Goal: Task Accomplishment & Management: Use online tool/utility

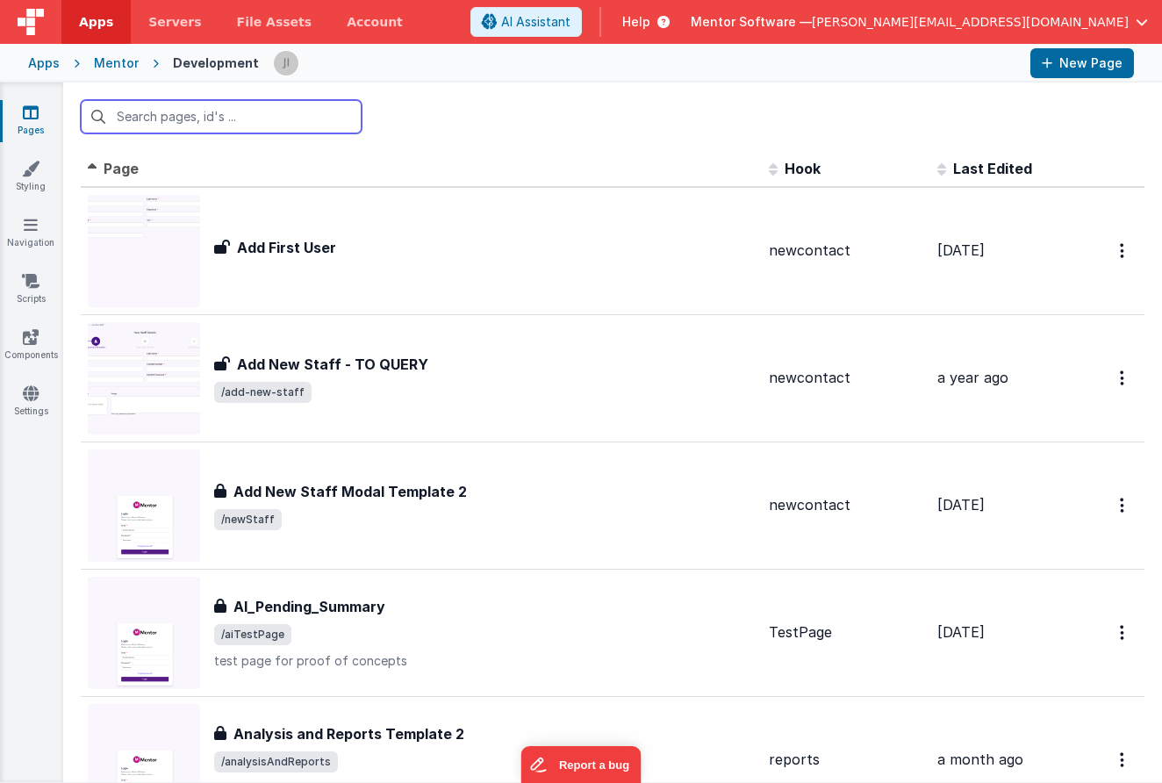
click at [213, 124] on input "text" at bounding box center [221, 116] width 281 height 33
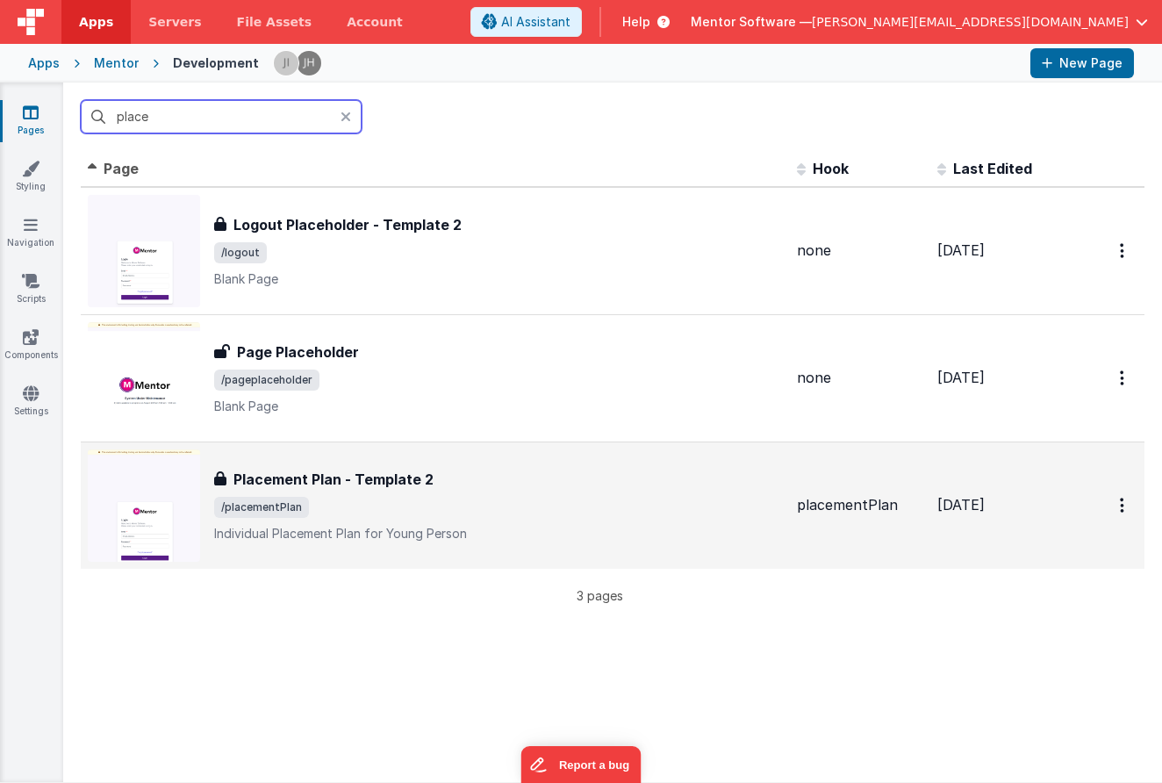
type input "place"
click at [399, 471] on h3 "Placement Plan - Template 2" at bounding box center [334, 479] width 200 height 21
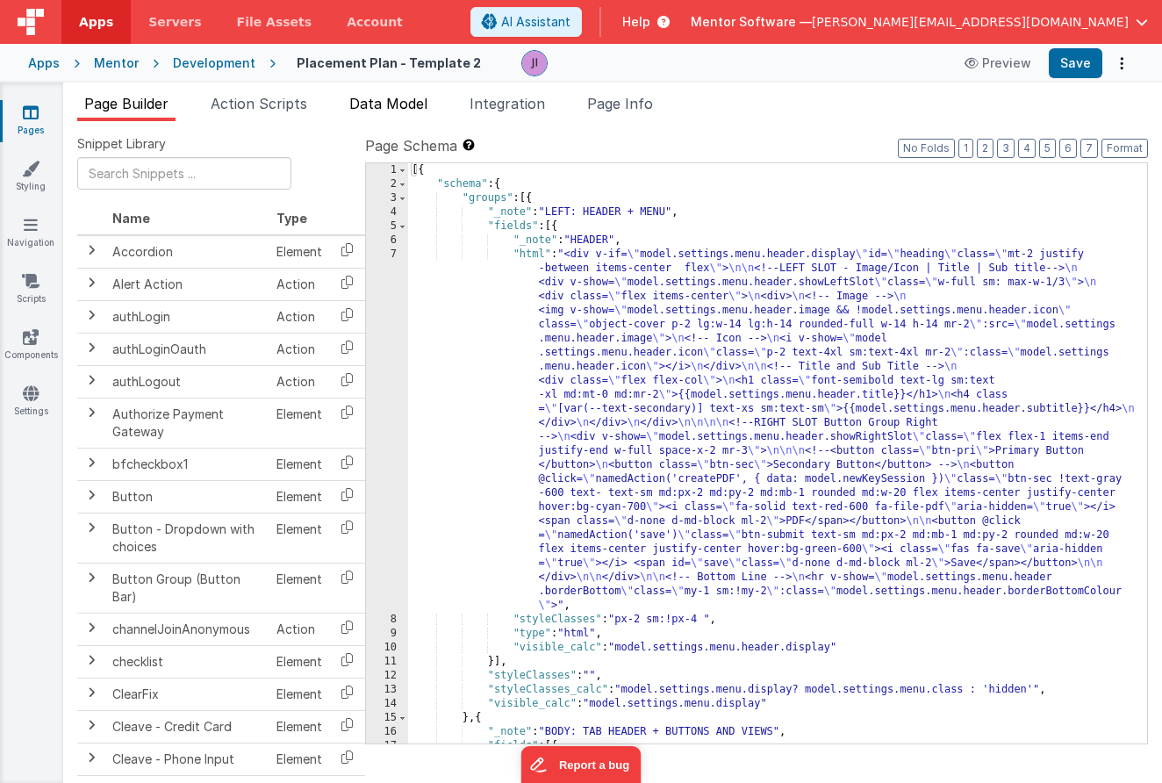
click at [385, 114] on li "Data Model" at bounding box center [388, 107] width 92 height 28
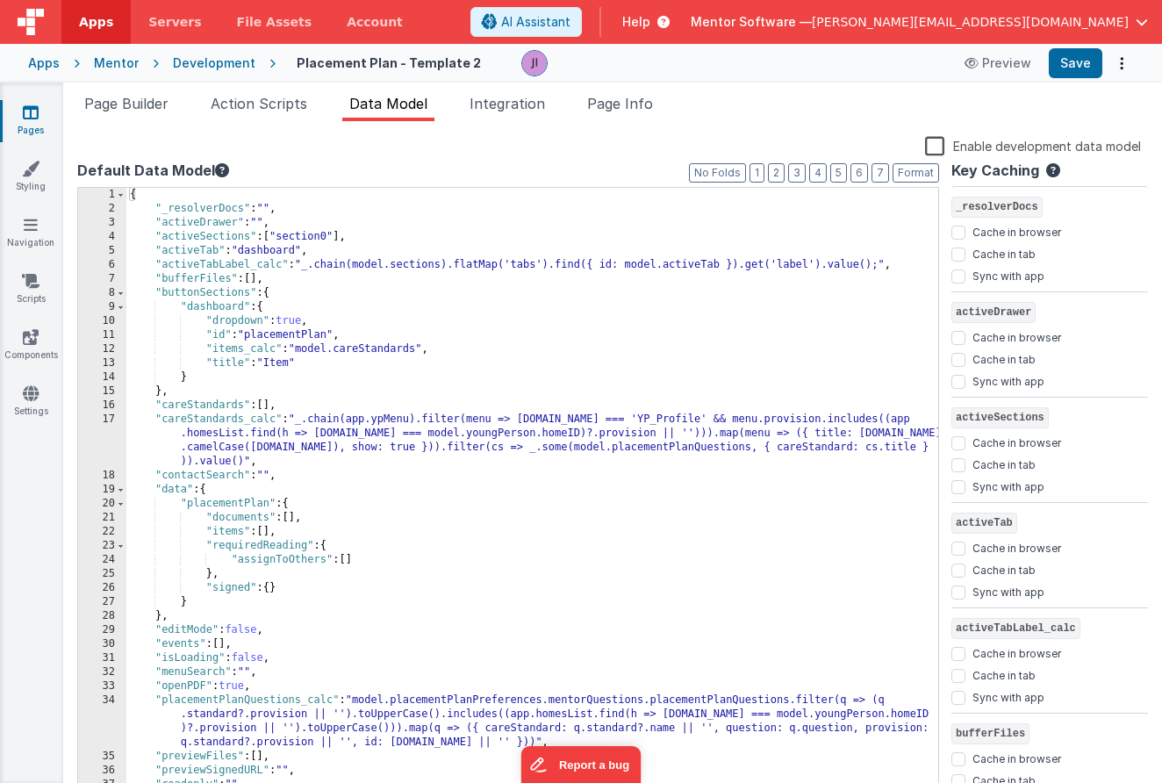
click at [557, 344] on div "{ "_resolverDocs" : "" , "activeDrawer" : "" , "activeSections" : [ "section0" …" at bounding box center [532, 520] width 812 height 665
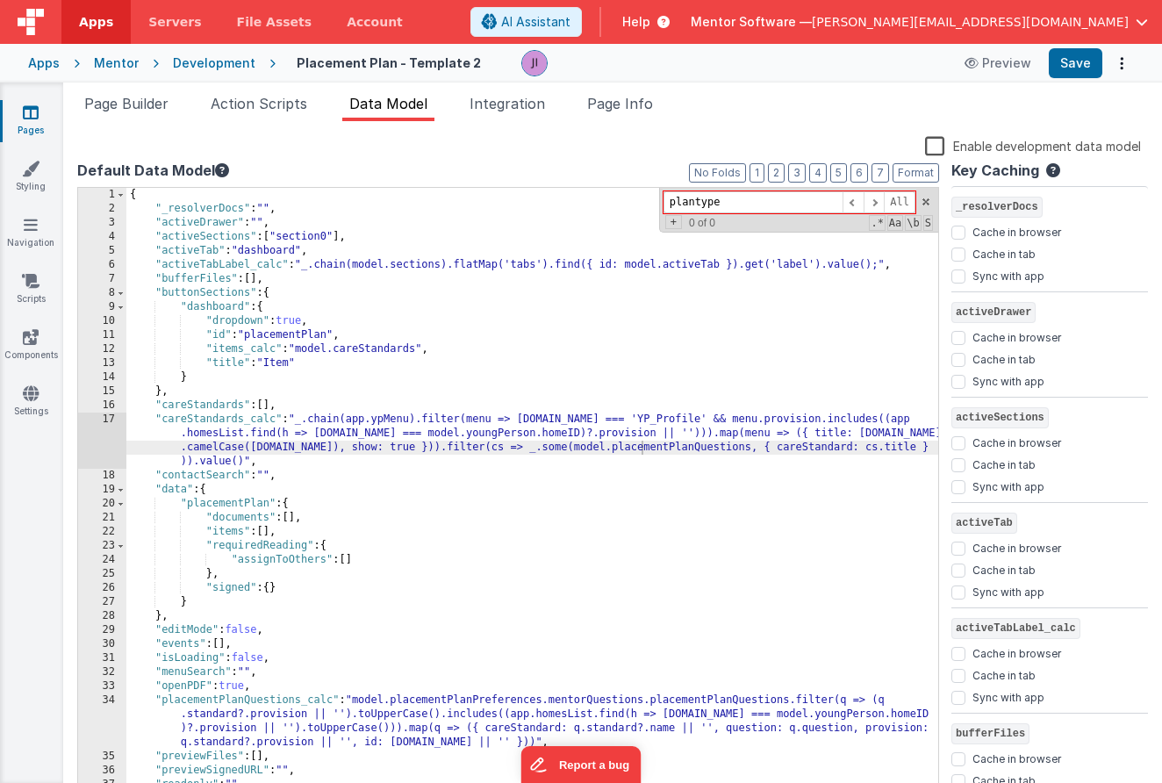
type input "plantype"
click at [111, 64] on div "Mentor" at bounding box center [116, 63] width 45 height 18
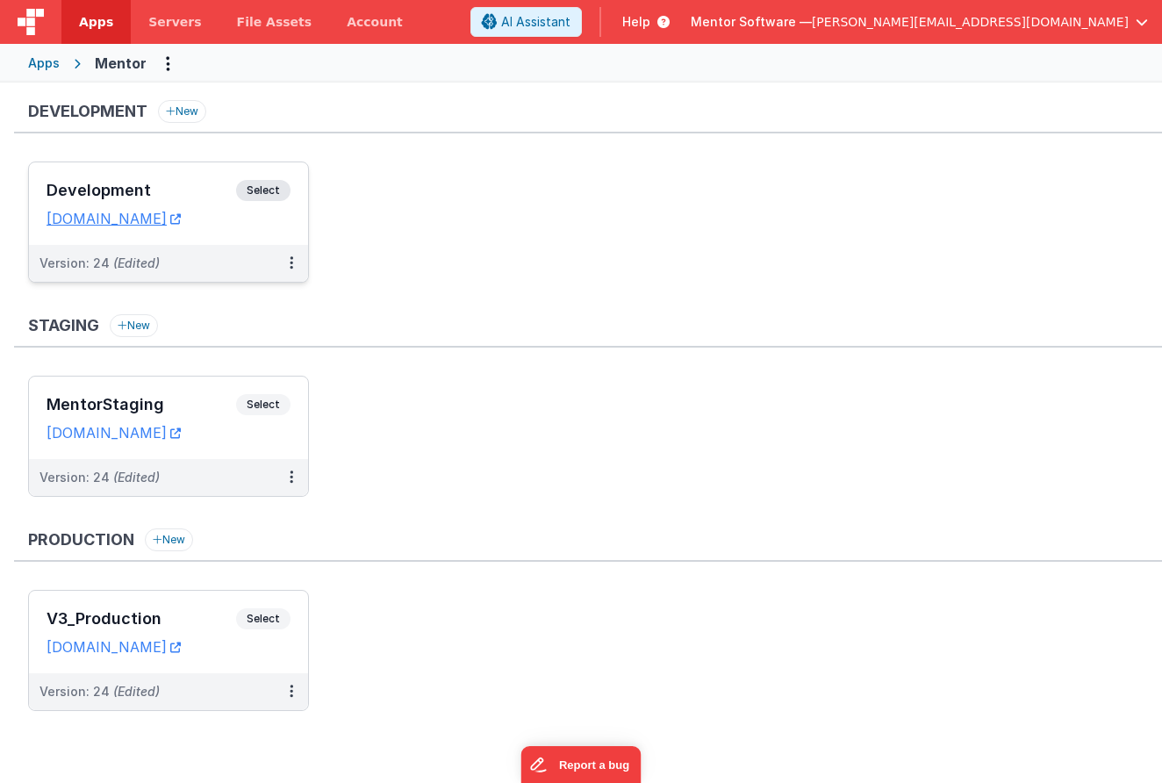
click at [248, 191] on span "Select" at bounding box center [263, 190] width 54 height 21
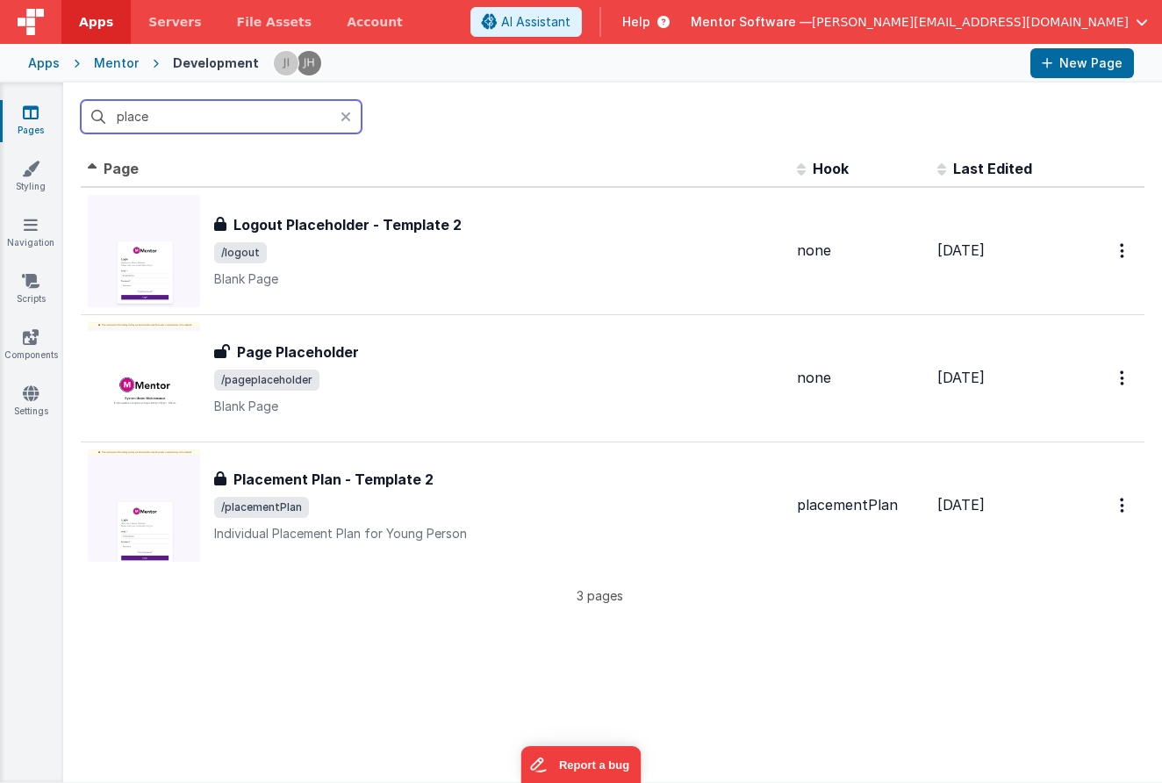
click at [243, 113] on input "place" at bounding box center [221, 116] width 281 height 33
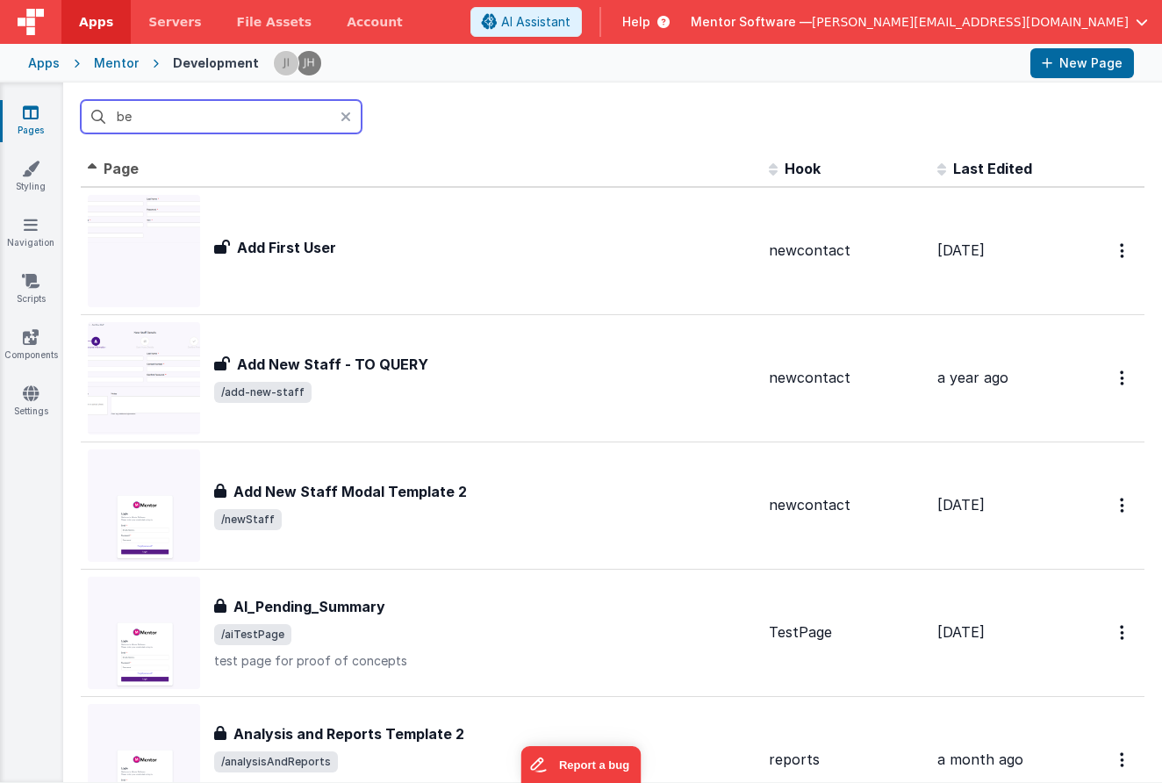
type input "beh"
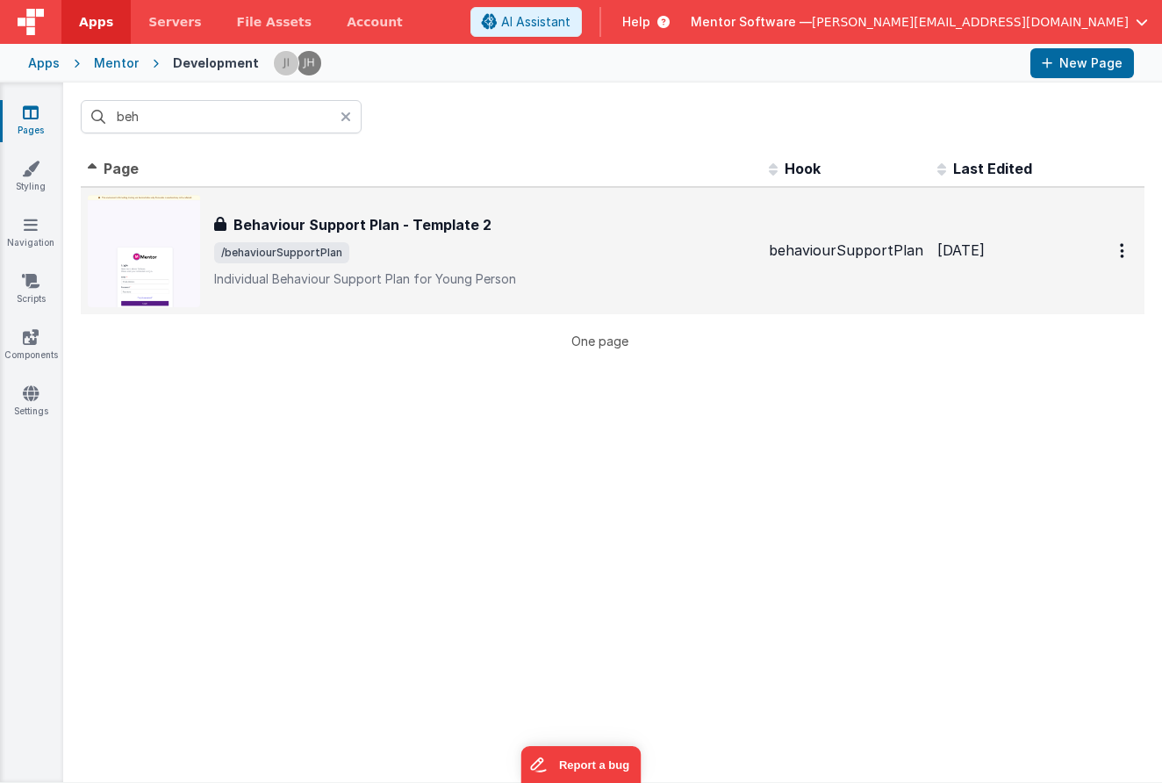
click at [413, 263] on div "Behaviour Support Plan - Template 2 Behaviour Support Plan - Template 2 /behavi…" at bounding box center [484, 251] width 541 height 74
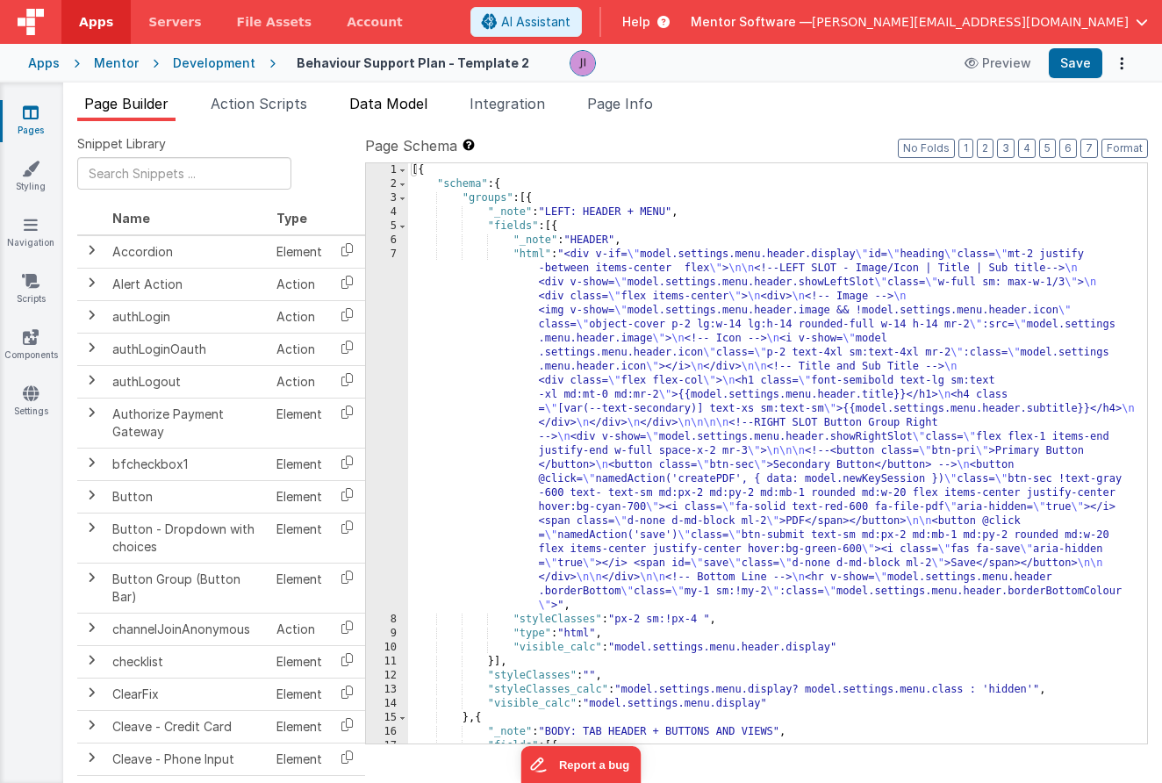
click at [421, 108] on span "Data Model" at bounding box center [388, 104] width 78 height 18
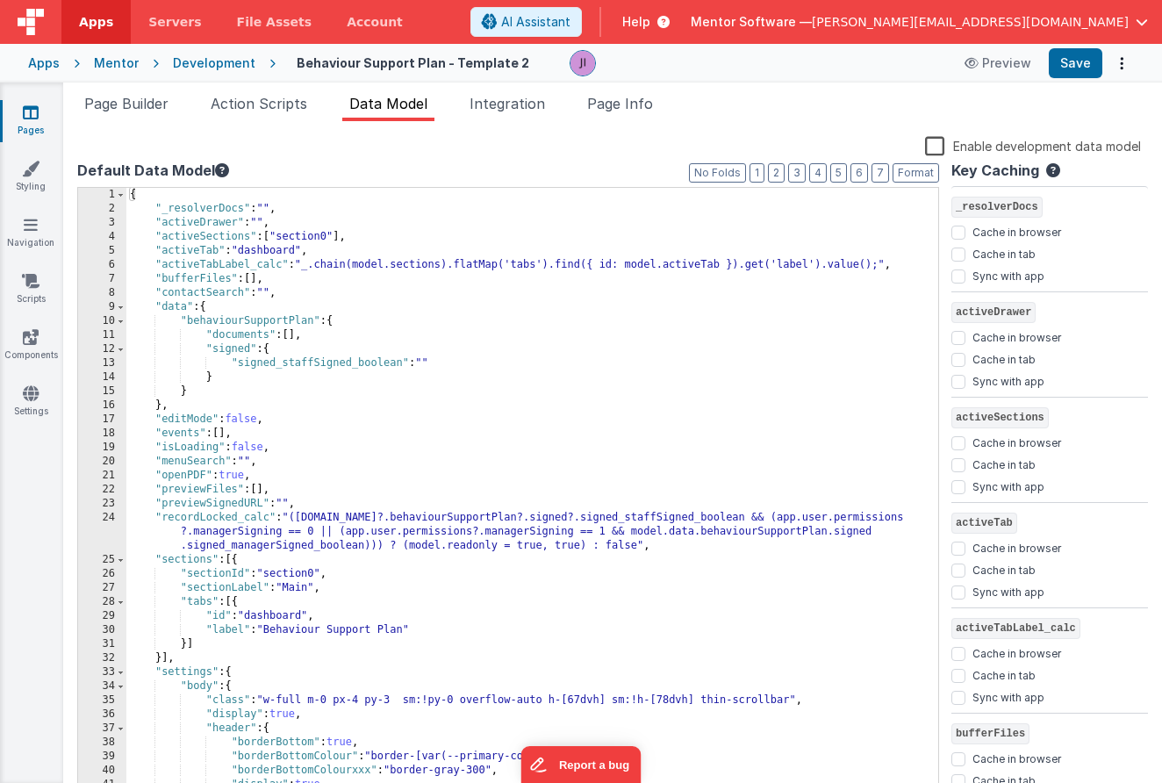
click at [462, 275] on div "{ "_resolverDocs" : "" , "activeDrawer" : "" , "activeSections" : [ "section0" …" at bounding box center [532, 506] width 812 height 637
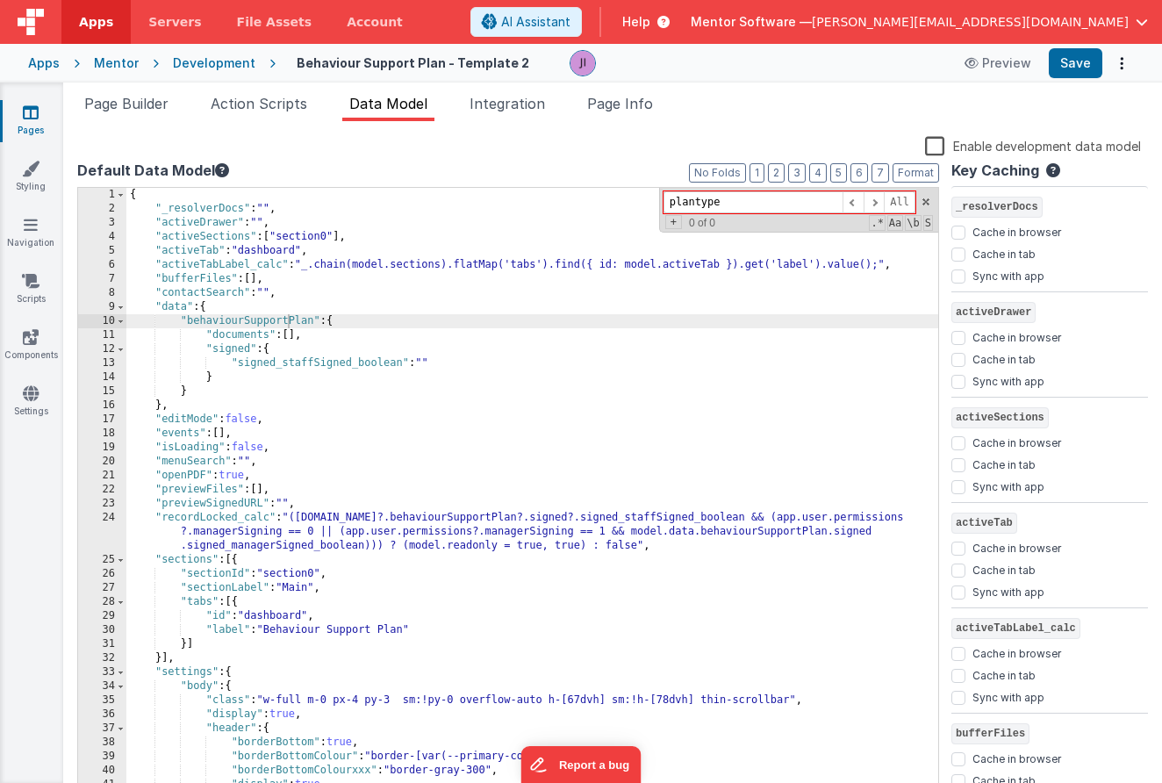
type input "plantype"
click at [108, 71] on div "Mentor" at bounding box center [116, 63] width 45 height 18
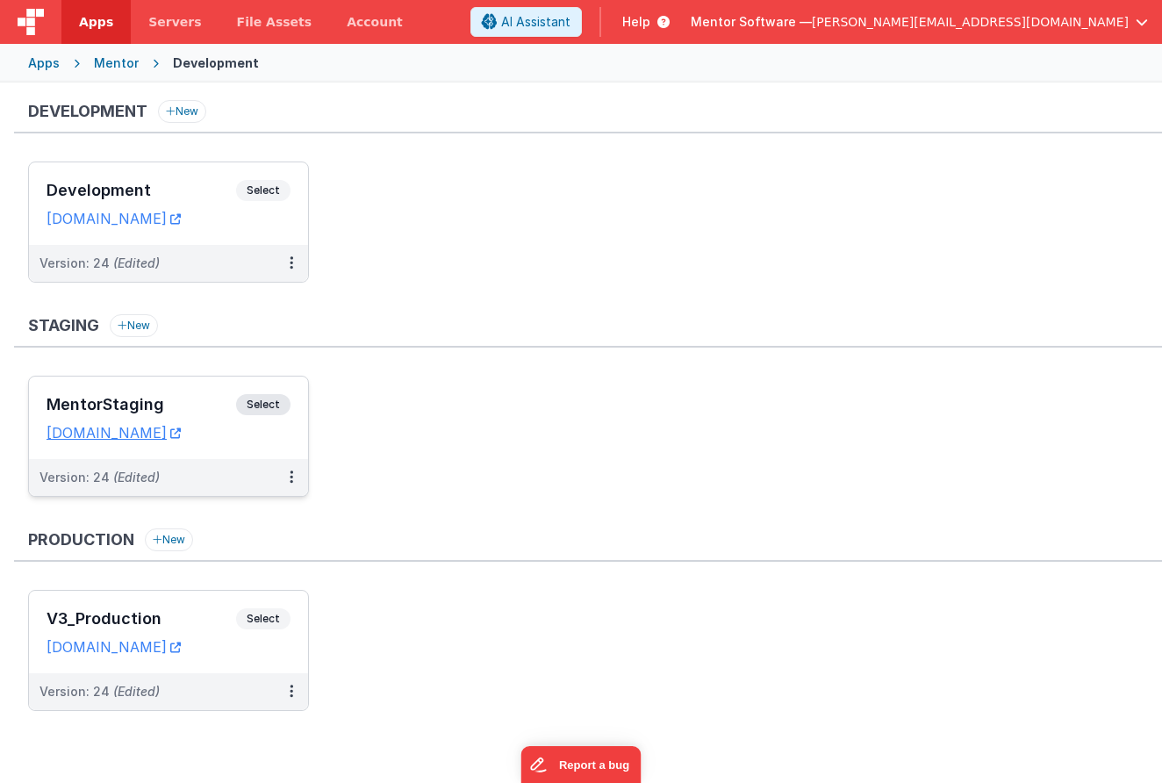
click at [276, 406] on span "Select" at bounding box center [263, 404] width 54 height 21
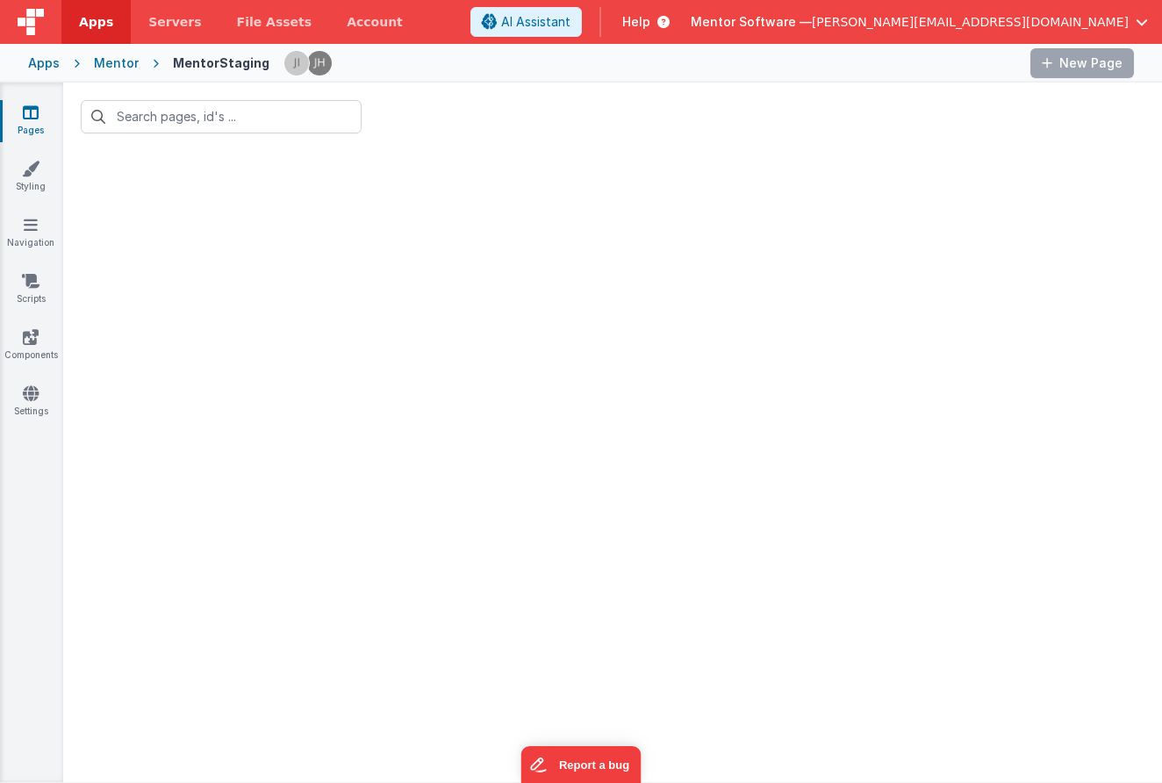
type input "beh"
click at [39, 119] on link "Pages" at bounding box center [30, 121] width 63 height 35
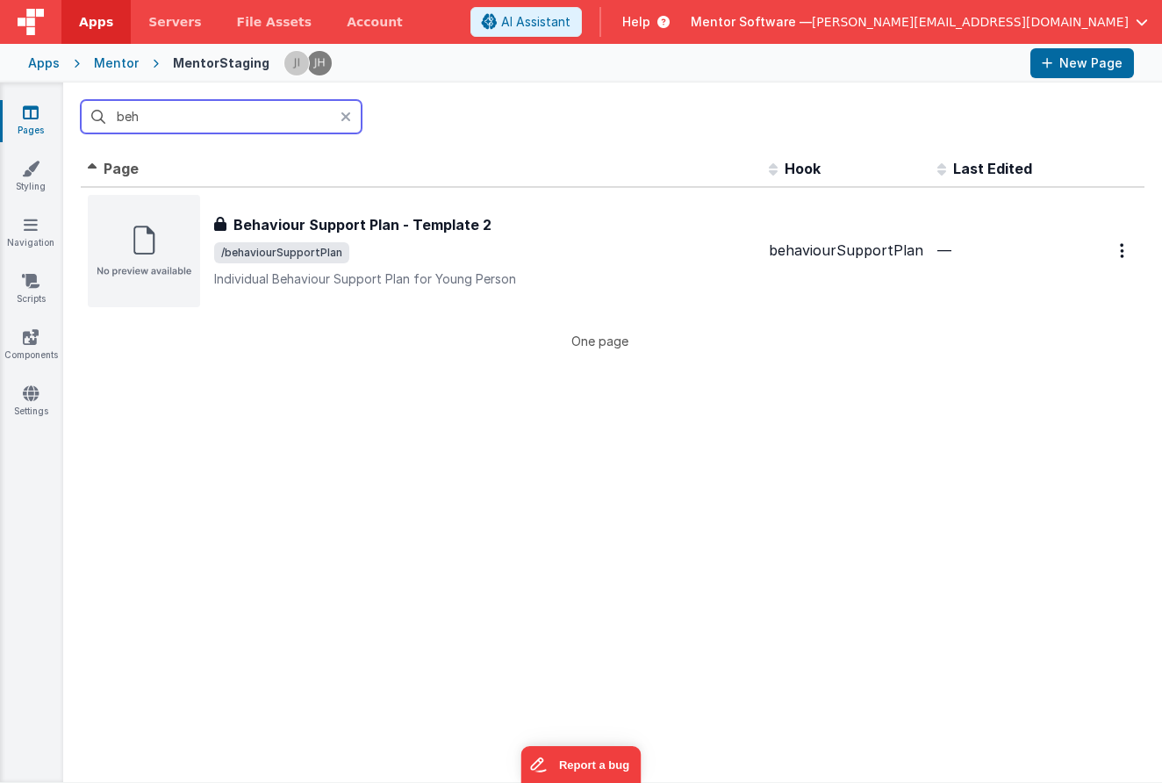
click at [306, 119] on input "beh" at bounding box center [221, 116] width 281 height 33
click at [109, 64] on div "Mentor" at bounding box center [116, 63] width 45 height 18
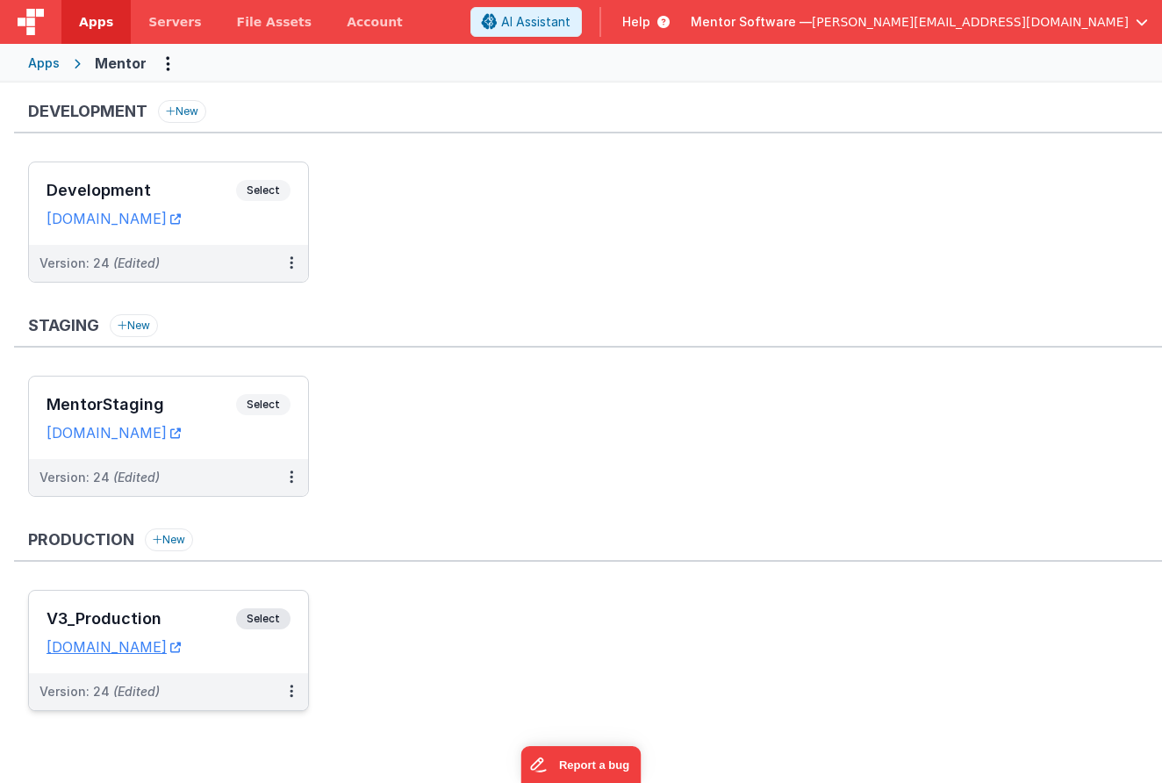
click at [269, 622] on span "Select" at bounding box center [263, 618] width 54 height 21
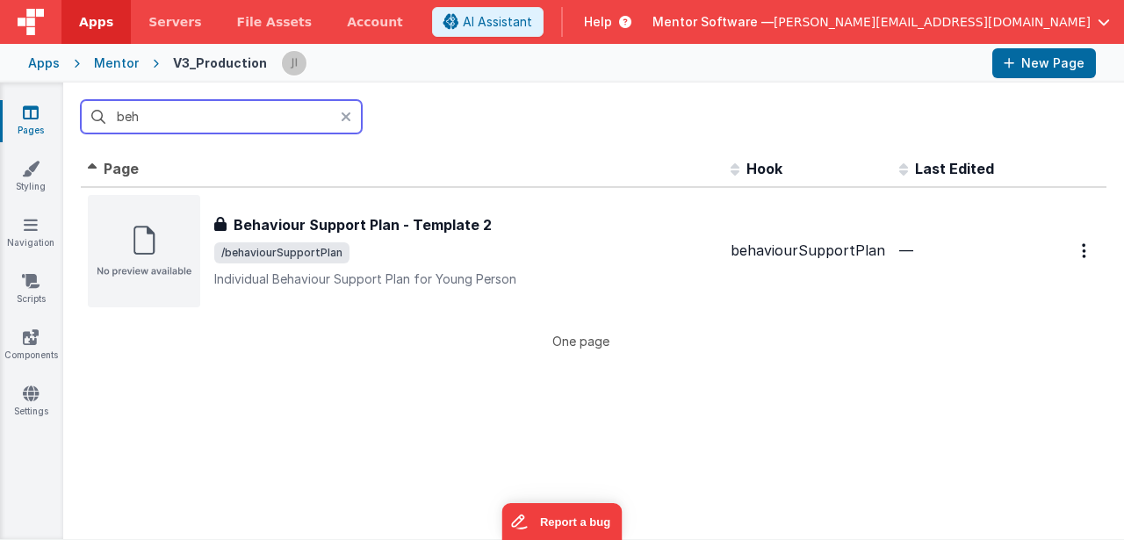
click at [245, 125] on input "beh" at bounding box center [221, 116] width 281 height 33
click at [249, 117] on input "beh" at bounding box center [221, 116] width 281 height 33
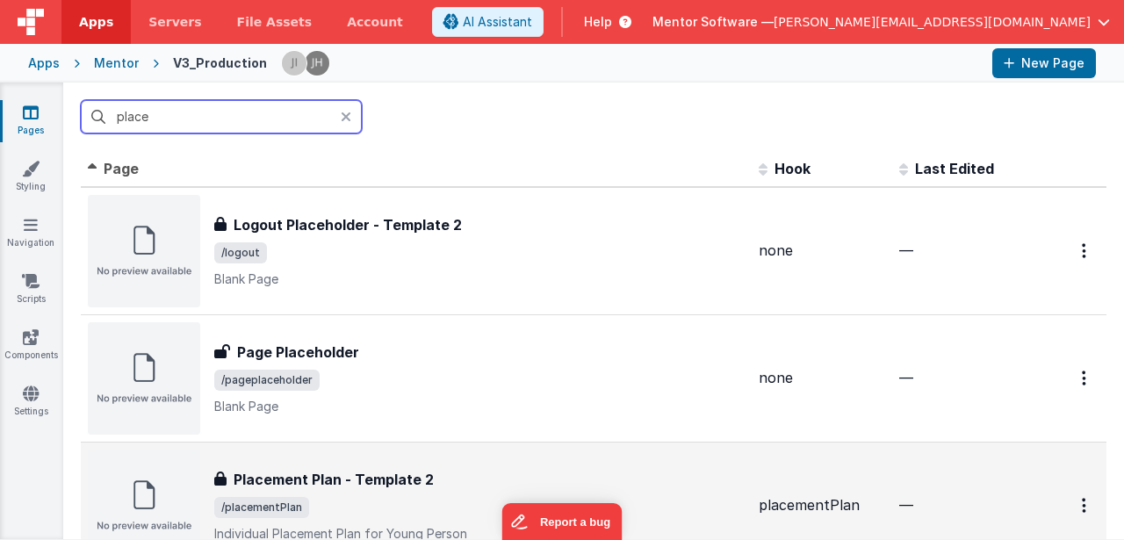
type input "place"
click at [382, 497] on span "/placementPlan" at bounding box center [479, 507] width 530 height 21
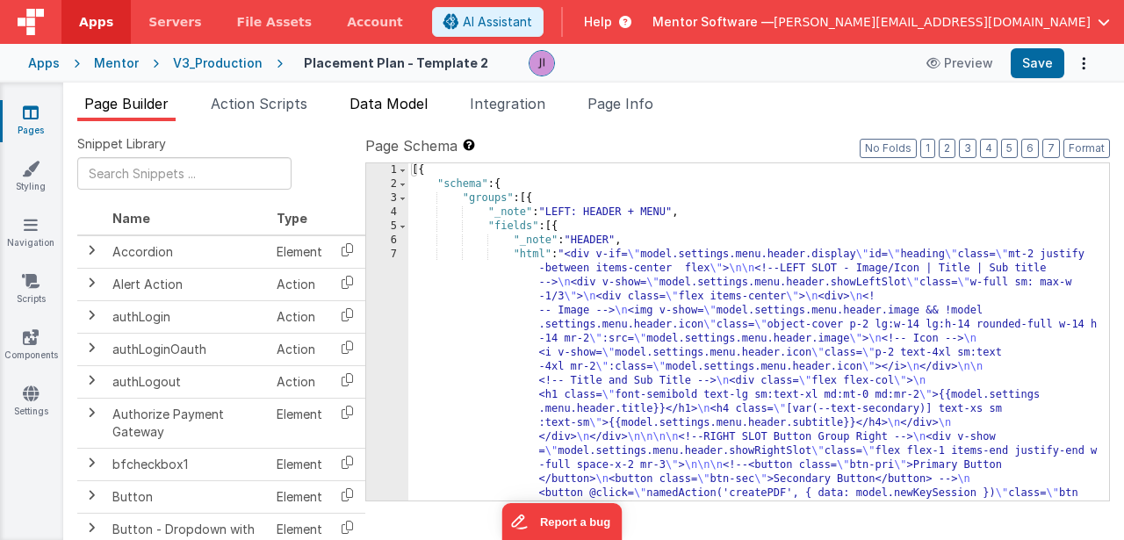
click at [425, 106] on span "Data Model" at bounding box center [388, 104] width 78 height 18
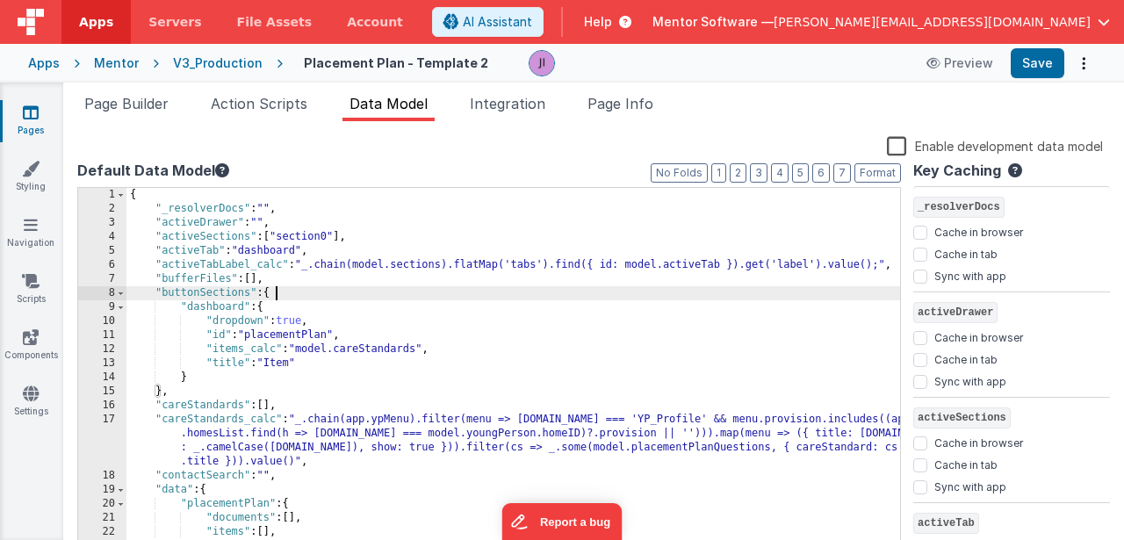
click at [553, 296] on div "{ "_resolverDocs" : "" , "activeDrawer" : "" , "activeSections" : [ "section0" …" at bounding box center [512, 385] width 773 height 394
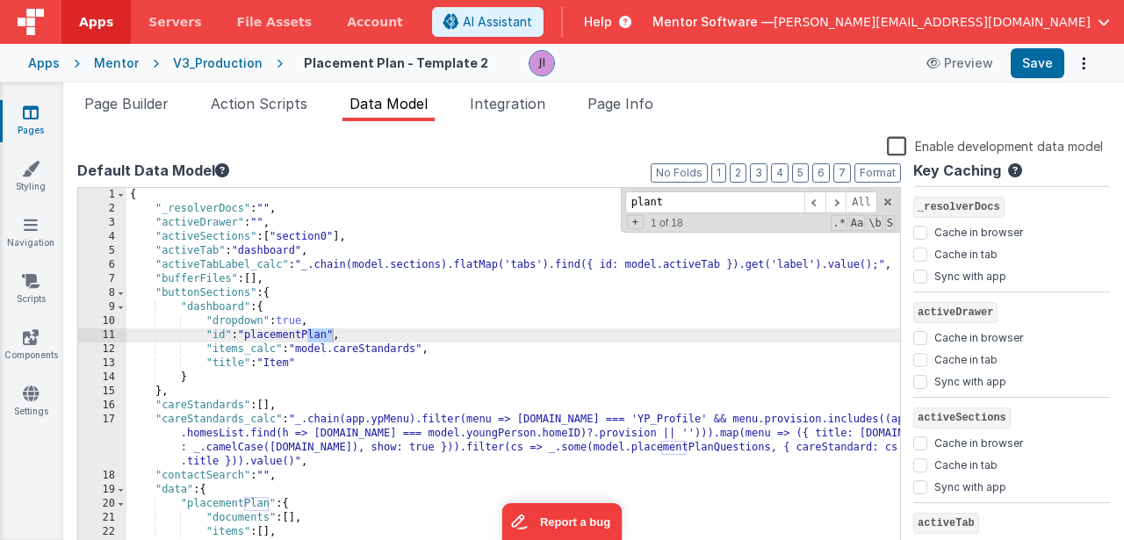
scroll to position [392, 0]
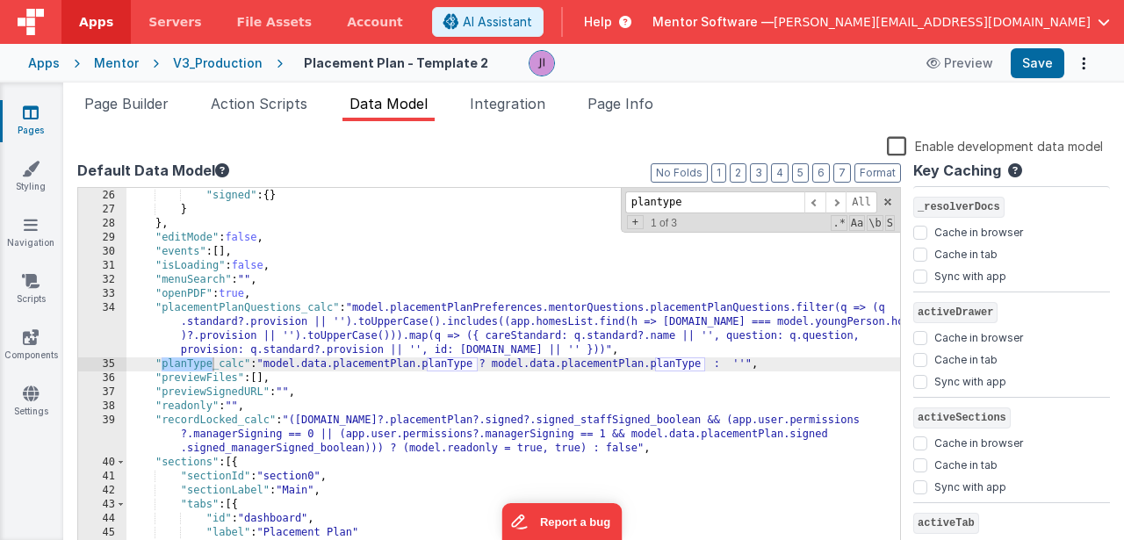
type input "plantype"
click at [99, 366] on div "35" at bounding box center [102, 364] width 48 height 14
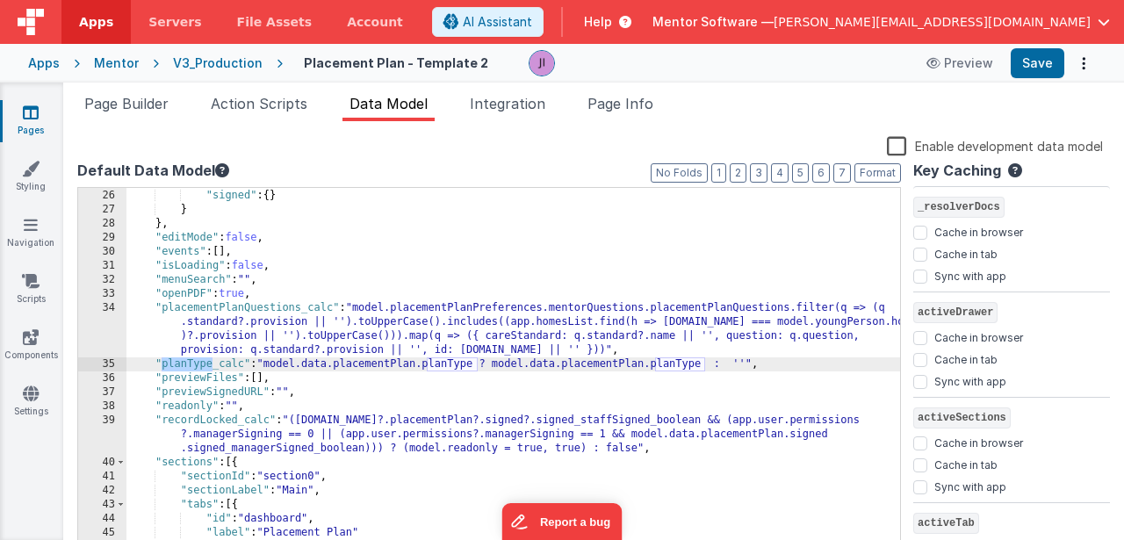
click at [105, 366] on div "35" at bounding box center [102, 364] width 48 height 14
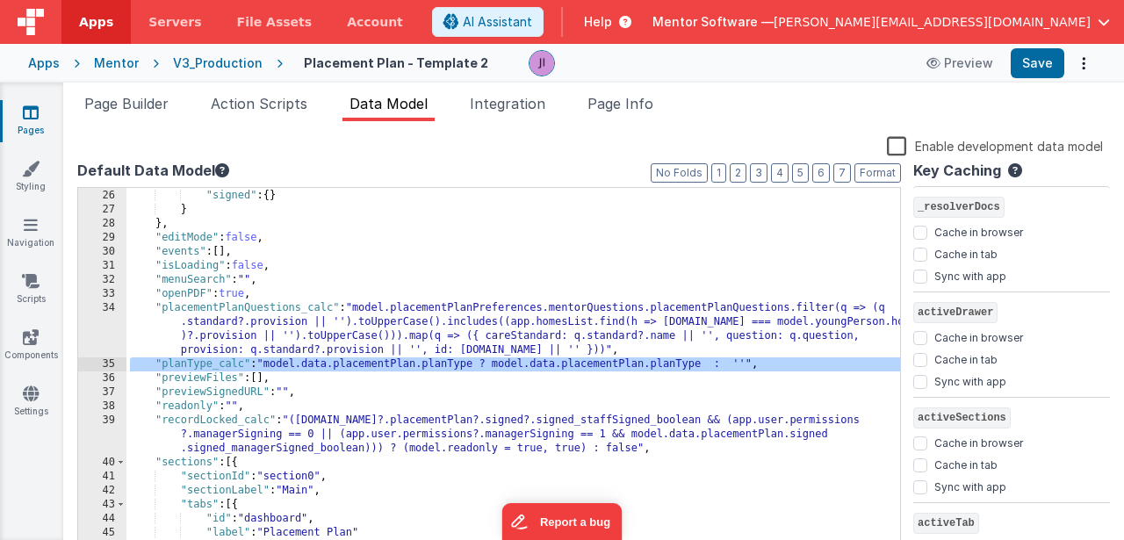
checkbox input "false"
checkbox input "true"
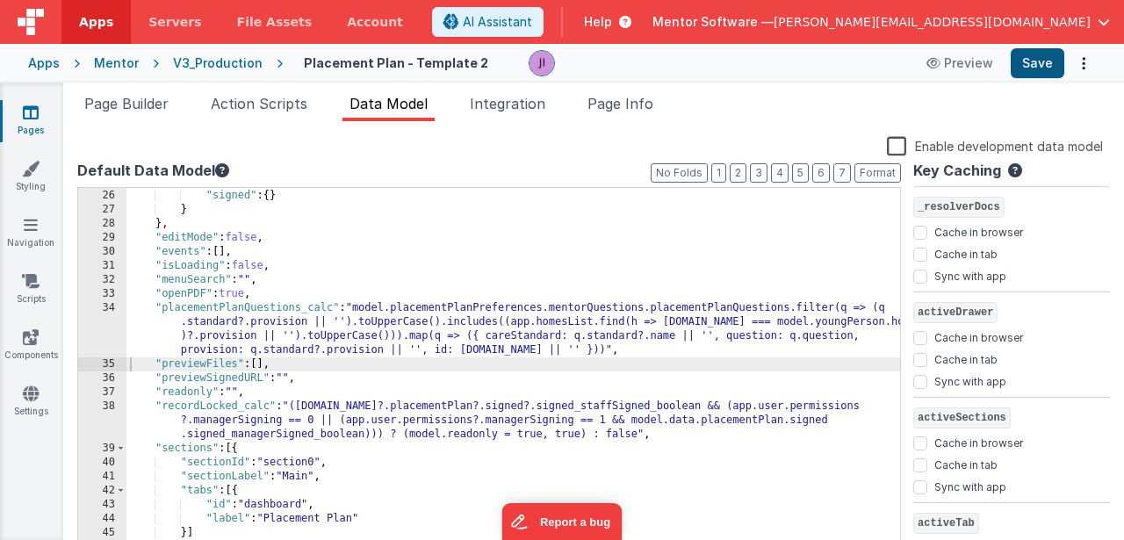
click at [1034, 65] on button "Save" at bounding box center [1037, 63] width 54 height 30
click at [35, 117] on icon at bounding box center [31, 113] width 16 height 18
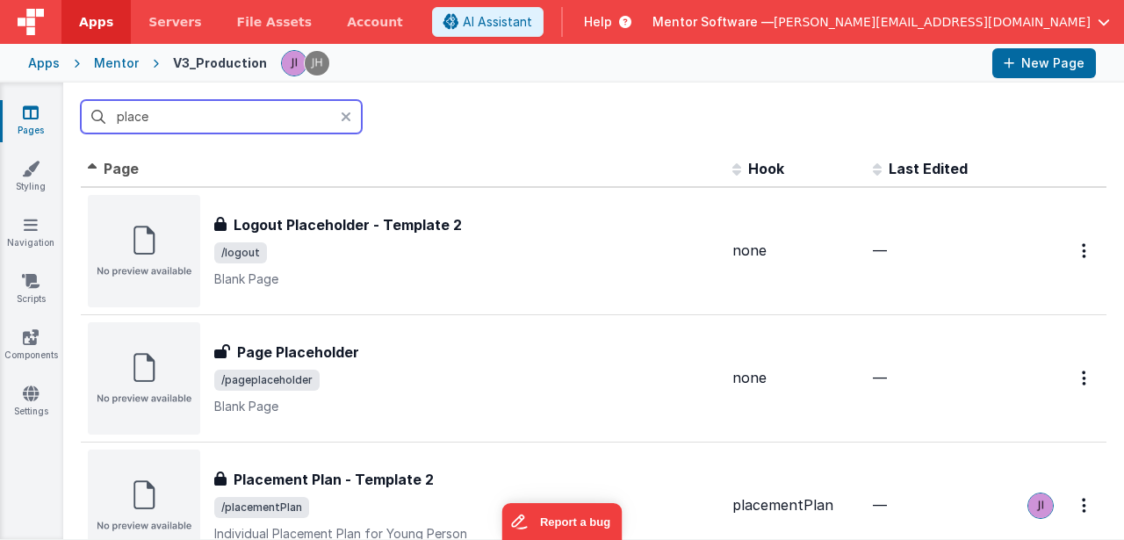
click at [188, 122] on input "place" at bounding box center [221, 116] width 281 height 33
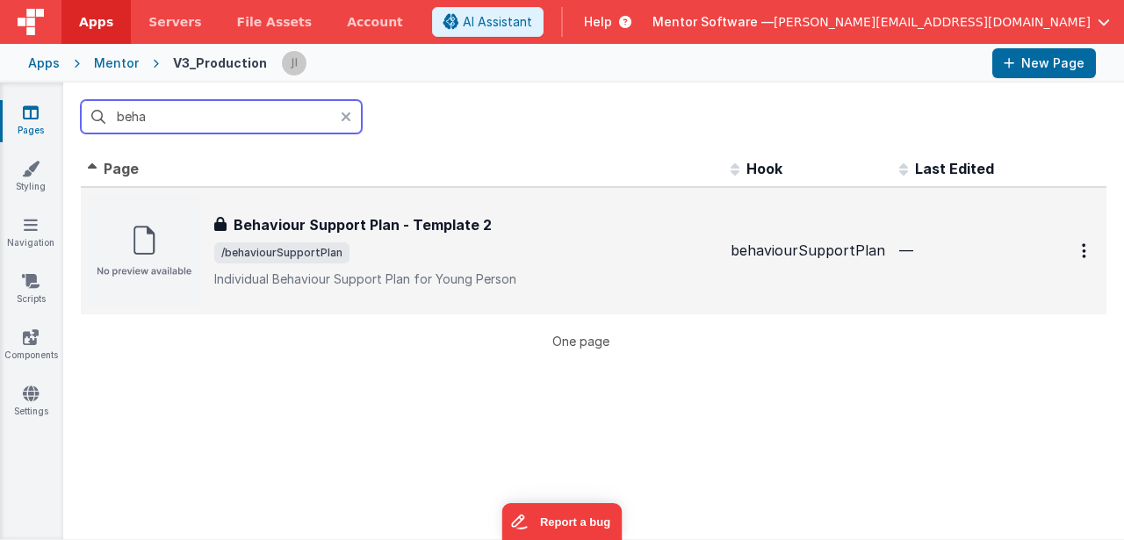
type input "beha"
click at [464, 260] on span "/behaviourSupportPlan" at bounding box center [465, 252] width 502 height 21
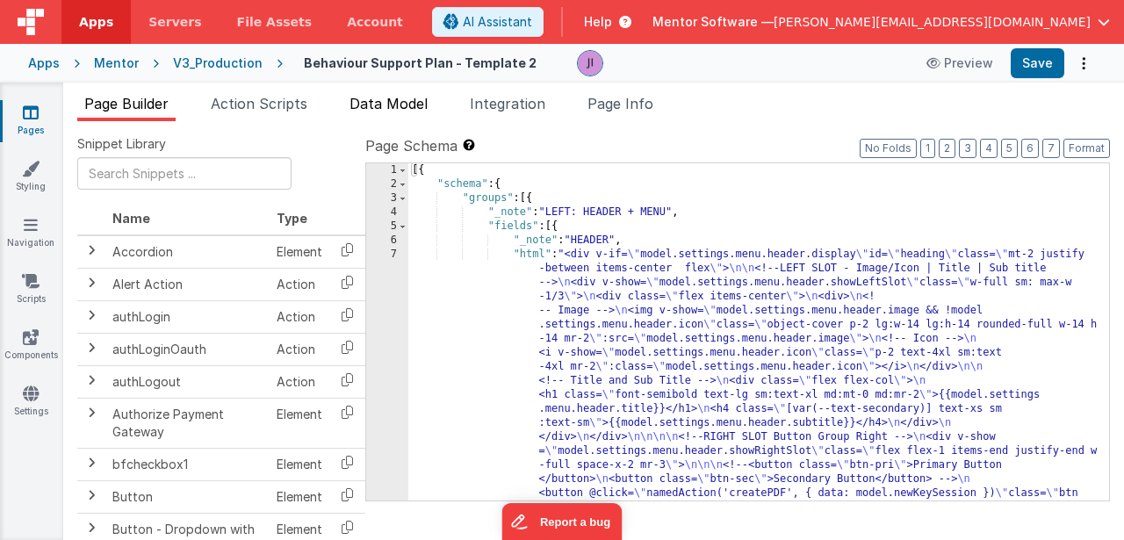
click at [408, 114] on li "Data Model" at bounding box center [388, 107] width 92 height 28
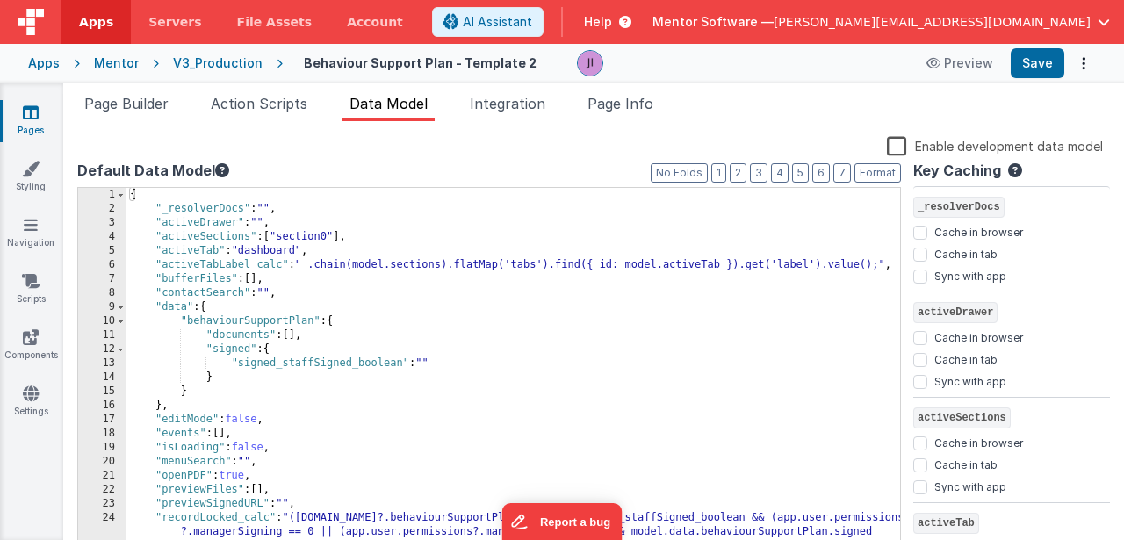
click at [470, 285] on div "{ "_resolverDocs" : "" , "activeDrawer" : "" , "activeSections" : [ "section0" …" at bounding box center [512, 385] width 773 height 394
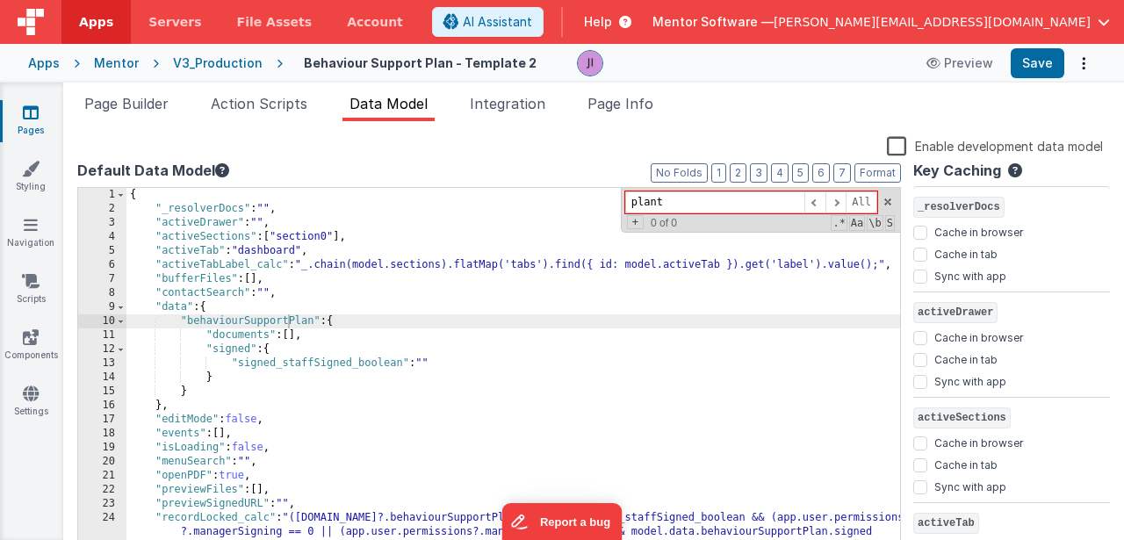
type input "[PERSON_NAME]"
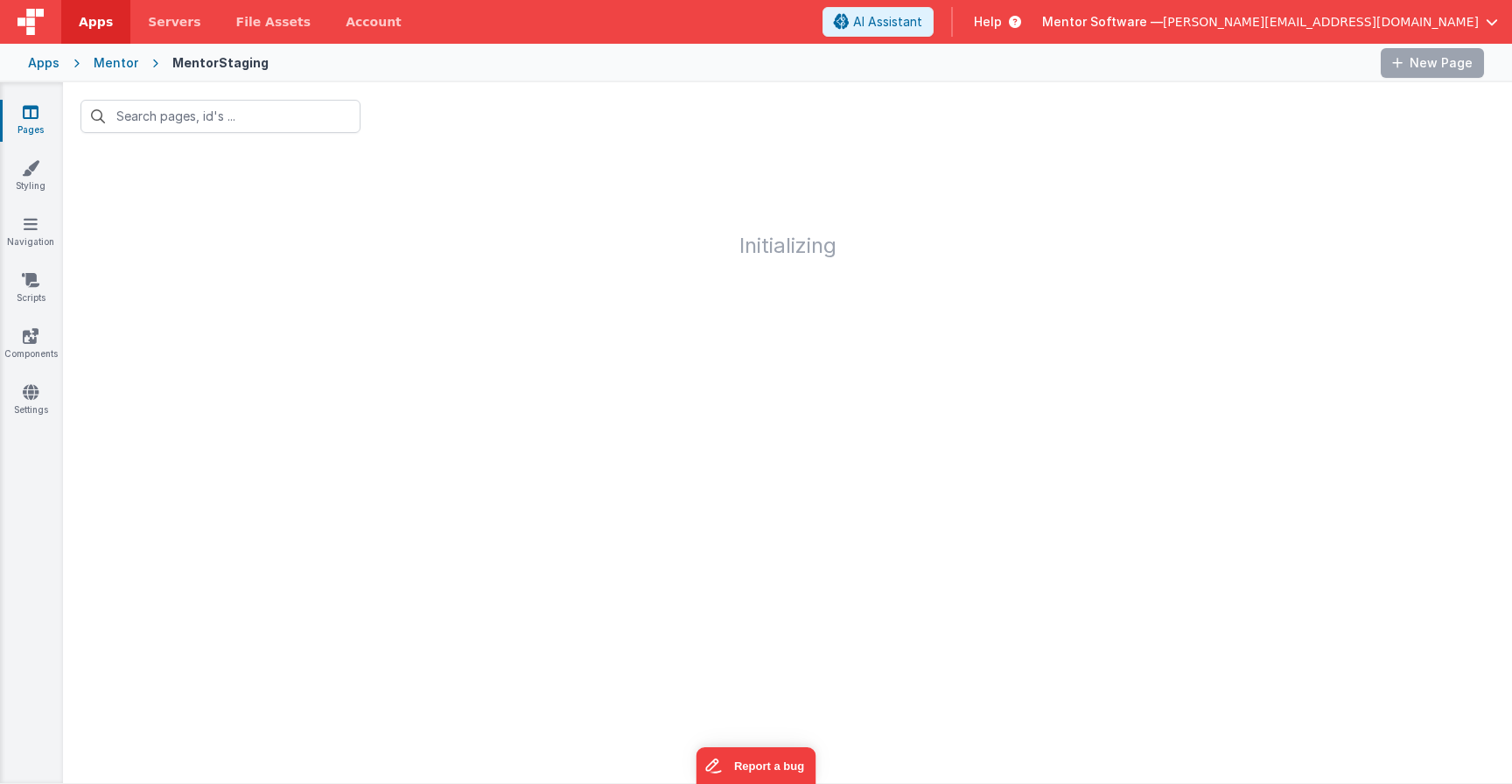
click at [43, 119] on link "Pages" at bounding box center [30, 121] width 63 height 35
click at [27, 119] on icon at bounding box center [31, 113] width 16 height 18
click at [126, 64] on div "Mentor" at bounding box center [116, 63] width 45 height 18
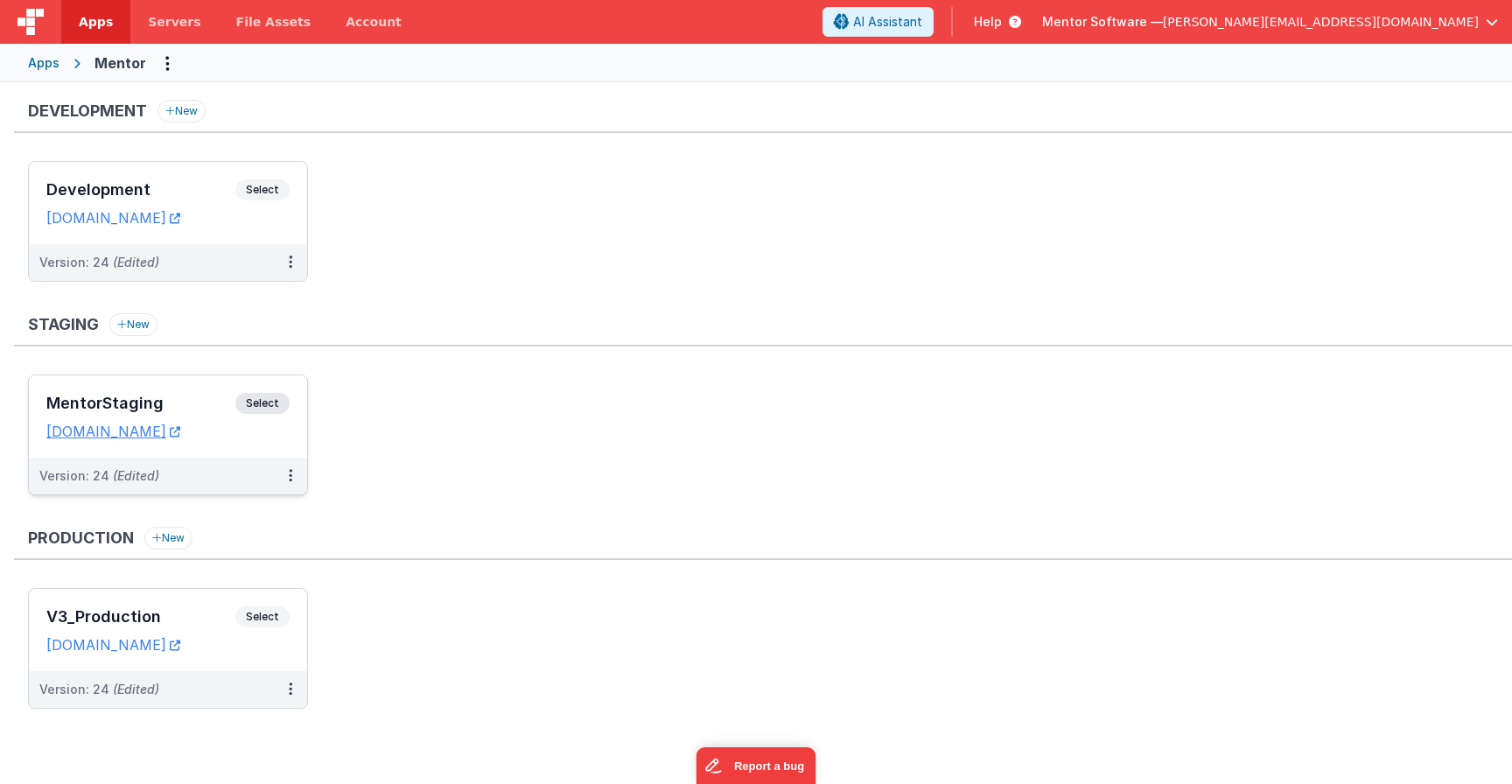
click at [272, 396] on span "Select" at bounding box center [262, 402] width 54 height 21
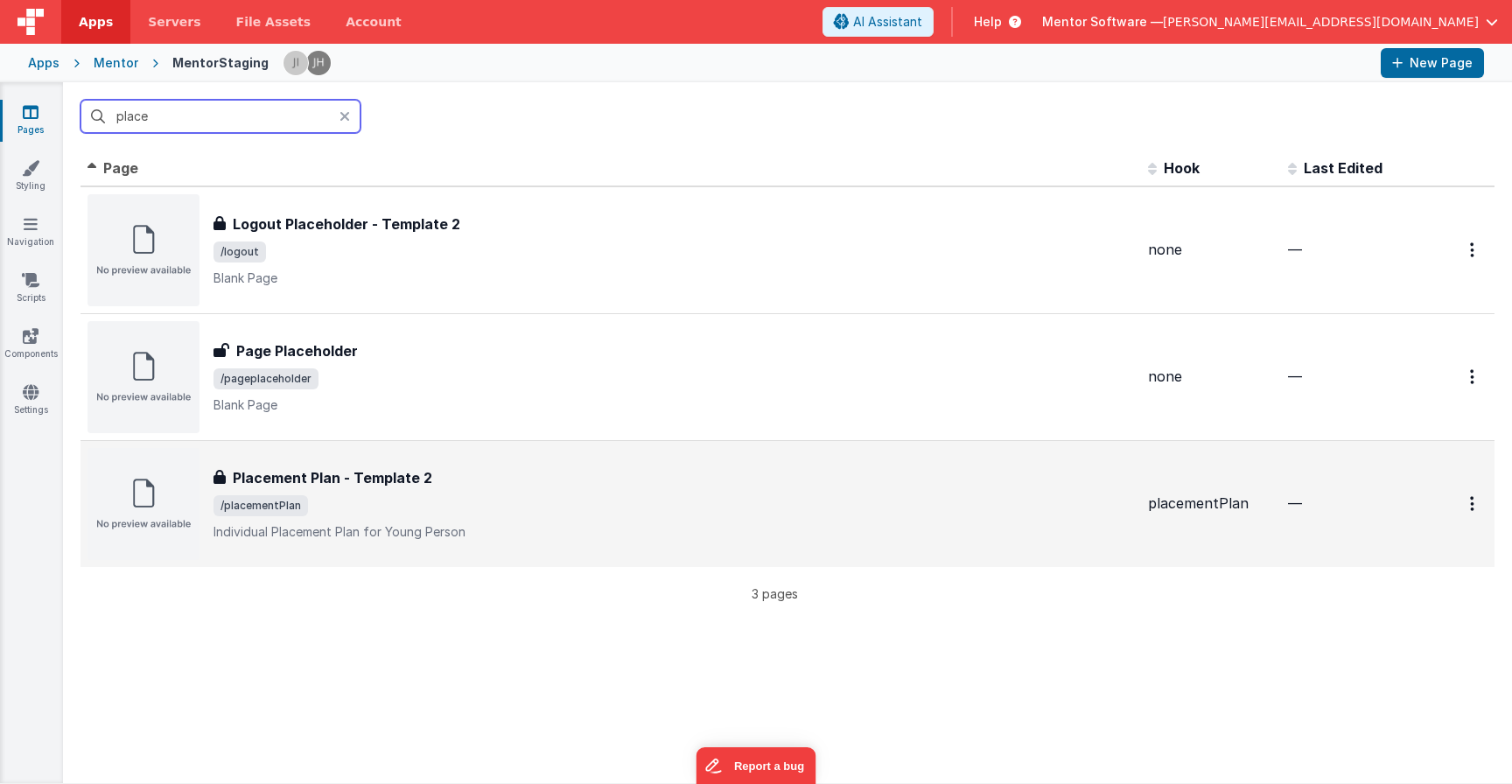
type input "place"
click at [428, 471] on div "Placement Plan - Template 2" at bounding box center [673, 477] width 920 height 21
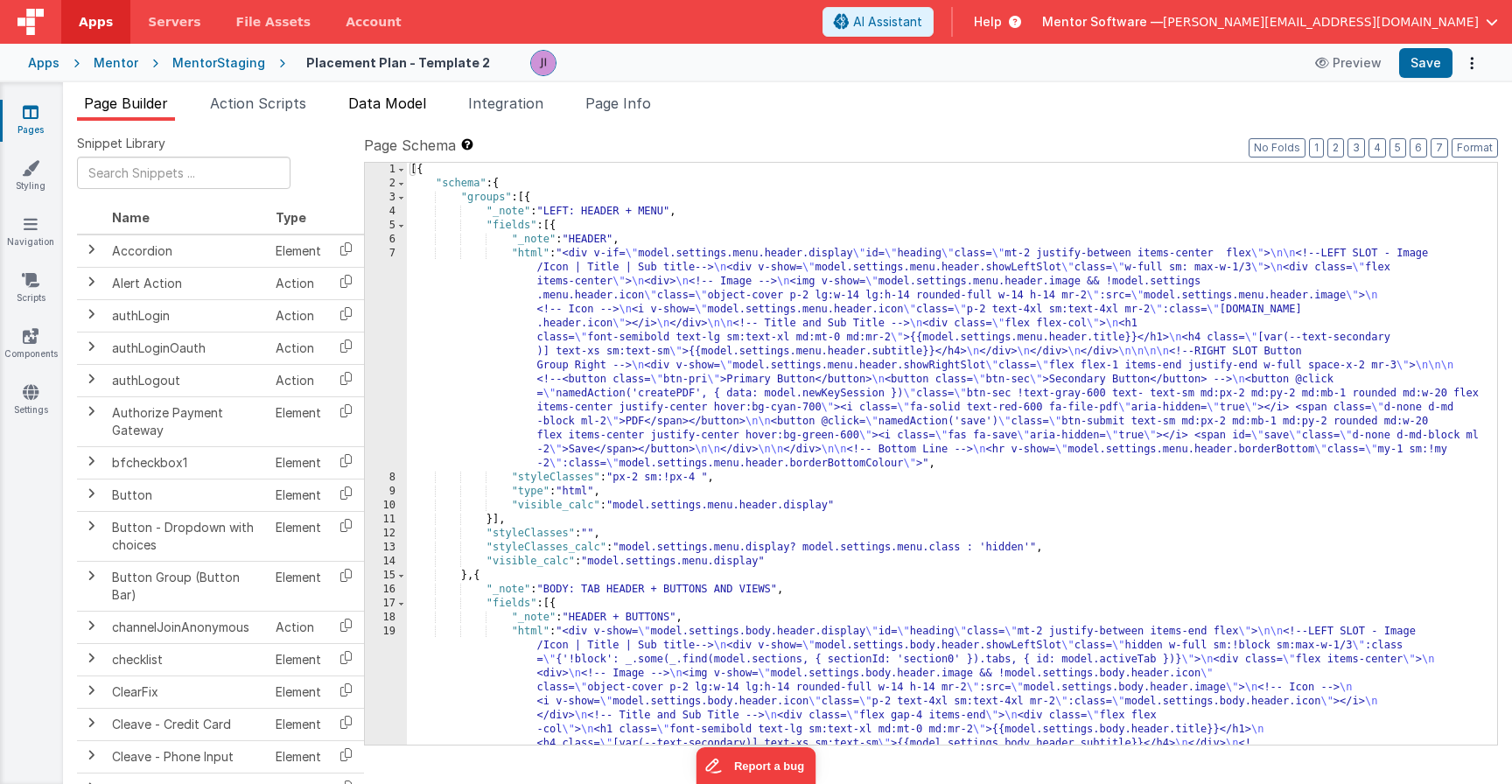
click at [416, 101] on span "Data Model" at bounding box center [387, 104] width 78 height 18
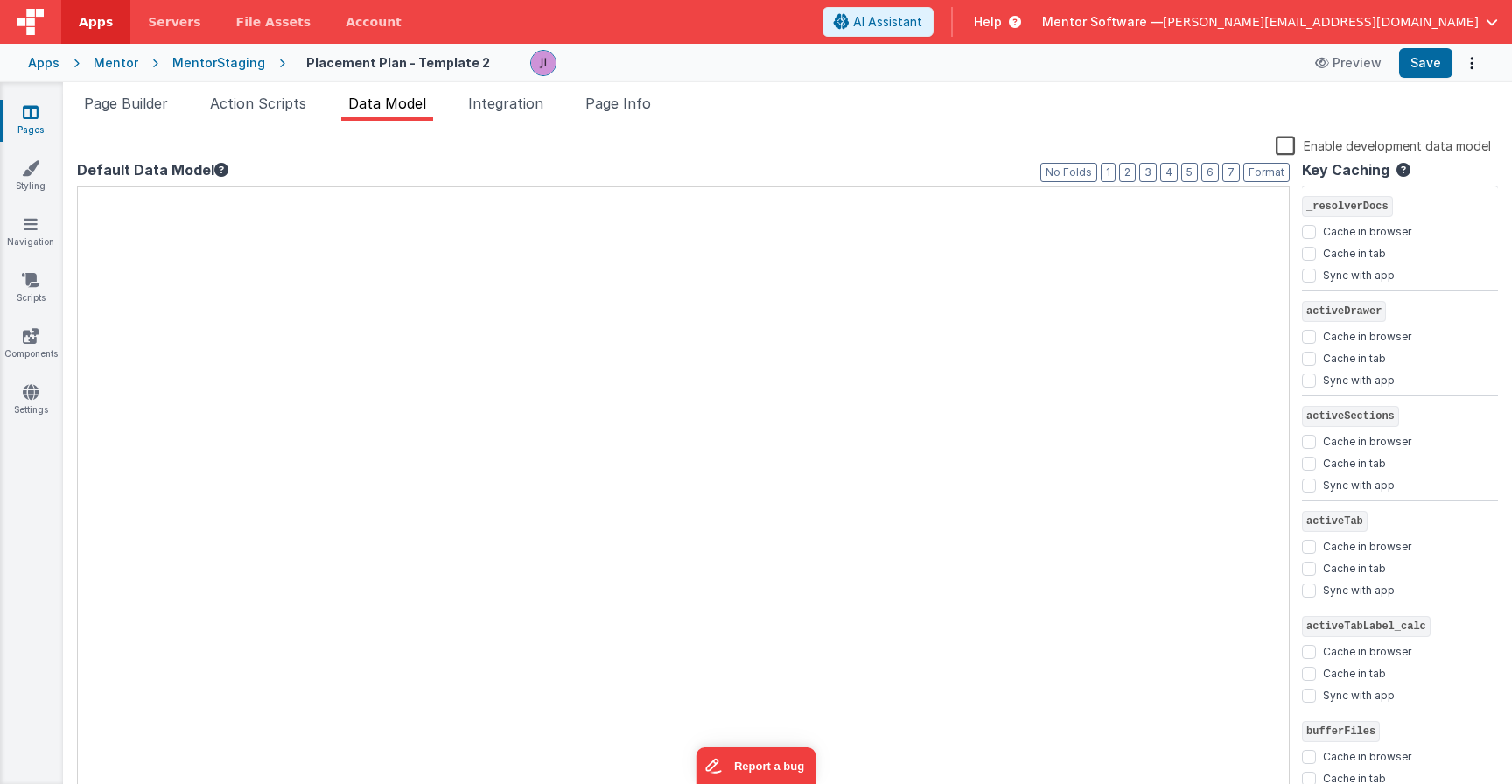
click at [416, 101] on span "Data Model" at bounding box center [387, 104] width 78 height 18
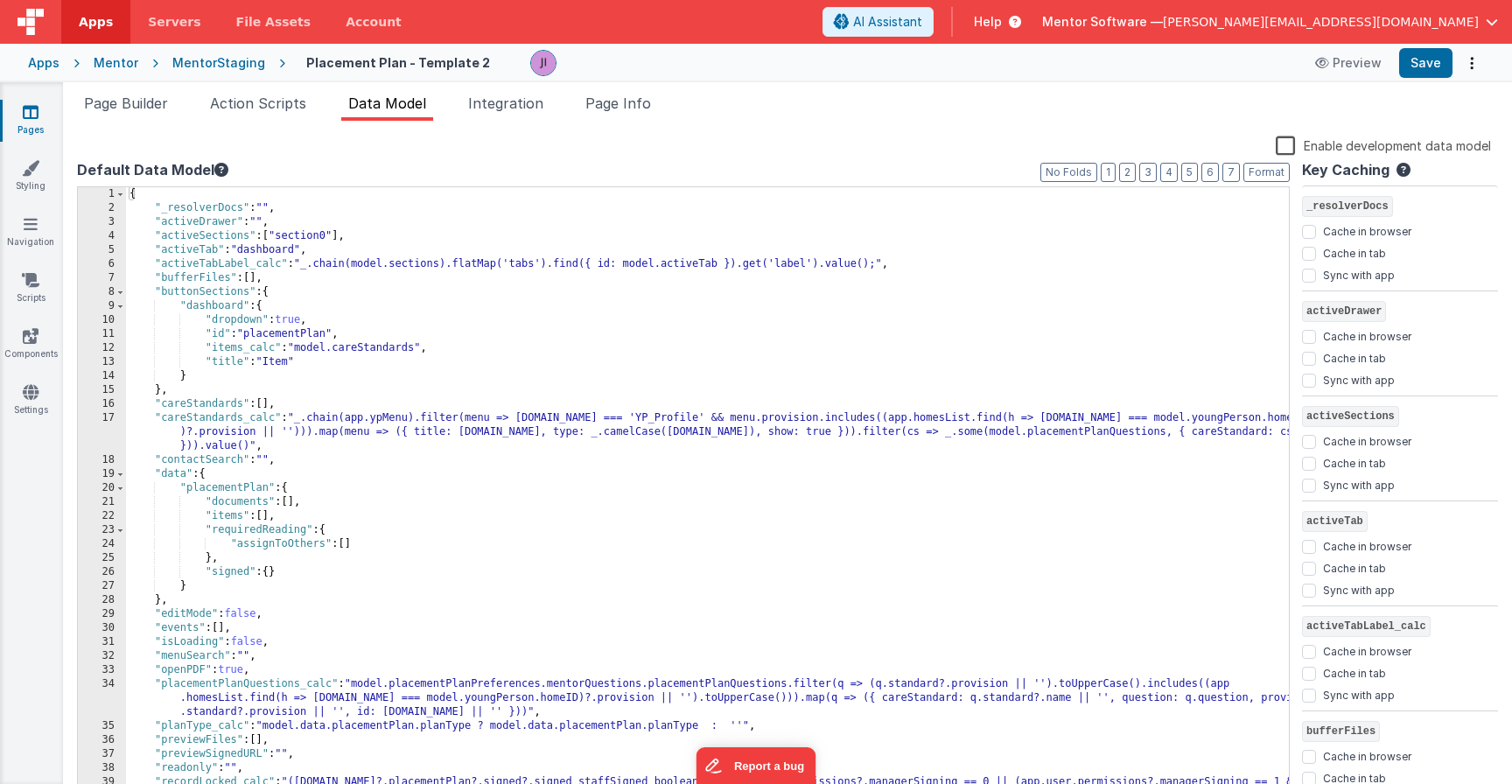
click at [567, 392] on div "{ "_resolverDocs" : "" , "activeDrawer" : "" , "activeSections" : [ "section0" …" at bounding box center [707, 506] width 1163 height 639
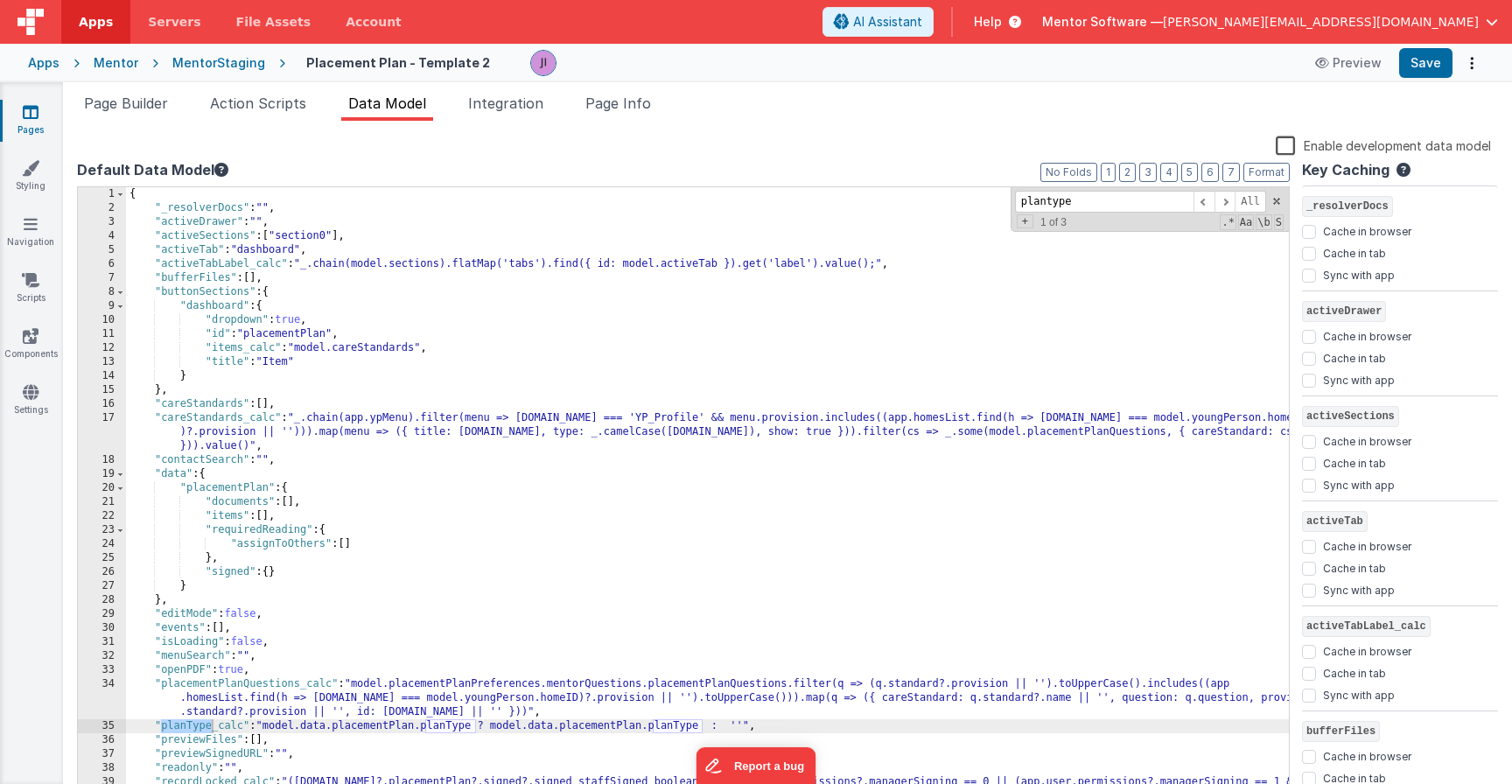
type input "plantype"
click at [108, 732] on div "35" at bounding box center [102, 726] width 48 height 14
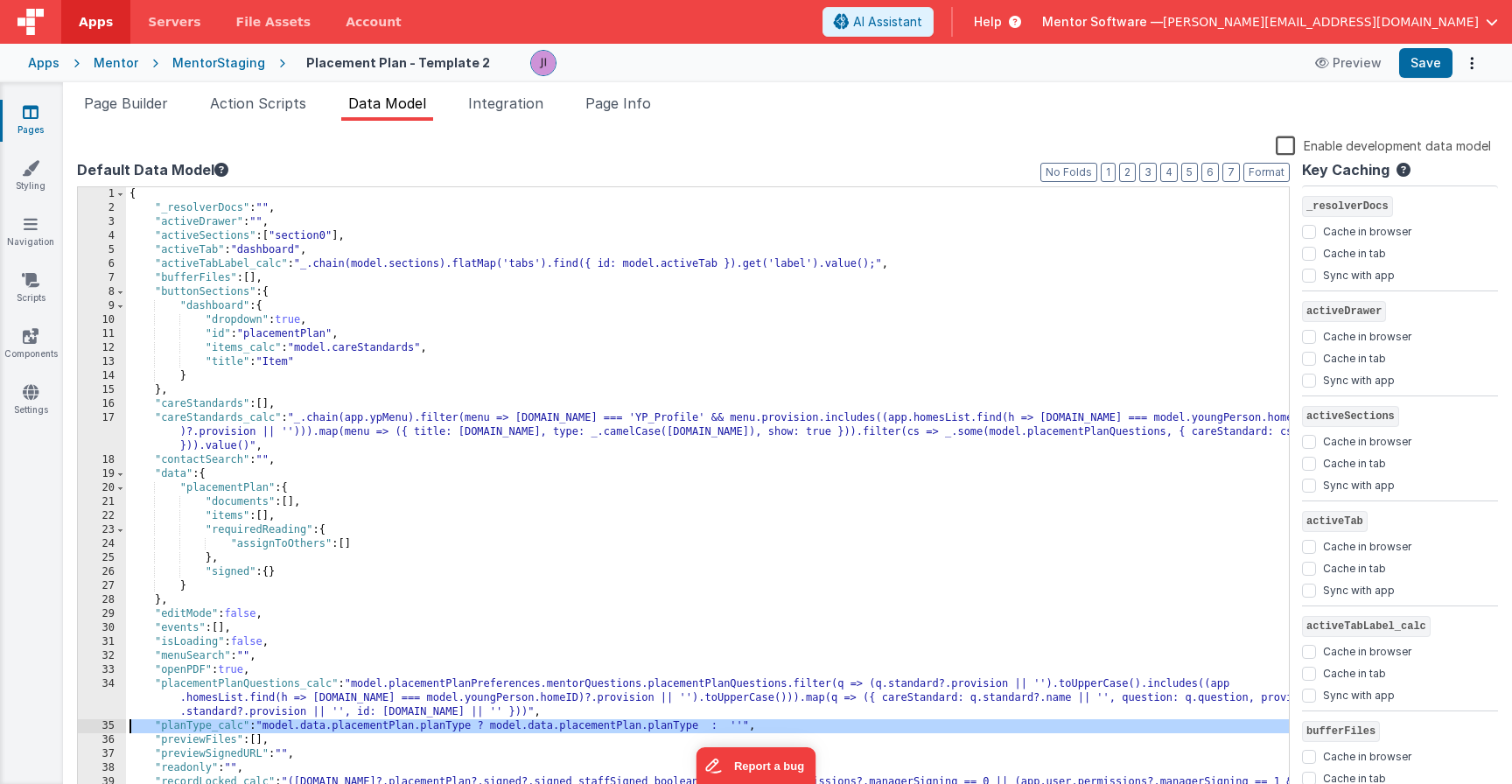
click at [108, 732] on div "35" at bounding box center [102, 726] width 48 height 14
checkbox input "false"
checkbox input "true"
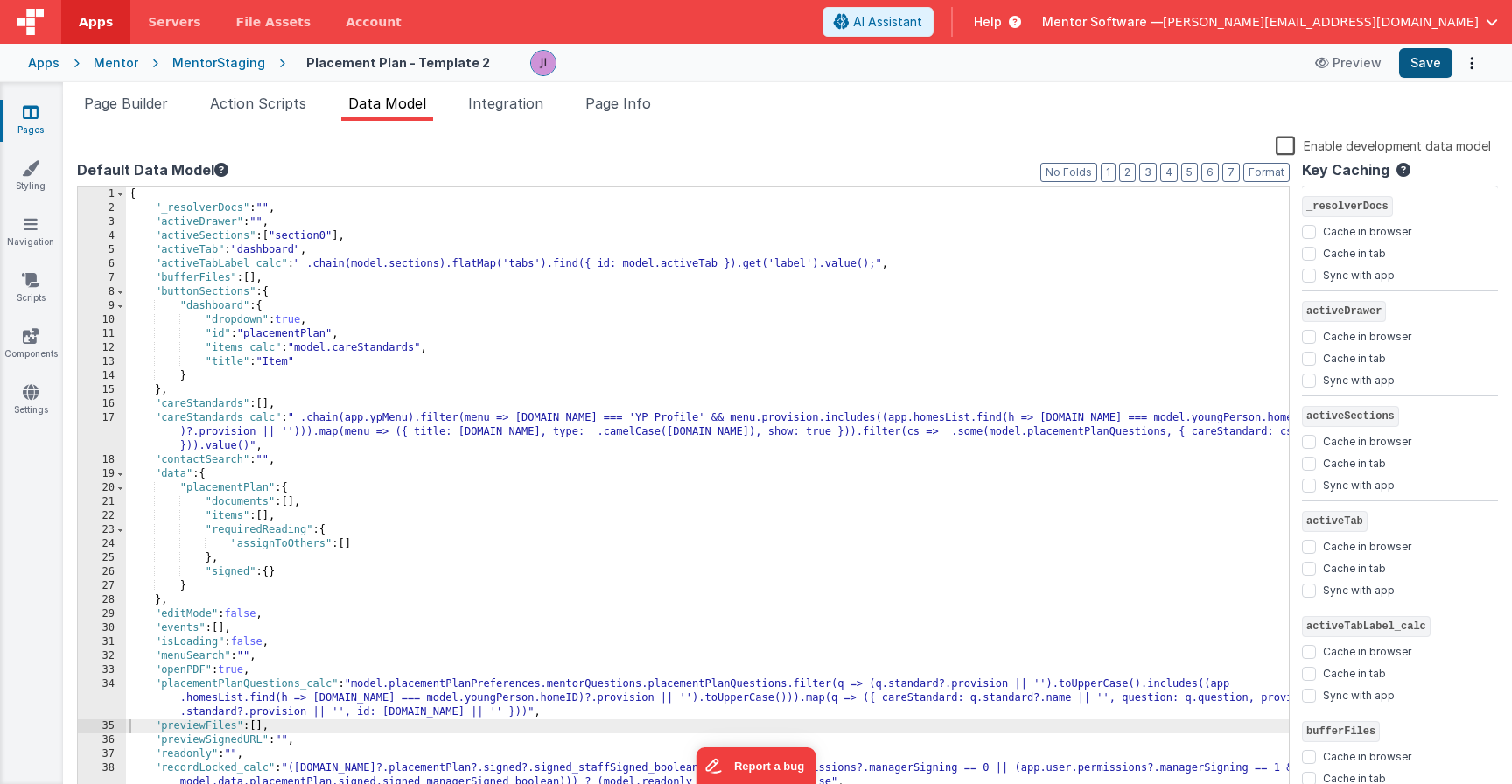
click at [1157, 60] on button "Save" at bounding box center [1426, 63] width 54 height 30
click at [114, 62] on div "Mentor" at bounding box center [116, 63] width 45 height 18
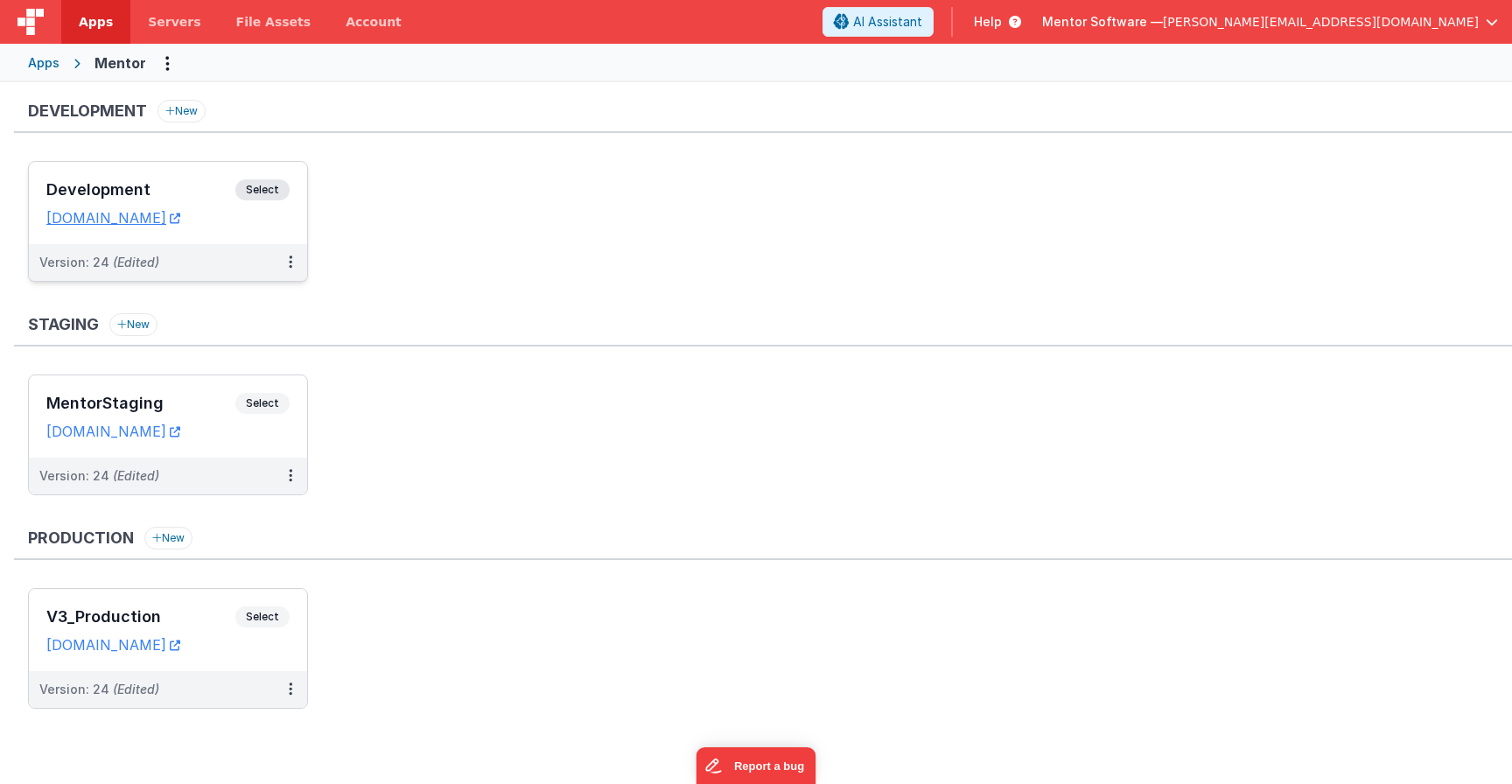
click at [259, 181] on span "Select" at bounding box center [262, 189] width 54 height 21
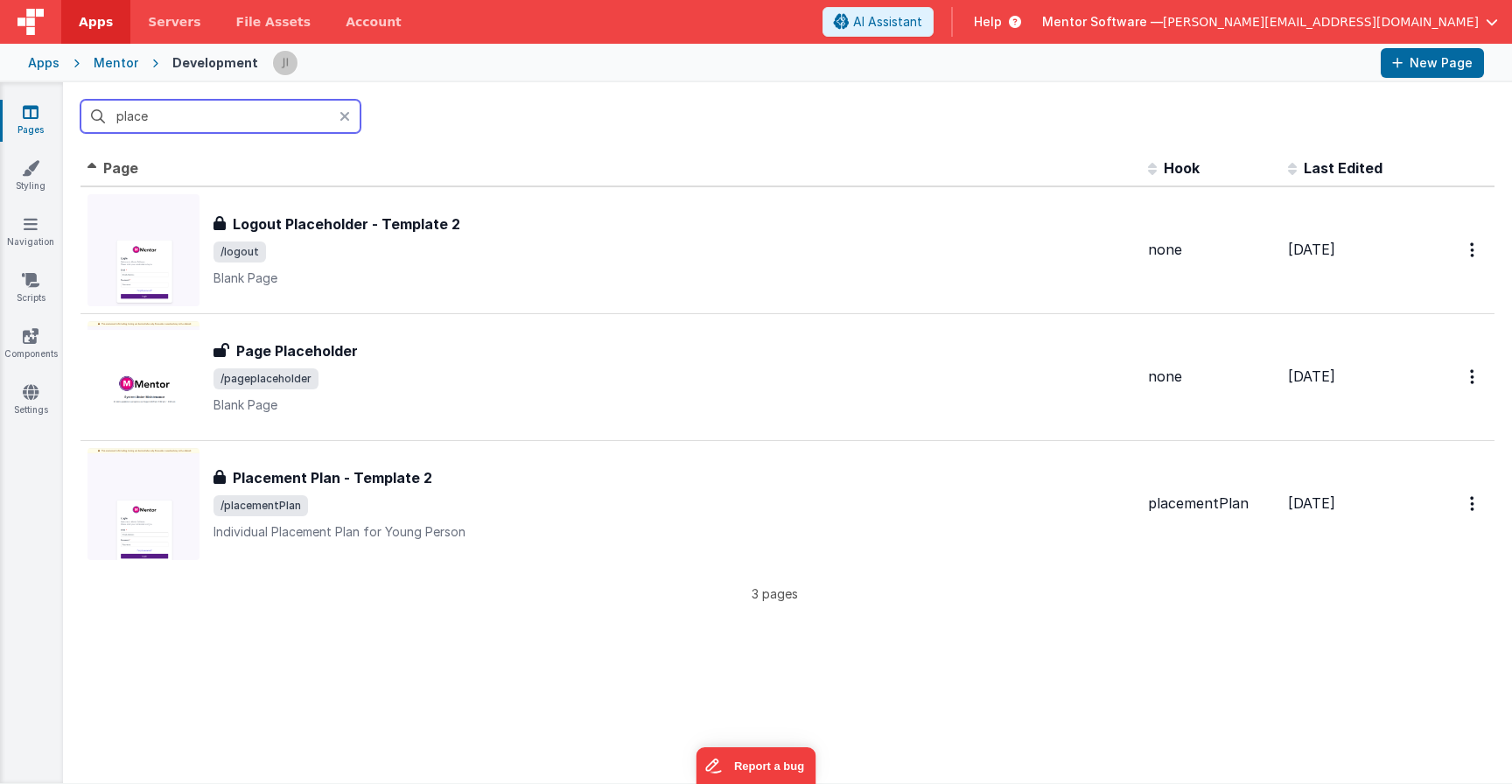
click at [304, 126] on input "place" at bounding box center [220, 116] width 280 height 33
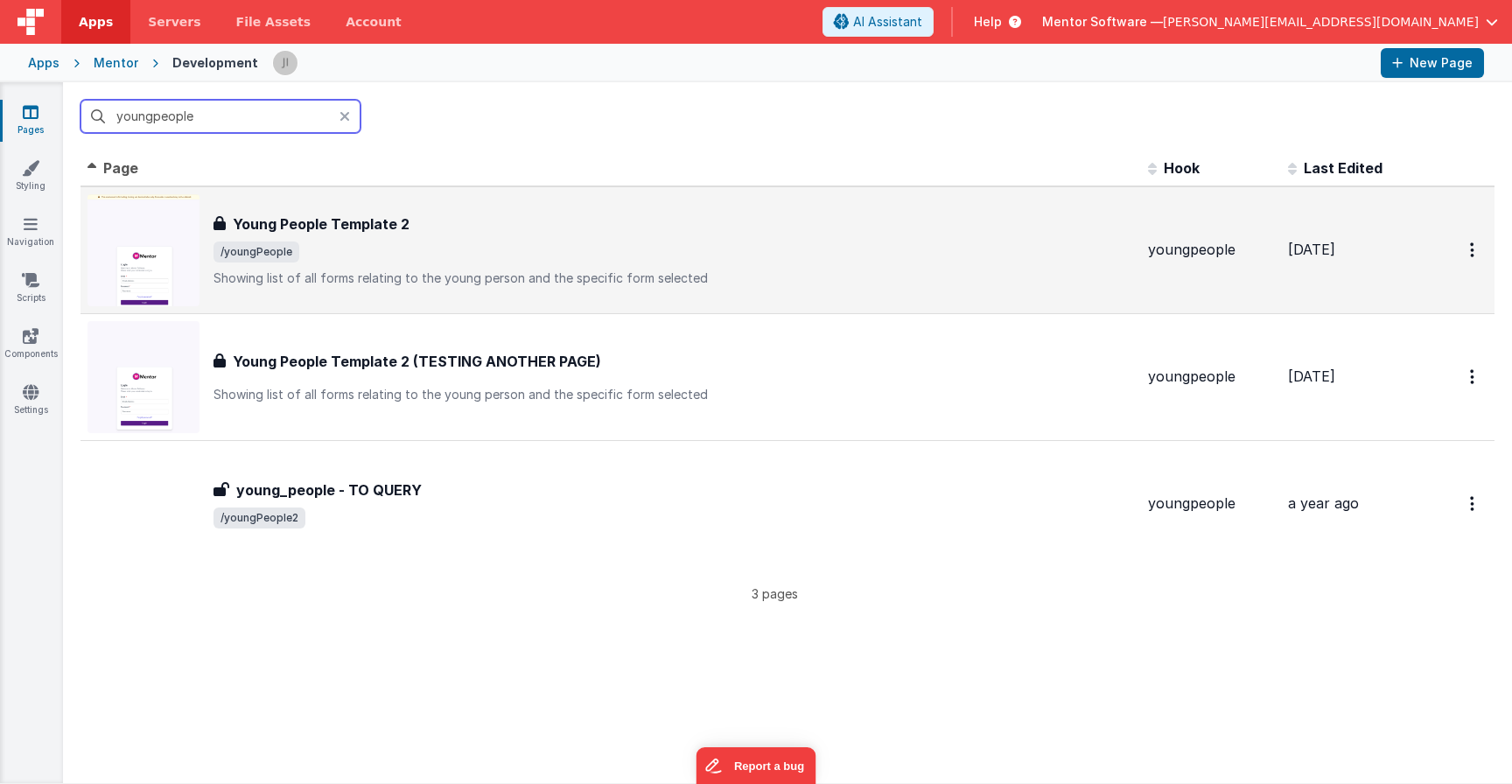
type input "young people"
drag, startPoint x: 501, startPoint y: 309, endPoint x: 543, endPoint y: 247, distance: 74.9
click at [543, 247] on span "/youngPeople" at bounding box center [673, 251] width 920 height 21
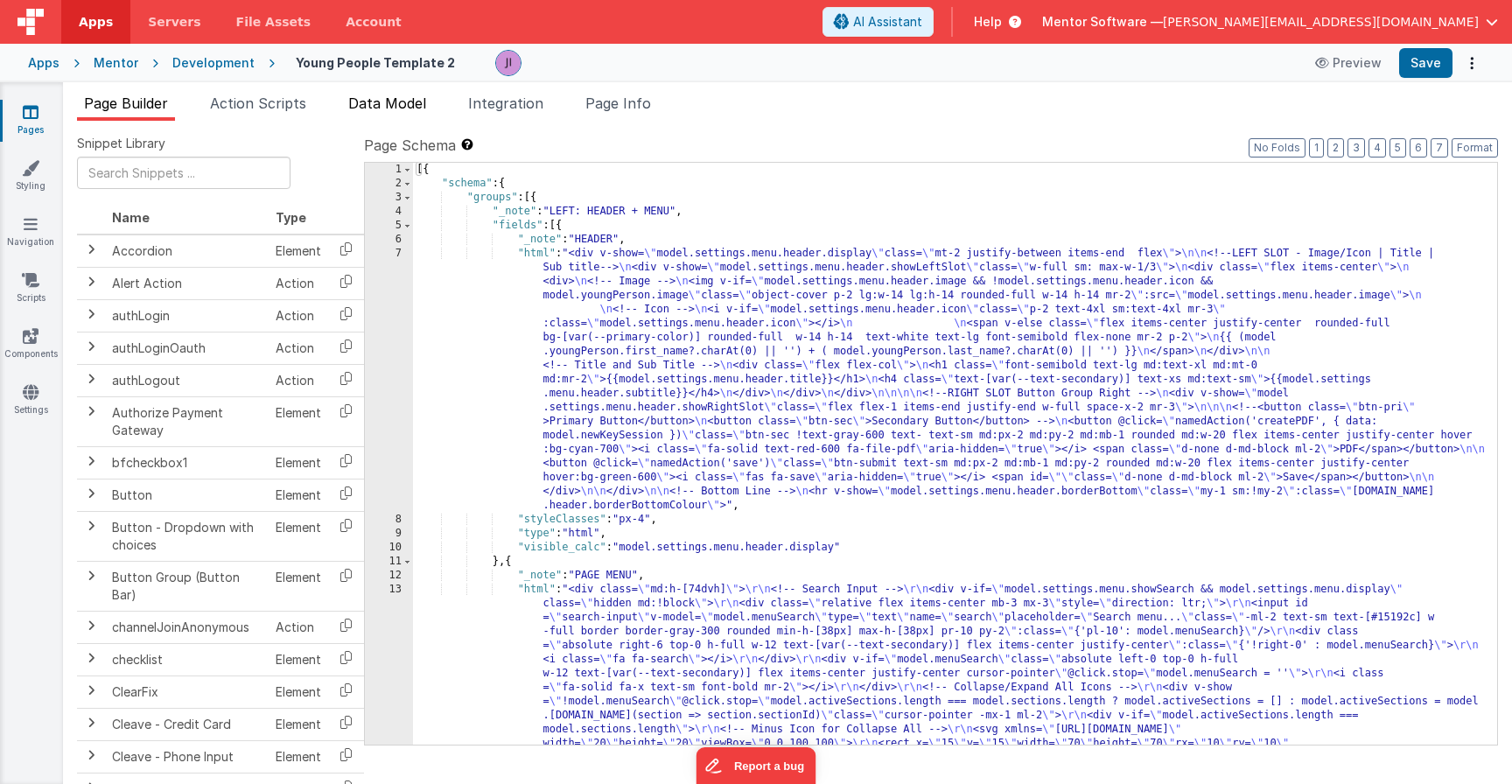
click at [401, 102] on span "Data Model" at bounding box center [387, 104] width 78 height 18
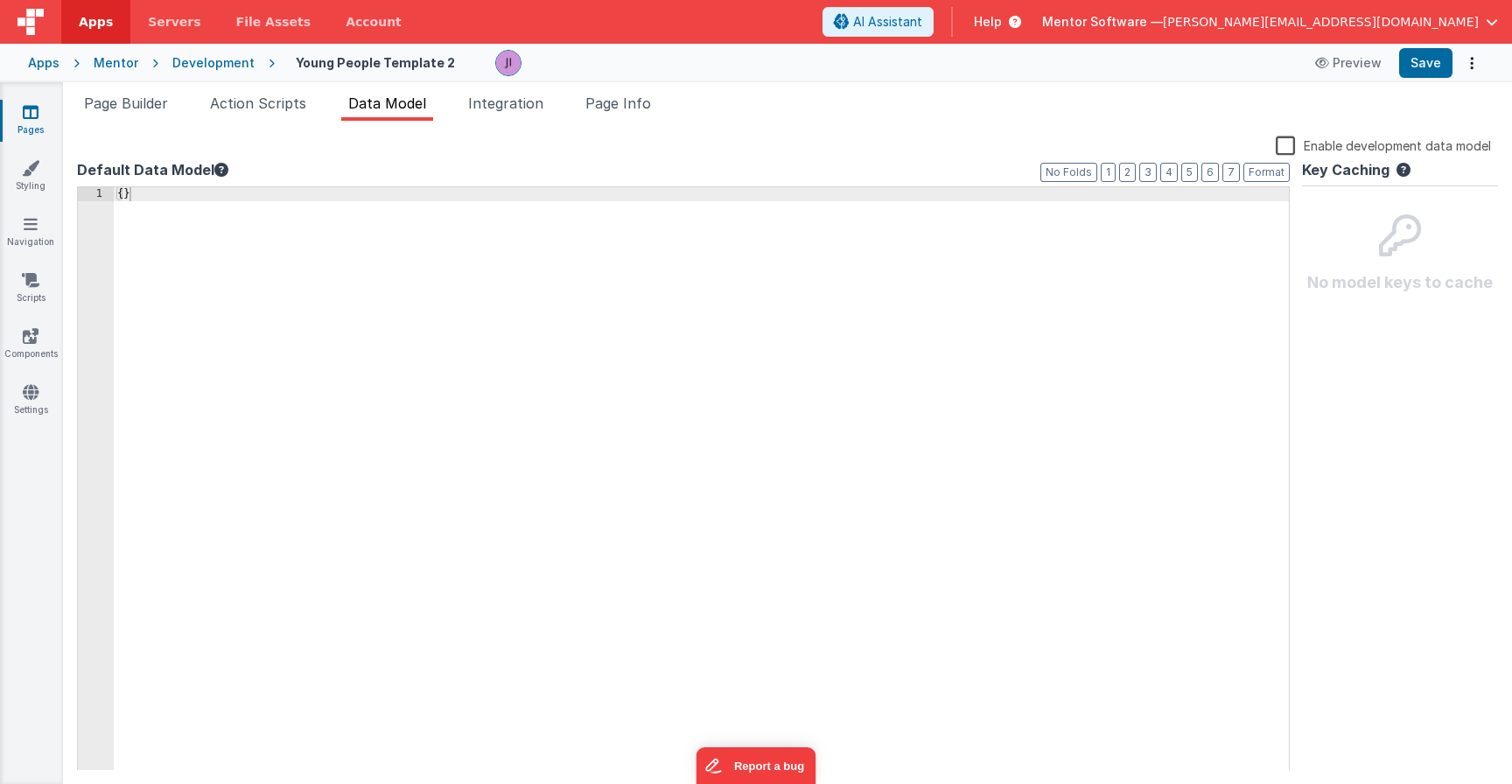
click at [129, 225] on div "{ }" at bounding box center [701, 492] width 1175 height 611
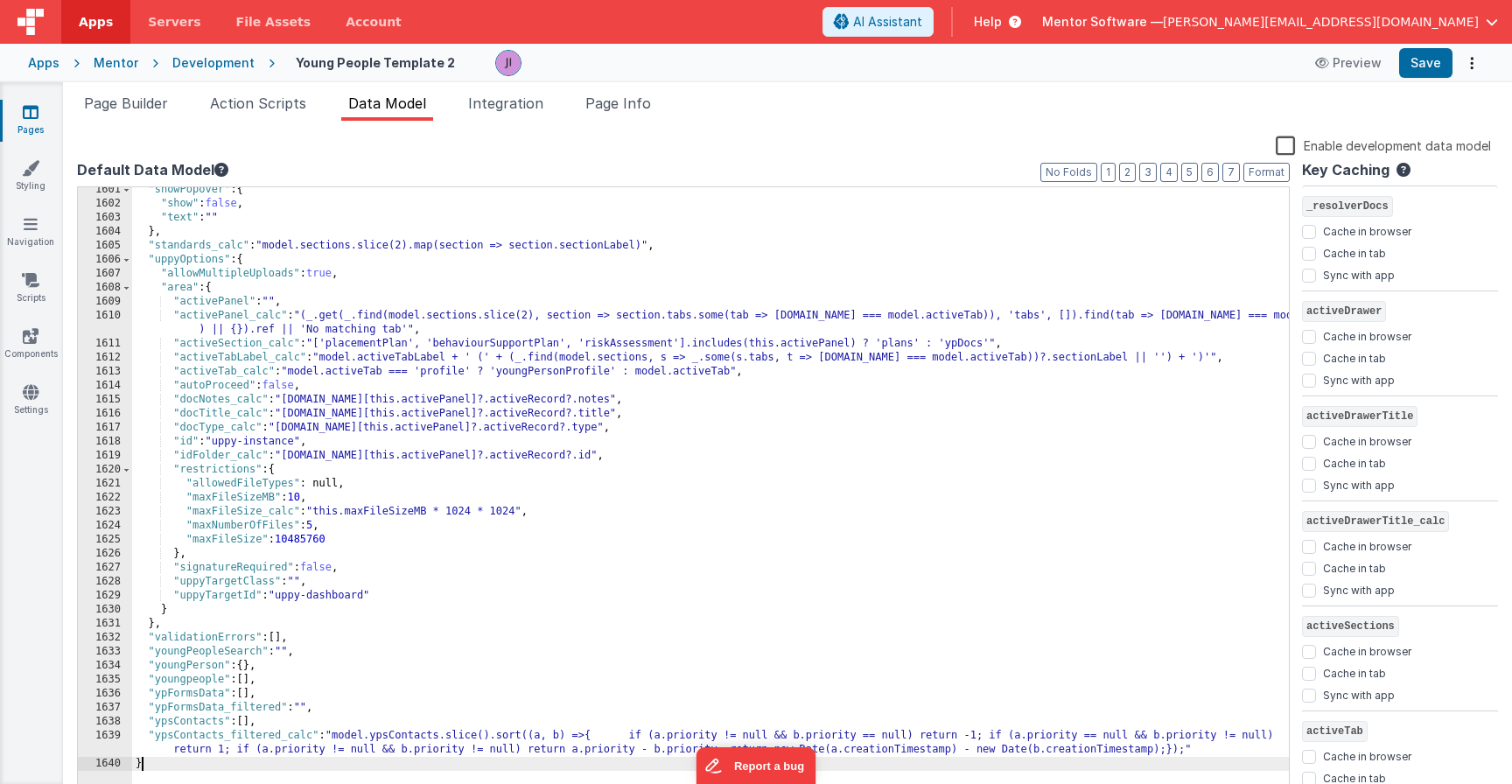
scroll to position [23330, 0]
click at [251, 102] on span "Action Scripts" at bounding box center [258, 104] width 97 height 18
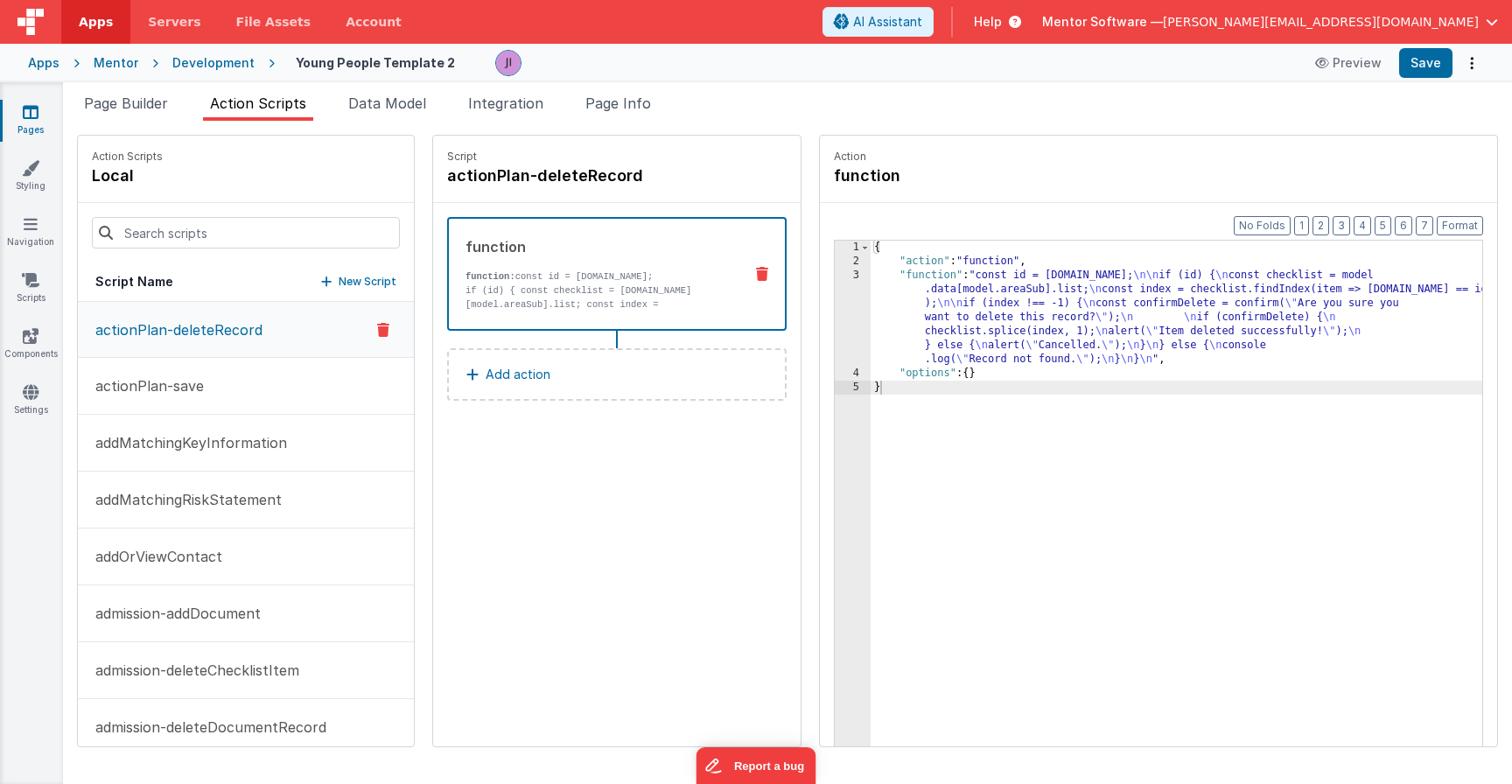
click at [666, 104] on ul "Page Builder Action Scripts Data Model Integration Page Info" at bounding box center [787, 107] width 1449 height 28
click at [648, 104] on span "Page Info" at bounding box center [618, 104] width 66 height 18
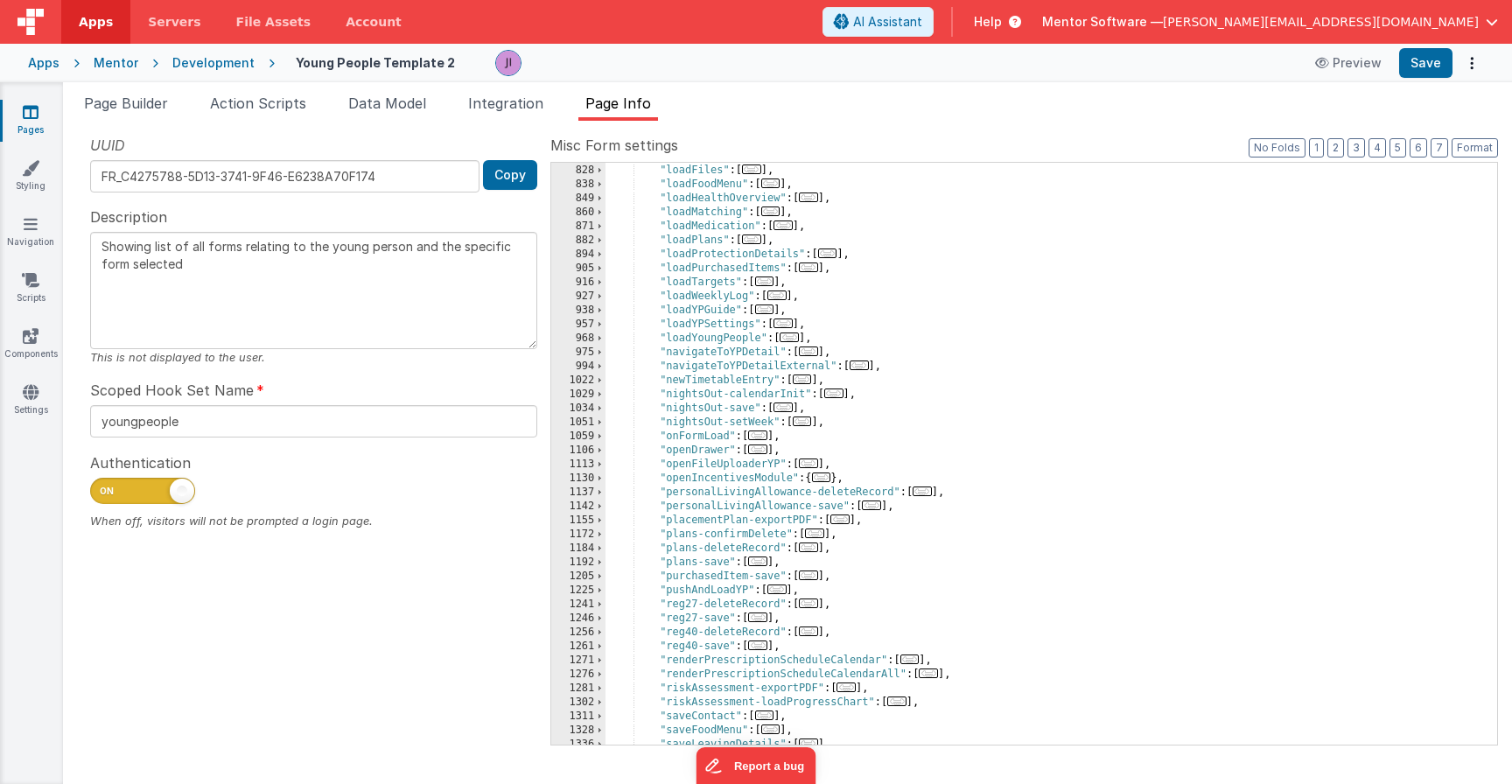
scroll to position [1357, 0]
click at [762, 436] on span "..." at bounding box center [757, 435] width 19 height 10
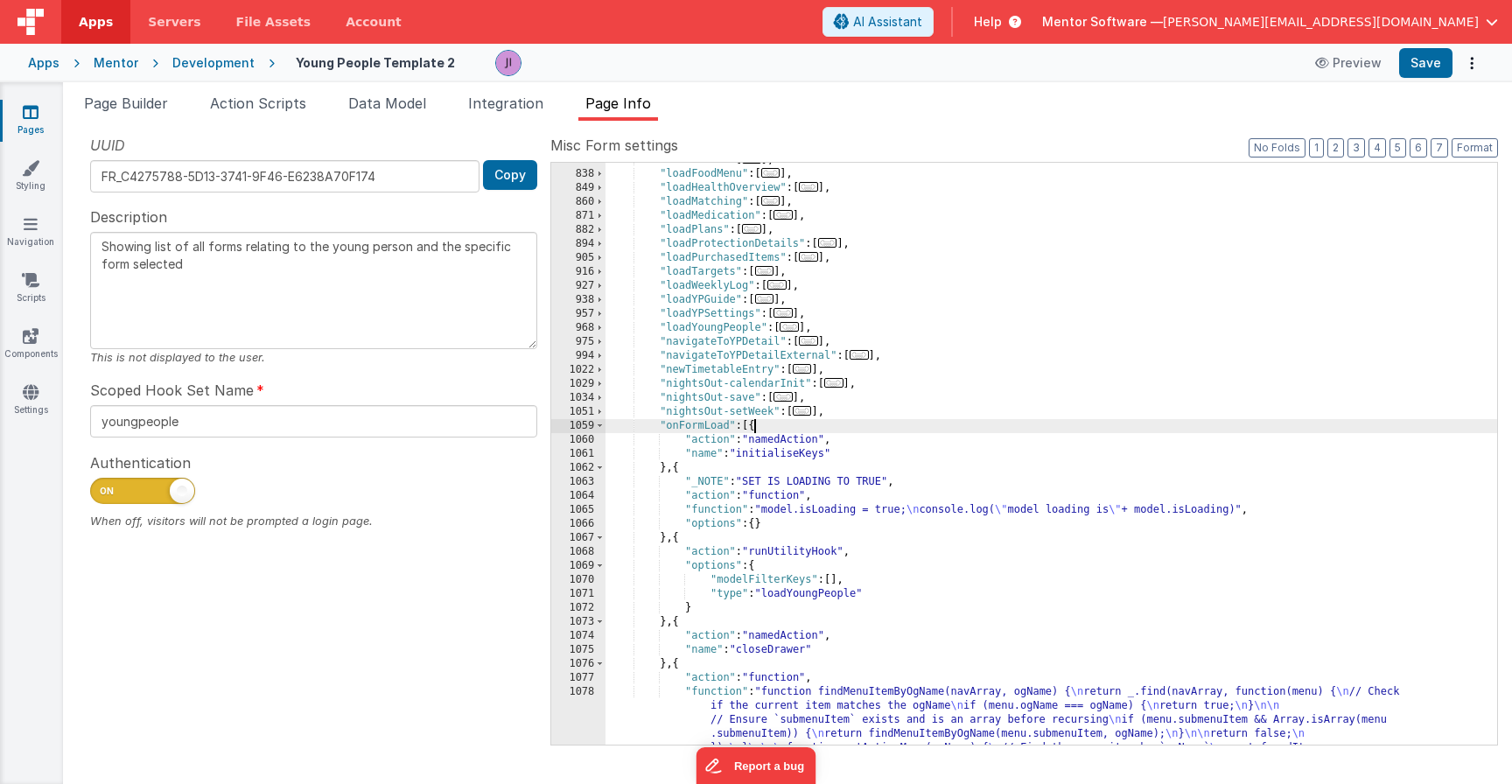
scroll to position [1408, 0]
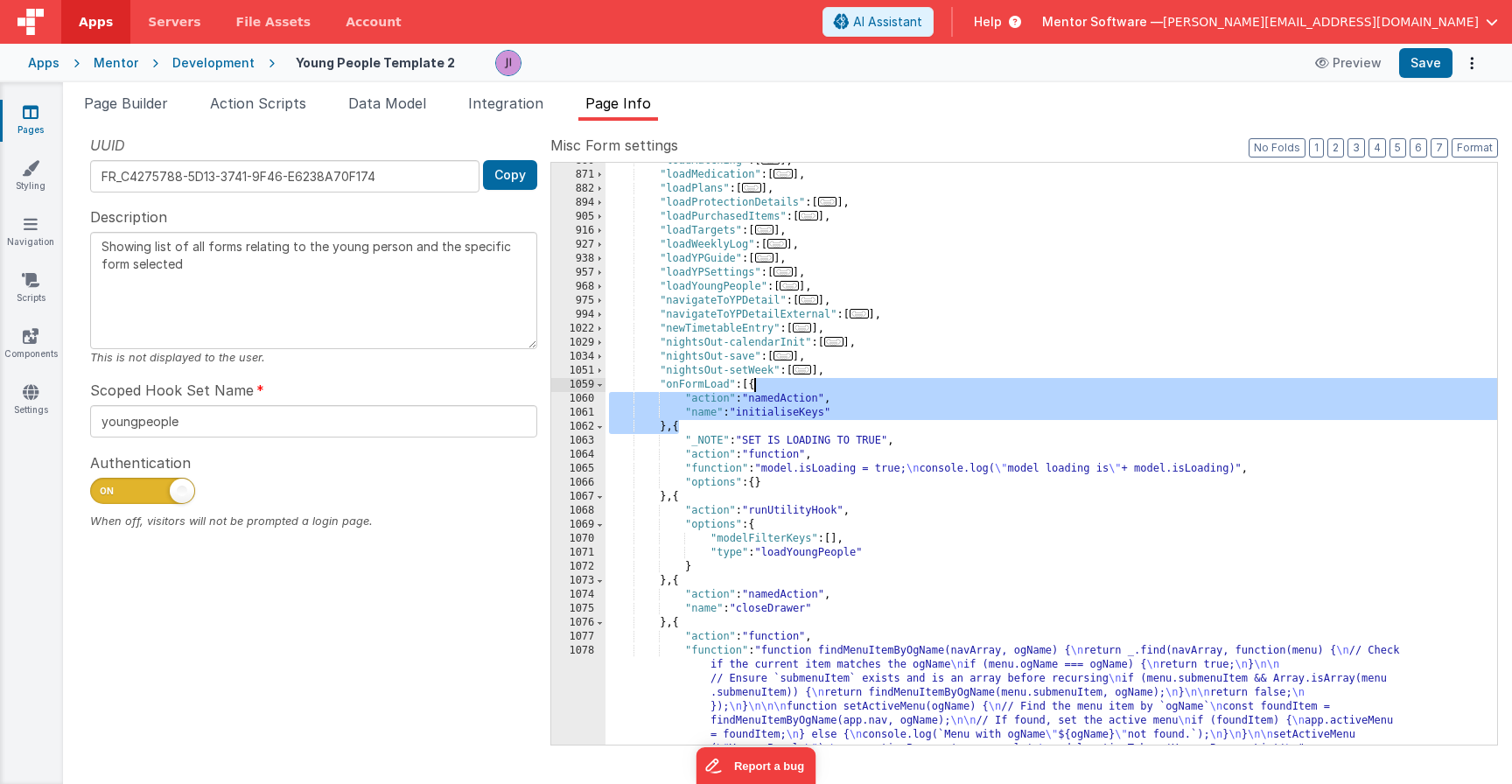
drag, startPoint x: 677, startPoint y: 427, endPoint x: 754, endPoint y: 387, distance: 86.8
click at [754, 387] on div ""loadMatching" : [ ... ] , "loadMedication" : [ ... ] , "loadPlans" : [ ... ] ,…" at bounding box center [1051, 507] width 892 height 707
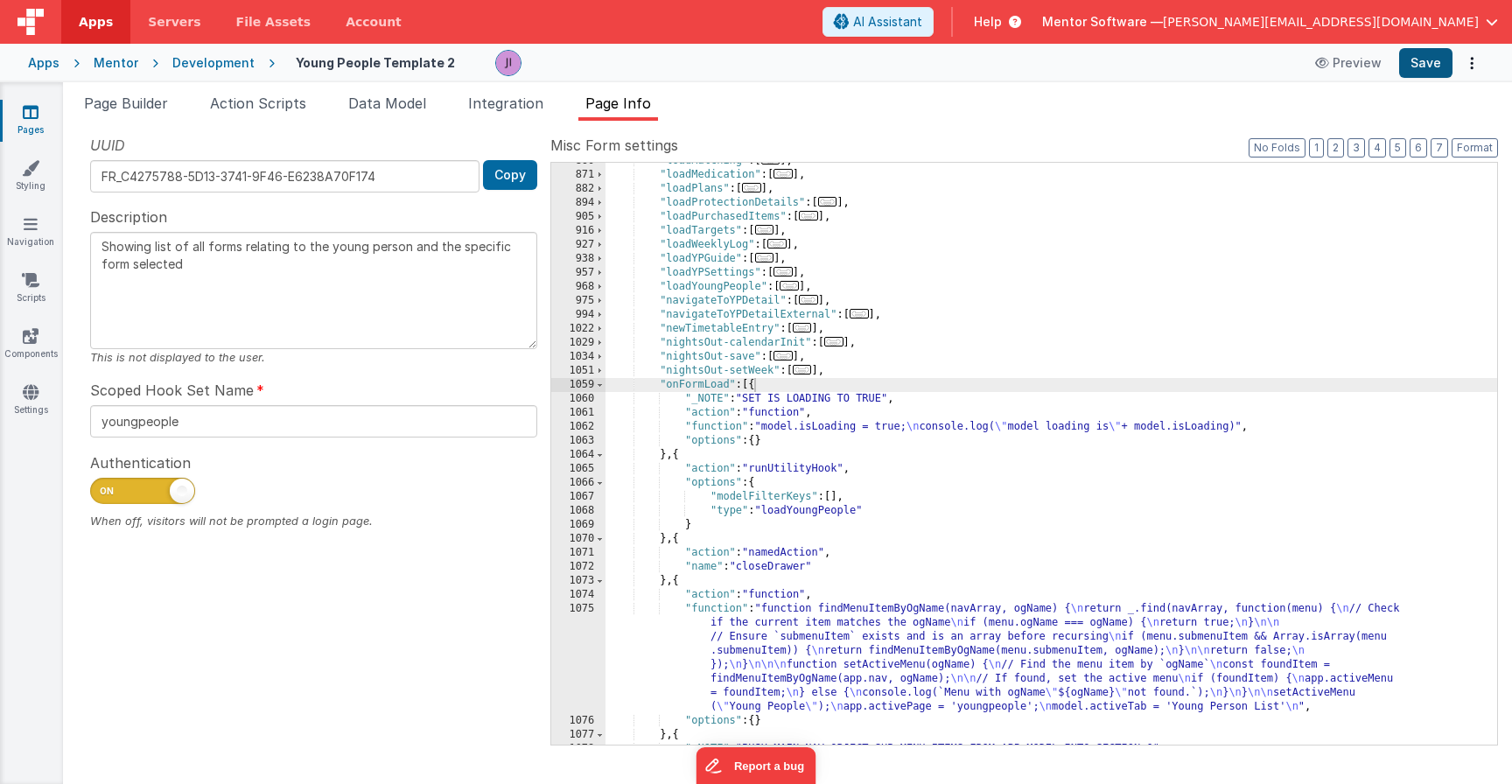
click at [1157, 63] on button "Save" at bounding box center [1426, 63] width 54 height 30
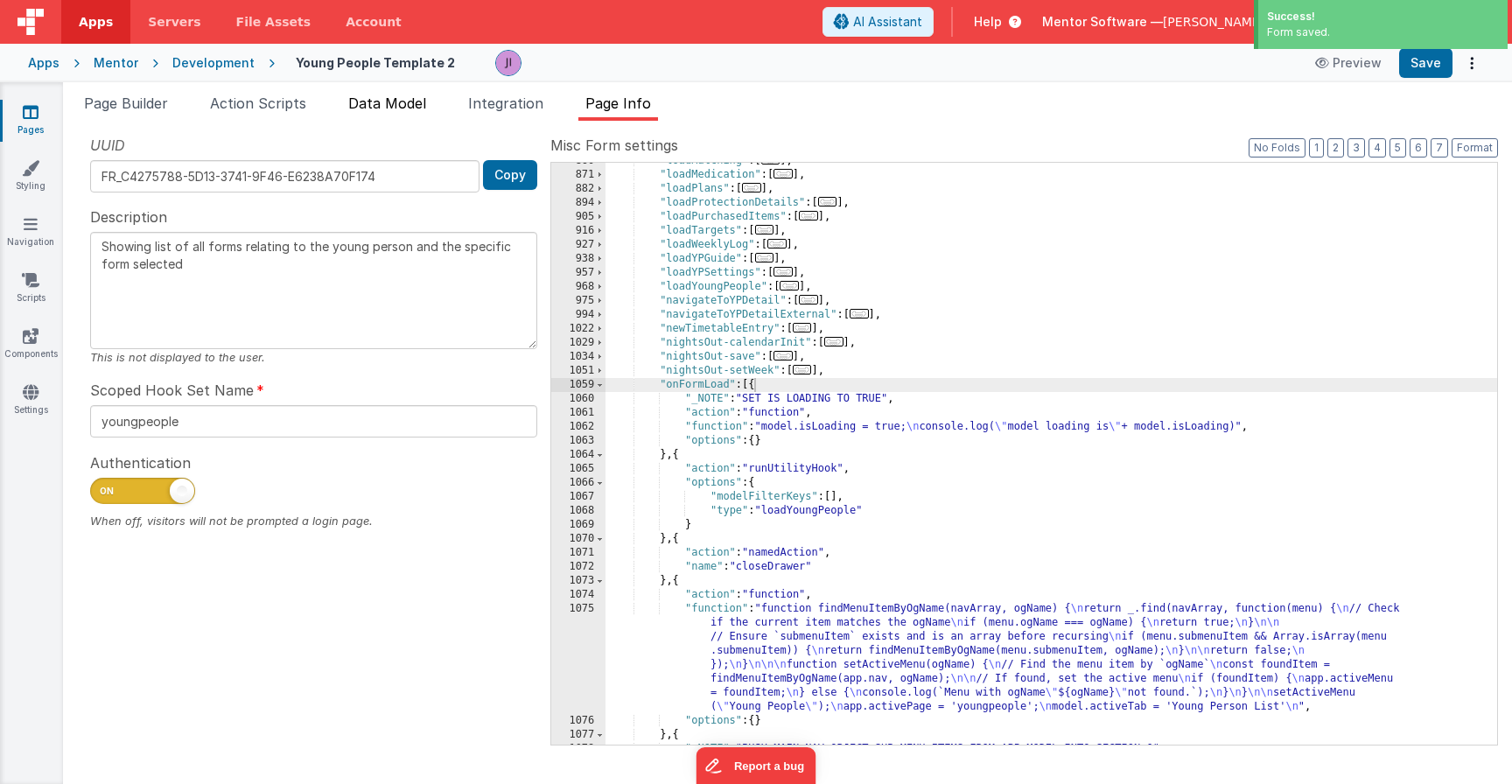
click at [392, 102] on span "Data Model" at bounding box center [387, 104] width 78 height 18
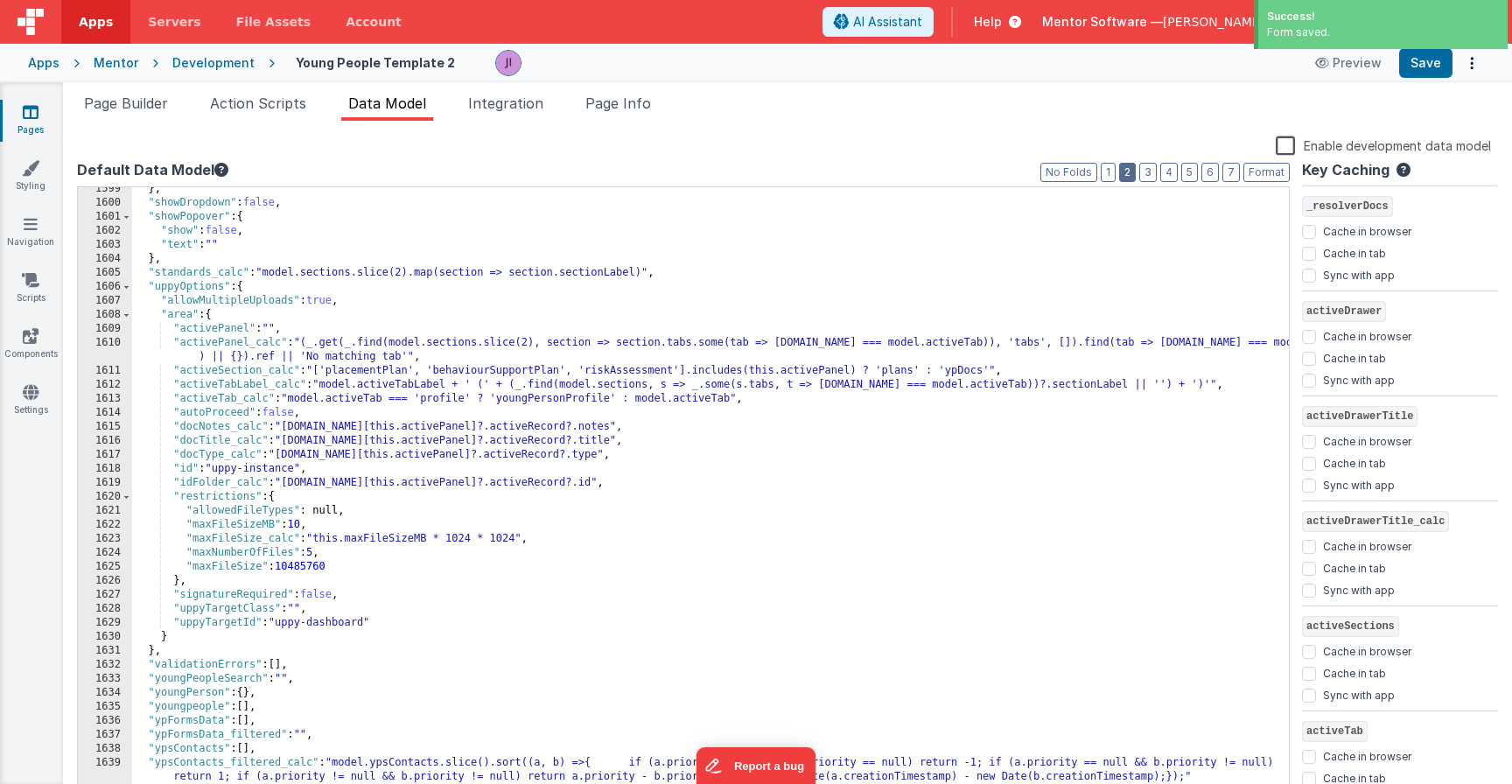
click at [1129, 171] on button "2" at bounding box center [1127, 171] width 17 height 19
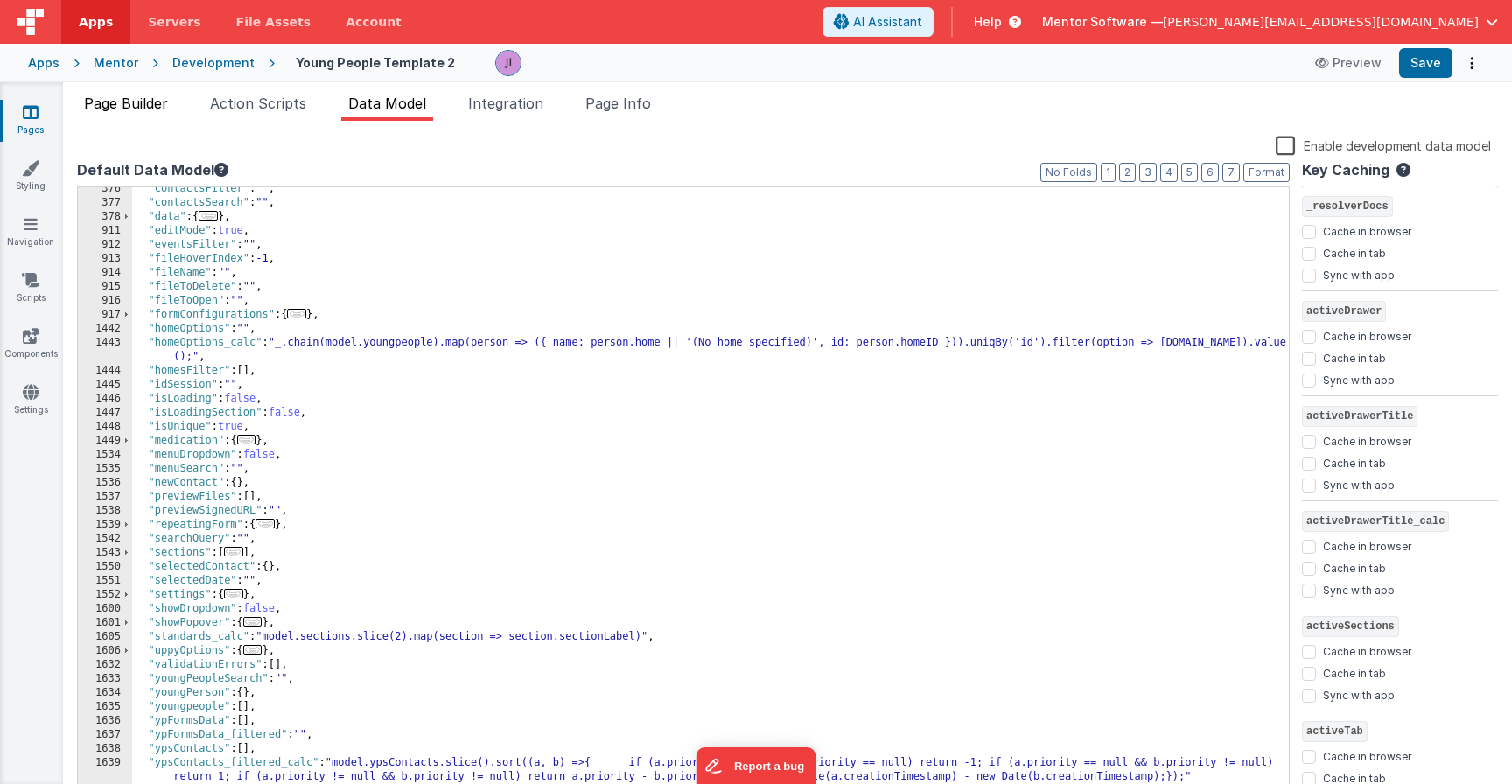
click at [151, 104] on span "Page Builder" at bounding box center [126, 104] width 84 height 18
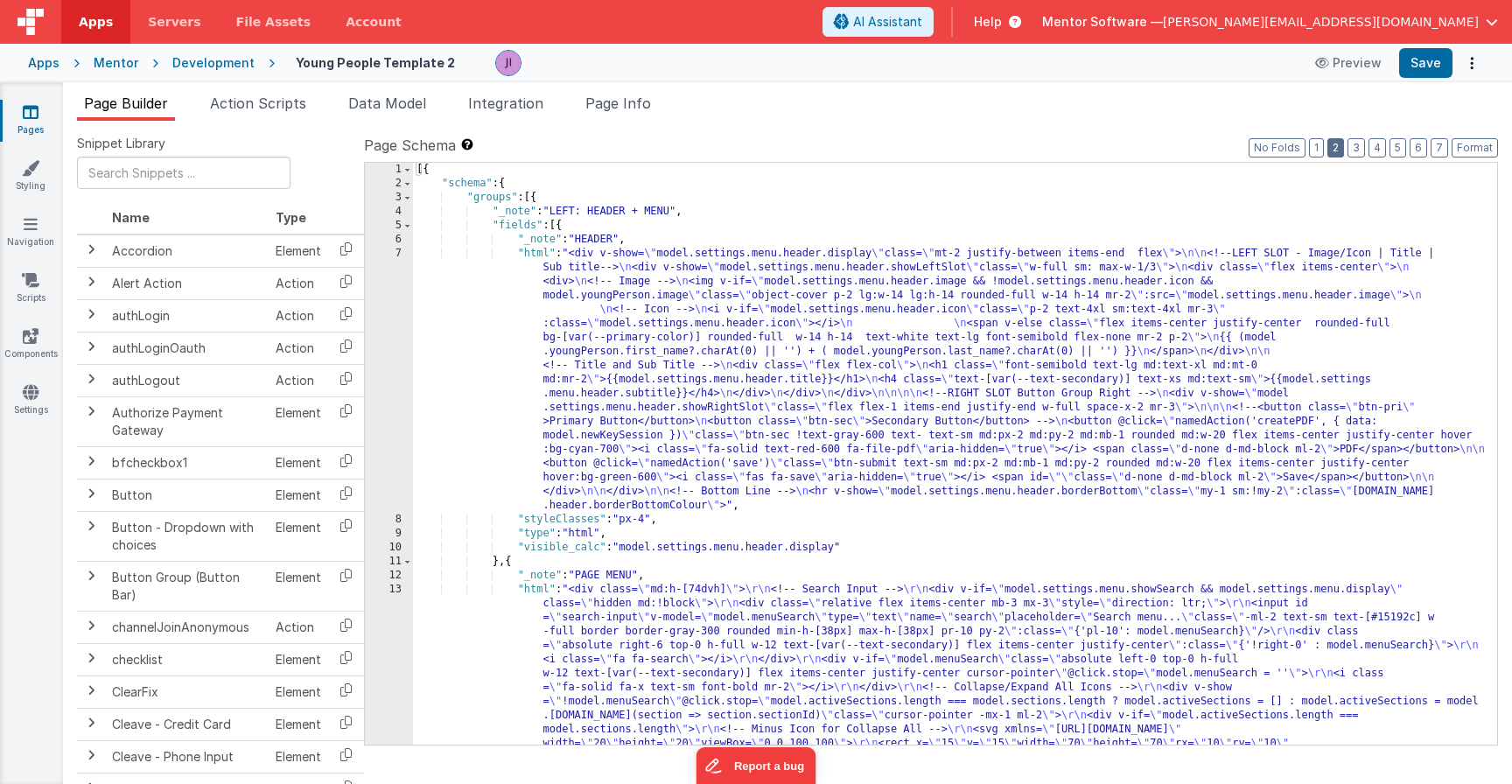
click at [1157, 145] on button "2" at bounding box center [1336, 147] width 17 height 19
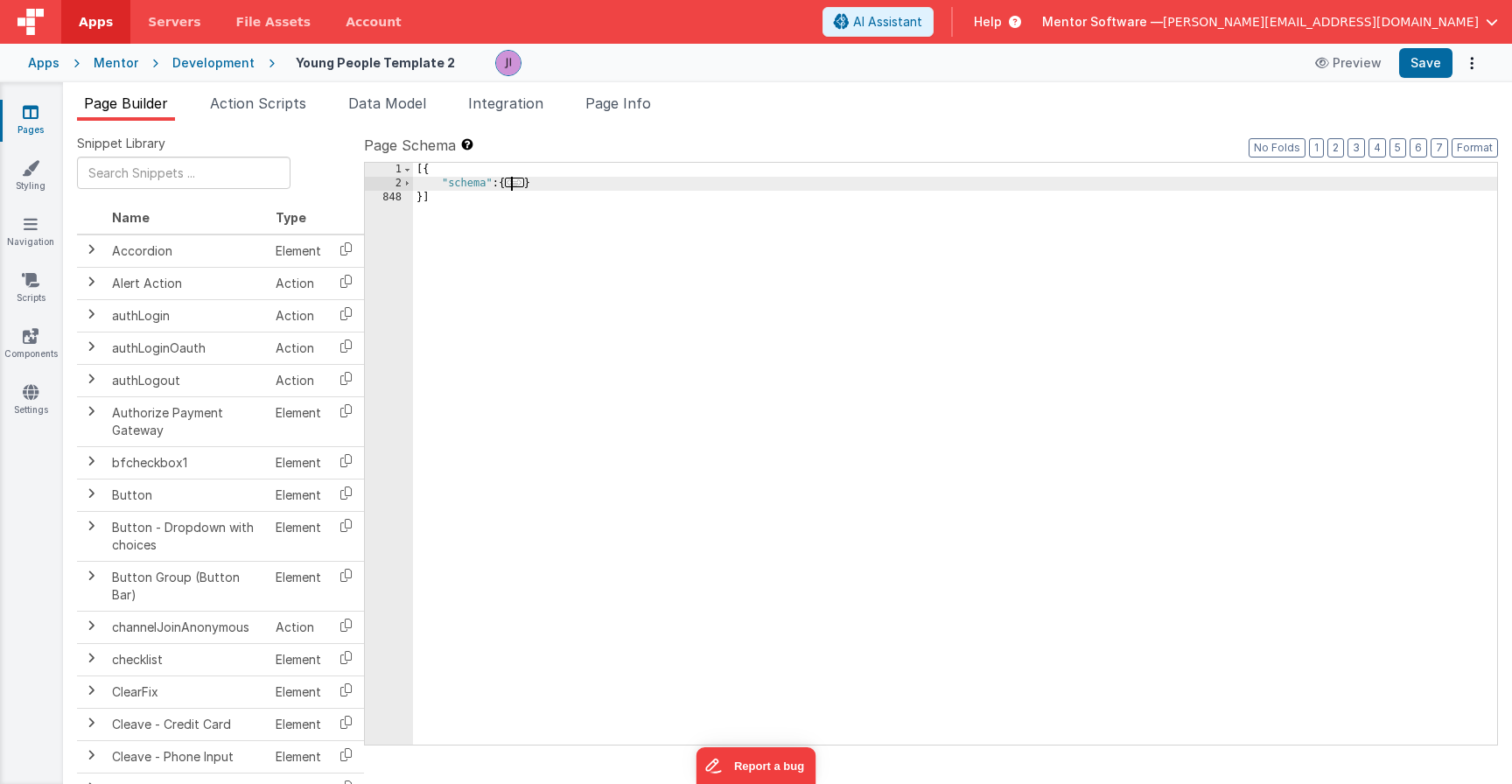
click at [521, 187] on span "..." at bounding box center [514, 182] width 19 height 10
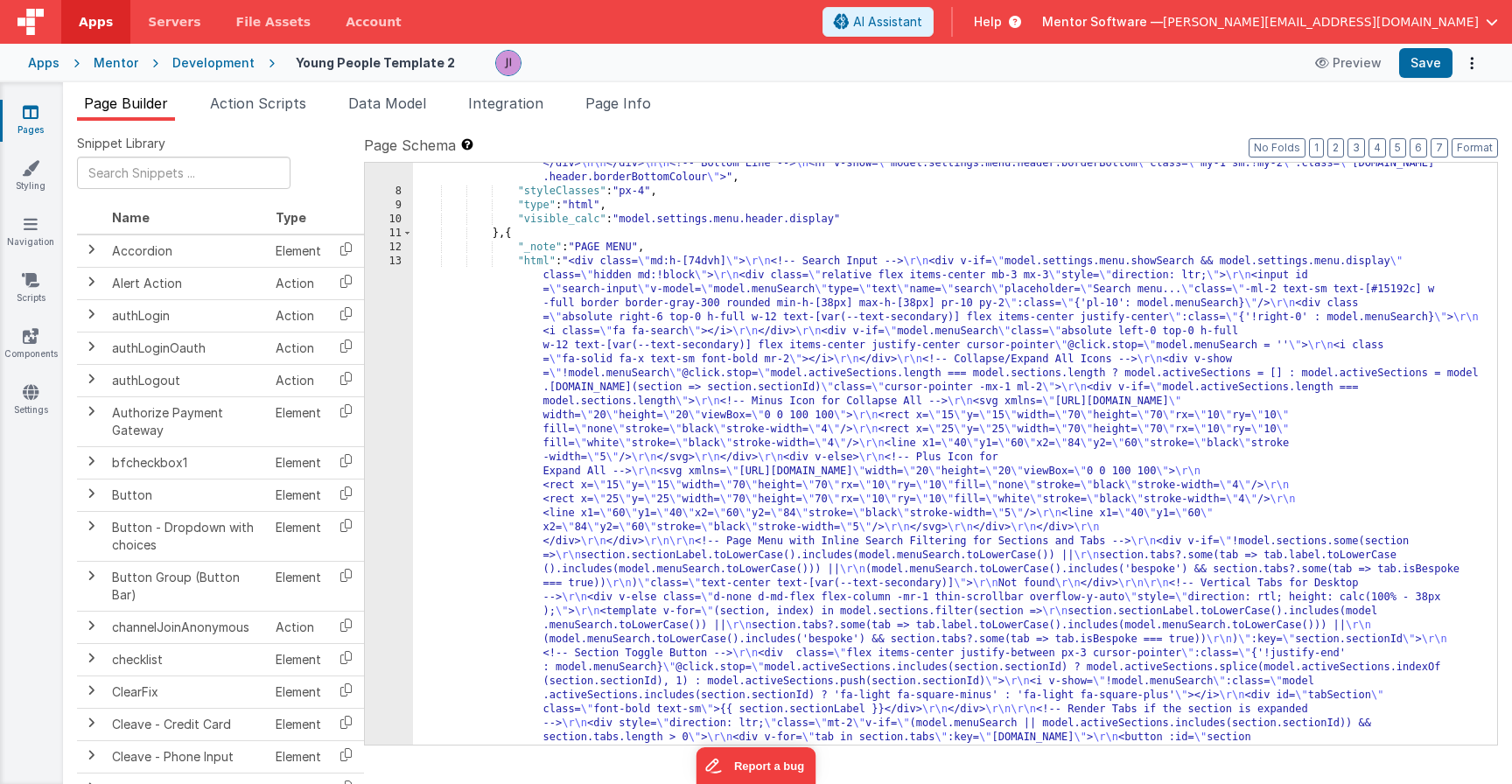
scroll to position [233, 0]
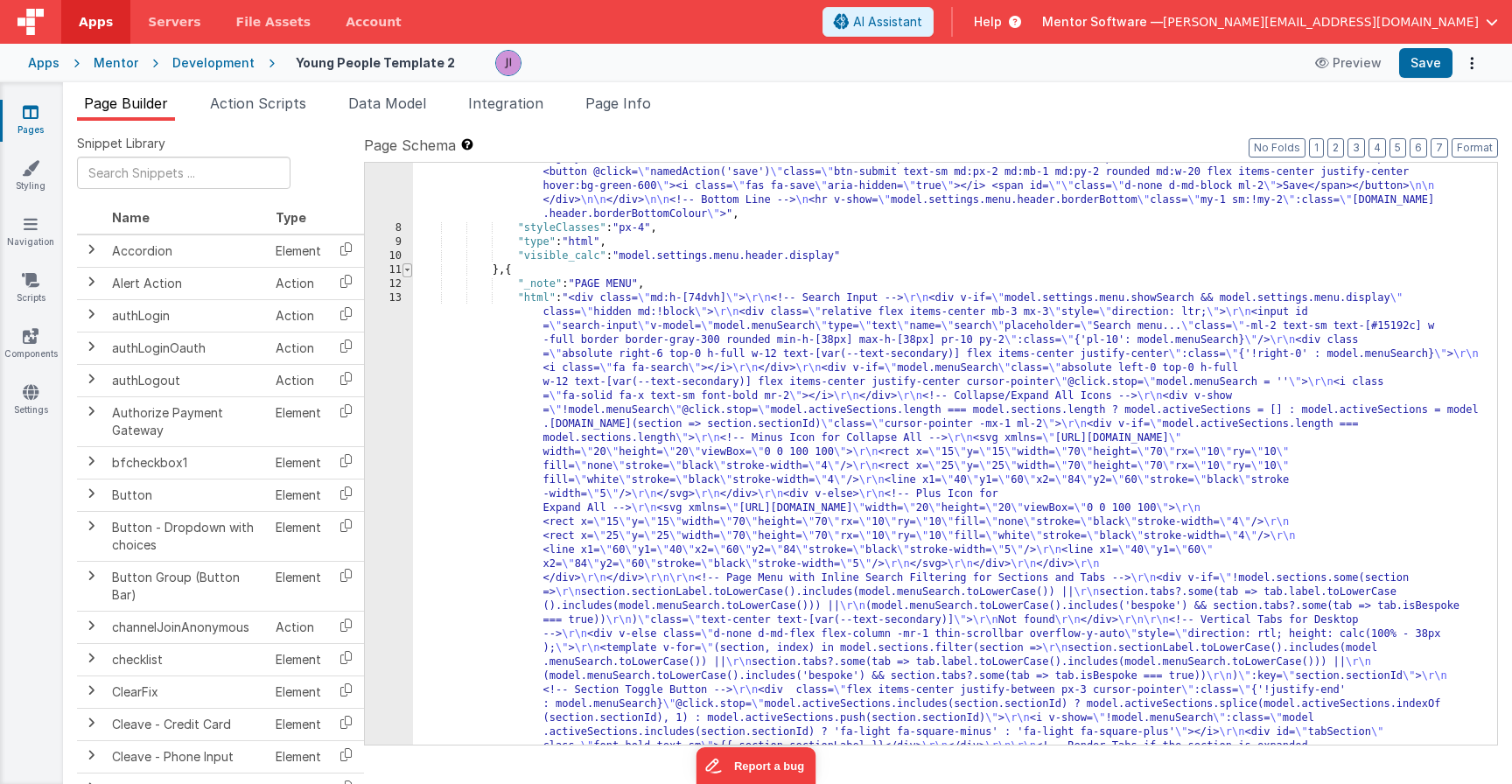
click at [409, 273] on span at bounding box center [408, 270] width 10 height 14
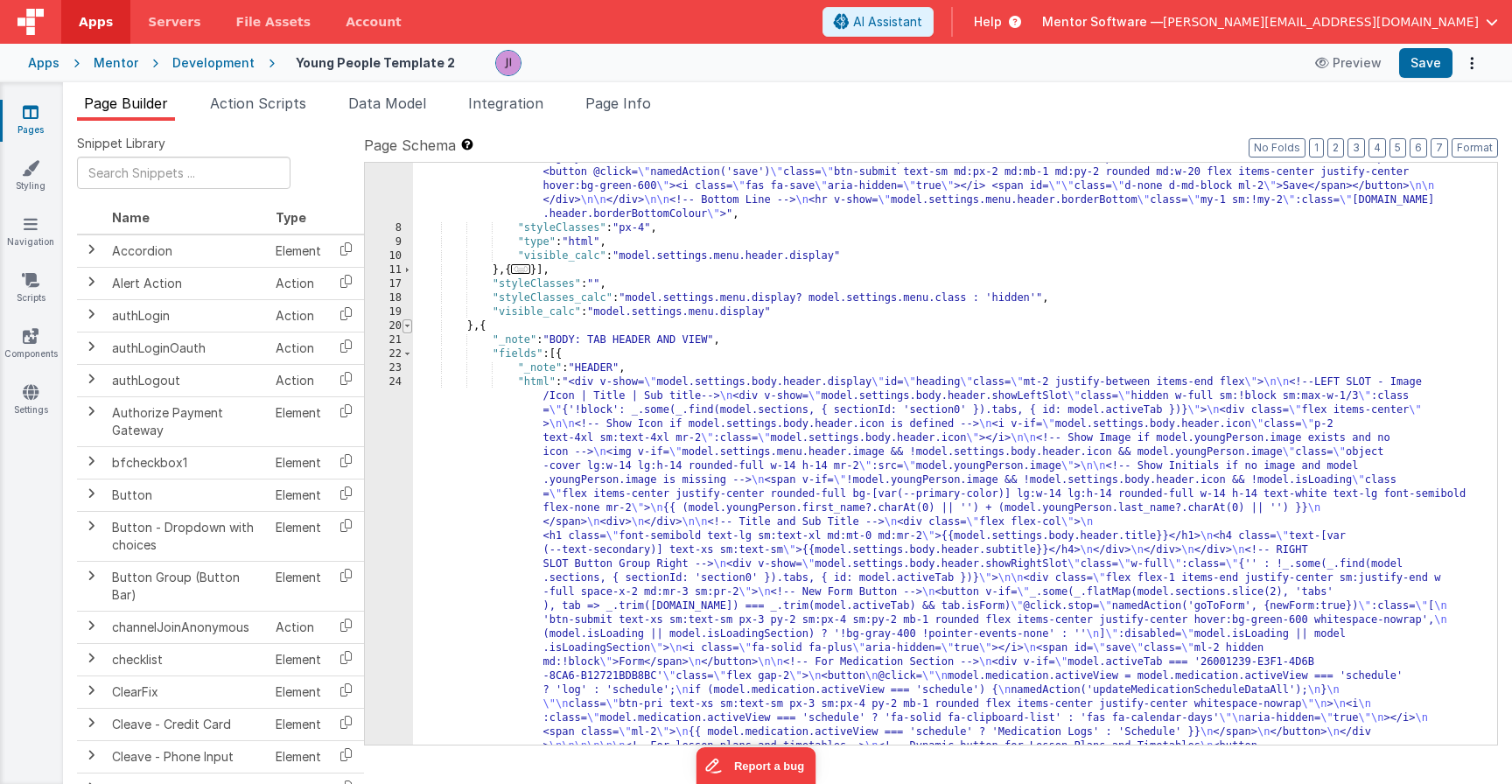
click at [405, 326] on span at bounding box center [408, 326] width 10 height 14
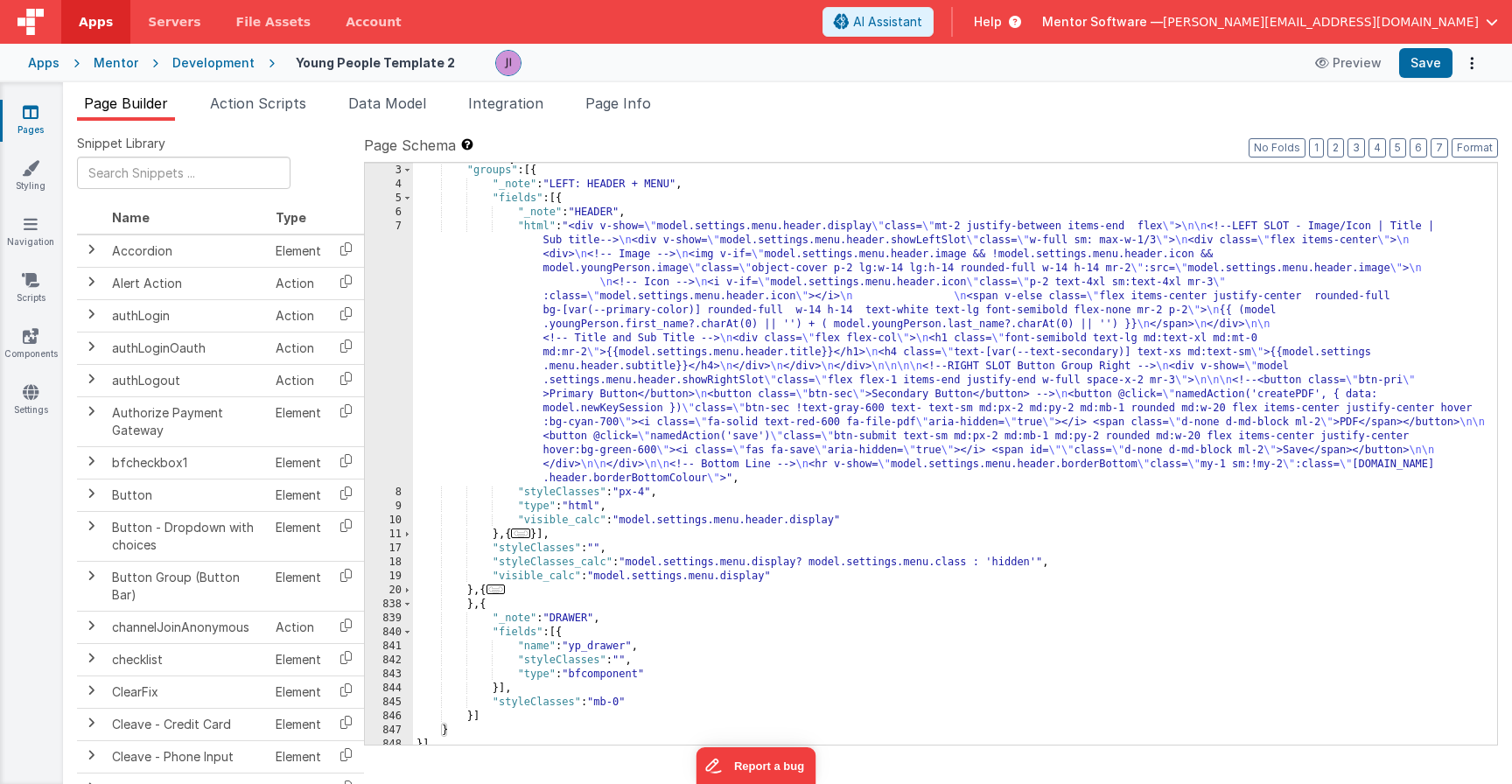
scroll to position [34, 0]
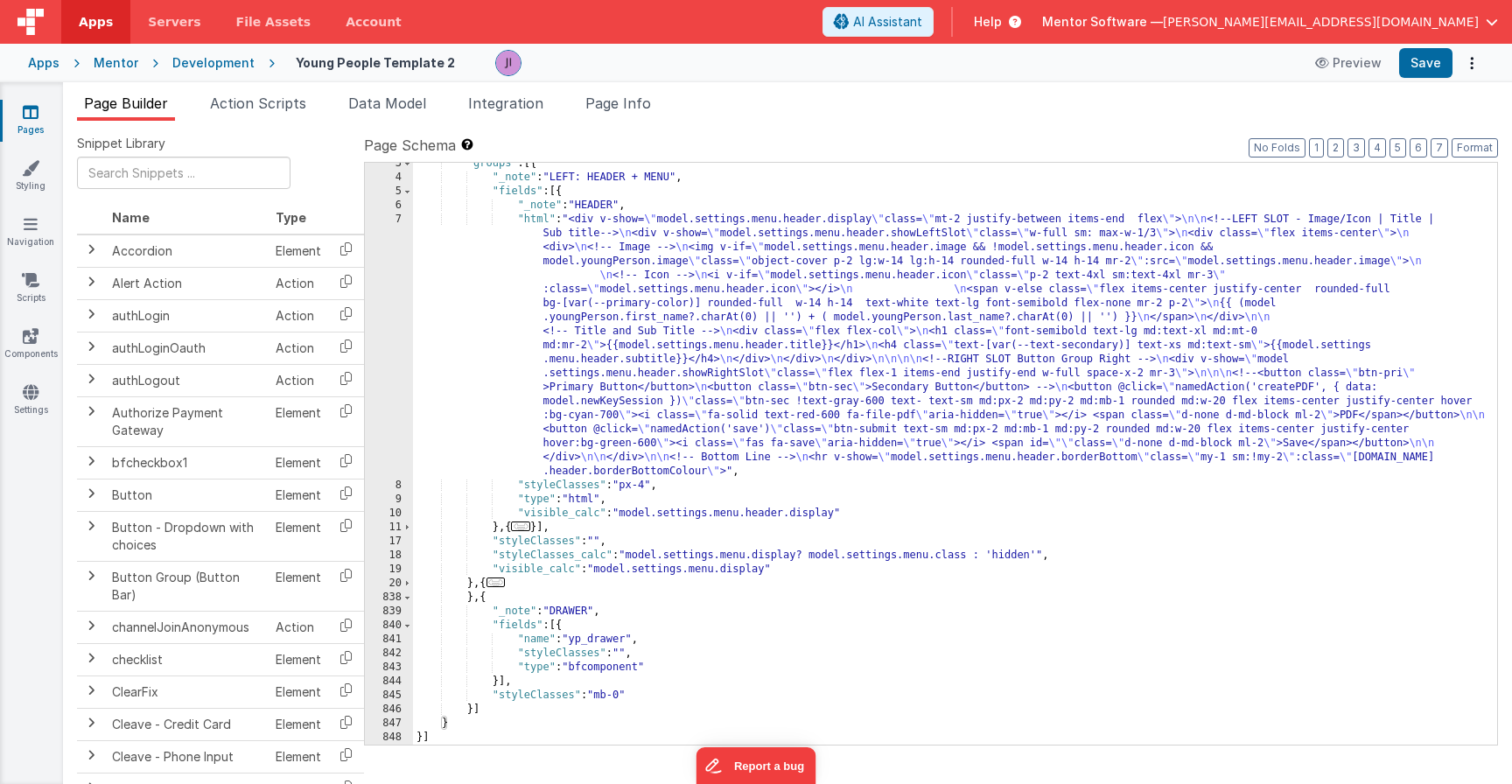
click at [550, 635] on div ""groups" : [{ "_note" : "LEFT: HEADER + MENU" , "fields" : [{ "_note" : "HEADER…" at bounding box center [955, 461] width 1084 height 610
click at [21, 123] on link "Pages" at bounding box center [30, 121] width 63 height 35
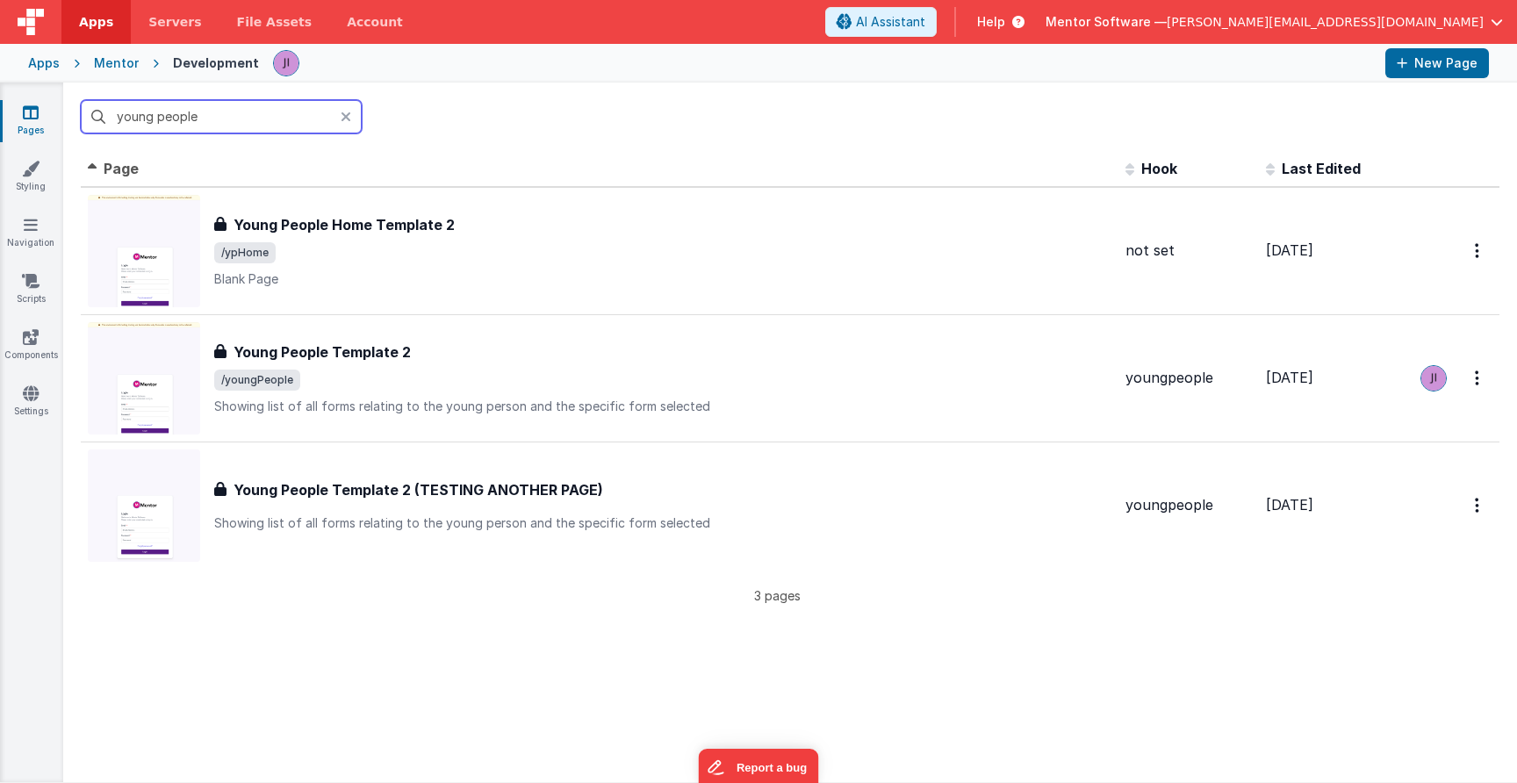
click at [132, 132] on input "young people" at bounding box center [221, 116] width 281 height 33
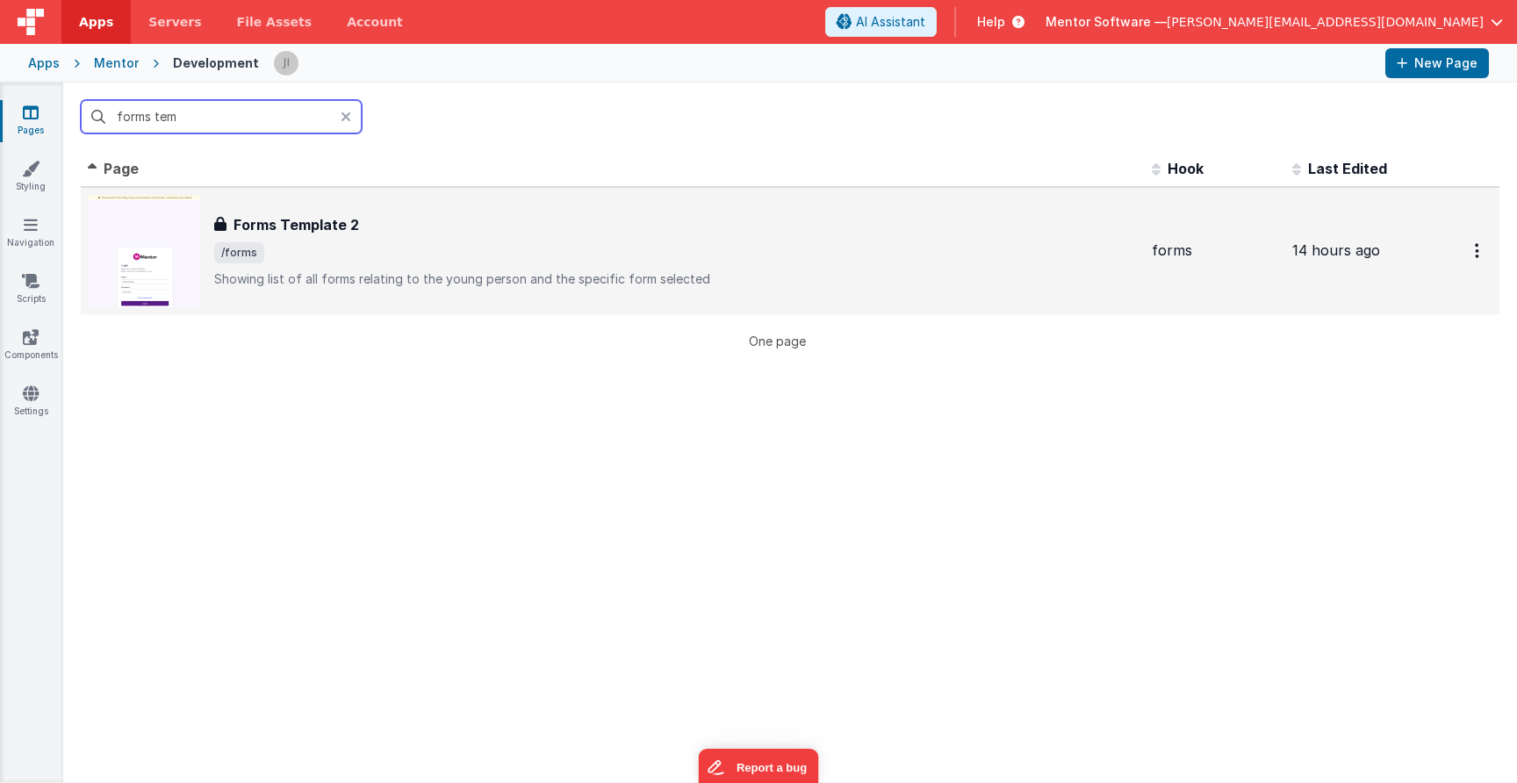
type input "forms tem"
click at [361, 252] on span "/forms" at bounding box center [675, 252] width 923 height 21
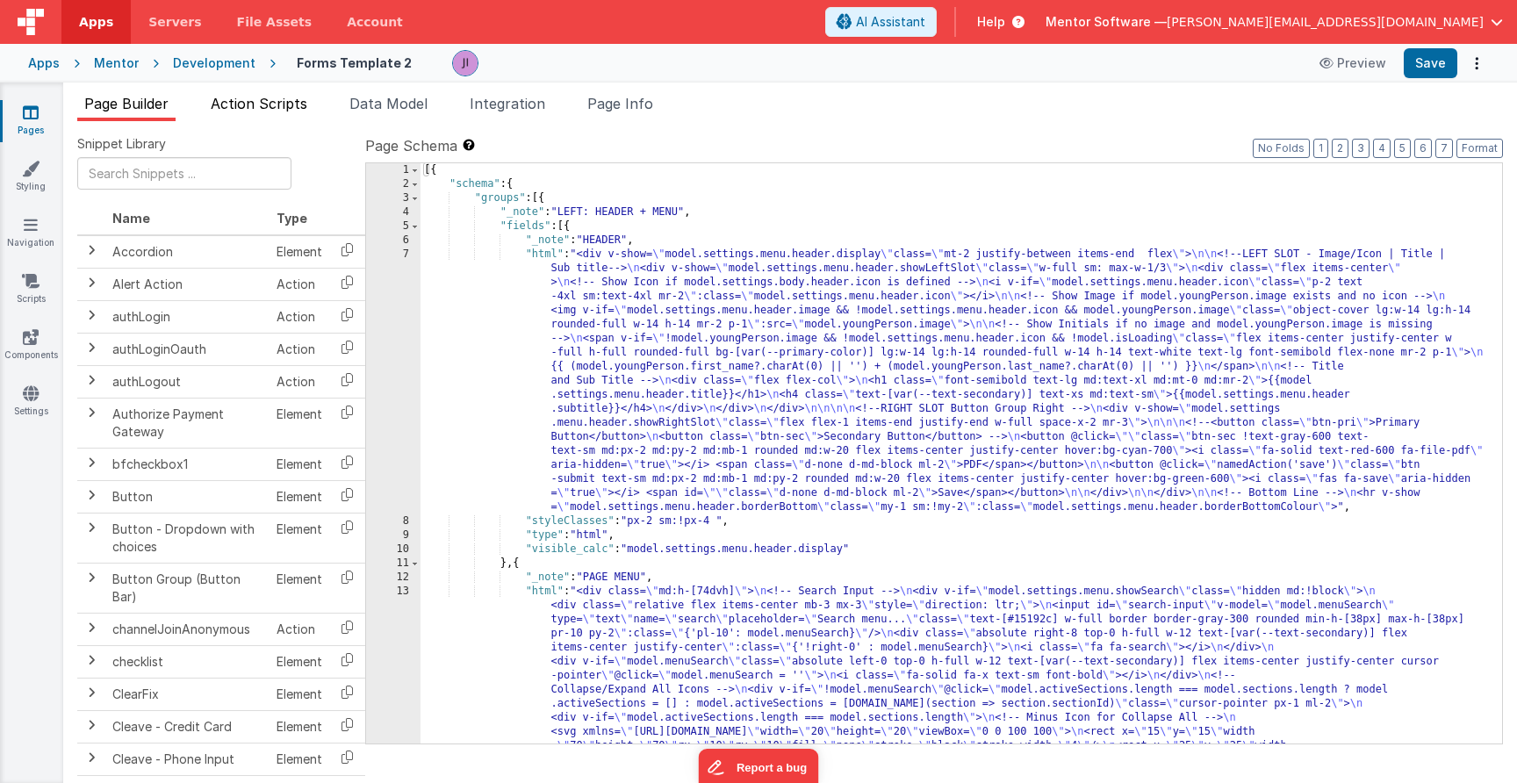
click at [243, 111] on span "Action Scripts" at bounding box center [259, 104] width 97 height 18
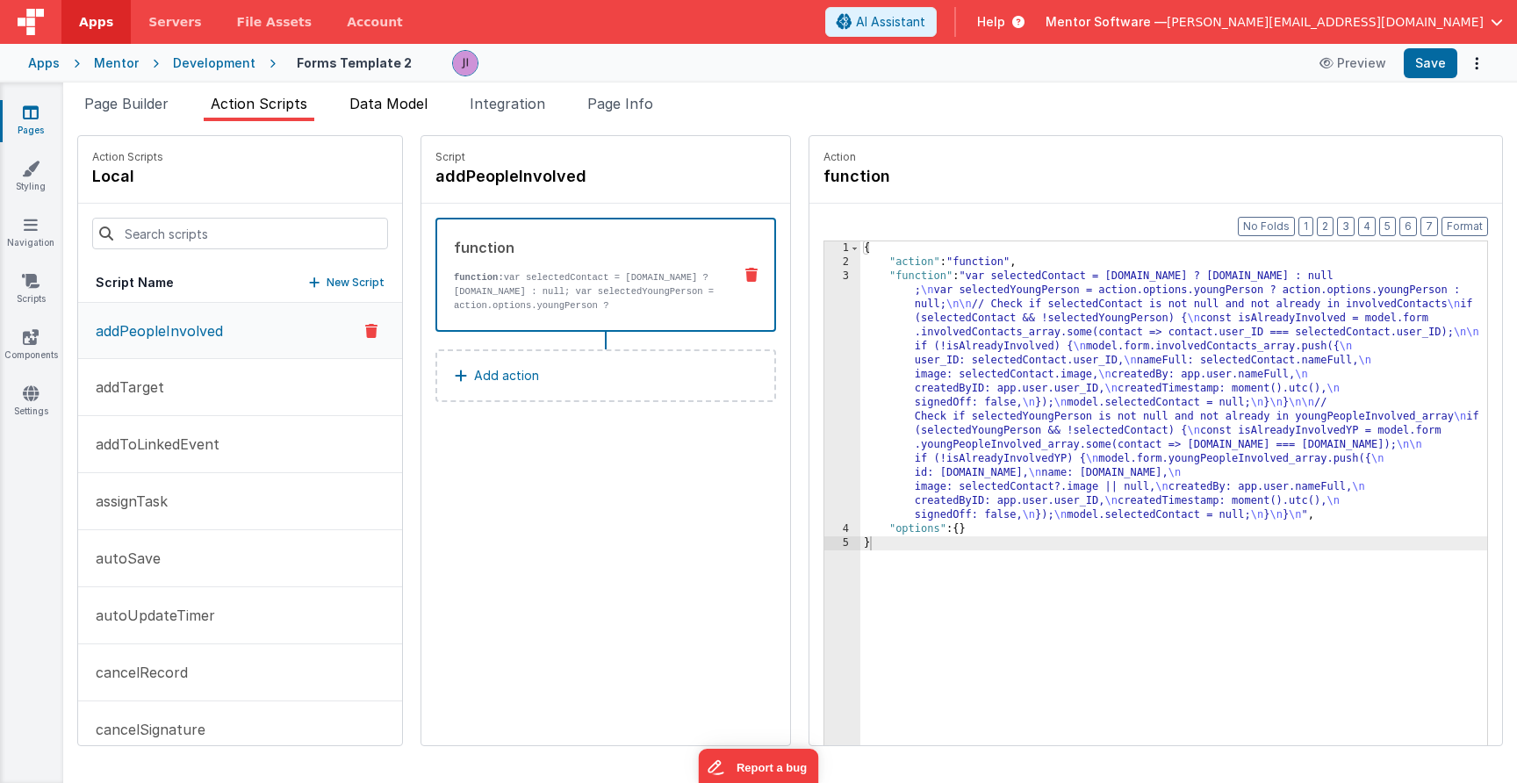
click at [399, 104] on span "Data Model" at bounding box center [388, 104] width 78 height 18
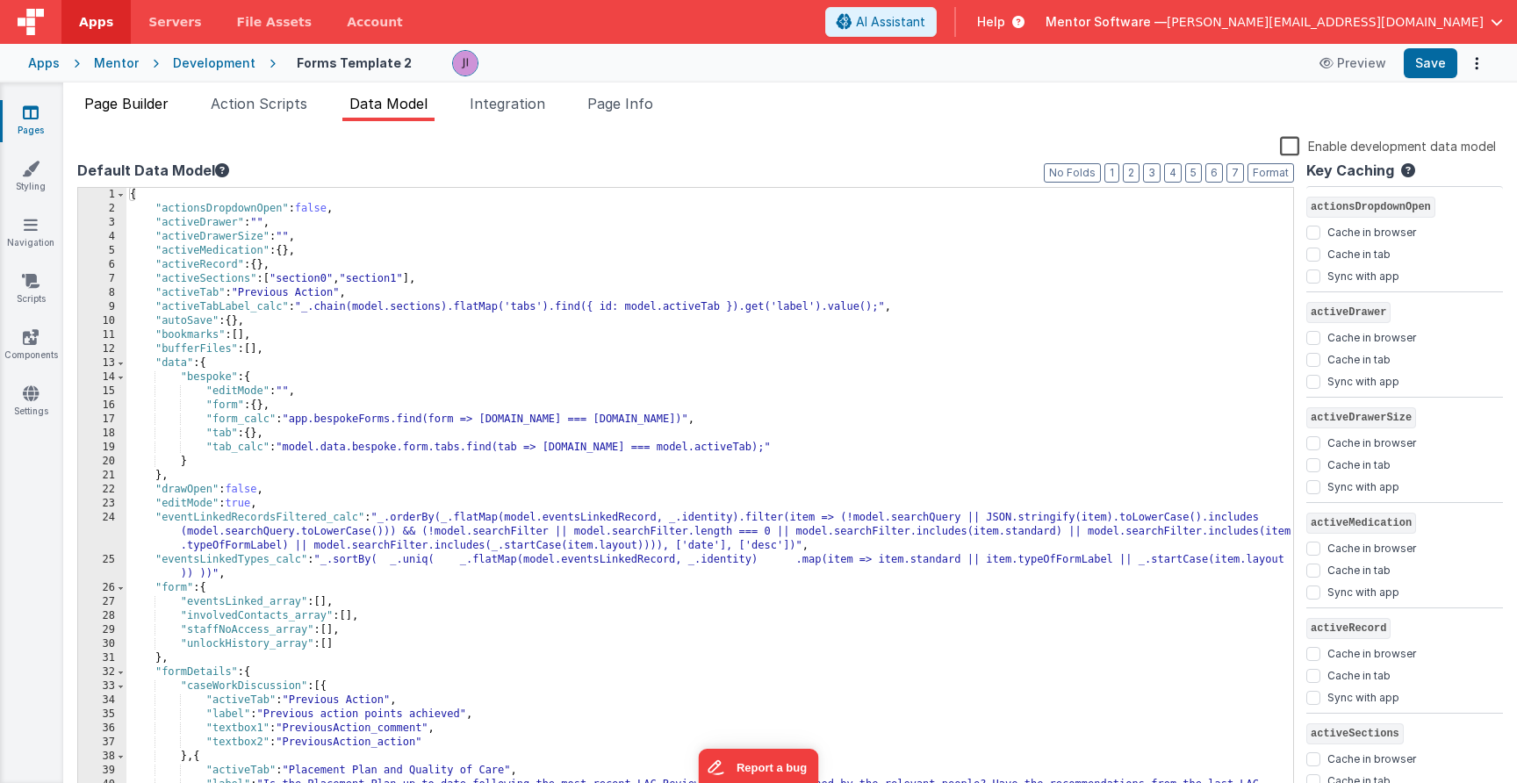
click at [128, 105] on span "Page Builder" at bounding box center [126, 104] width 84 height 18
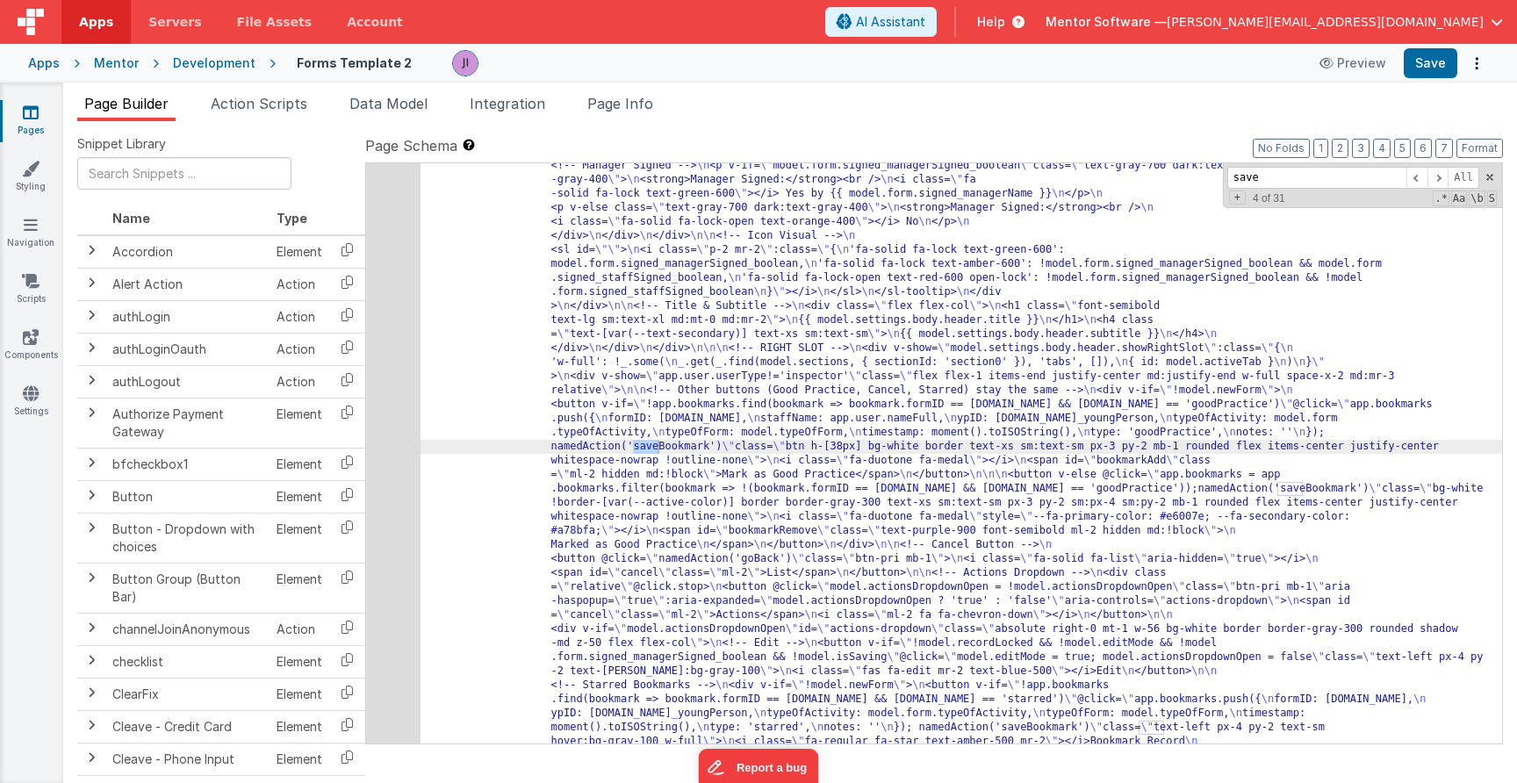
scroll to position [773, 0]
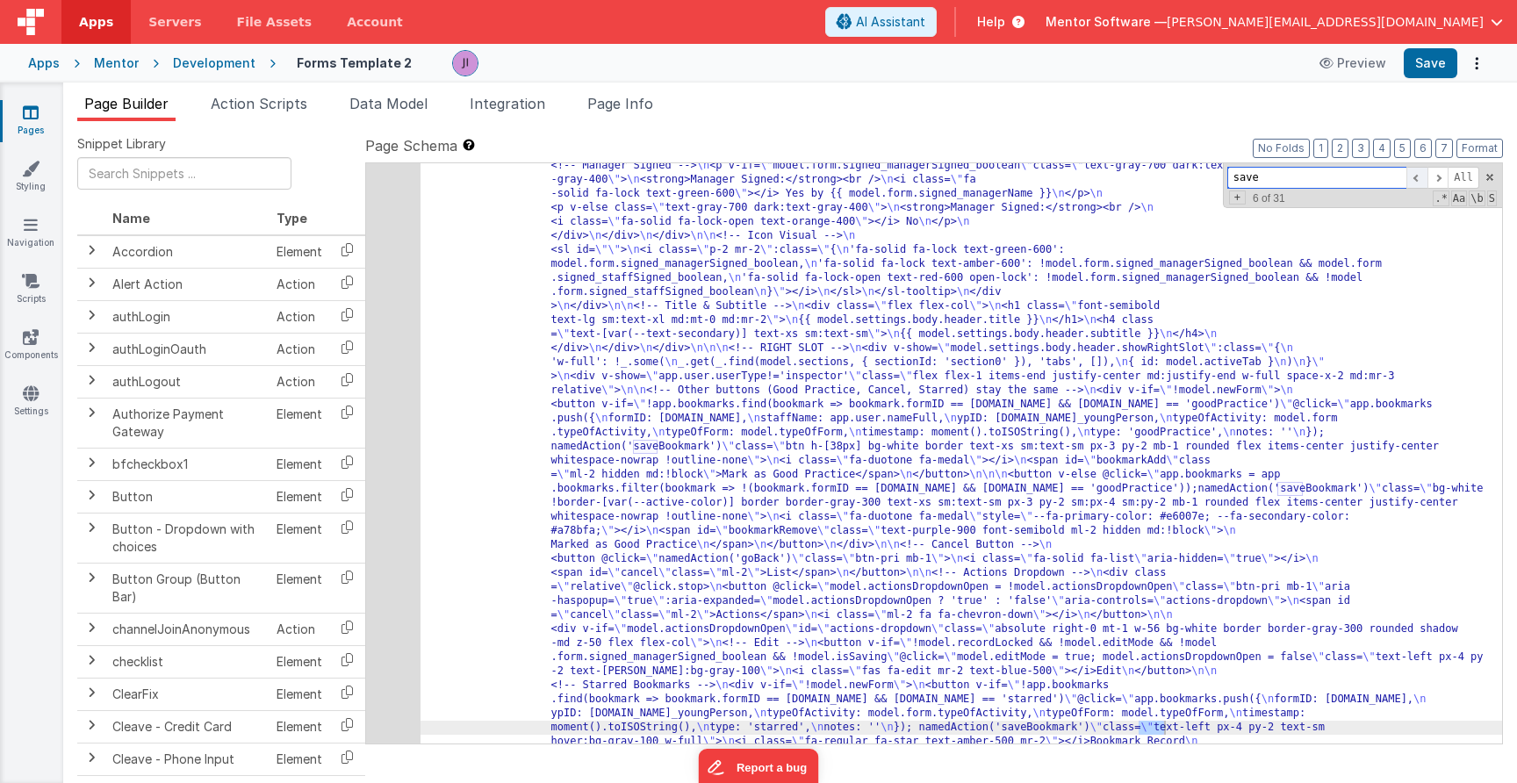
type input "save"
click at [1161, 177] on span at bounding box center [1416, 178] width 21 height 22
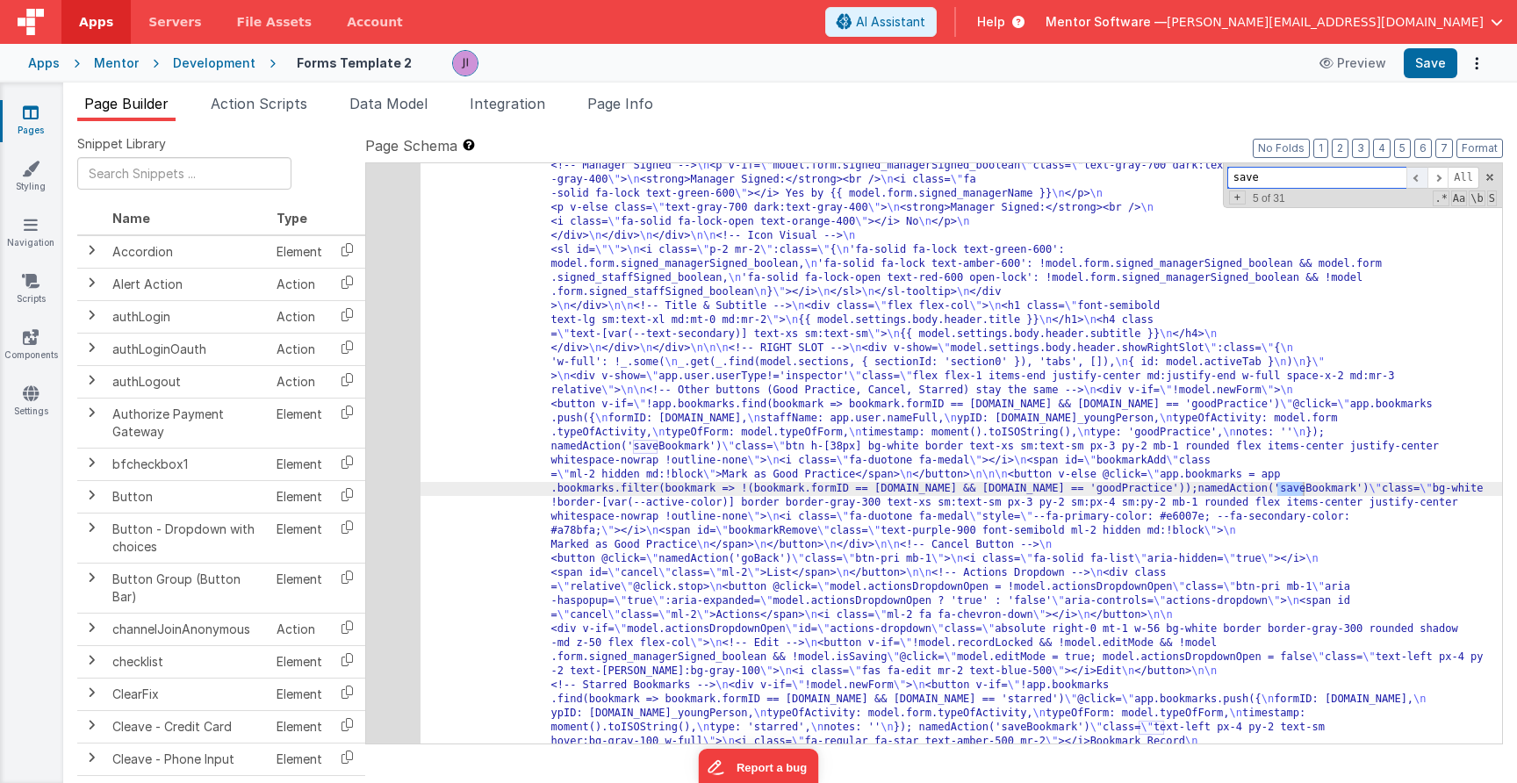
click at [1161, 177] on span at bounding box center [1416, 178] width 21 height 22
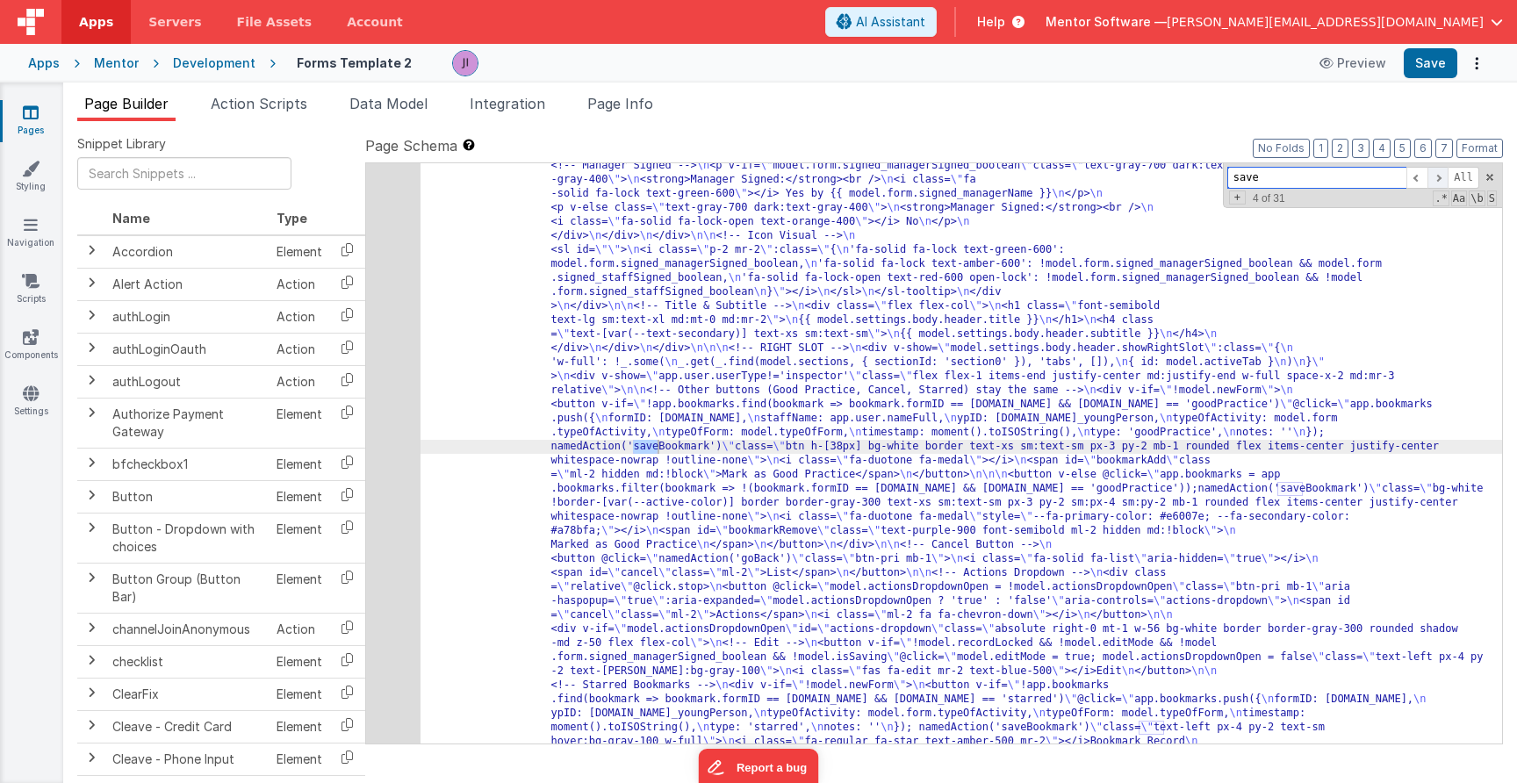
click at [1161, 174] on span at bounding box center [1437, 178] width 21 height 22
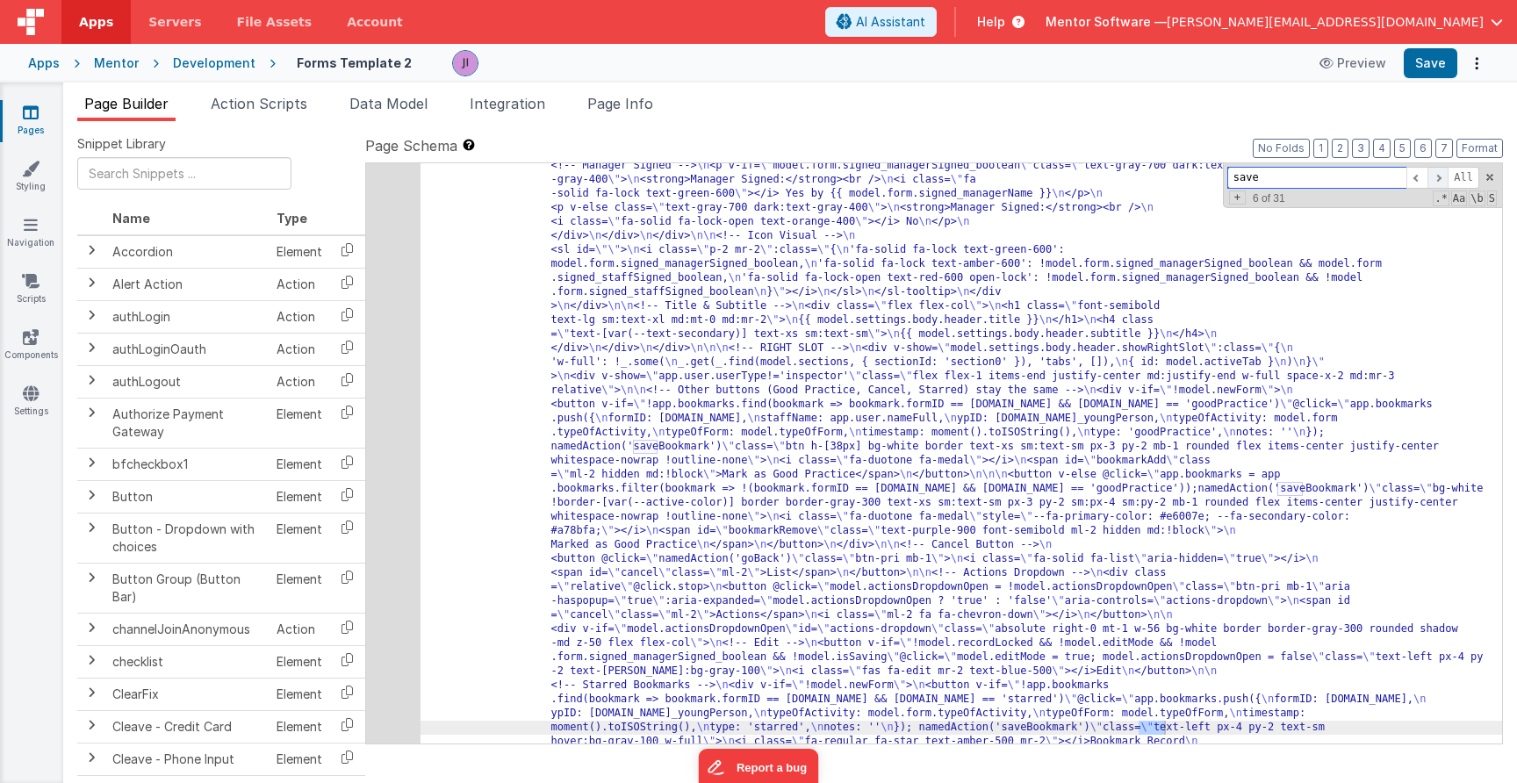
click at [1161, 174] on span at bounding box center [1437, 178] width 21 height 22
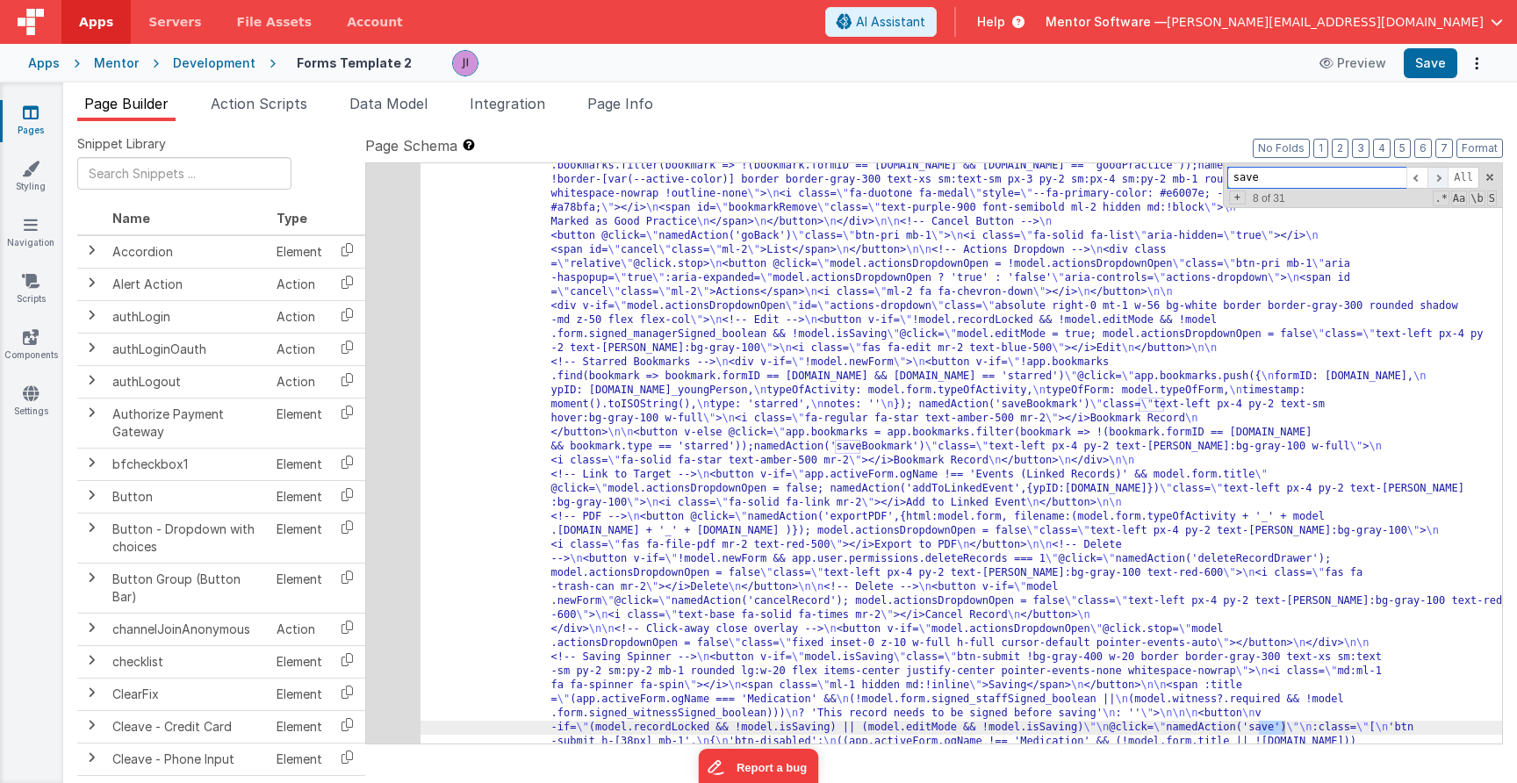
click at [1161, 174] on span at bounding box center [1437, 178] width 21 height 22
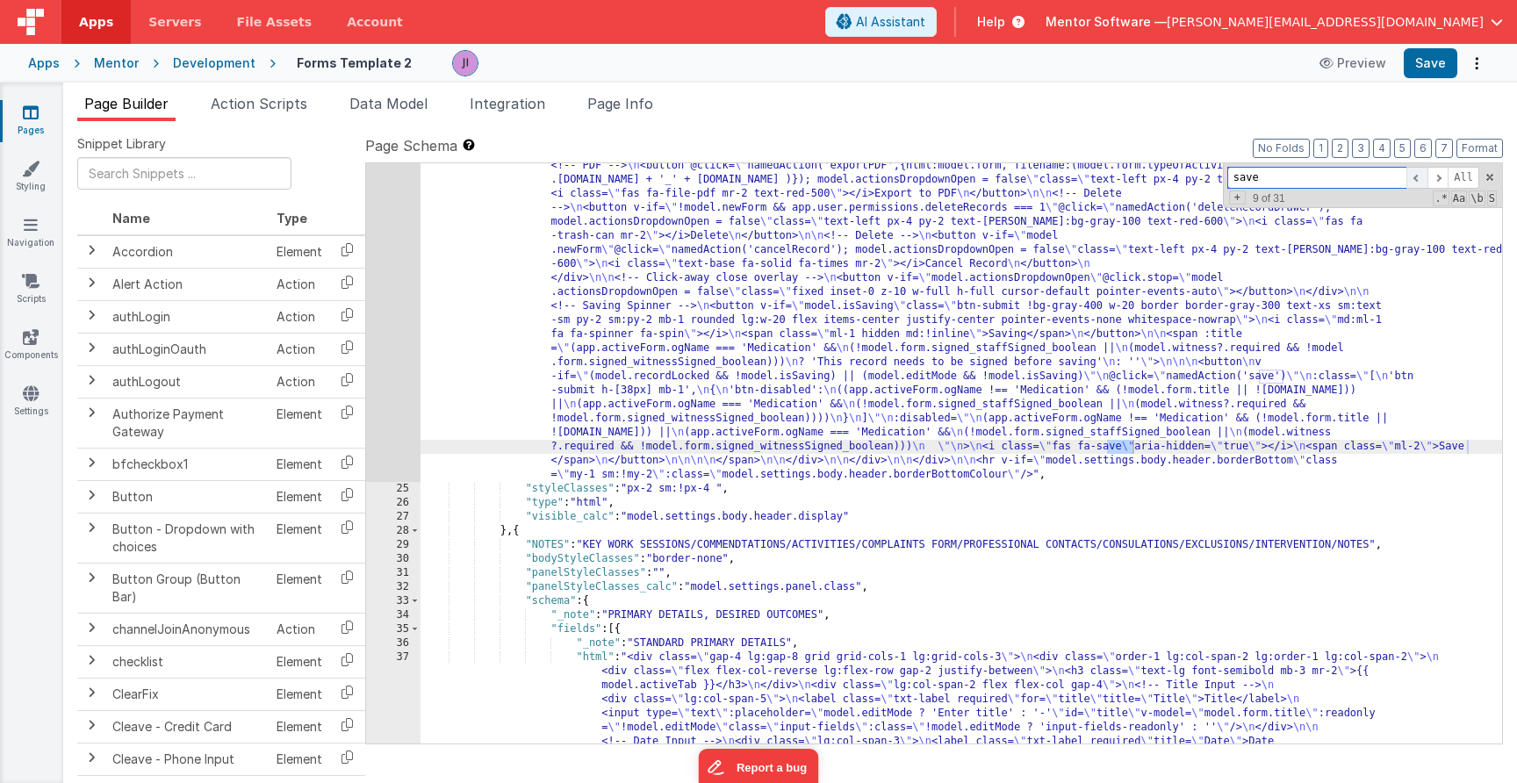
click at [1161, 175] on span at bounding box center [1416, 178] width 21 height 22
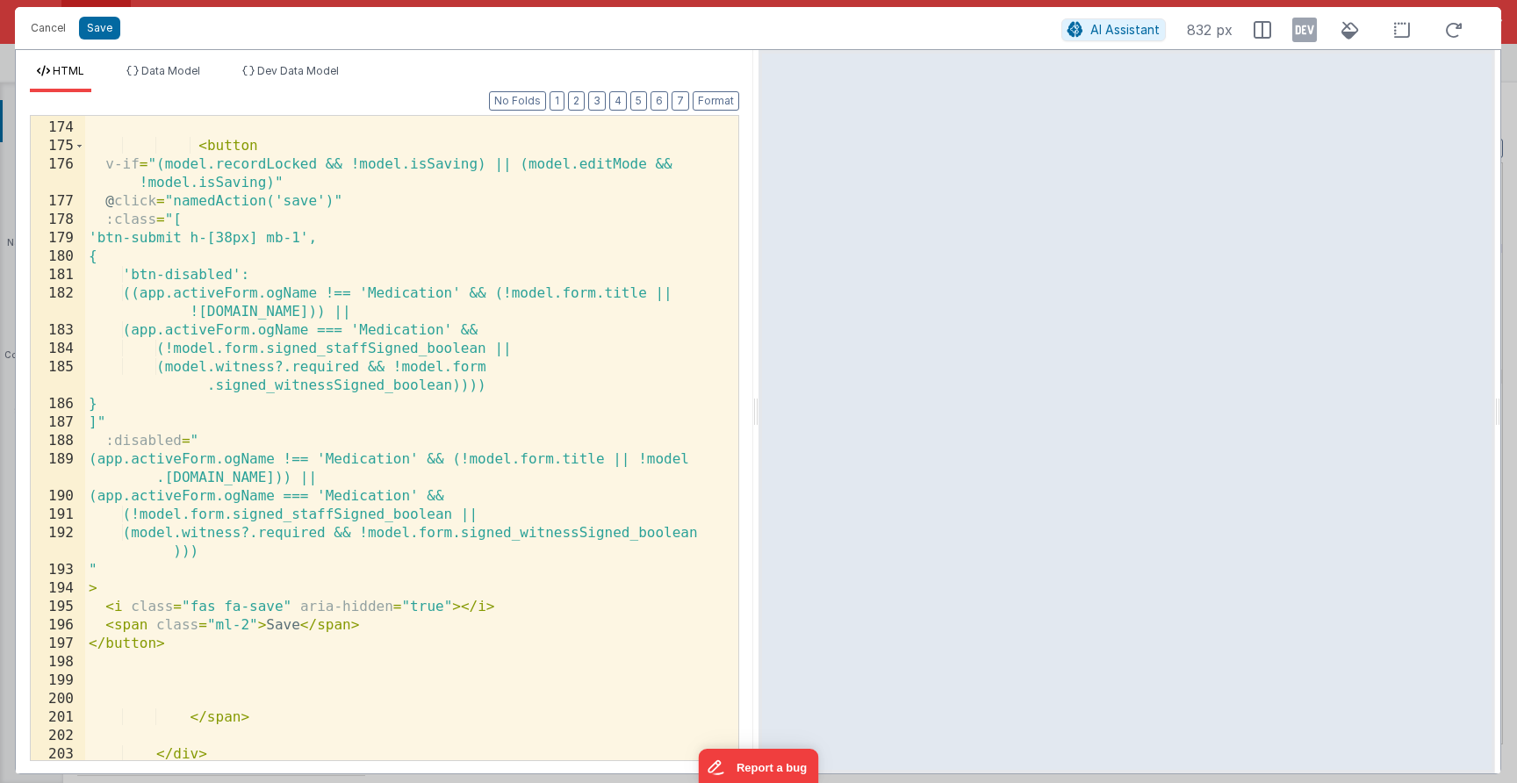
scroll to position [4833, 0]
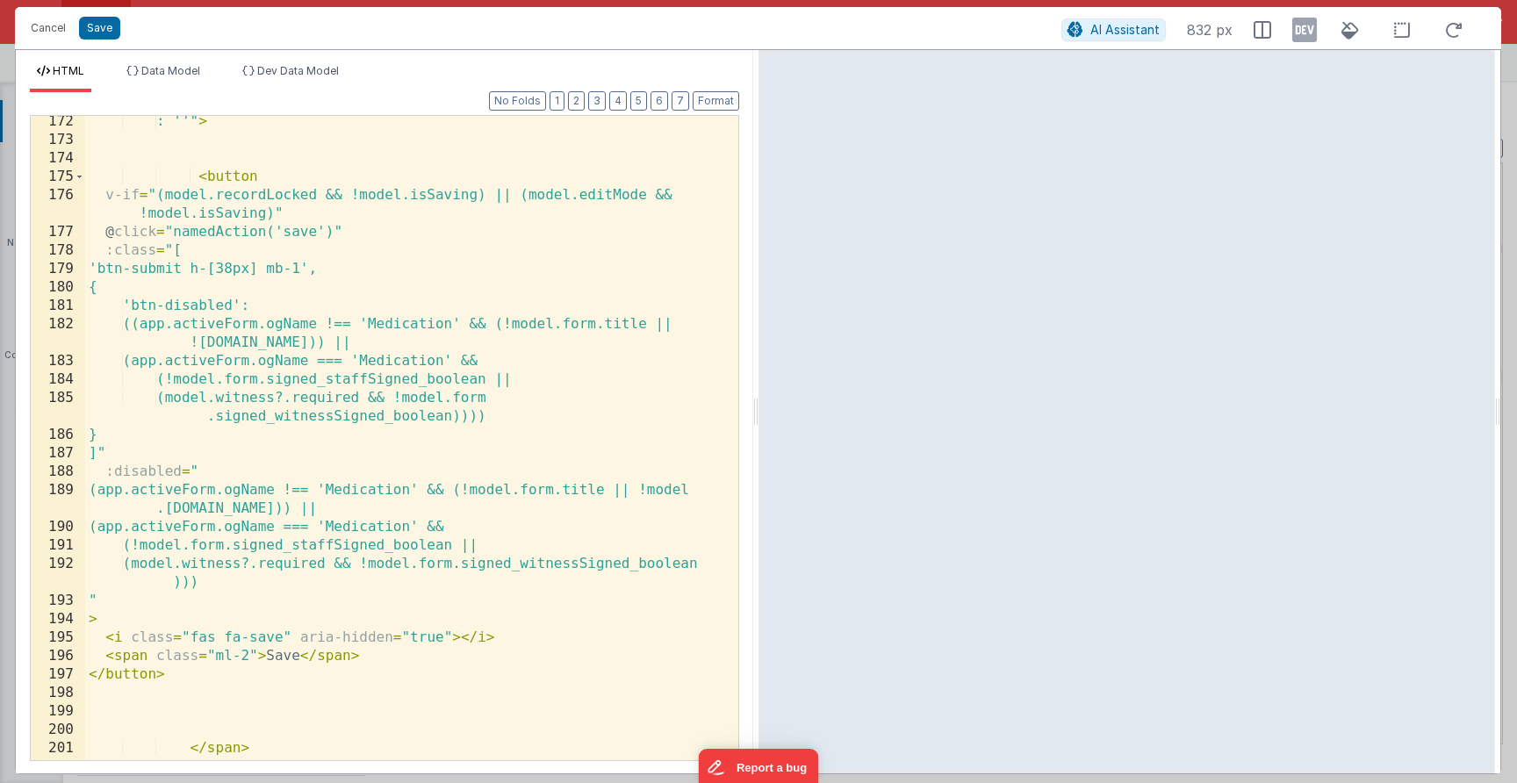
click at [1161, 5] on div "Cancel Save AI Assistant 832 px HTML Data Model Dev Data Model Format 7 6 5 4 3…" at bounding box center [758, 391] width 1517 height 783
click at [1161, 7] on div "Cancel Save AI Assistant 832 px" at bounding box center [758, 28] width 1486 height 42
click at [1161, 1] on div "Cancel Save AI Assistant 832 px HTML Data Model Dev Data Model Format 7 6 5 4 3…" at bounding box center [758, 391] width 1517 height 783
click at [67, 27] on button "Cancel" at bounding box center [48, 28] width 53 height 25
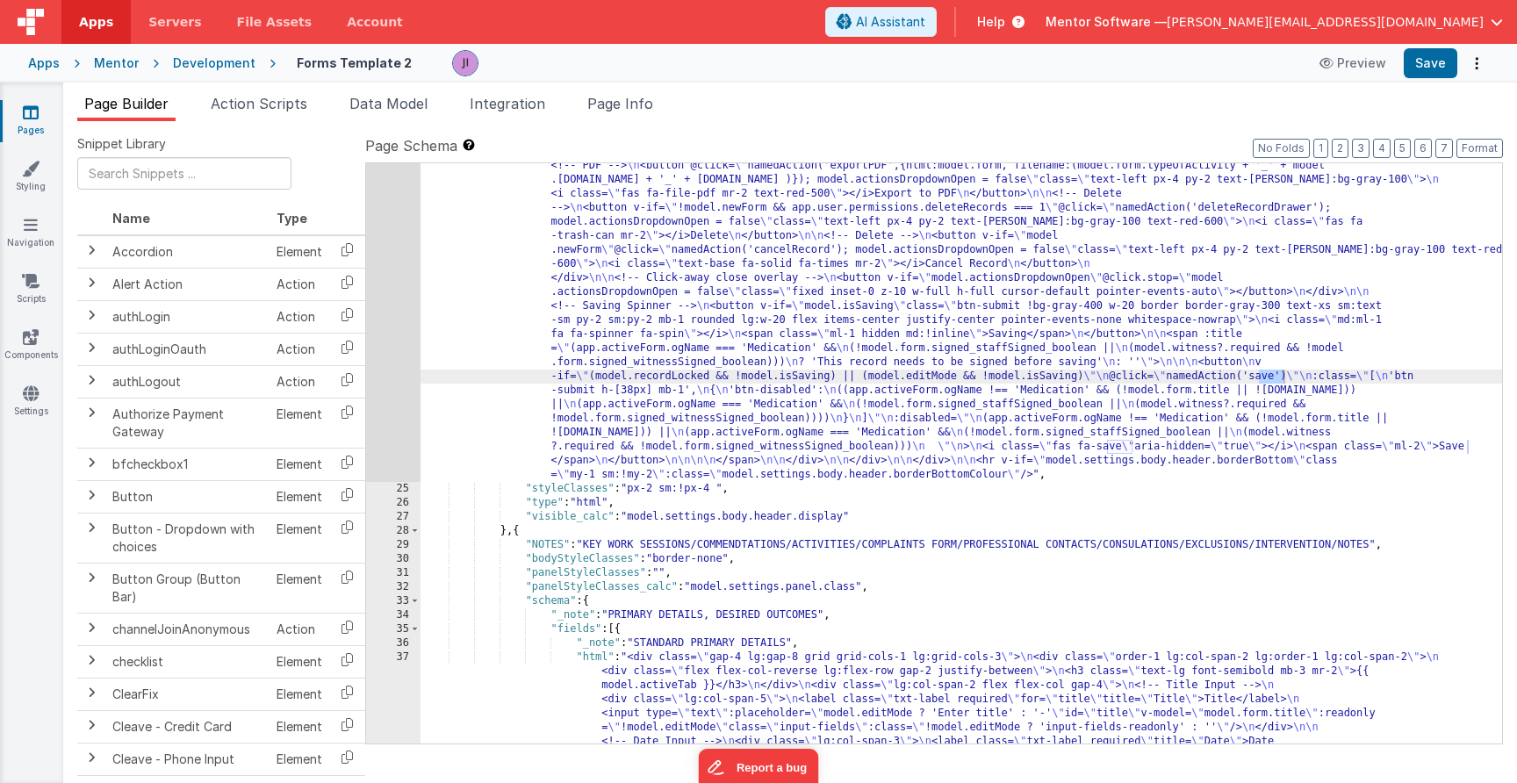
click at [421, 91] on div "Page Builder Action Scripts Data Model Integration Page Info Snippet Library Na…" at bounding box center [790, 433] width 1454 height 701
click at [384, 109] on span "Data Model" at bounding box center [388, 104] width 78 height 18
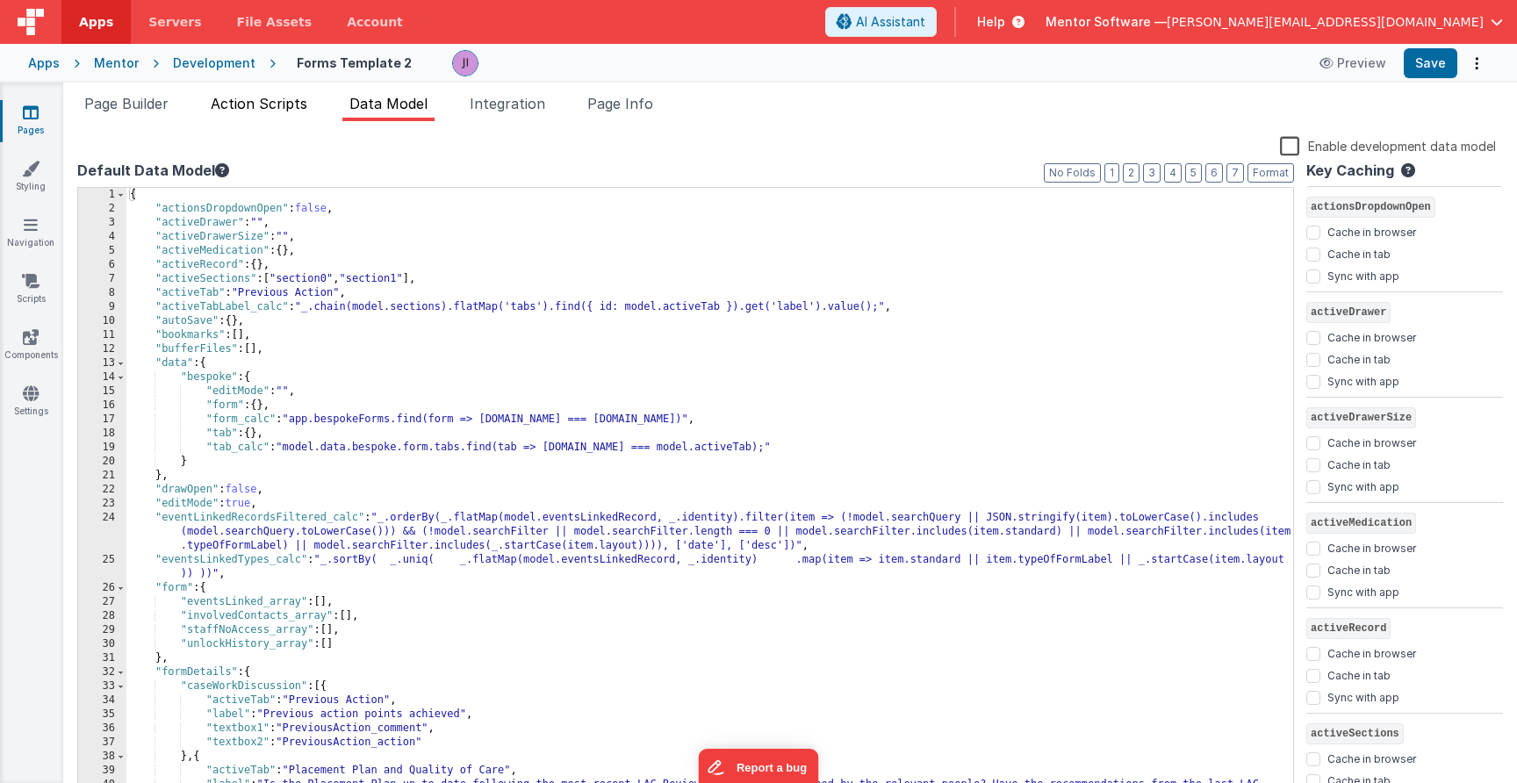
click at [273, 108] on span "Action Scripts" at bounding box center [259, 104] width 97 height 18
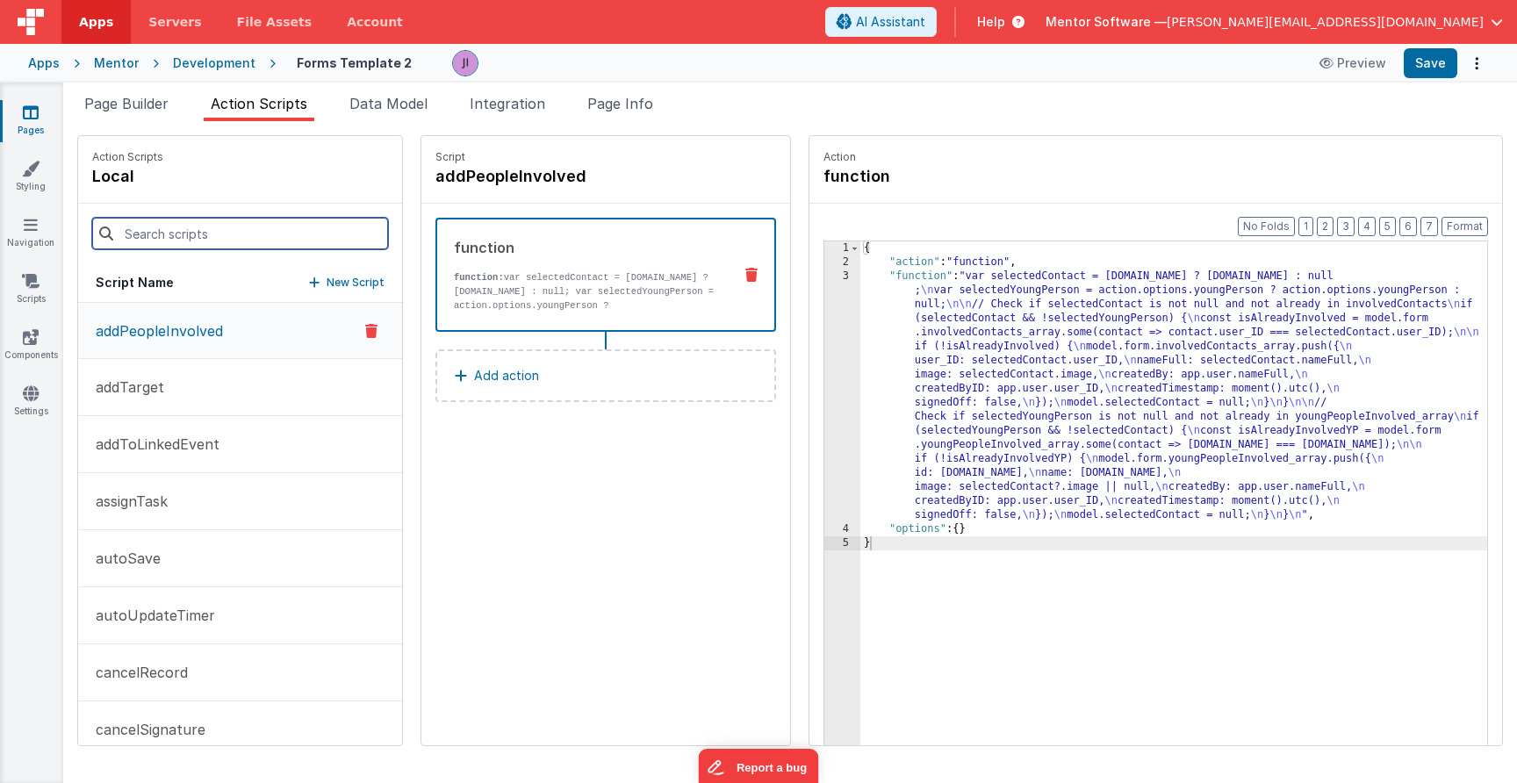
click at [226, 220] on input at bounding box center [240, 234] width 296 height 32
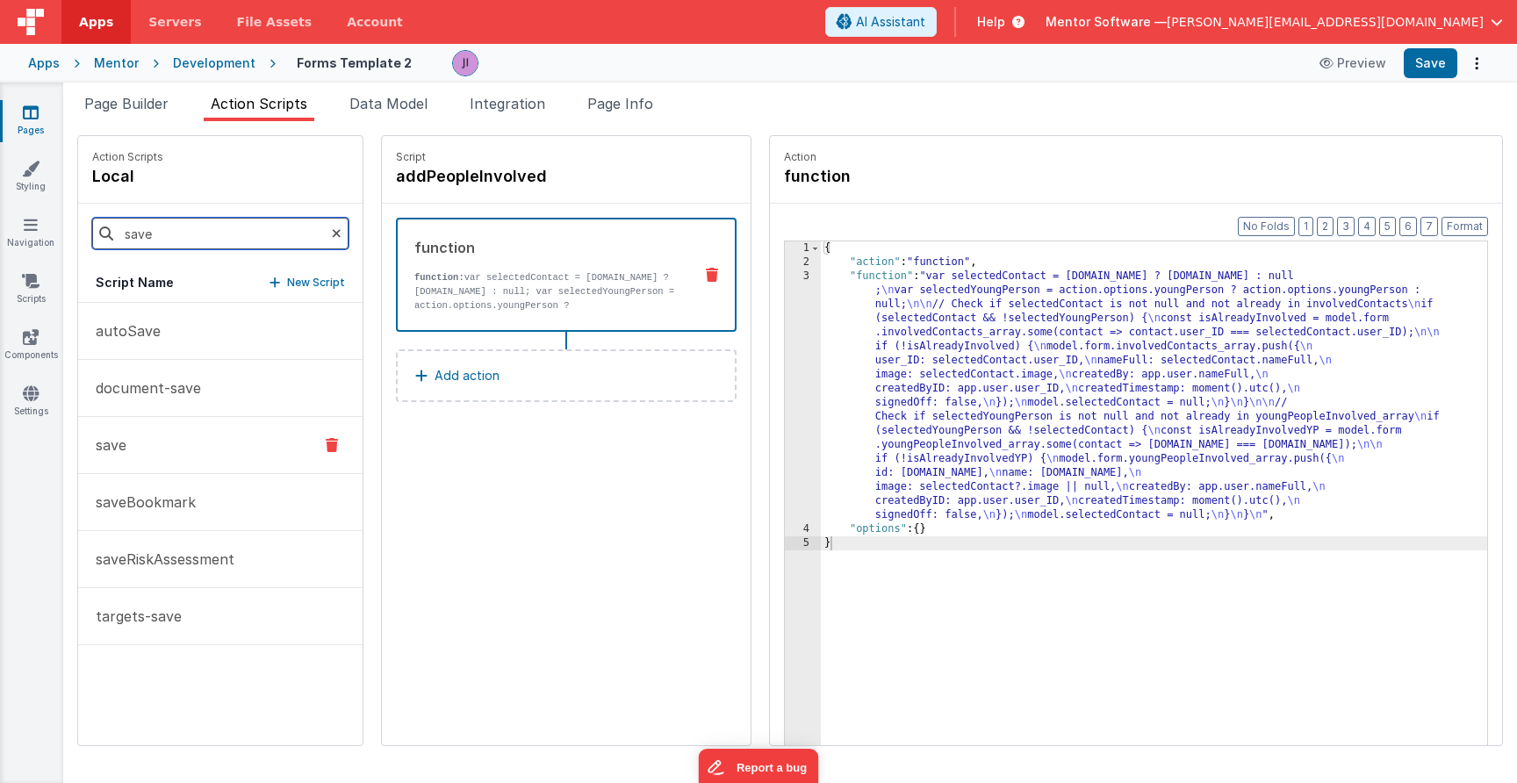
type input "save"
click at [213, 471] on button "save" at bounding box center [220, 445] width 284 height 57
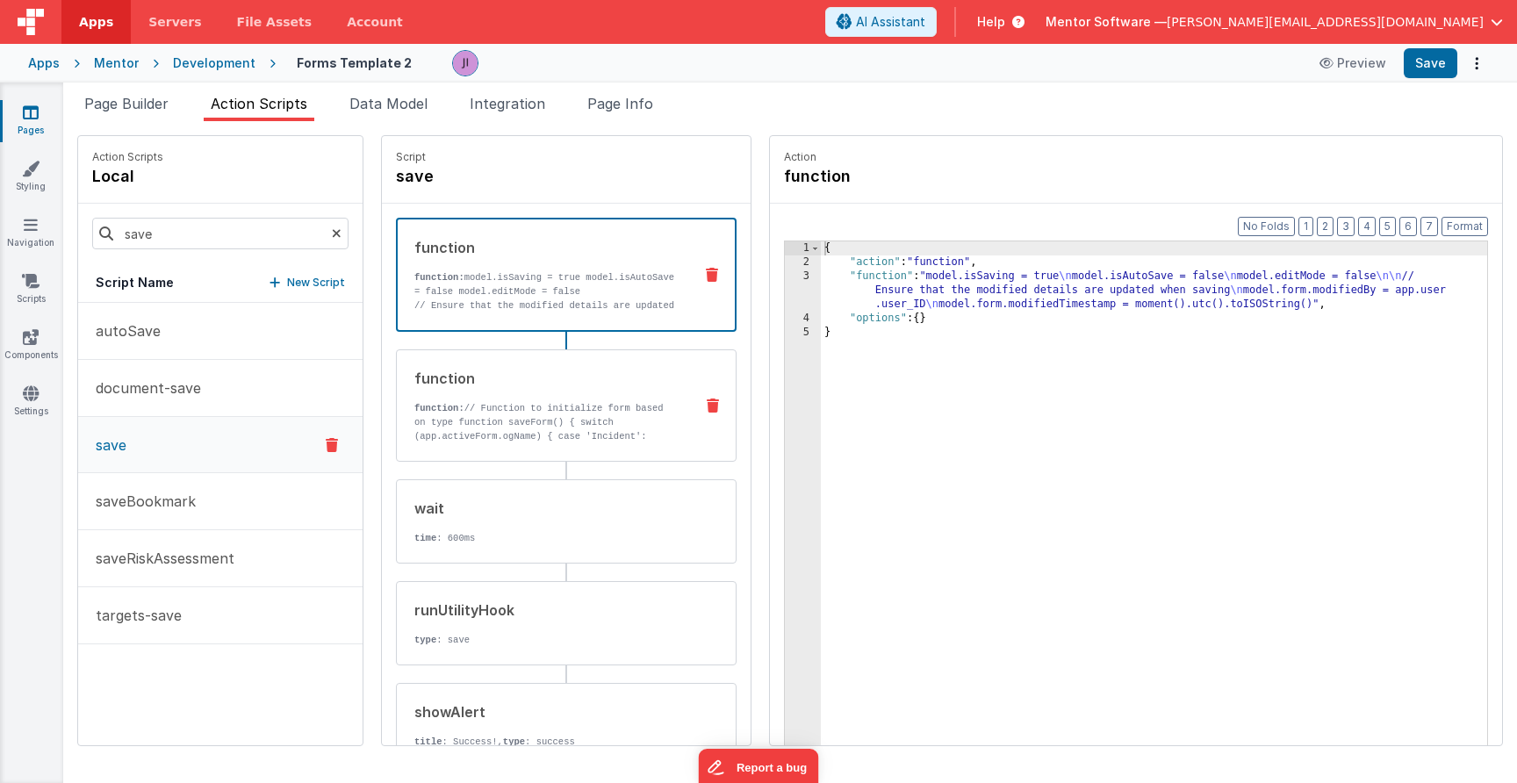
click at [483, 392] on div "function function: // Function to initialize form based on type function saveFo…" at bounding box center [538, 405] width 283 height 75
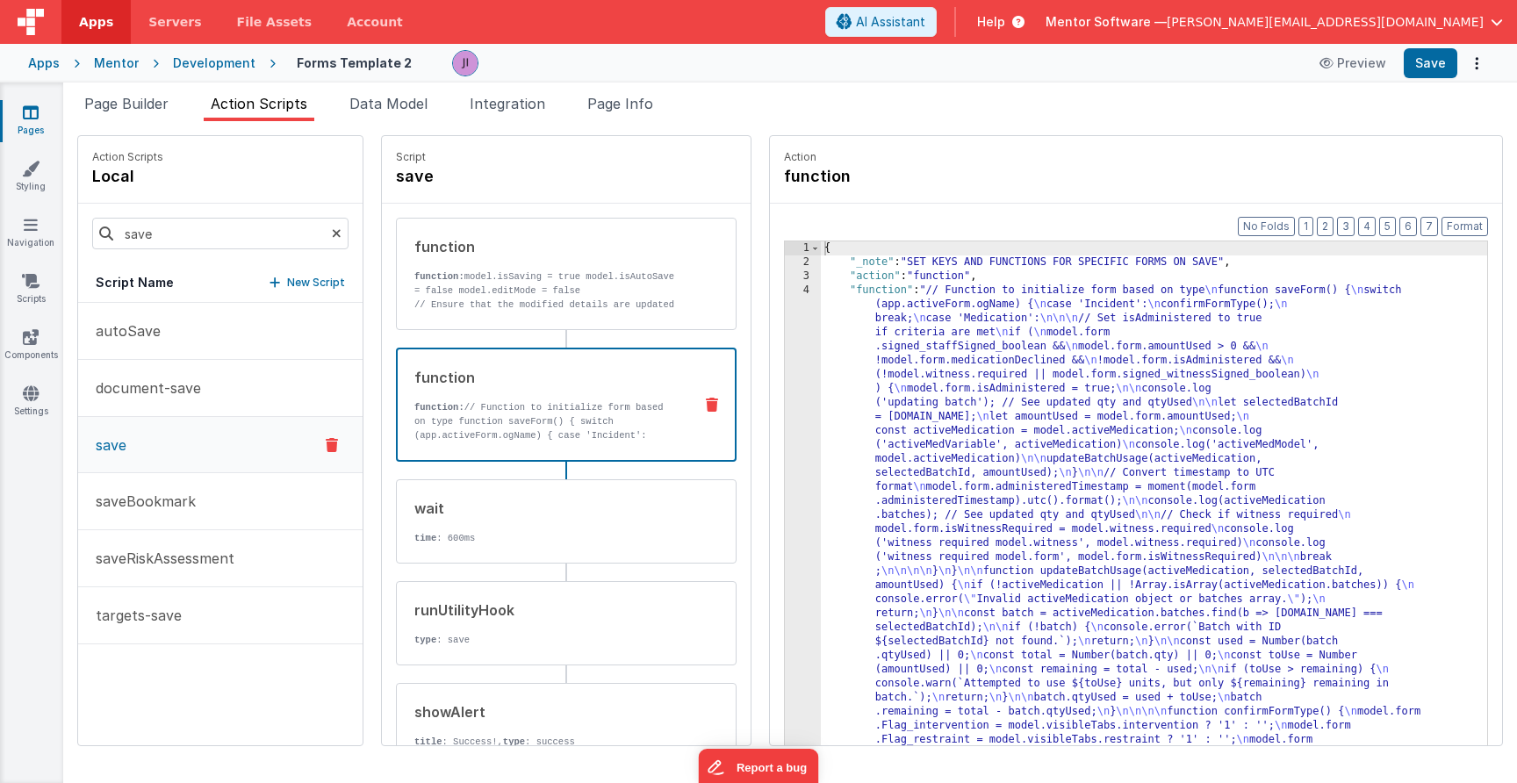
click at [953, 378] on div "{ "_note" : "SET KEYS AND FUNCTIONS FOR SPECIFIC FORMS ON SAVE" , "action" : "f…" at bounding box center [1154, 534] width 666 height 586
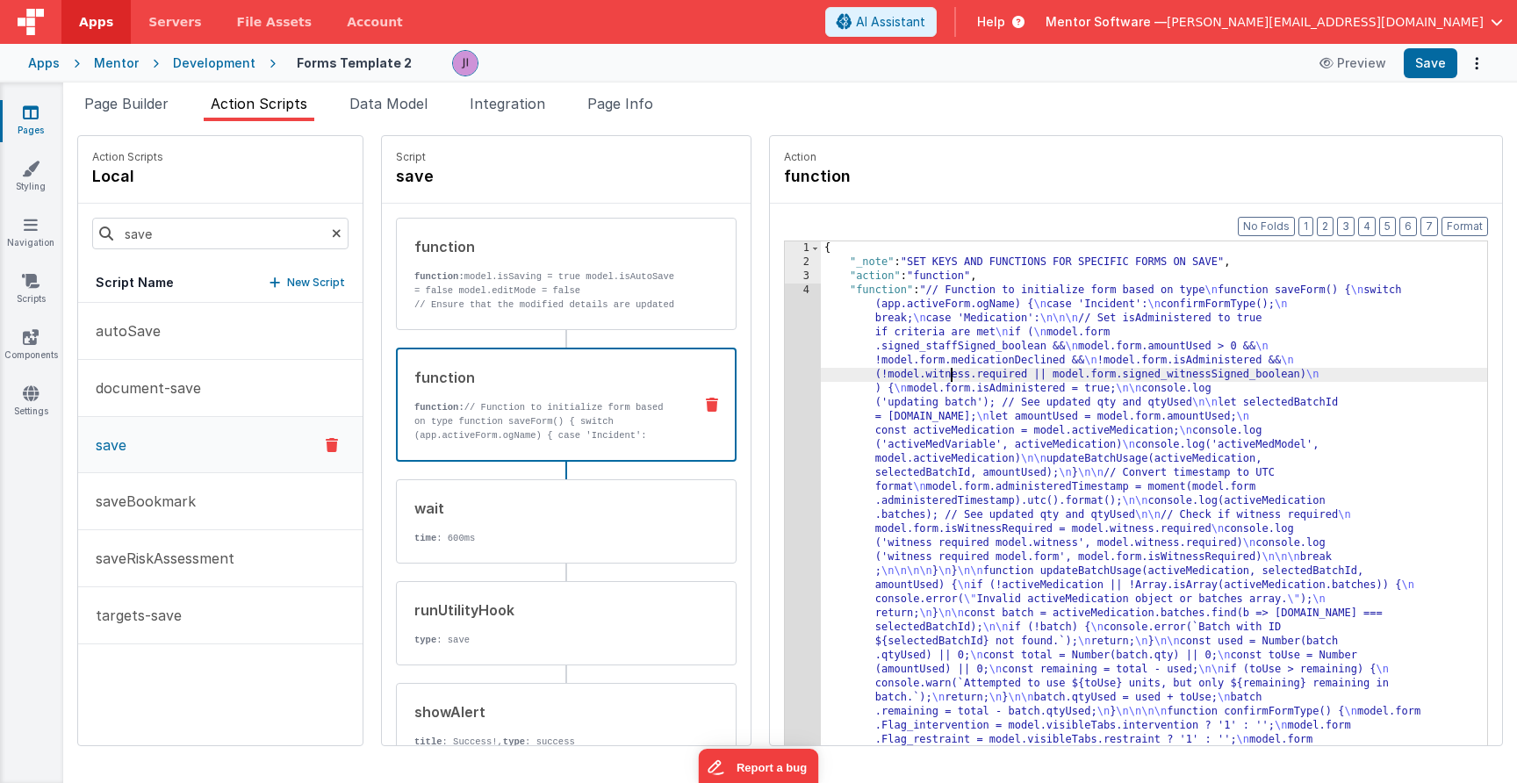
click at [798, 399] on div "1 2 3 4 5" at bounding box center [803, 534] width 36 height 586
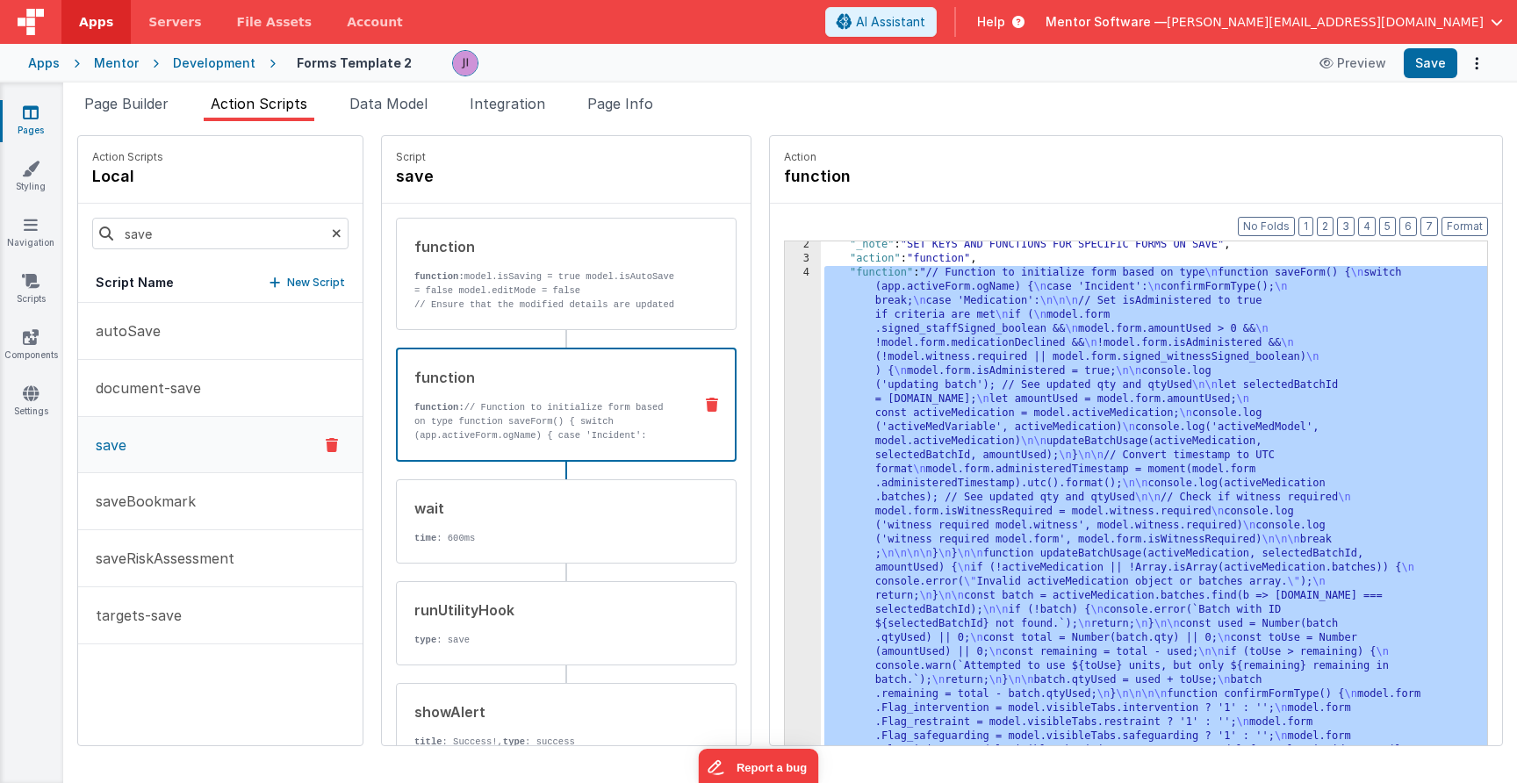
scroll to position [18, 0]
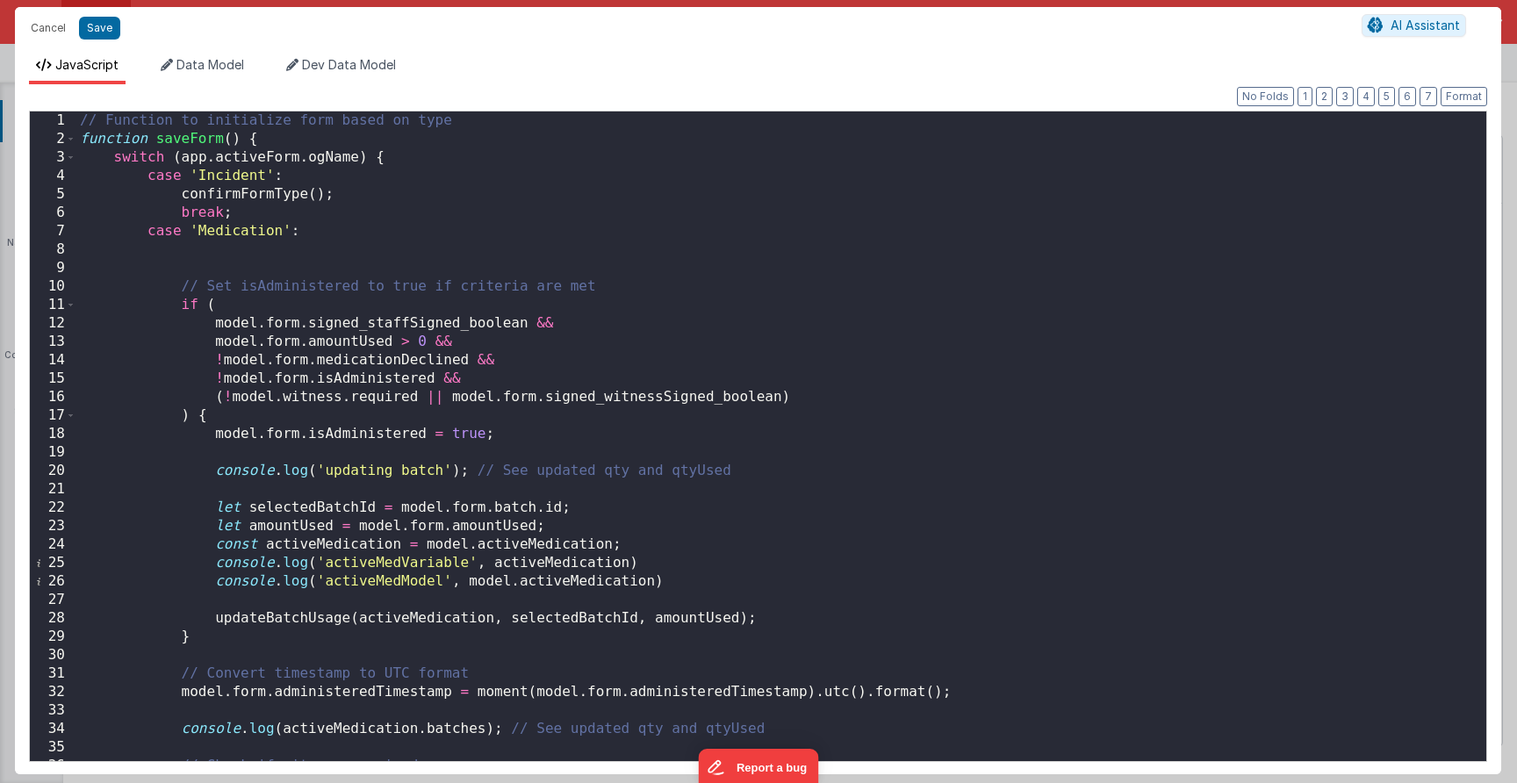
click at [793, 399] on div "// Function to initialize form based on type function saveForm ( ) { switch ( a…" at bounding box center [774, 454] width 1397 height 686
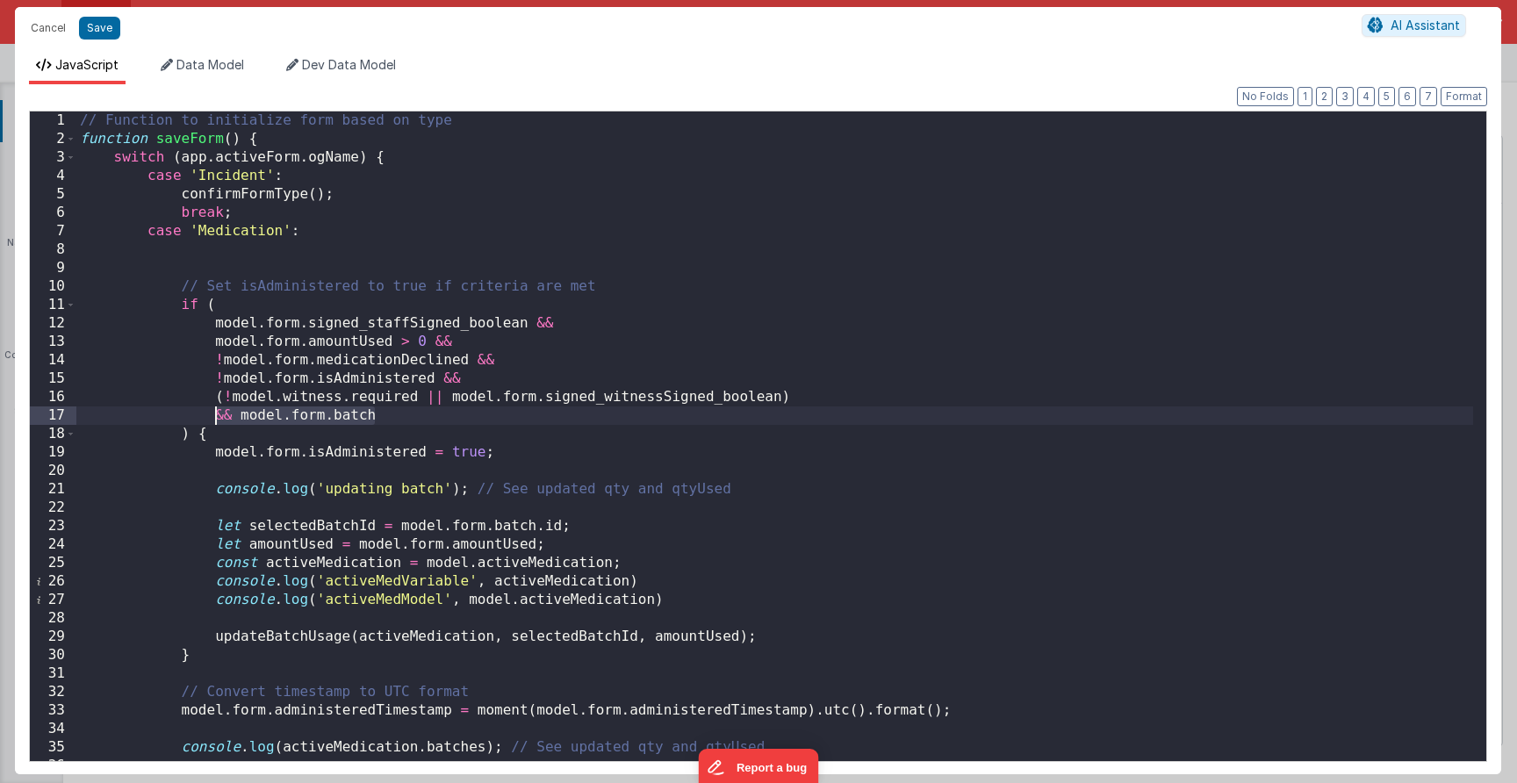
drag, startPoint x: 396, startPoint y: 419, endPoint x: 211, endPoint y: 416, distance: 185.2
click at [211, 416] on div "// Function to initialize form based on type function saveForm ( ) { switch ( a…" at bounding box center [774, 454] width 1397 height 686
click at [478, 377] on div "// Function to initialize form based on type function saveForm ( ) { switch ( a…" at bounding box center [774, 454] width 1397 height 686
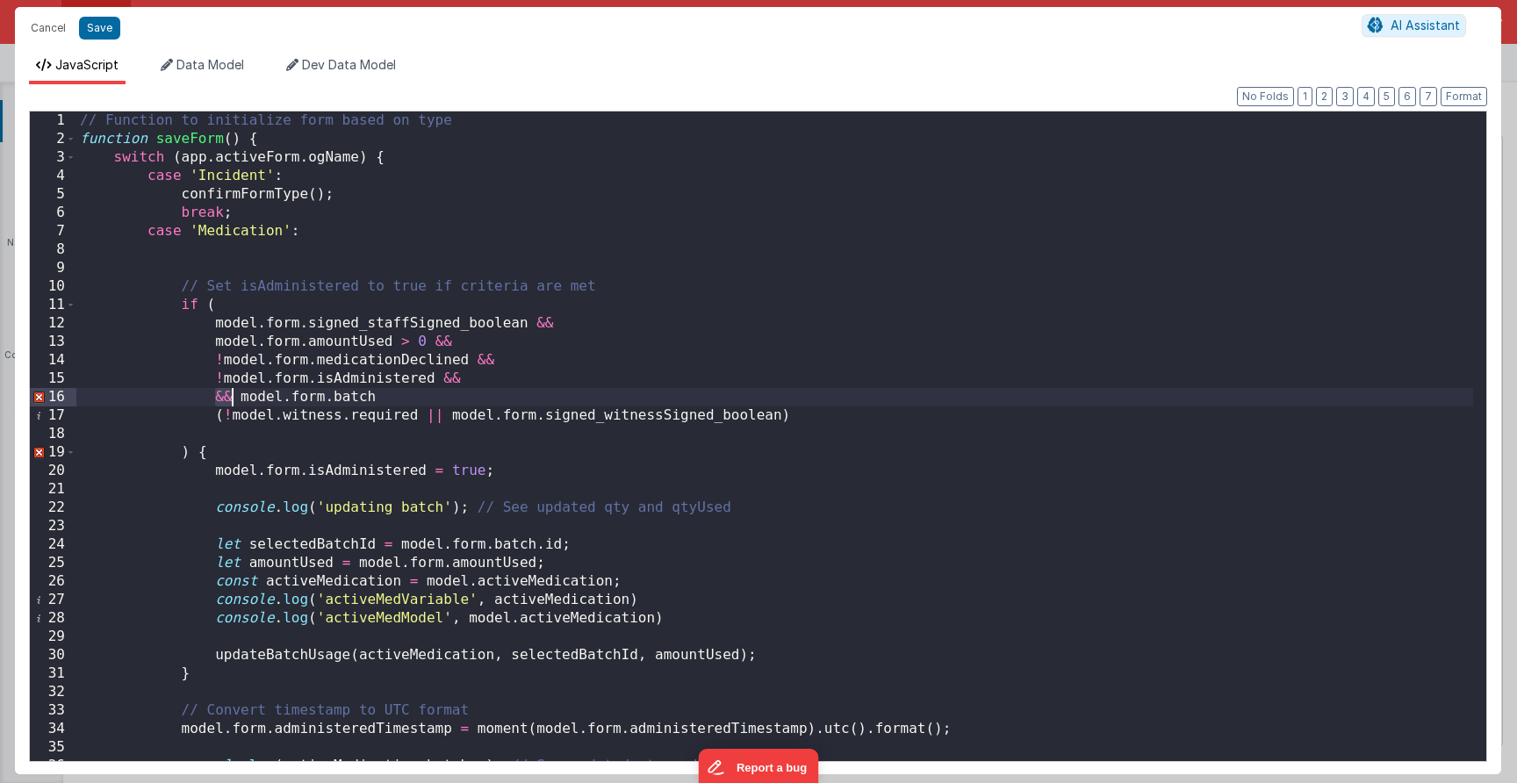
drag, startPoint x: 212, startPoint y: 399, endPoint x: 232, endPoint y: 399, distance: 20.2
click at [232, 399] on div "// Function to initialize form based on type function saveForm ( ) { switch ( a…" at bounding box center [774, 454] width 1397 height 686
click at [409, 384] on div "// Function to initialize form based on type function saveForm ( ) { switch ( a…" at bounding box center [774, 454] width 1397 height 686
click at [412, 400] on div "// Function to initialize form based on type function saveForm ( ) { switch ( a…" at bounding box center [774, 454] width 1397 height 686
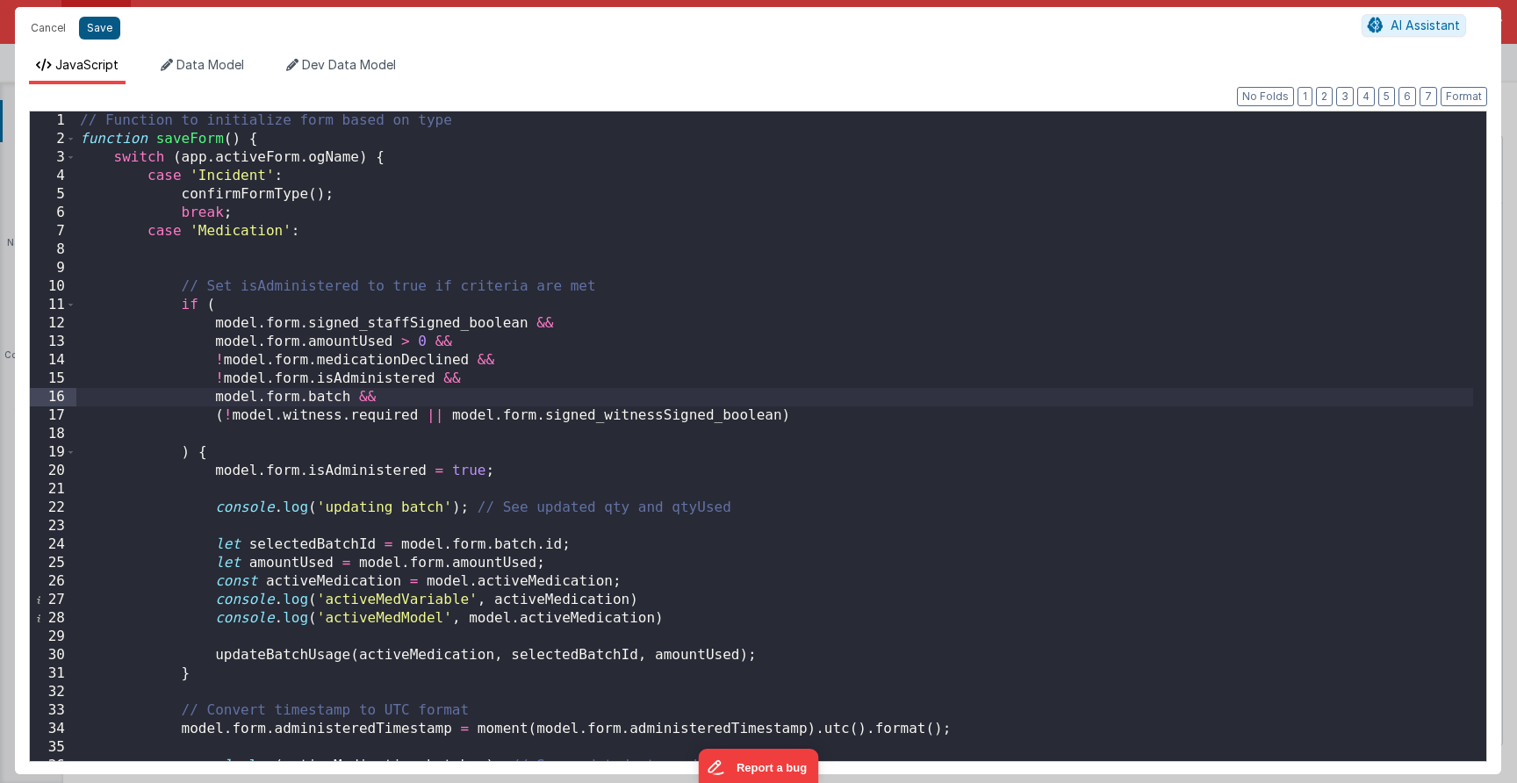
click at [106, 34] on button "Save" at bounding box center [99, 28] width 41 height 23
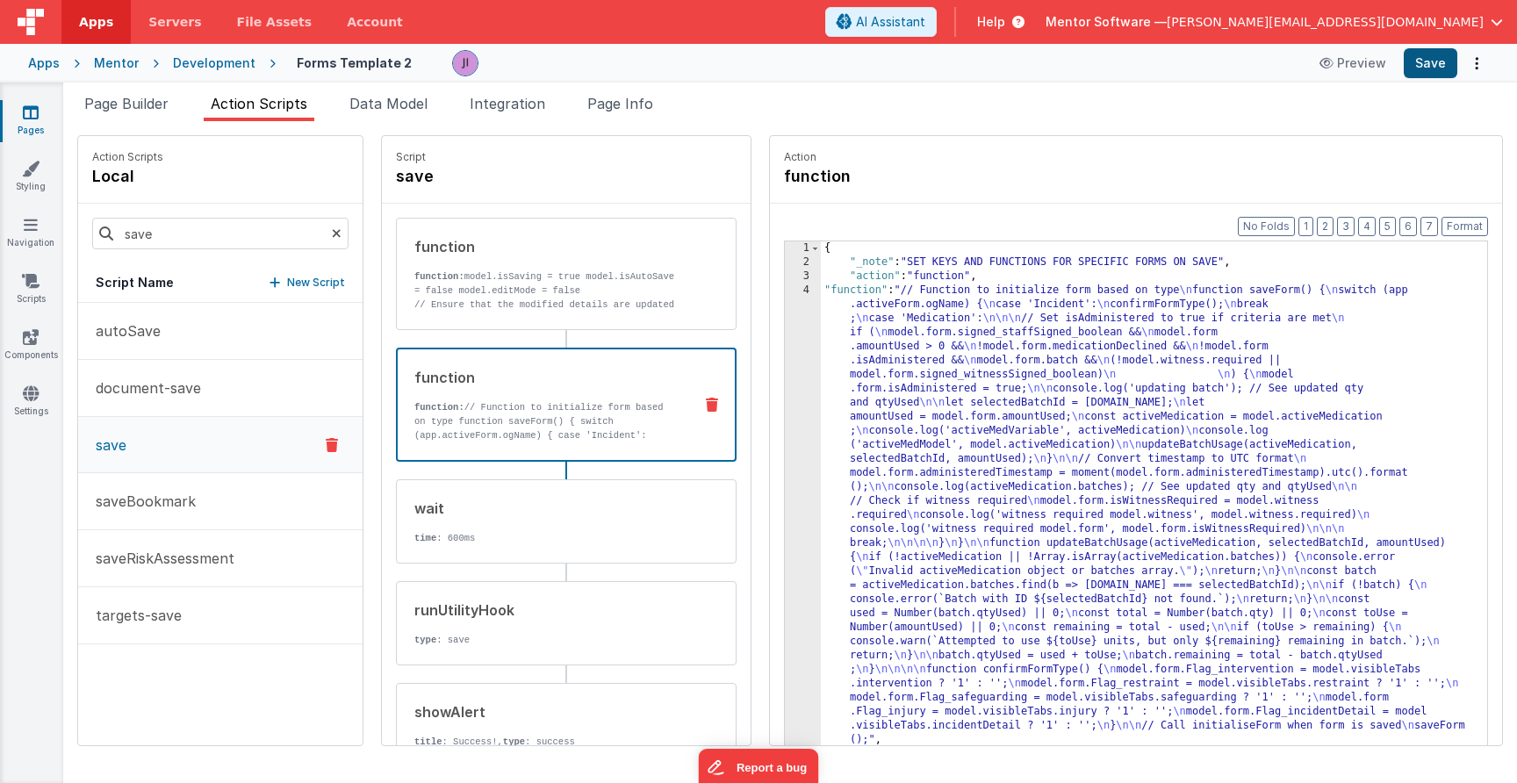
click at [1161, 60] on button "Save" at bounding box center [1431, 63] width 54 height 30
click at [108, 106] on span "Page Builder" at bounding box center [126, 104] width 84 height 18
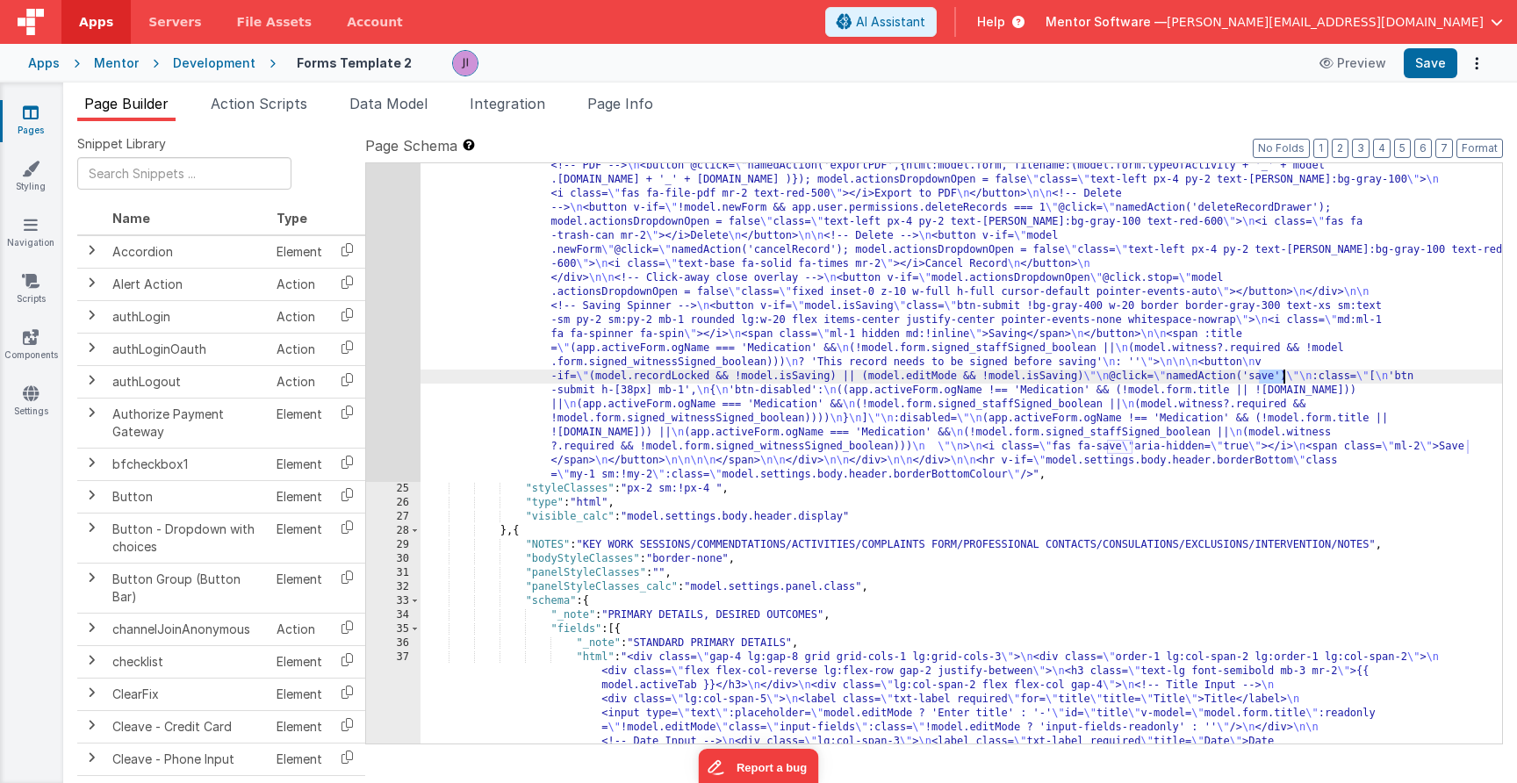
click at [744, 308] on div ""html" : "<div v-show= \" model.settings.body.header.display \" class= \" mt-2 …" at bounding box center [960, 779] width 1081 height 2898
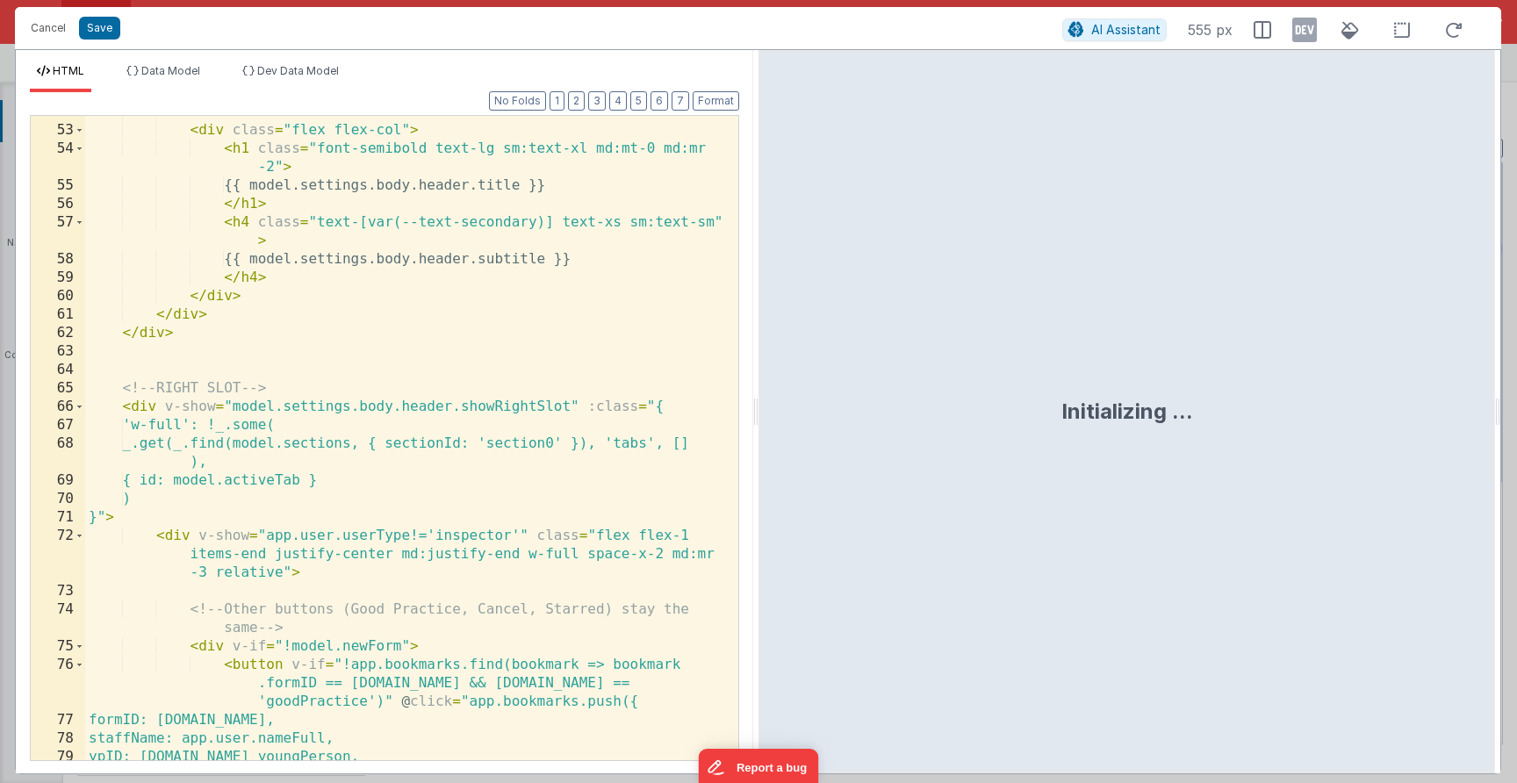
scroll to position [1627, 0]
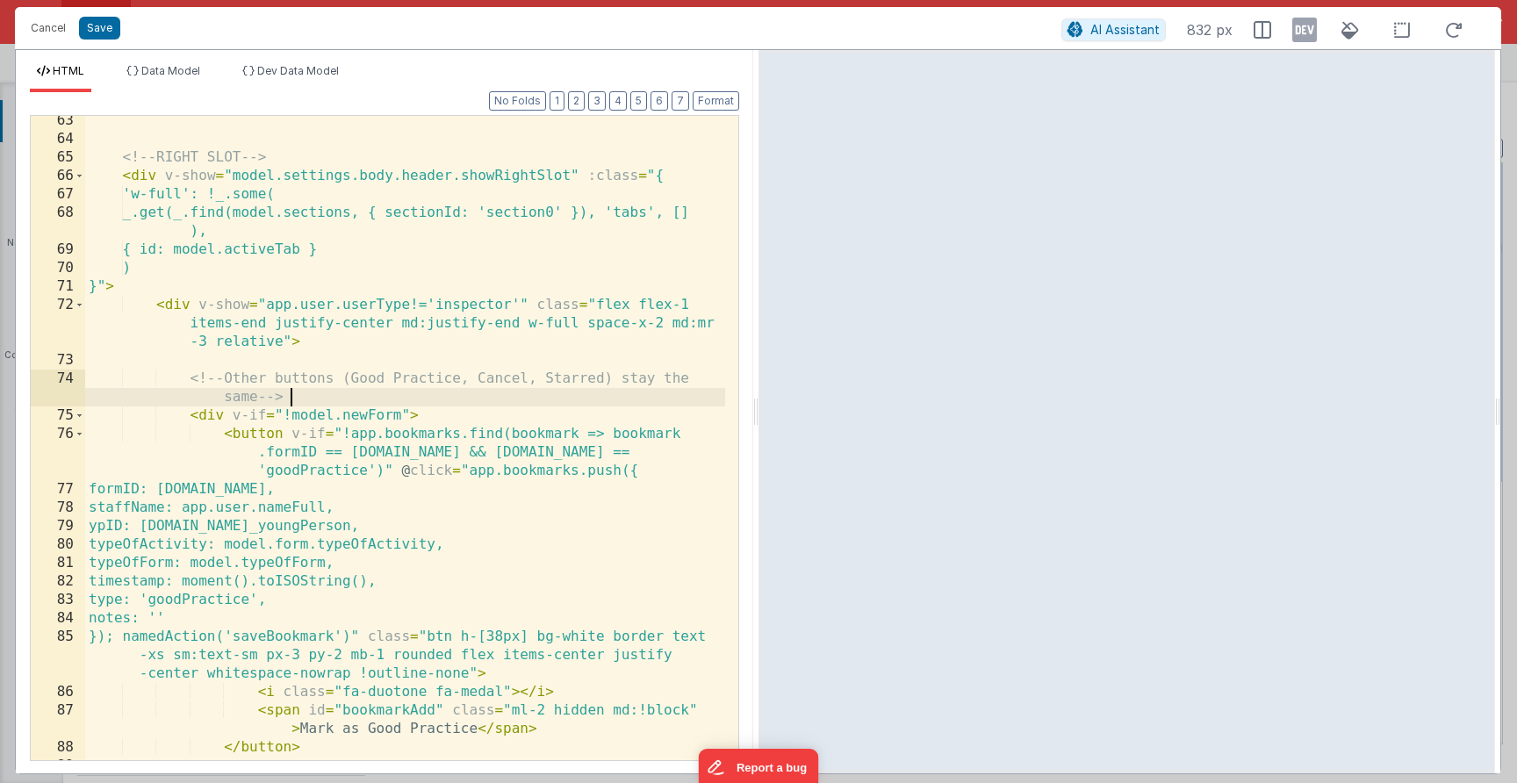
click at [369, 392] on div "<!-- RIGHT SLOT --> < div v-show = "model.settings.body.header.showRightSlot" :…" at bounding box center [405, 451] width 640 height 681
click at [48, 29] on button "Cancel" at bounding box center [48, 28] width 53 height 25
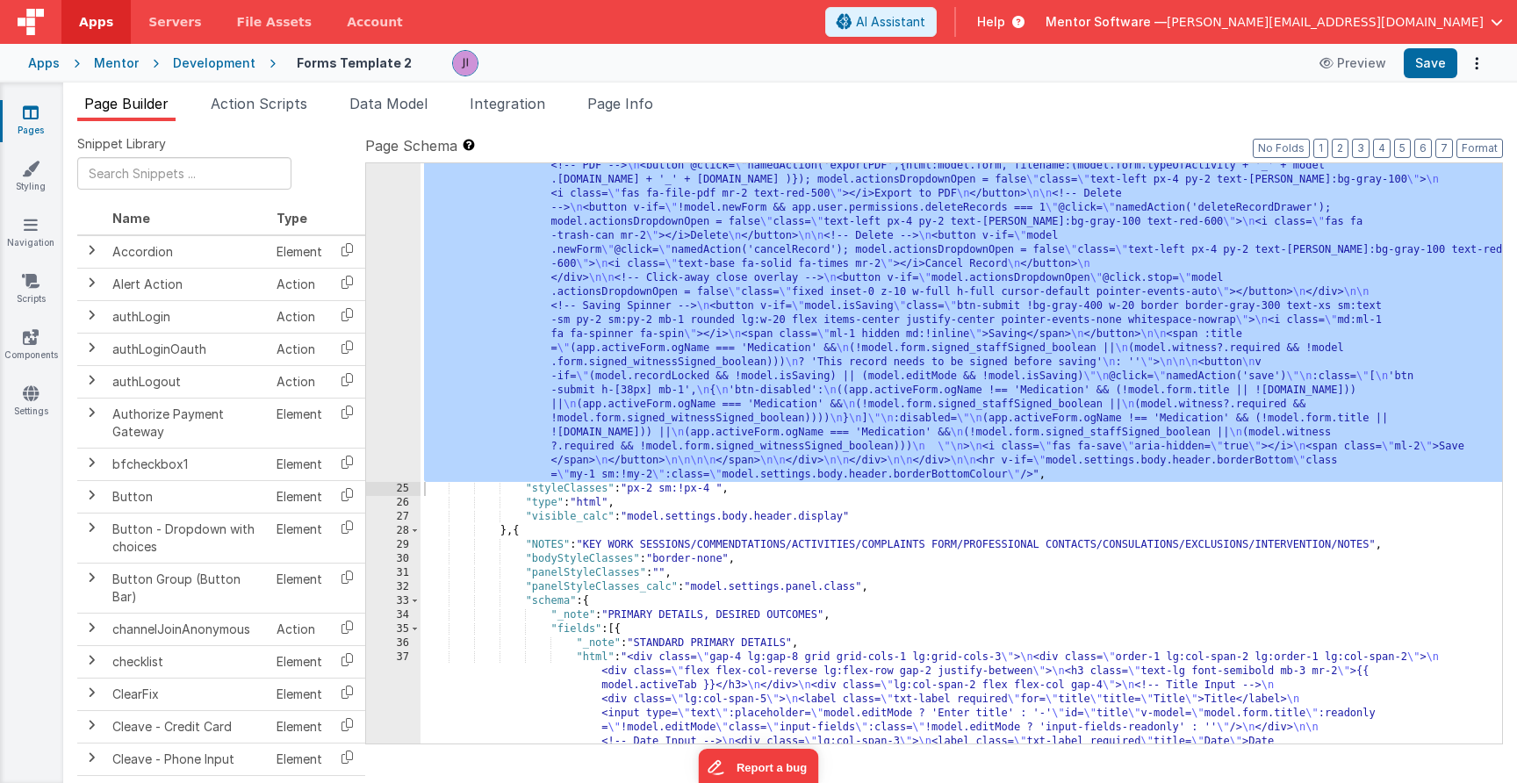
click at [949, 428] on div ""html" : "<div v-show= \" model.settings.body.header.display \" class= \" mt-2 …" at bounding box center [960, 779] width 1081 height 2898
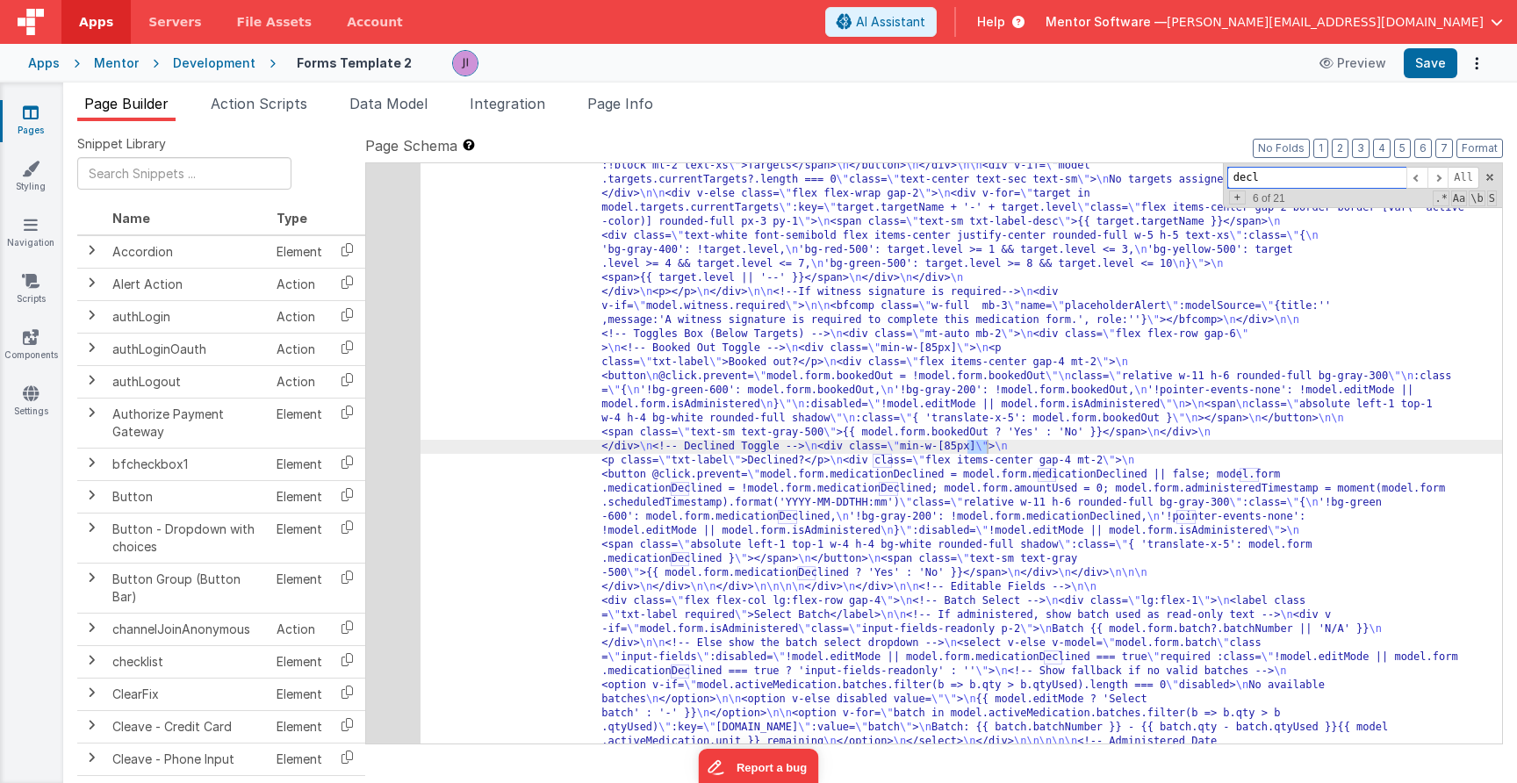
scroll to position [17745, 0]
type input "declined"
click at [392, 541] on div "686" at bounding box center [393, 412] width 54 height 1882
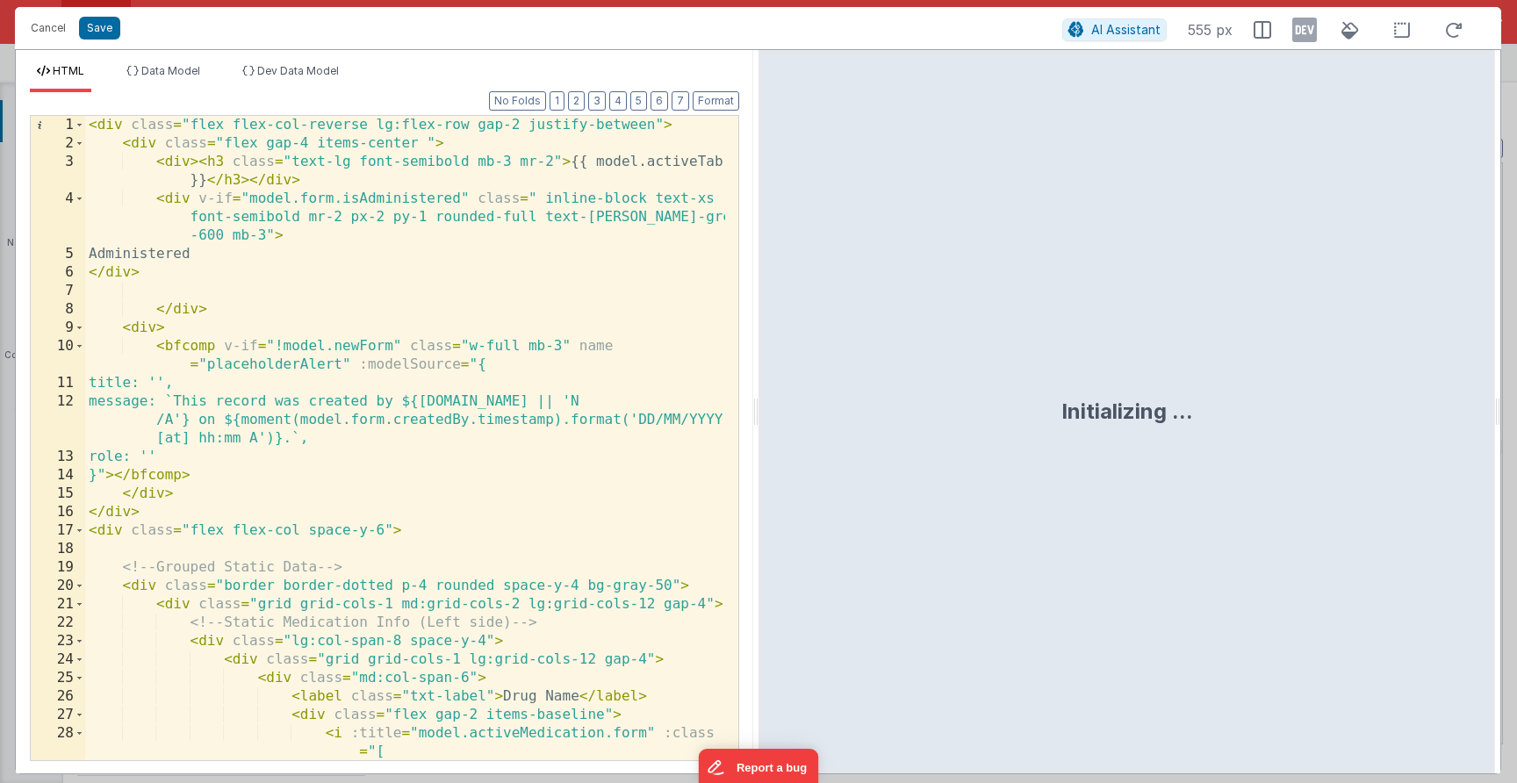
click at [392, 539] on div "< div class = "flex flex-col-reverse lg:flex-row gap-2 justify-between" > < div…" at bounding box center [405, 456] width 640 height 681
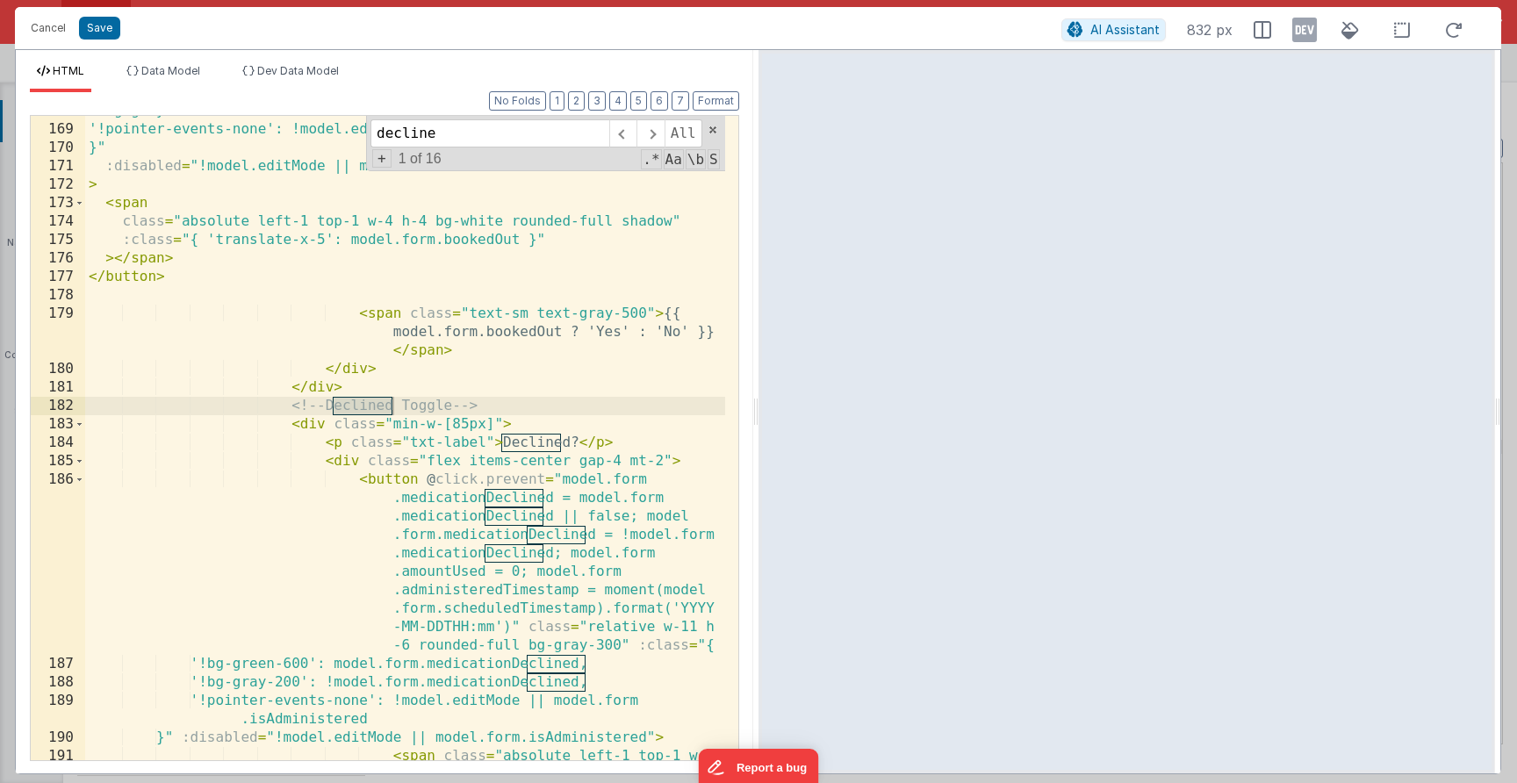
scroll to position [3996, 0]
type input "decline"
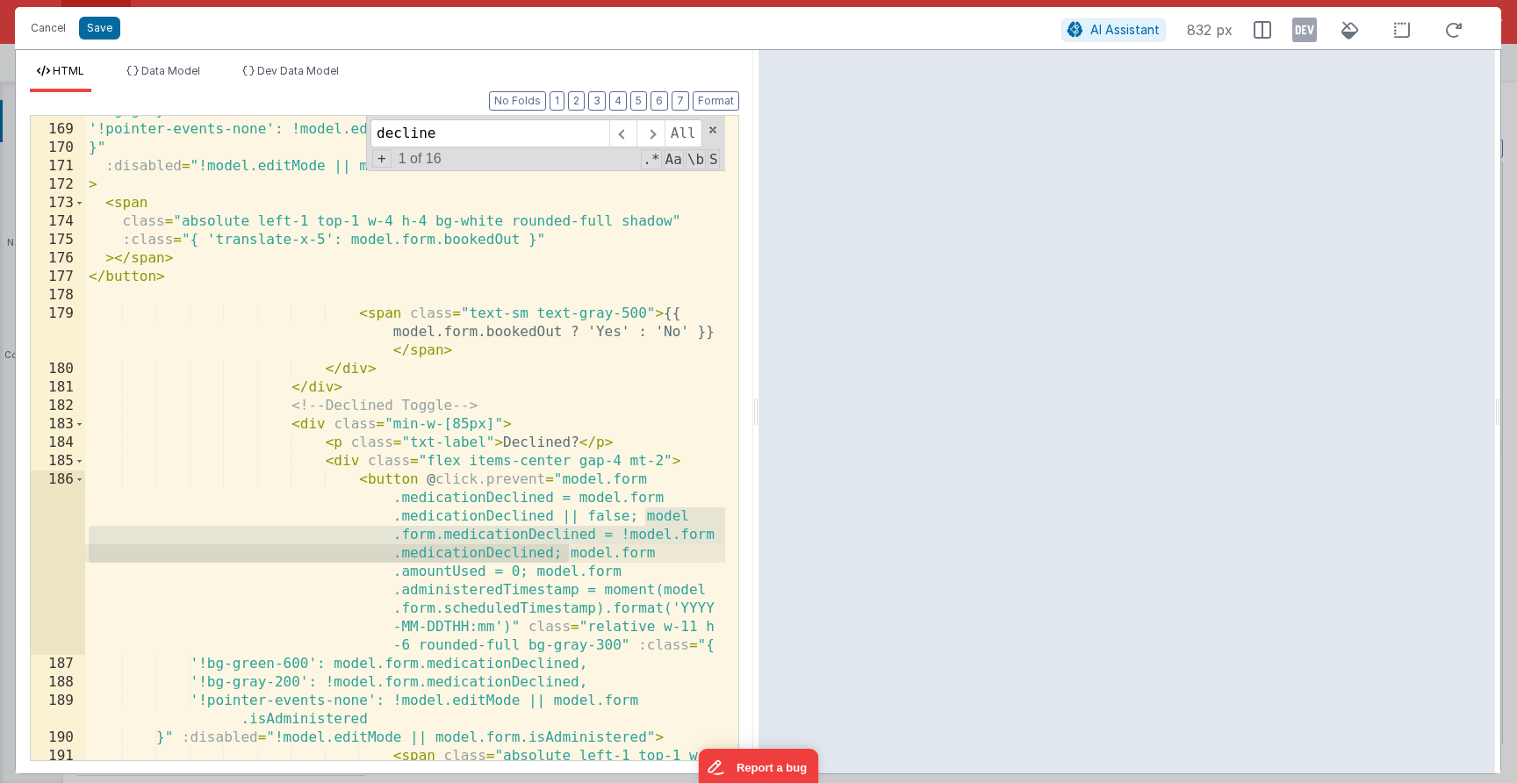
drag, startPoint x: 643, startPoint y: 516, endPoint x: 571, endPoint y: 552, distance: 81.3
click at [571, 552] on div "'!bg-gray-200': !model.form.bookedOut, '!pointer-events-none': !model.editMode …" at bounding box center [405, 470] width 640 height 737
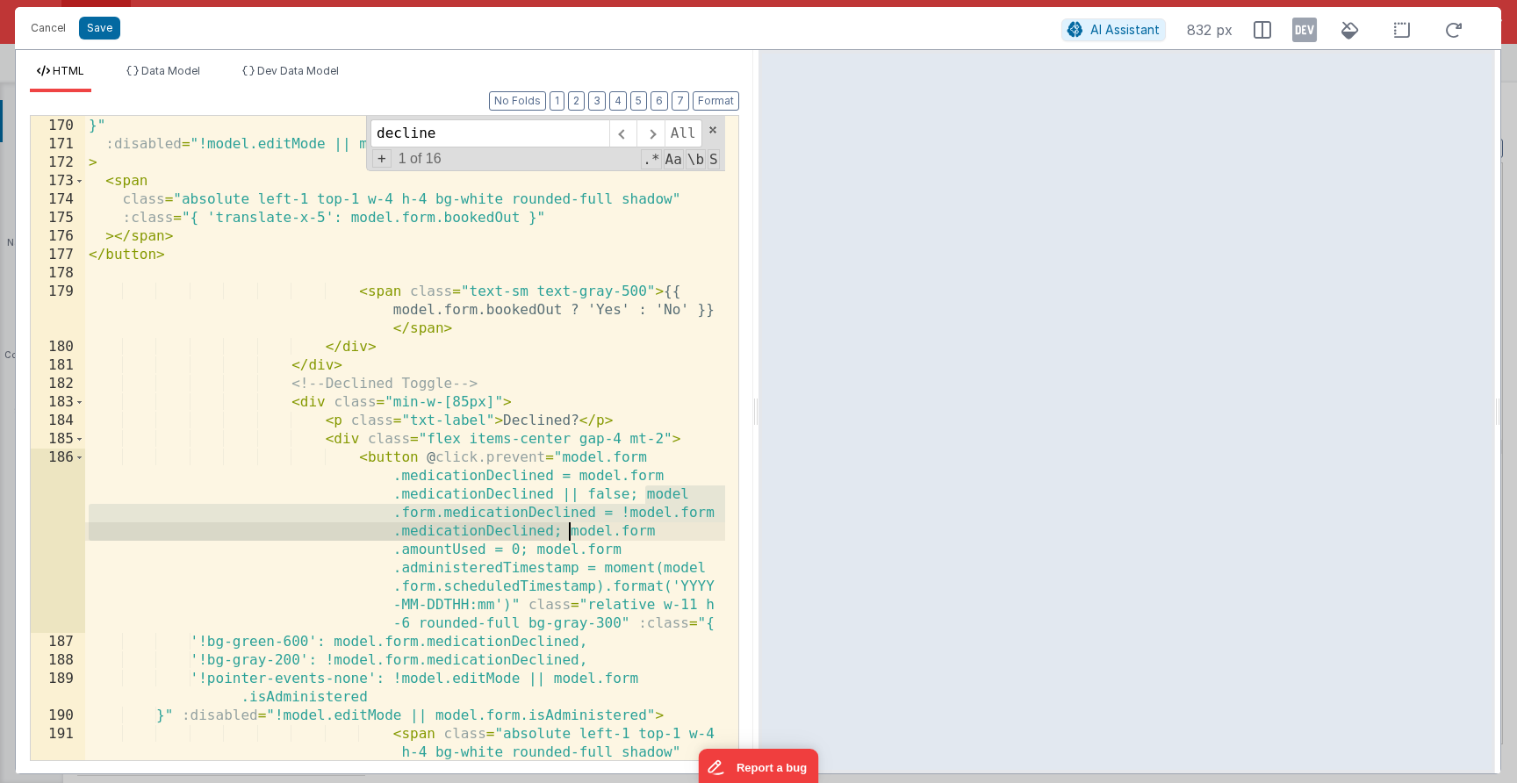
scroll to position [4018, 0]
click at [528, 550] on div "'!pointer-events-none': !model.editMode || model.form.isAdministered }" :disabl…" at bounding box center [405, 466] width 640 height 737
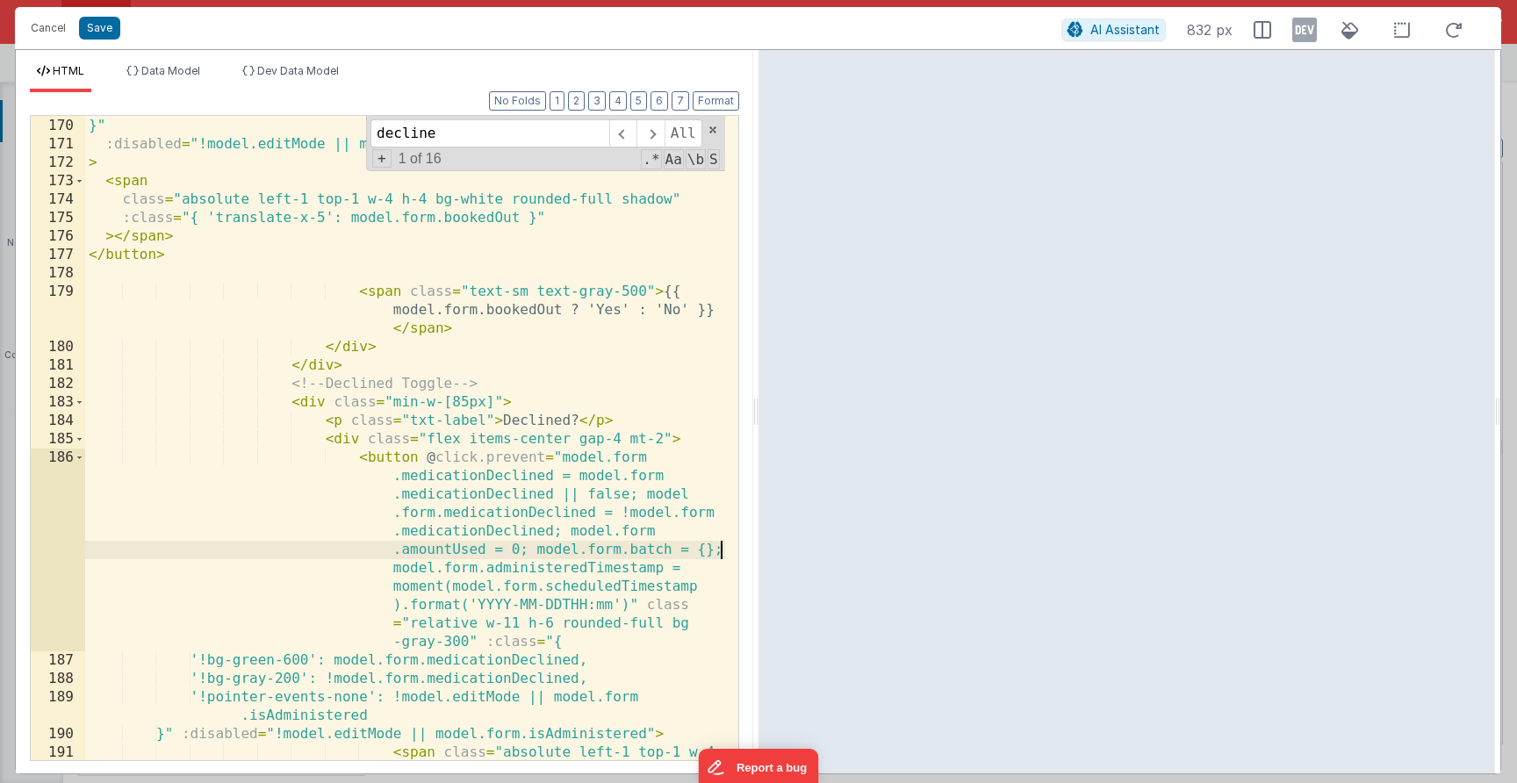
click at [112, 26] on button "Save" at bounding box center [99, 28] width 41 height 23
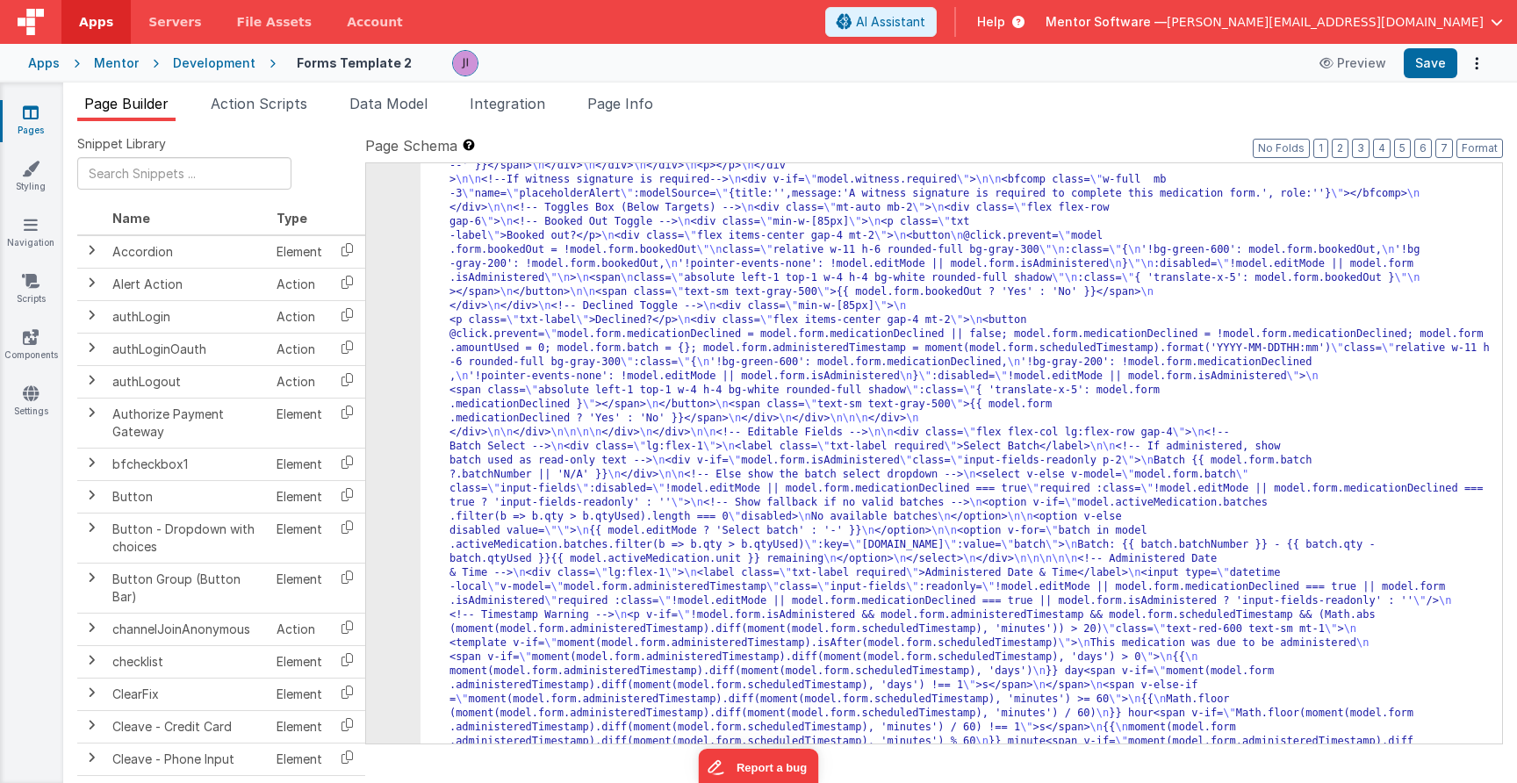
scroll to position [17812, 0]
click at [1161, 58] on button "Save" at bounding box center [1431, 63] width 54 height 30
click at [1161, 3] on header "Apps Servers File Assets Account Some FUTURE Slot AI Assistant Help Mentor Soft…" at bounding box center [758, 22] width 1517 height 44
click at [25, 122] on link "Pages" at bounding box center [30, 121] width 63 height 35
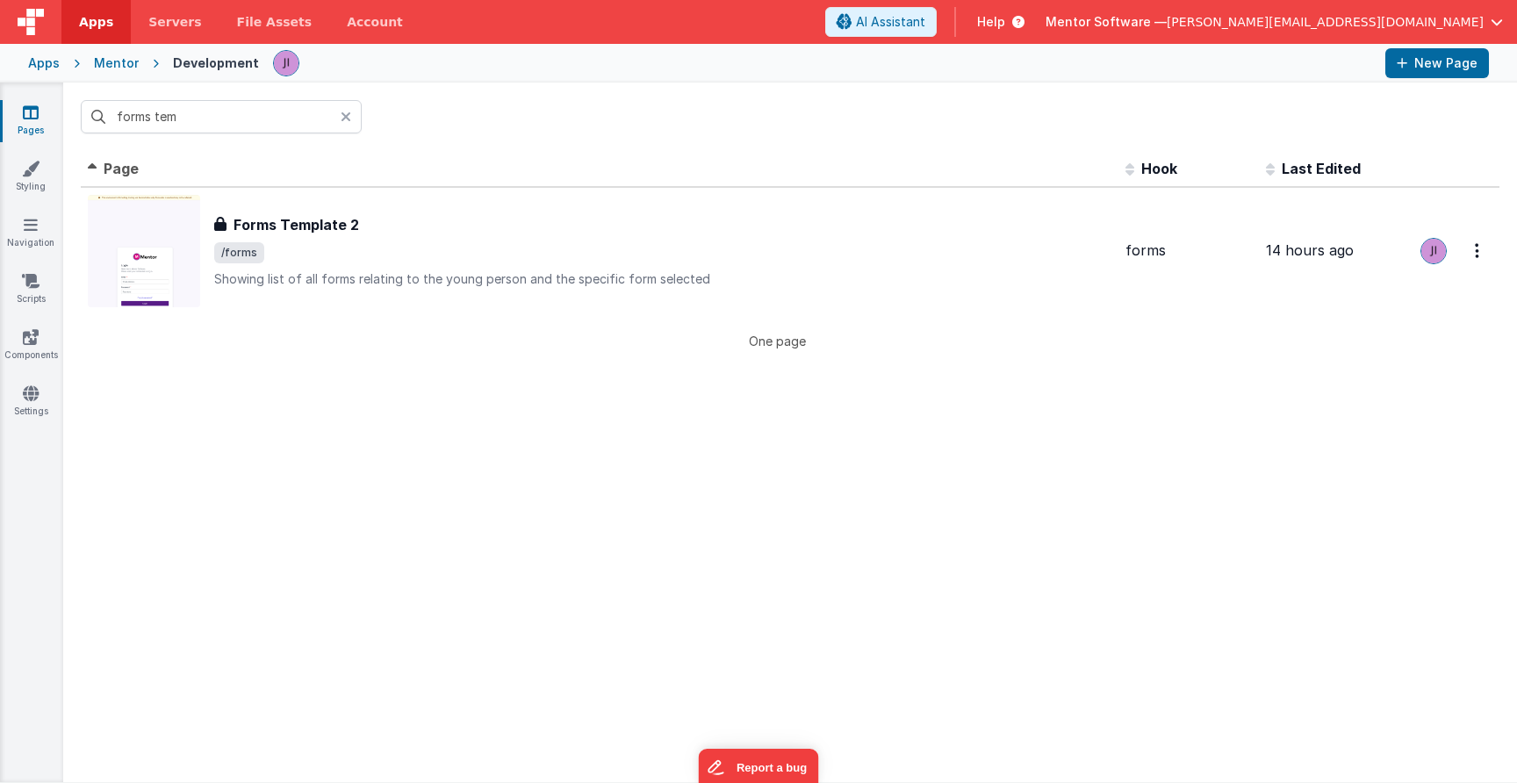
click at [191, 95] on div "forms tem" at bounding box center [790, 117] width 1454 height 68
click at [192, 107] on input "forms tem" at bounding box center [221, 116] width 281 height 33
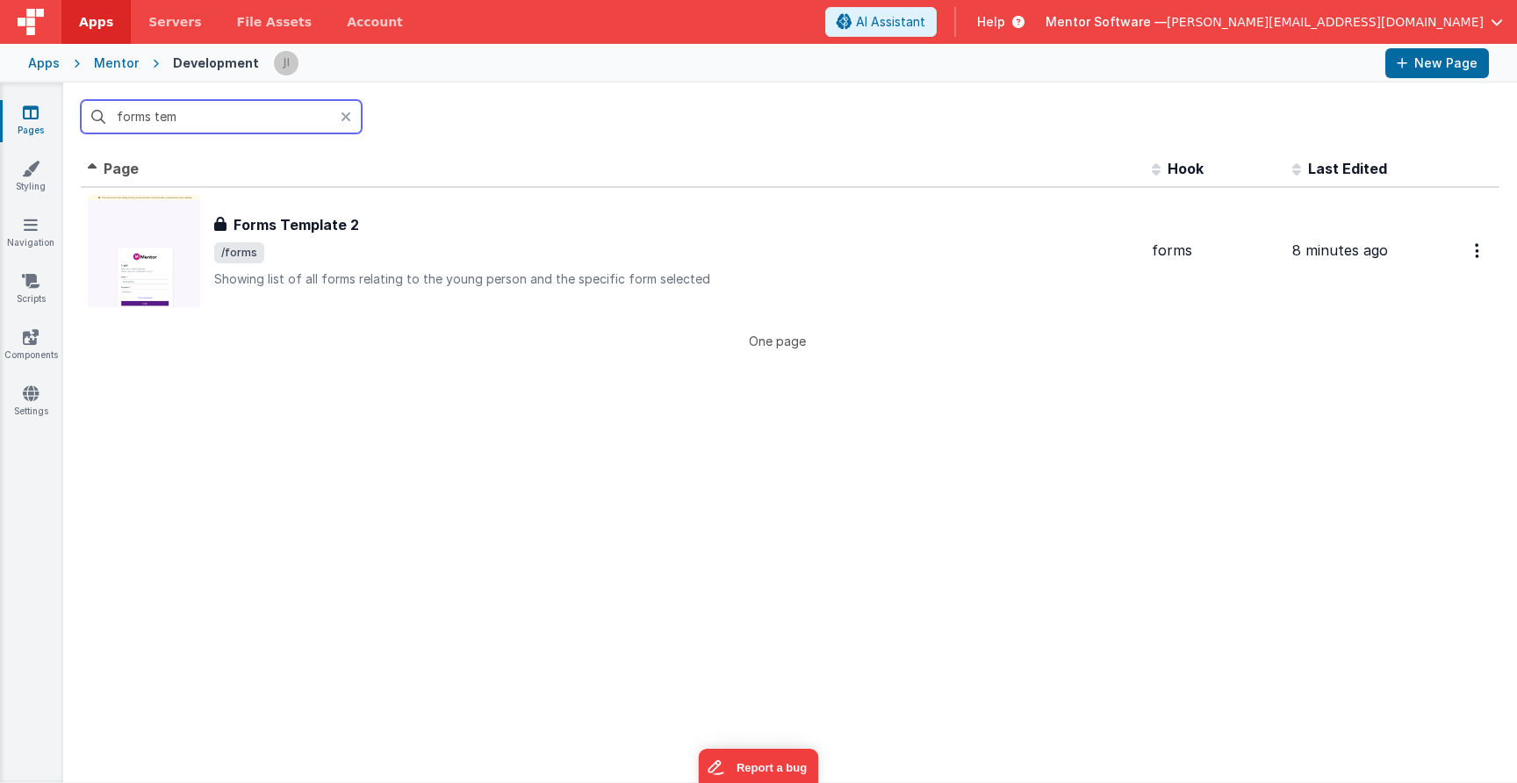
click at [193, 107] on input "forms tem" at bounding box center [221, 116] width 281 height 33
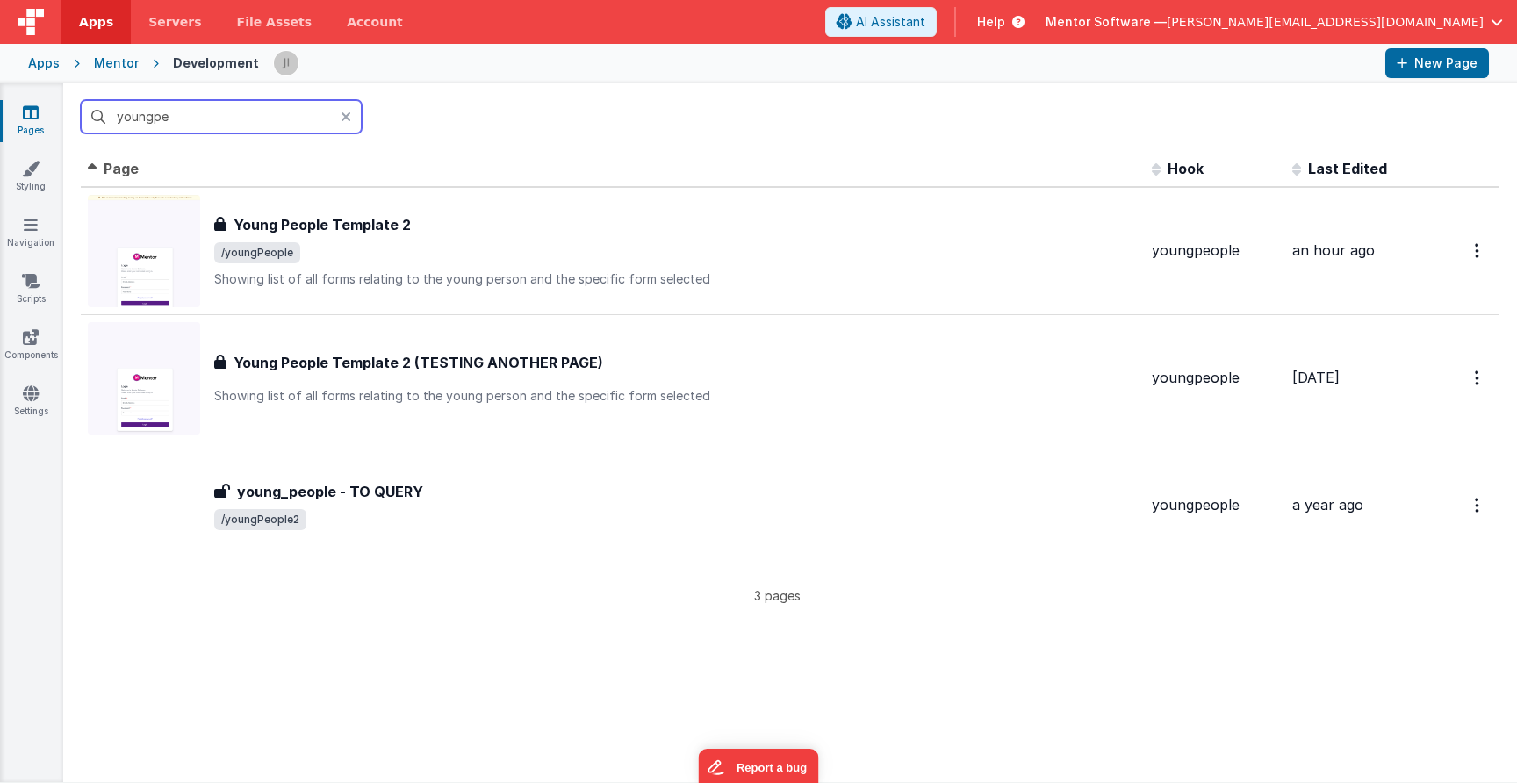
type input "young"
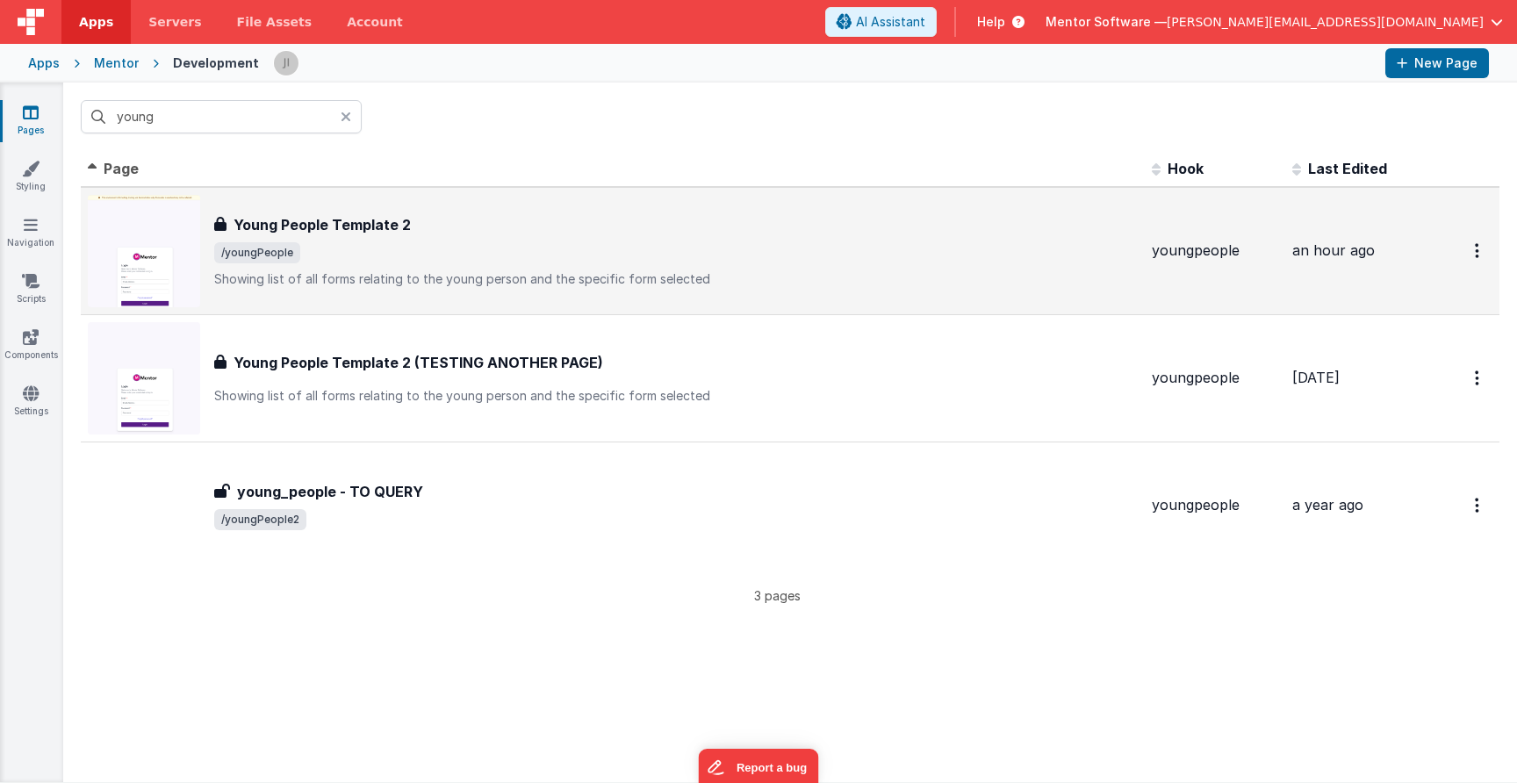
drag, startPoint x: 194, startPoint y: 107, endPoint x: 463, endPoint y: 273, distance: 316.5
click at [463, 273] on p "Showing list of all forms relating to the young person and the specific form se…" at bounding box center [675, 279] width 923 height 18
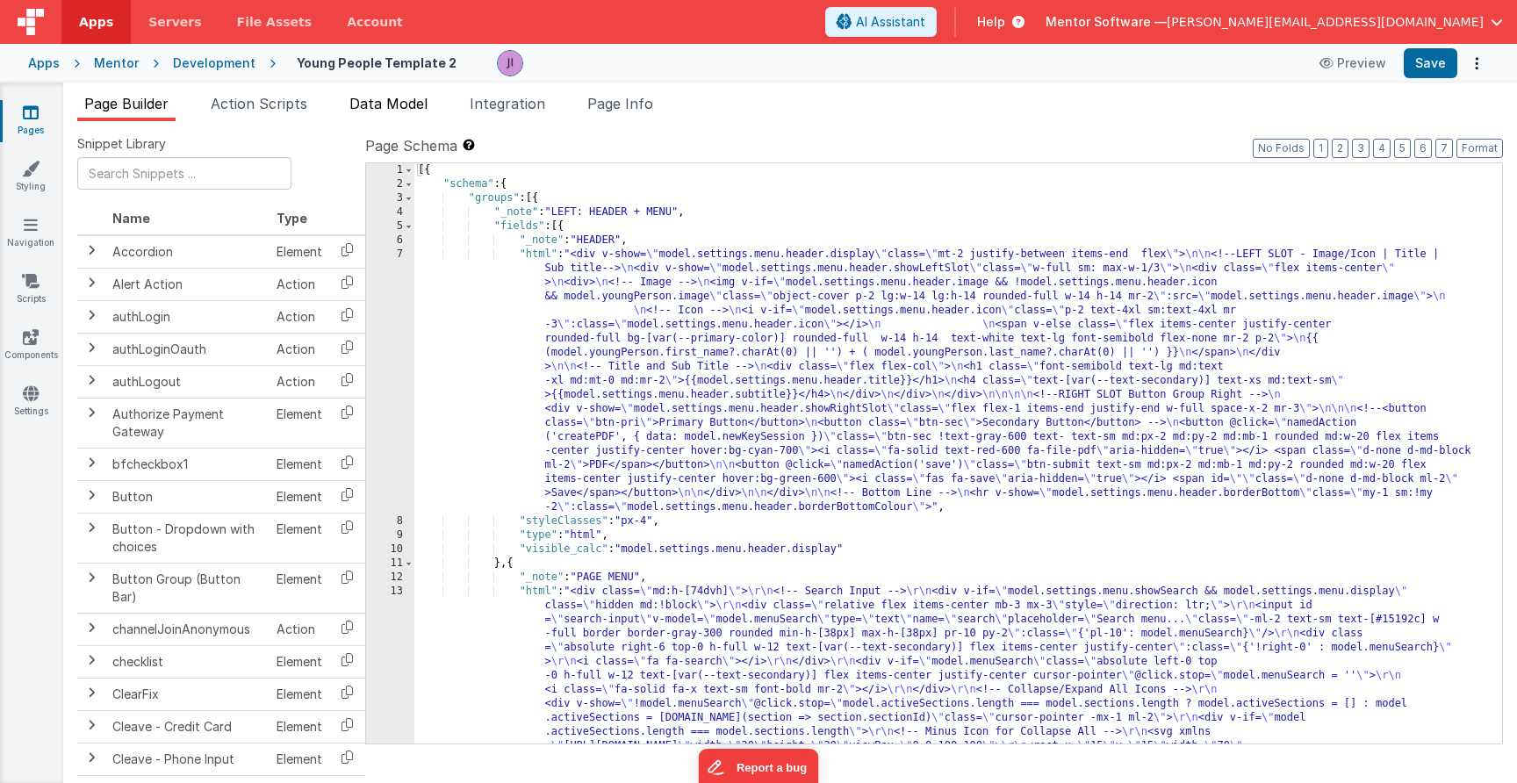
click at [377, 105] on span "Data Model" at bounding box center [388, 104] width 78 height 18
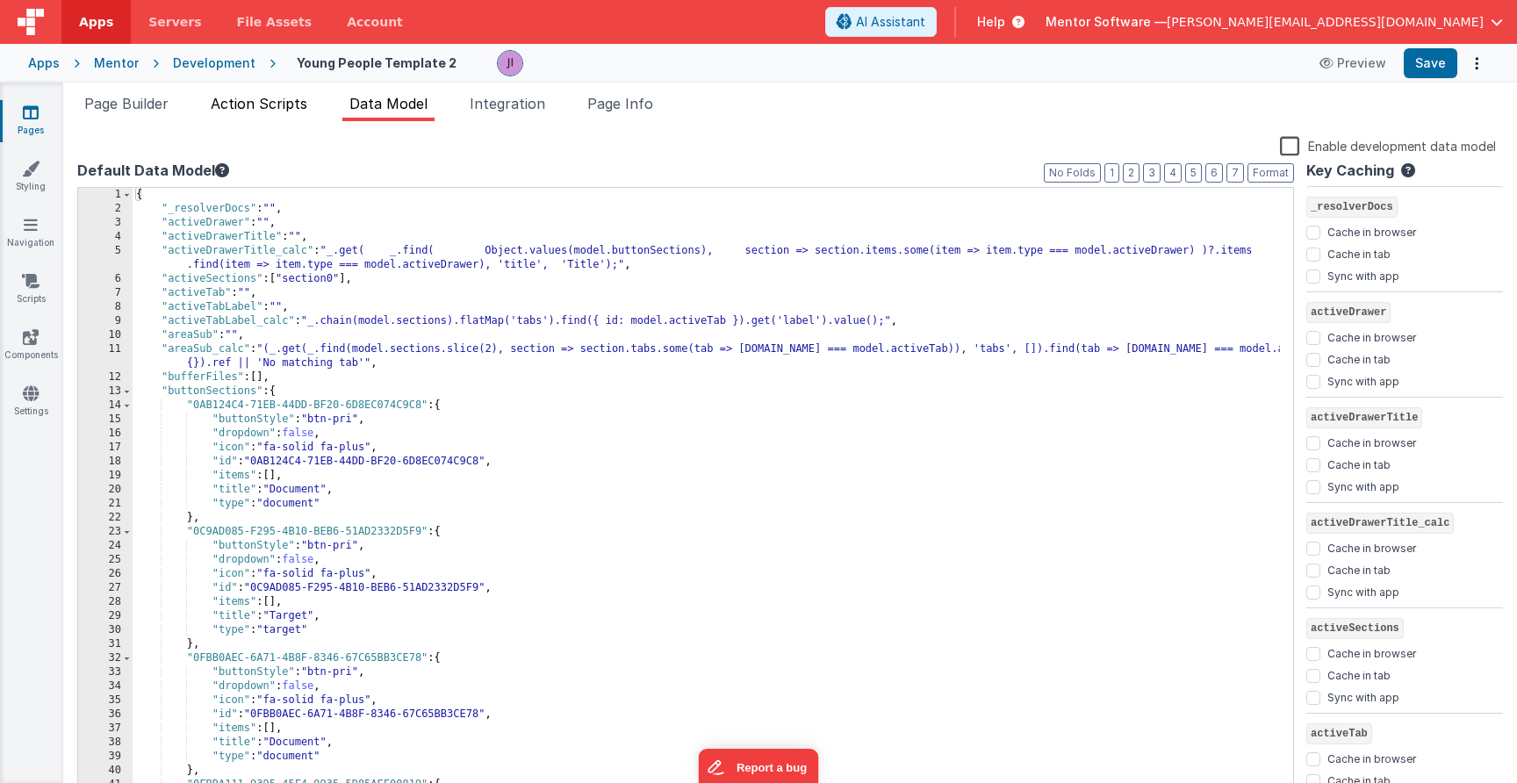
click at [303, 111] on span "Action Scripts" at bounding box center [259, 104] width 97 height 18
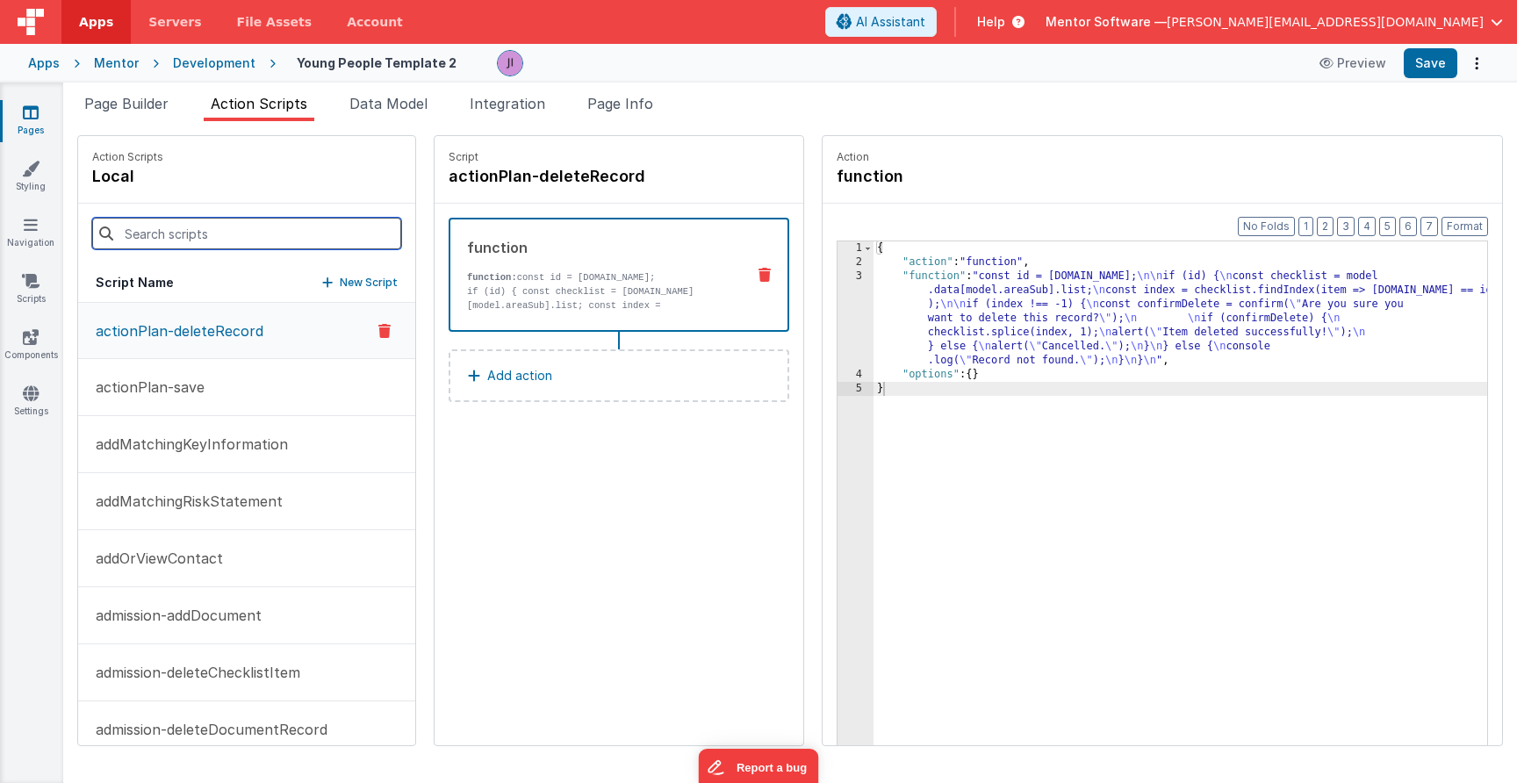
click at [257, 239] on input at bounding box center [246, 234] width 309 height 32
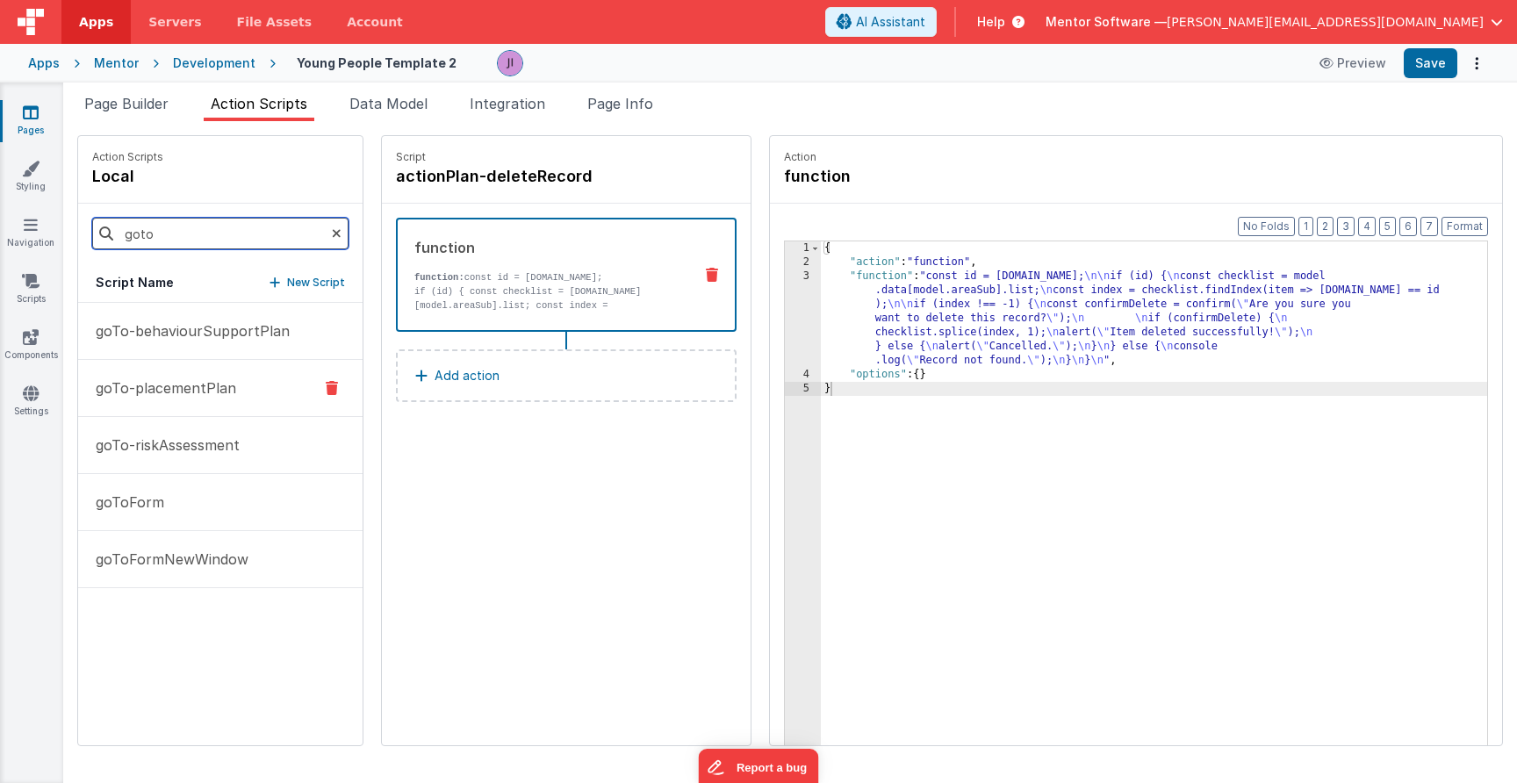
type input "goto"
click at [220, 390] on p "goTo-placementPlan" at bounding box center [160, 387] width 151 height 21
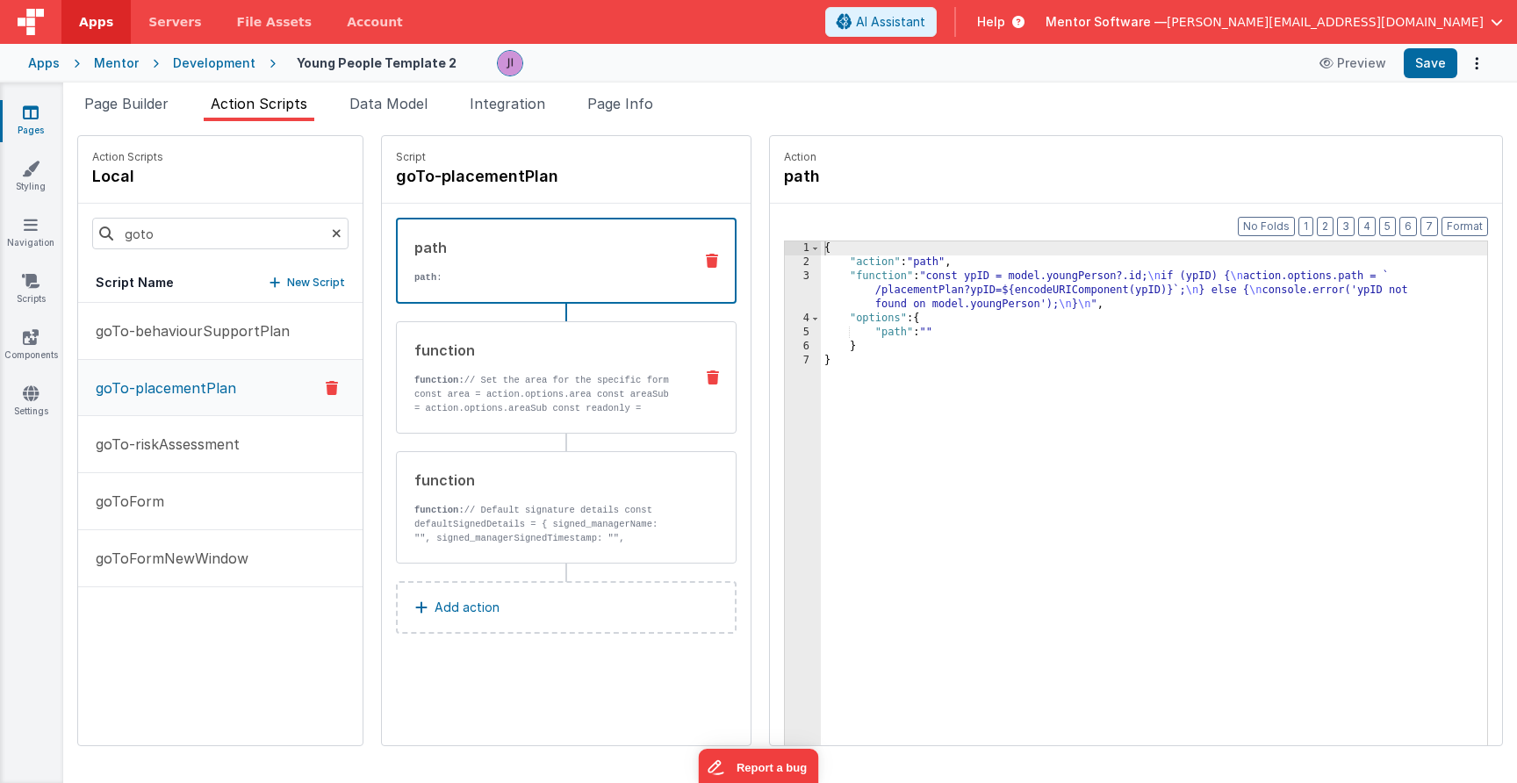
drag, startPoint x: 573, startPoint y: 391, endPoint x: 624, endPoint y: 384, distance: 51.4
click at [573, 387] on p "function: // Set the area for the specific form" at bounding box center [546, 380] width 265 height 14
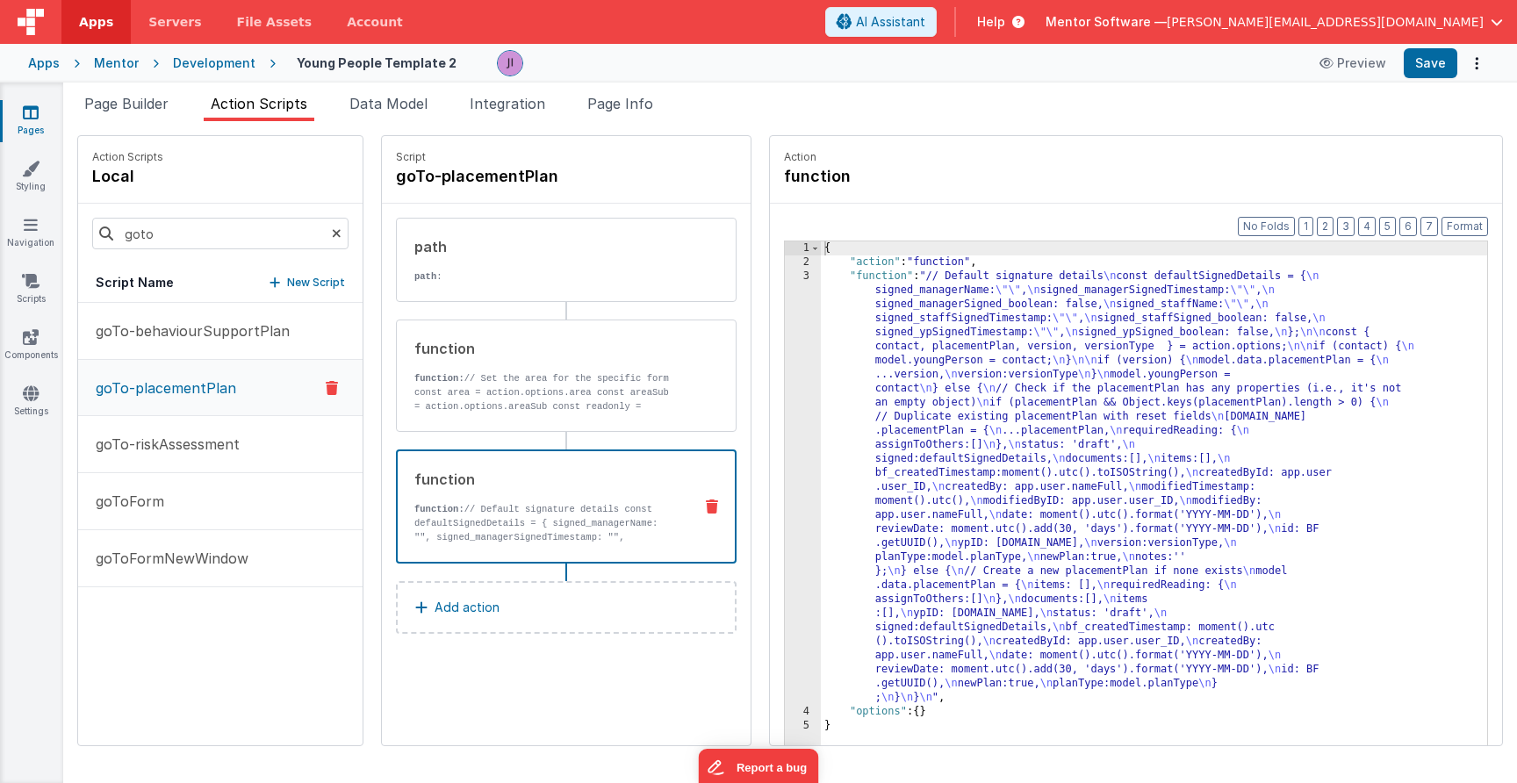
drag, startPoint x: 667, startPoint y: 478, endPoint x: 821, endPoint y: 378, distance: 183.3
click at [667, 479] on div "function" at bounding box center [546, 479] width 264 height 21
drag, startPoint x: 868, startPoint y: 362, endPoint x: 801, endPoint y: 363, distance: 67.6
click at [868, 362] on div "{ "action" : "function" , "function" : "// Default signature details \n const d…" at bounding box center [1154, 534] width 666 height 586
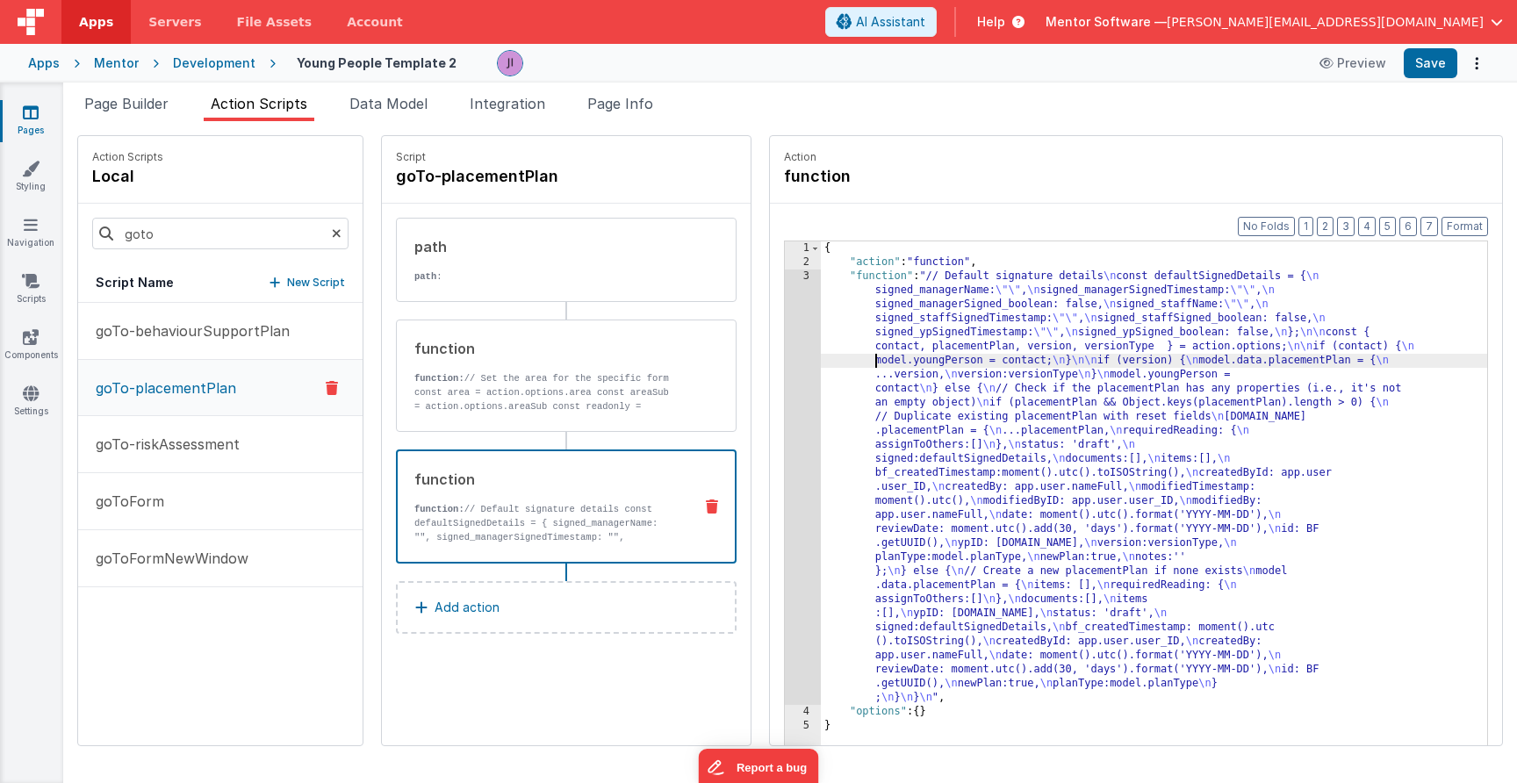
click at [799, 363] on div "3" at bounding box center [803, 486] width 36 height 435
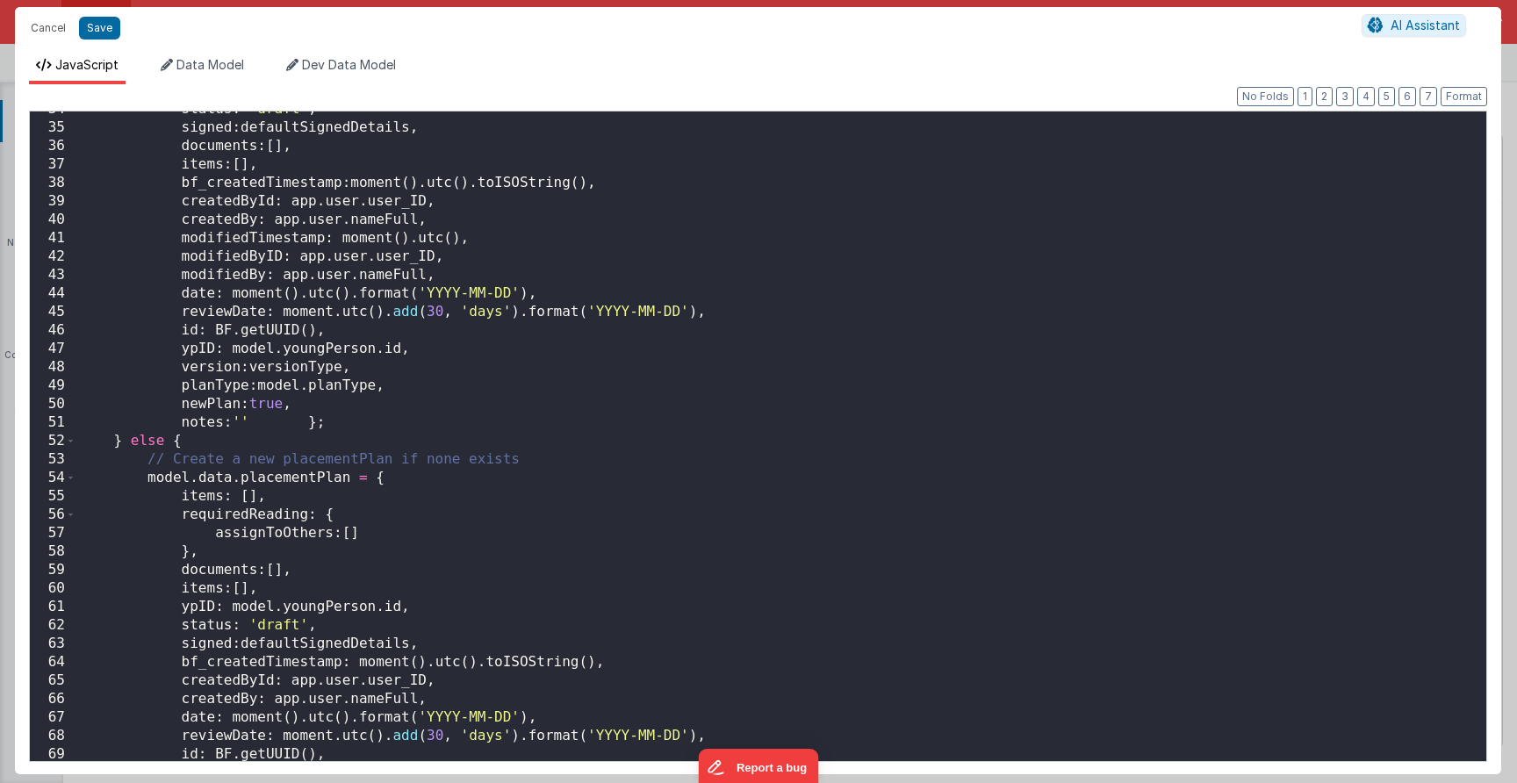
scroll to position [620, 0]
click at [24, 25] on button "Cancel" at bounding box center [48, 28] width 53 height 25
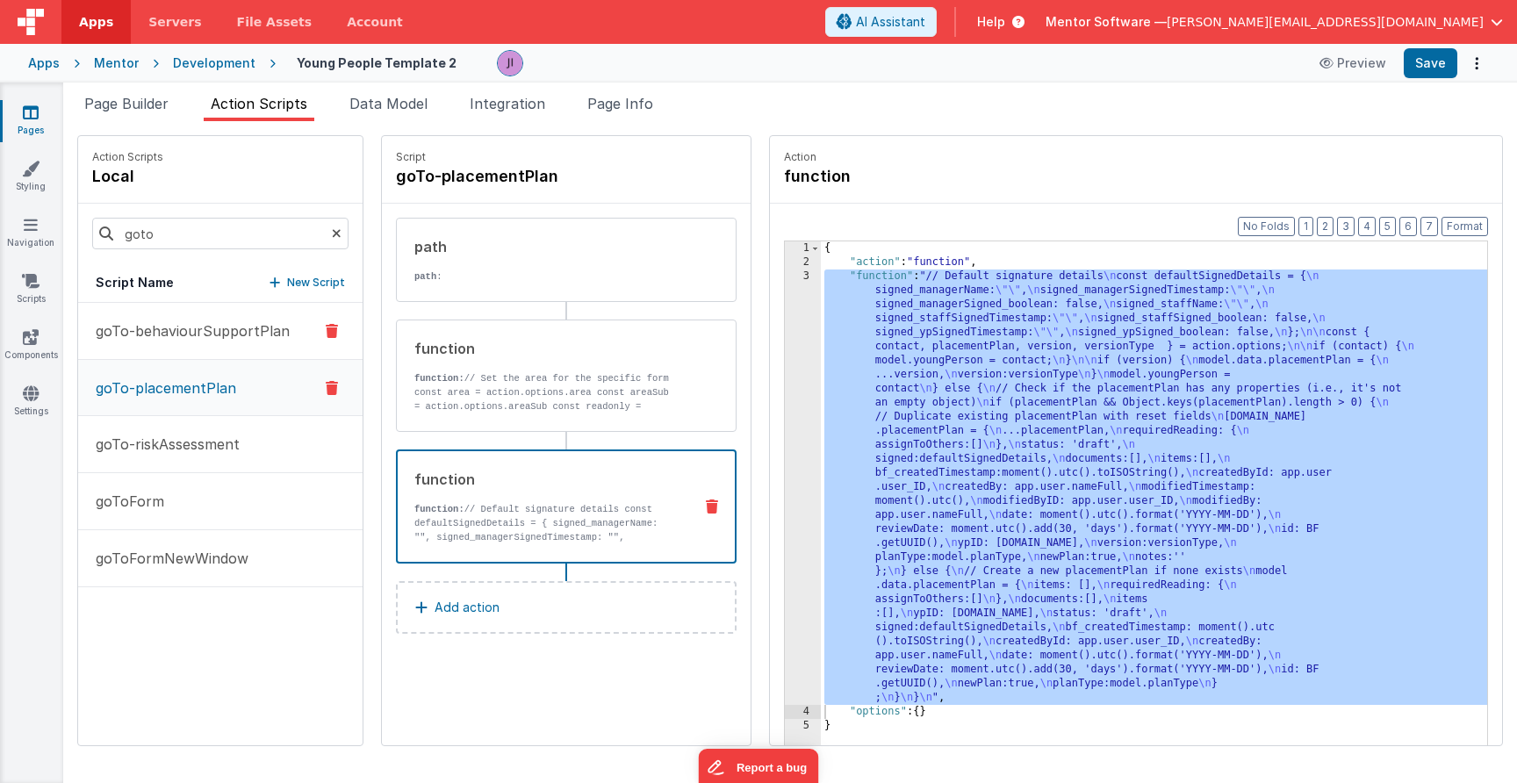
click at [217, 326] on p "goTo-behaviourSupportPlan" at bounding box center [187, 330] width 205 height 21
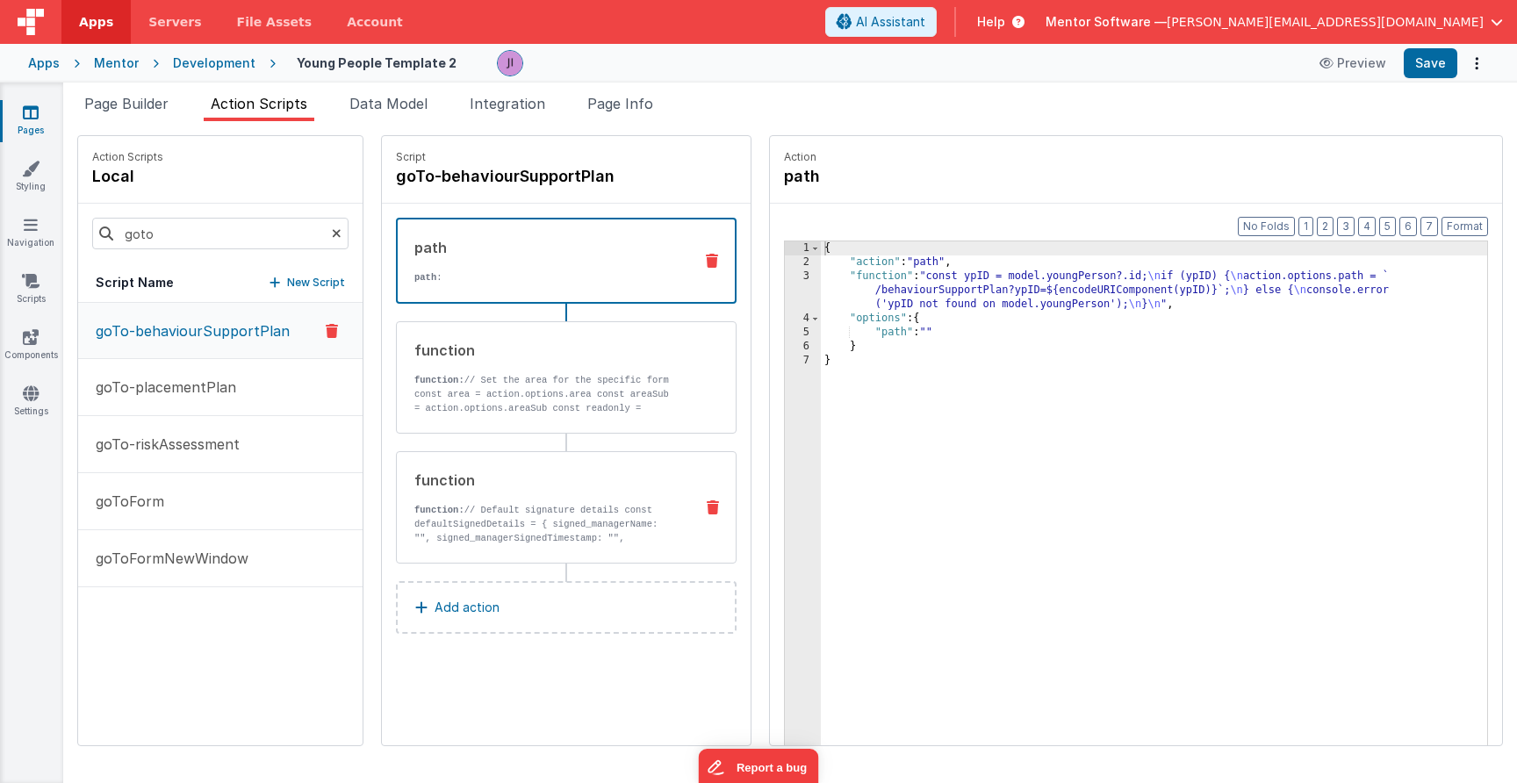
click at [567, 476] on div "function" at bounding box center [546, 480] width 265 height 21
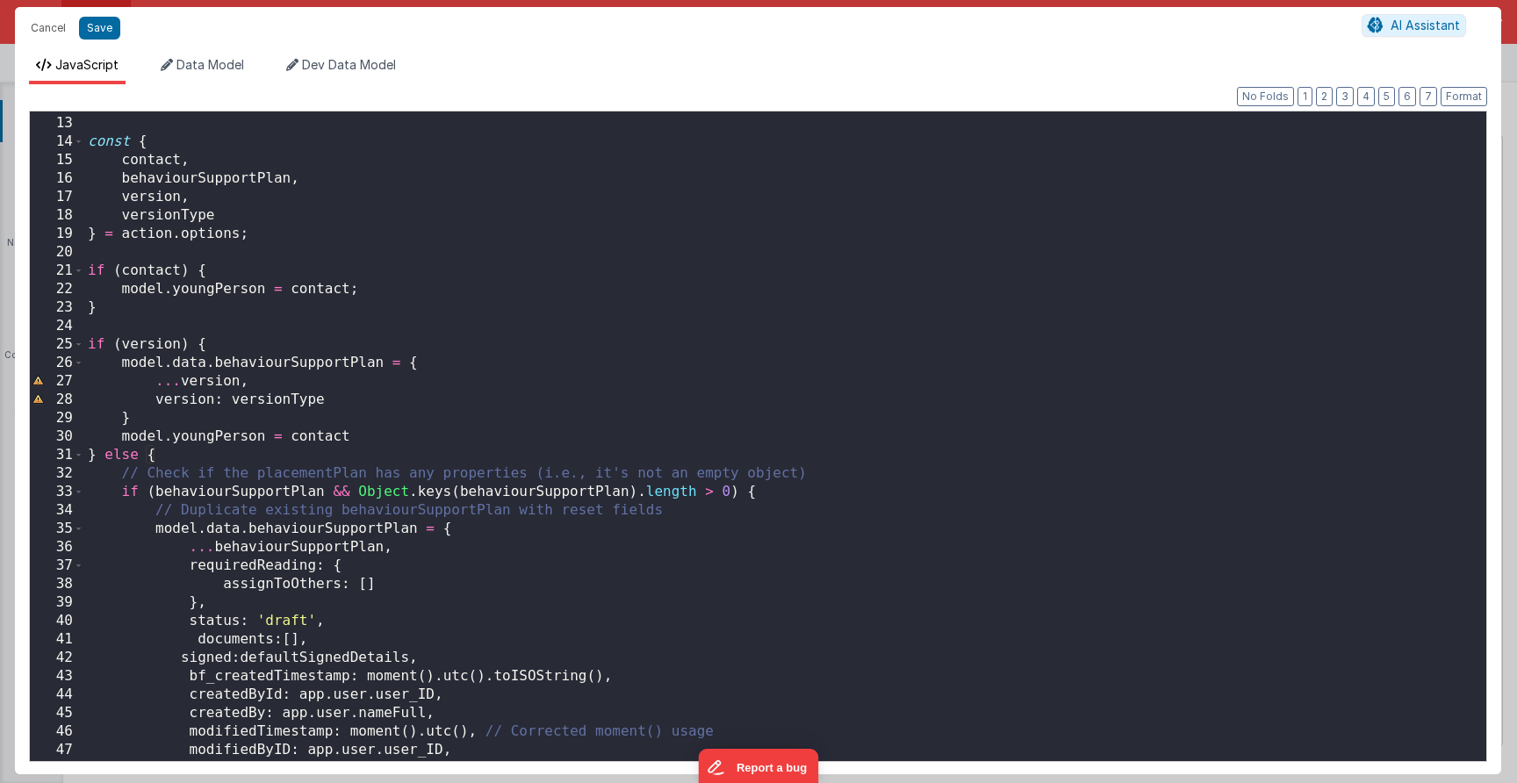
scroll to position [471, 0]
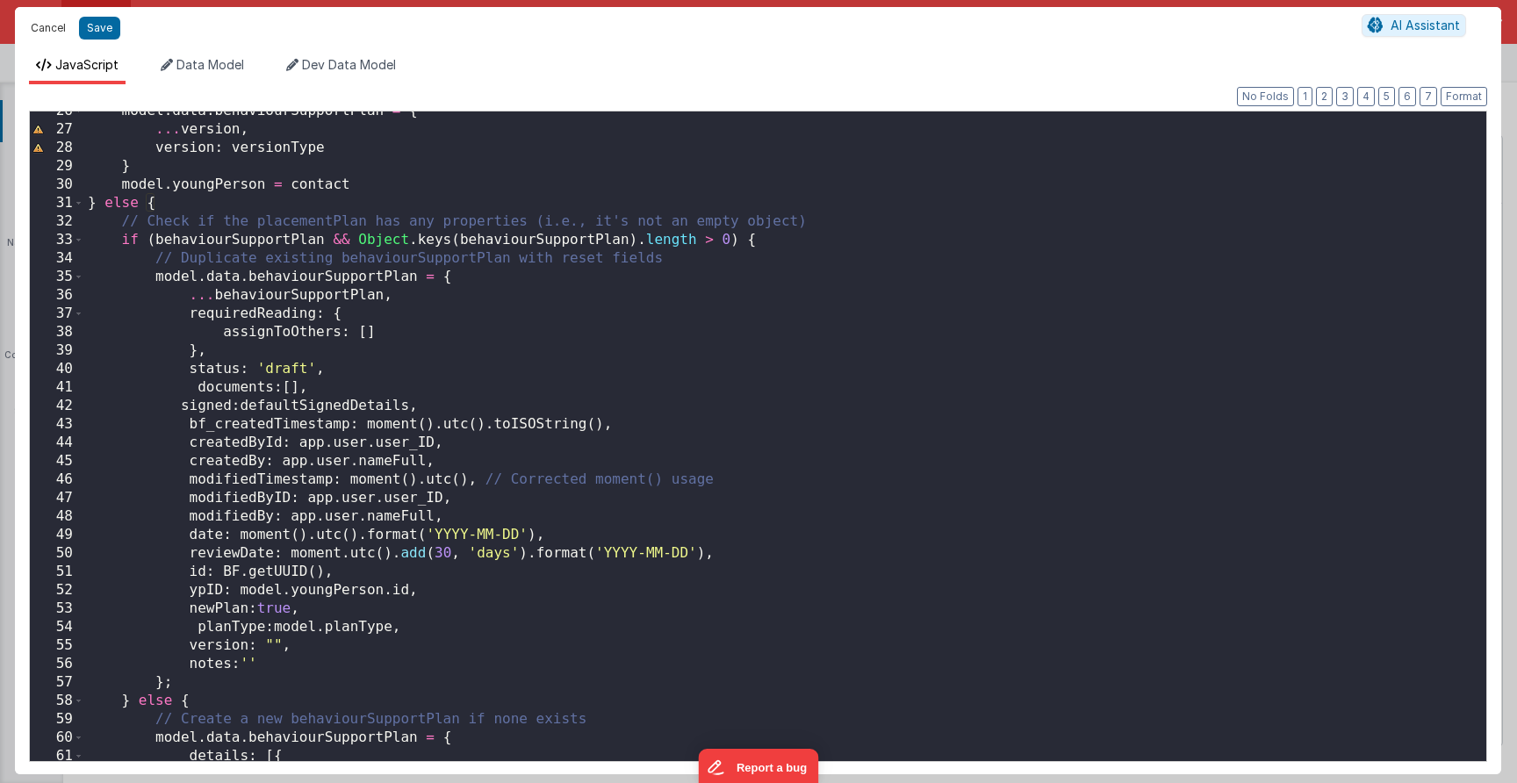
click at [43, 30] on button "Cancel" at bounding box center [48, 28] width 53 height 25
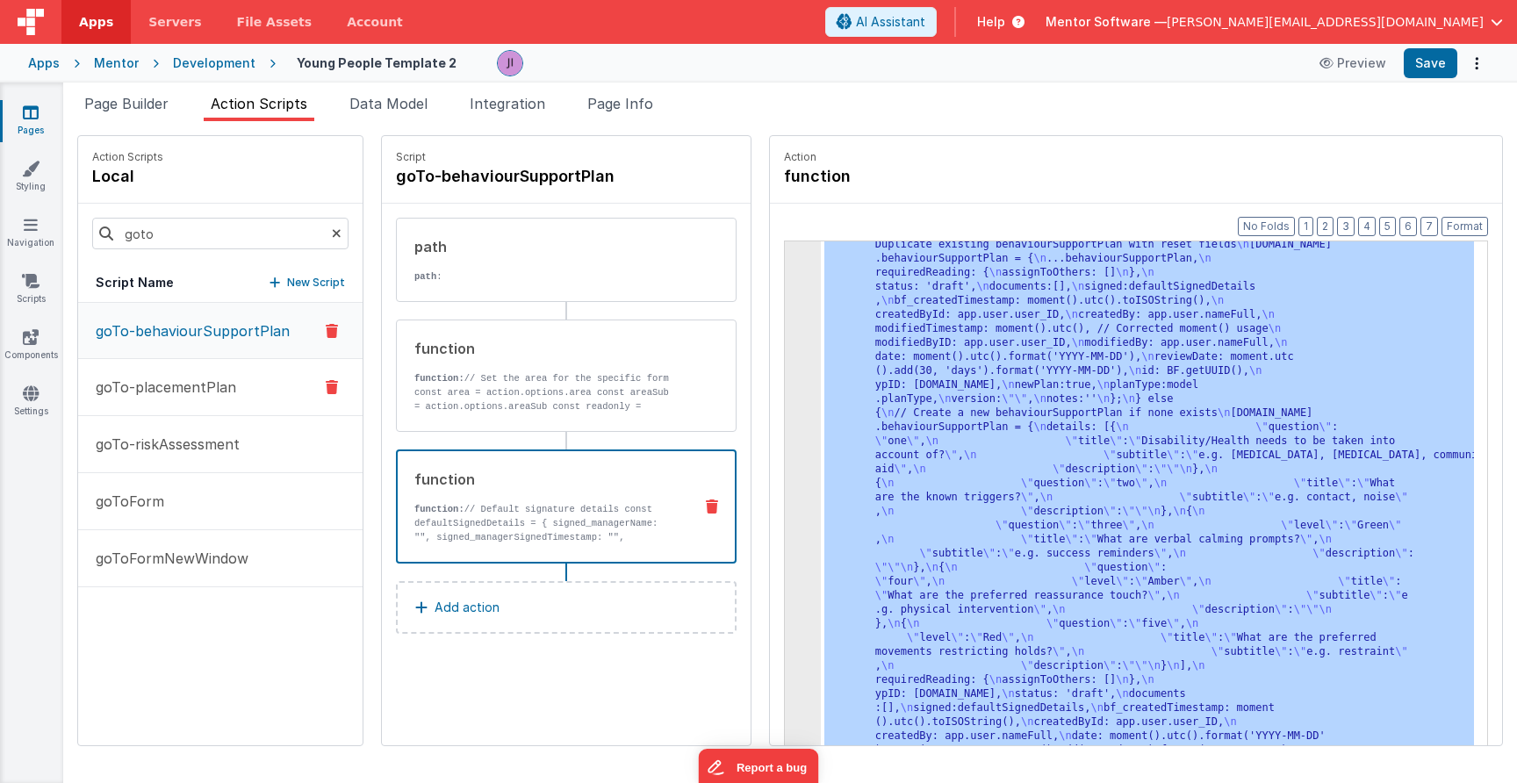
click at [213, 395] on p "goTo-placementPlan" at bounding box center [160, 387] width 151 height 21
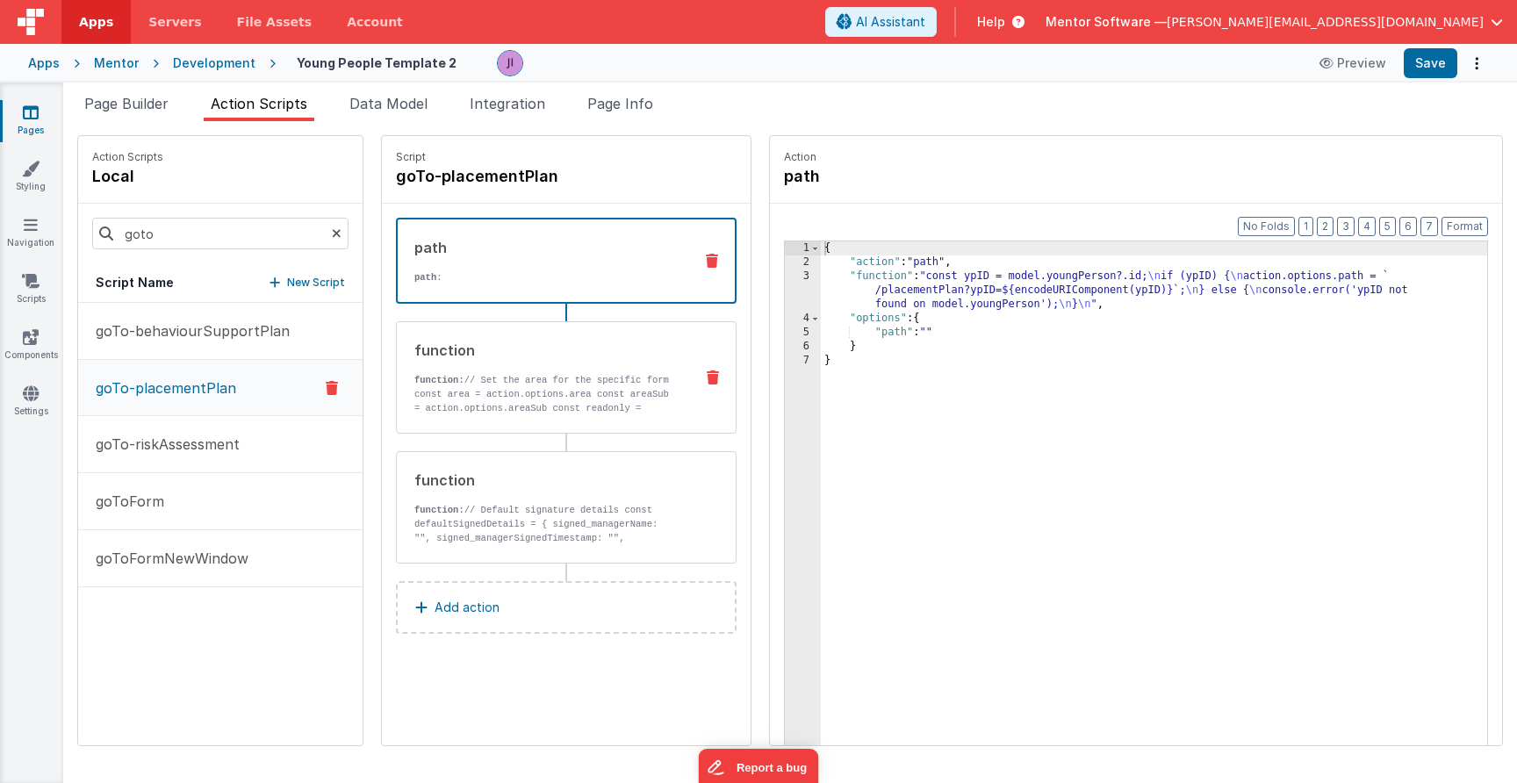
click at [585, 387] on p "function: // Set the area for the specific form" at bounding box center [546, 380] width 265 height 14
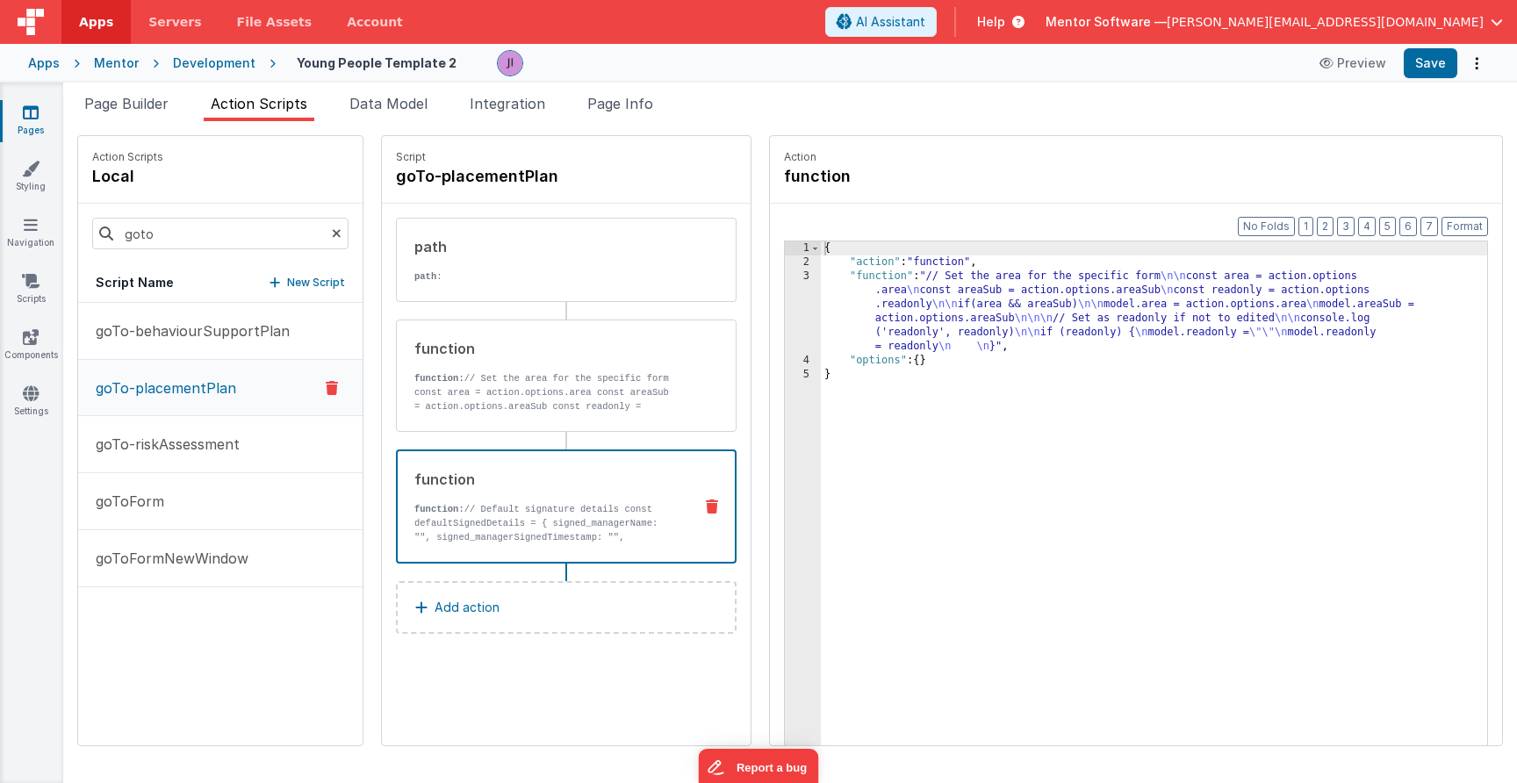
click at [638, 511] on p "function: // Default signature details const defaultSignedDetails = { signed_ma…" at bounding box center [546, 565] width 264 height 126
click at [878, 451] on div "{ "action" : "function" , "function" : "// Set the area for the specific form \…" at bounding box center [1154, 534] width 666 height 586
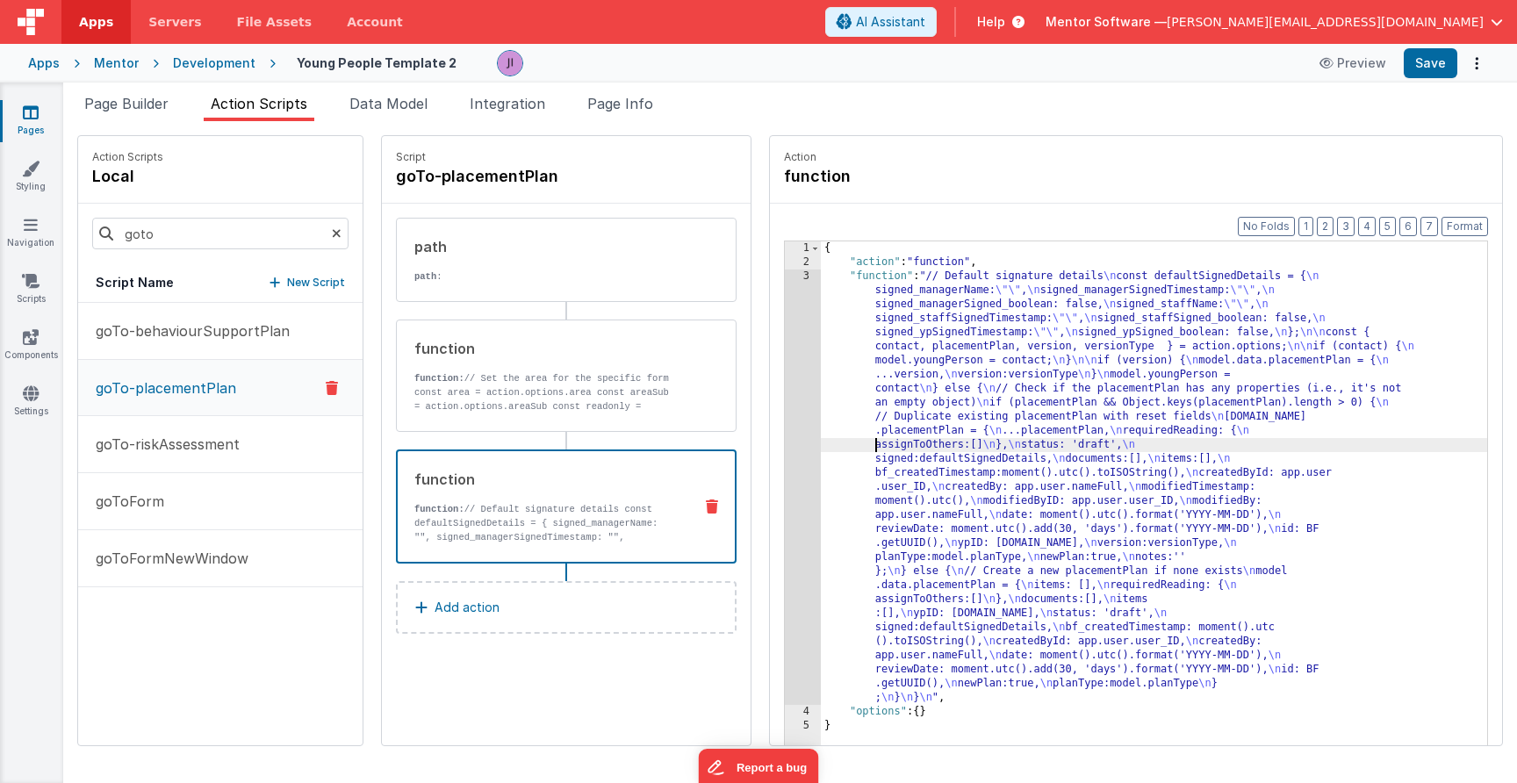
click at [781, 445] on div "Format 7 6 5 4 3 2 1 No Folds 1 2 3 4 5 { "action" : "function" , "function" : …" at bounding box center [1136, 508] width 732 height 609
click at [797, 444] on div "3" at bounding box center [803, 486] width 36 height 435
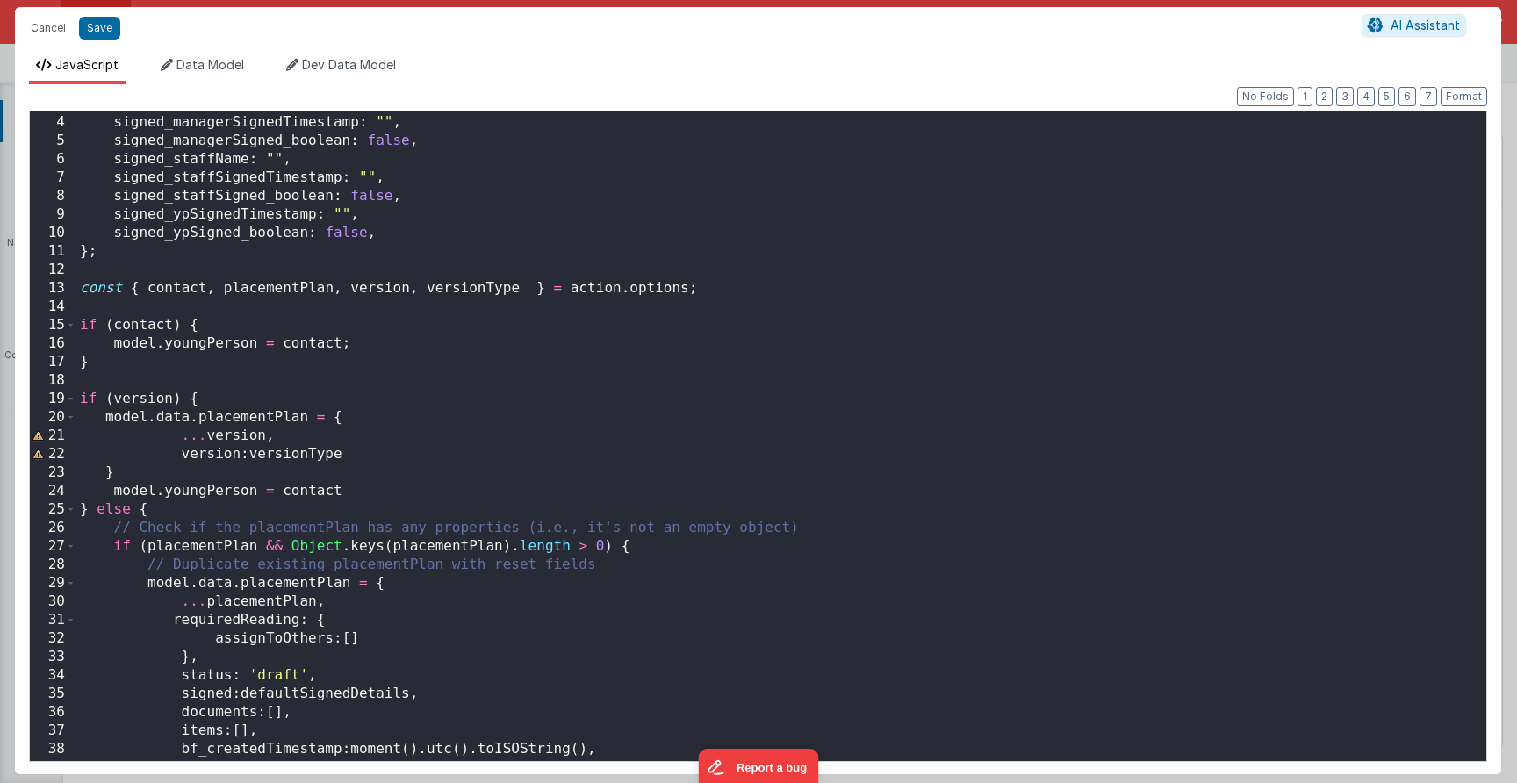
scroll to position [442, 0]
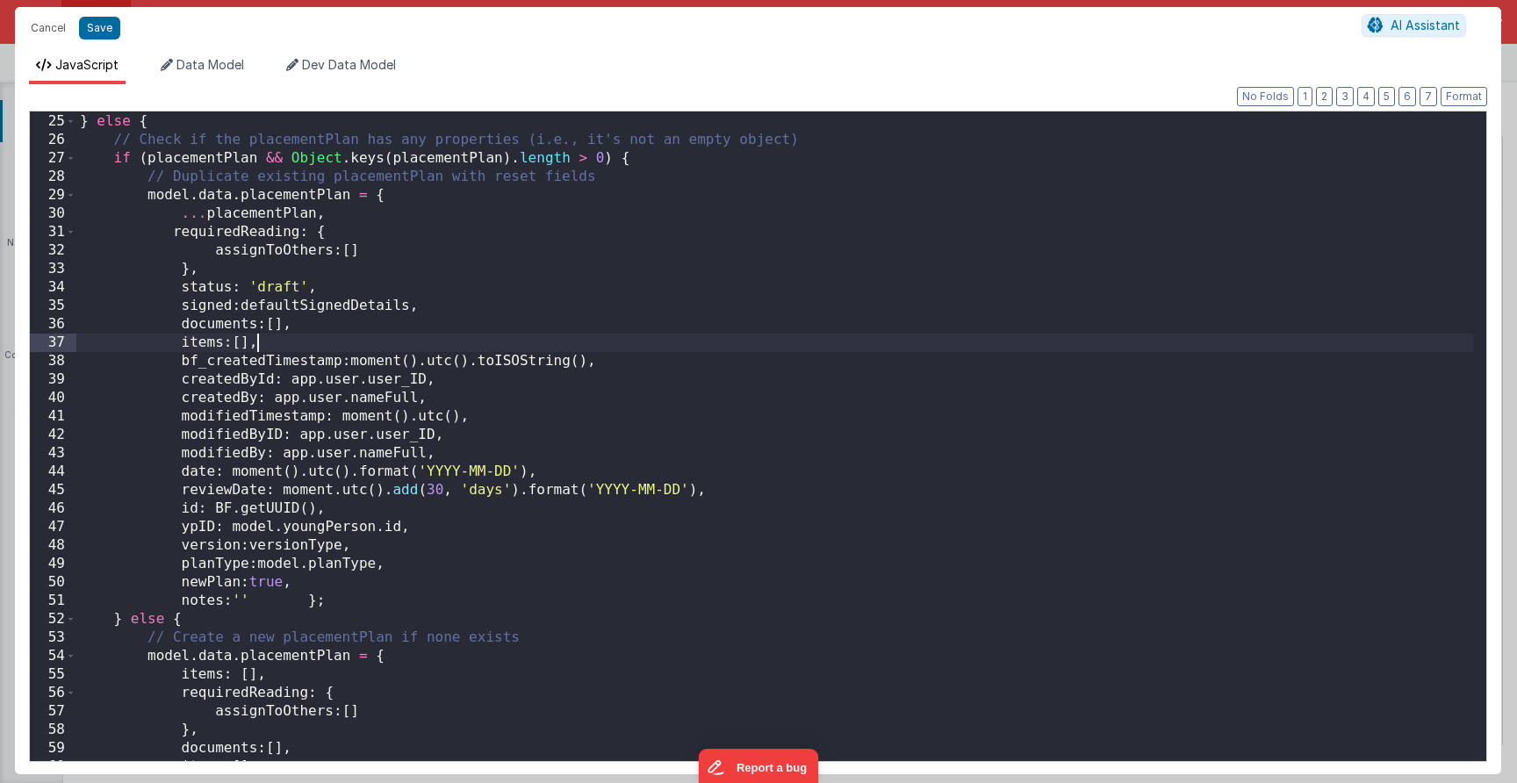
click at [384, 340] on div "model . youngPerson = contact } else { // Check if the placementPlan has any pr…" at bounding box center [774, 437] width 1397 height 686
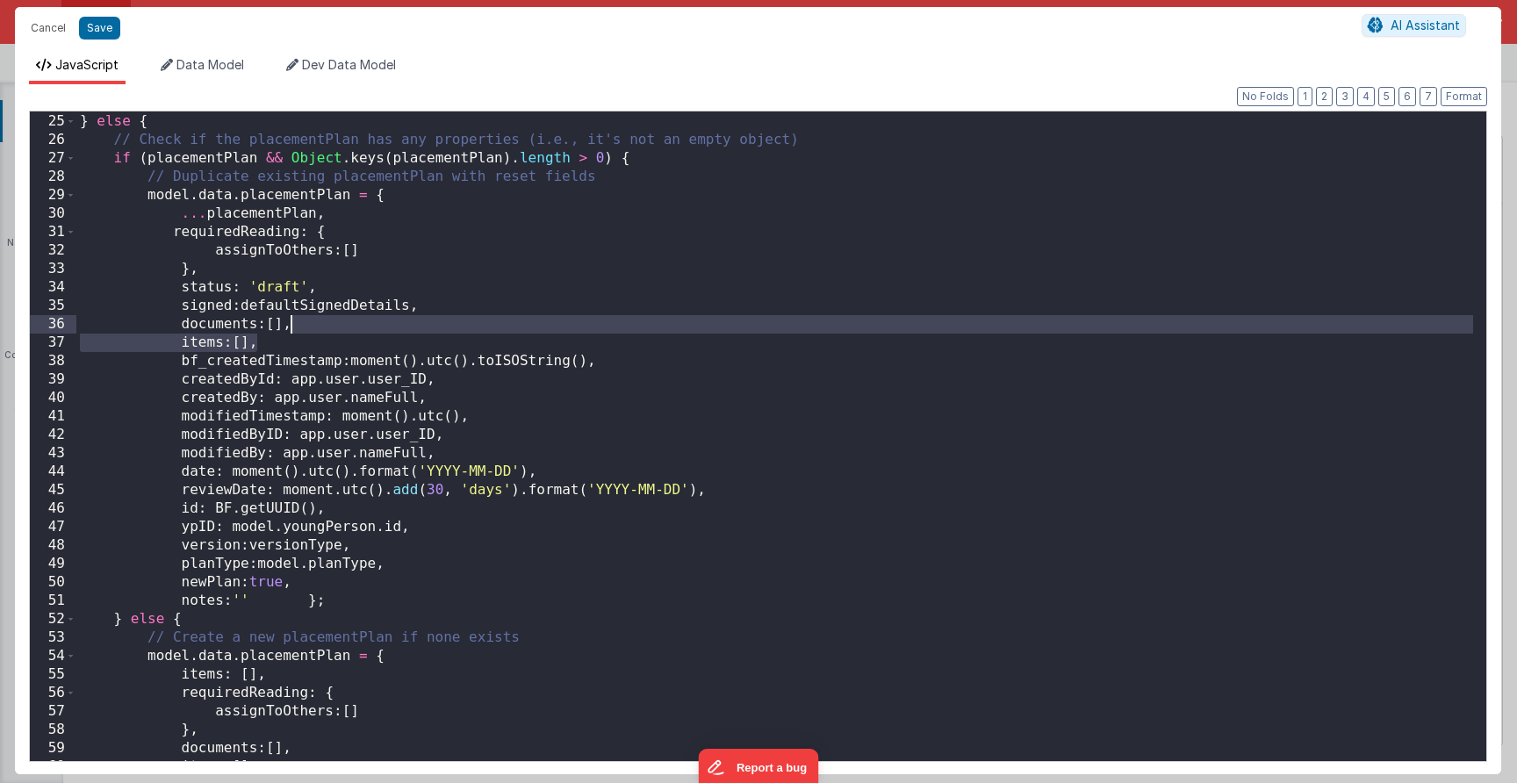
drag, startPoint x: 381, startPoint y: 342, endPoint x: 384, endPoint y: 328, distance: 14.3
click at [384, 328] on div "model . youngPerson = contact } else { // Check if the placementPlan has any pr…" at bounding box center [774, 437] width 1397 height 686
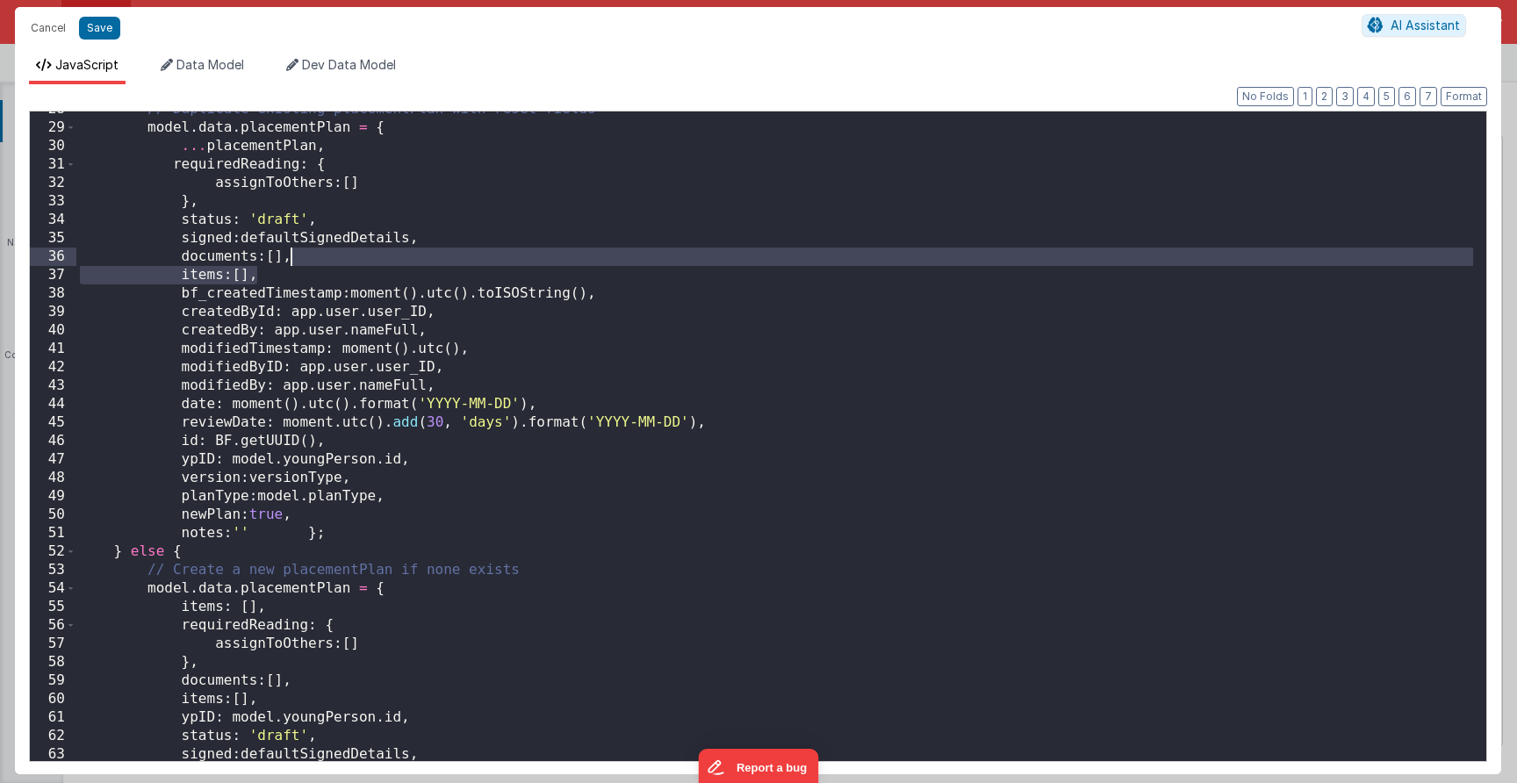
scroll to position [323, 0]
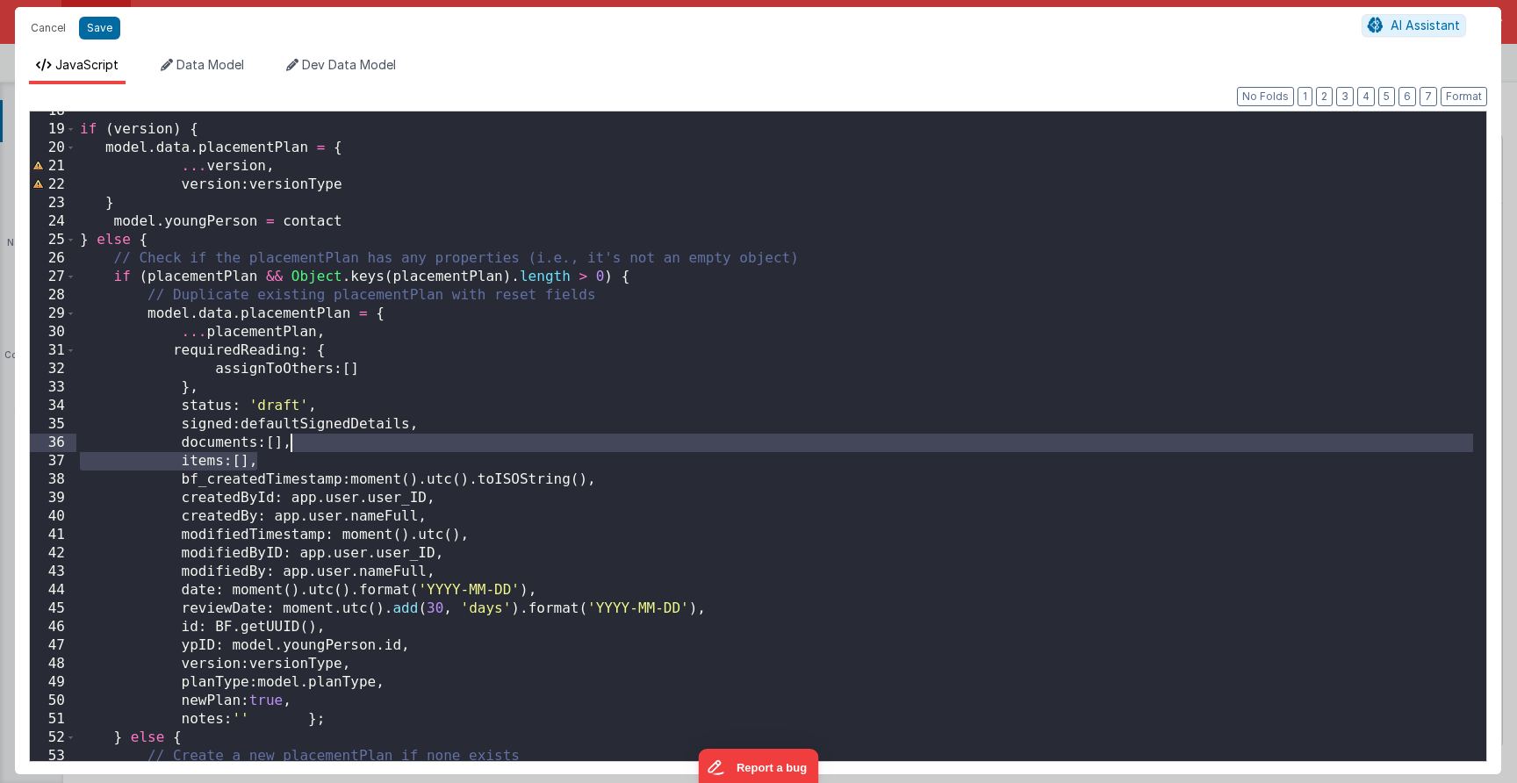
click at [308, 456] on div "if ( version ) { model . data . placementPlan = { ... version , version : versi…" at bounding box center [774, 445] width 1397 height 686
drag, startPoint x: 307, startPoint y: 461, endPoint x: 313, endPoint y: 442, distance: 19.4
click at [313, 442] on div "if ( version ) { model . data . placementPlan = { ... version , version : versi…" at bounding box center [774, 445] width 1397 height 686
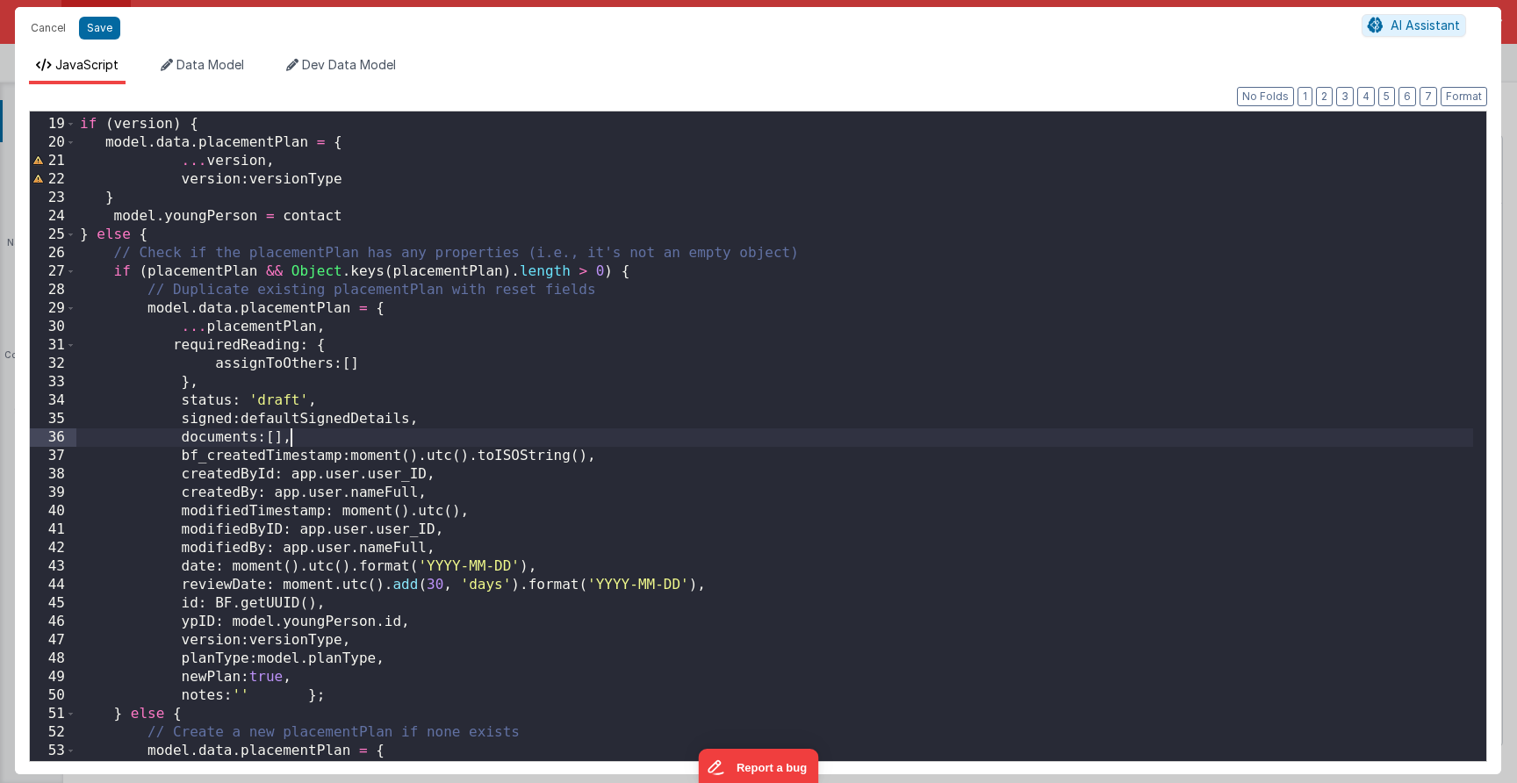
scroll to position [715, 0]
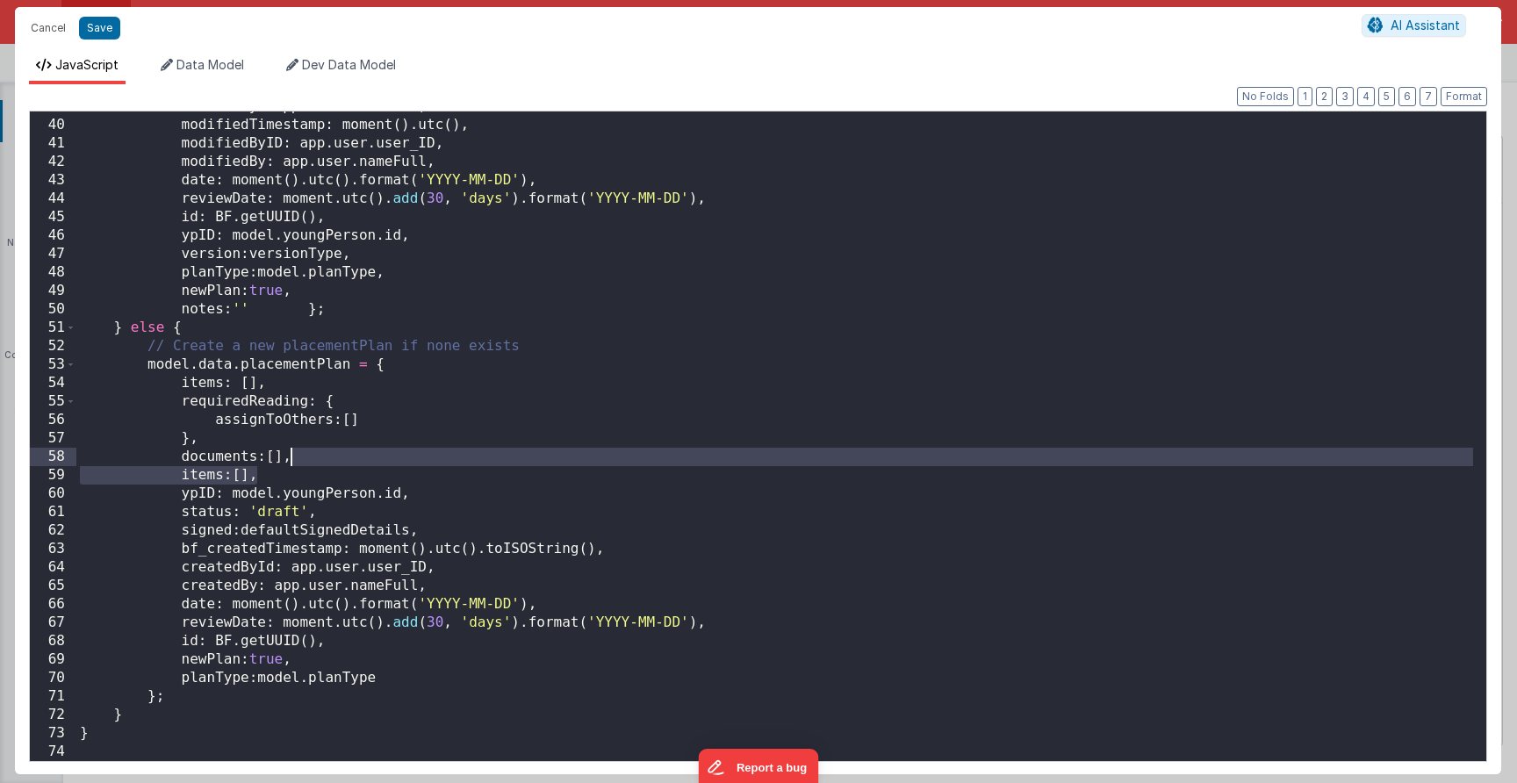
drag, startPoint x: 310, startPoint y: 475, endPoint x: 317, endPoint y: 460, distance: 16.5
click at [317, 460] on div "createdBy : app . user . nameFull , modifiedTimestamp : moment ( ) . utc ( ) , …" at bounding box center [774, 440] width 1397 height 686
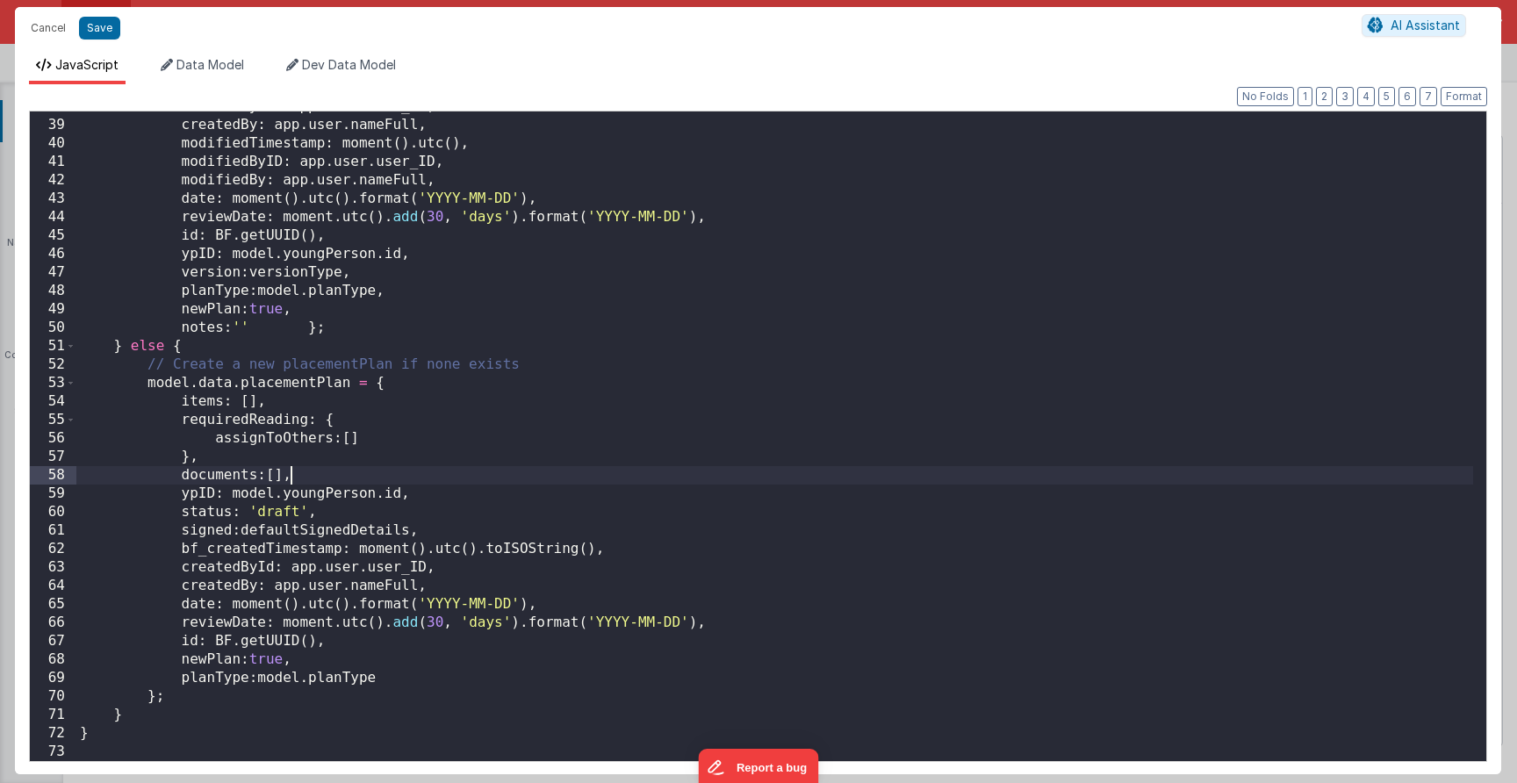
scroll to position [696, 0]
click at [94, 35] on button "Save" at bounding box center [99, 28] width 41 height 23
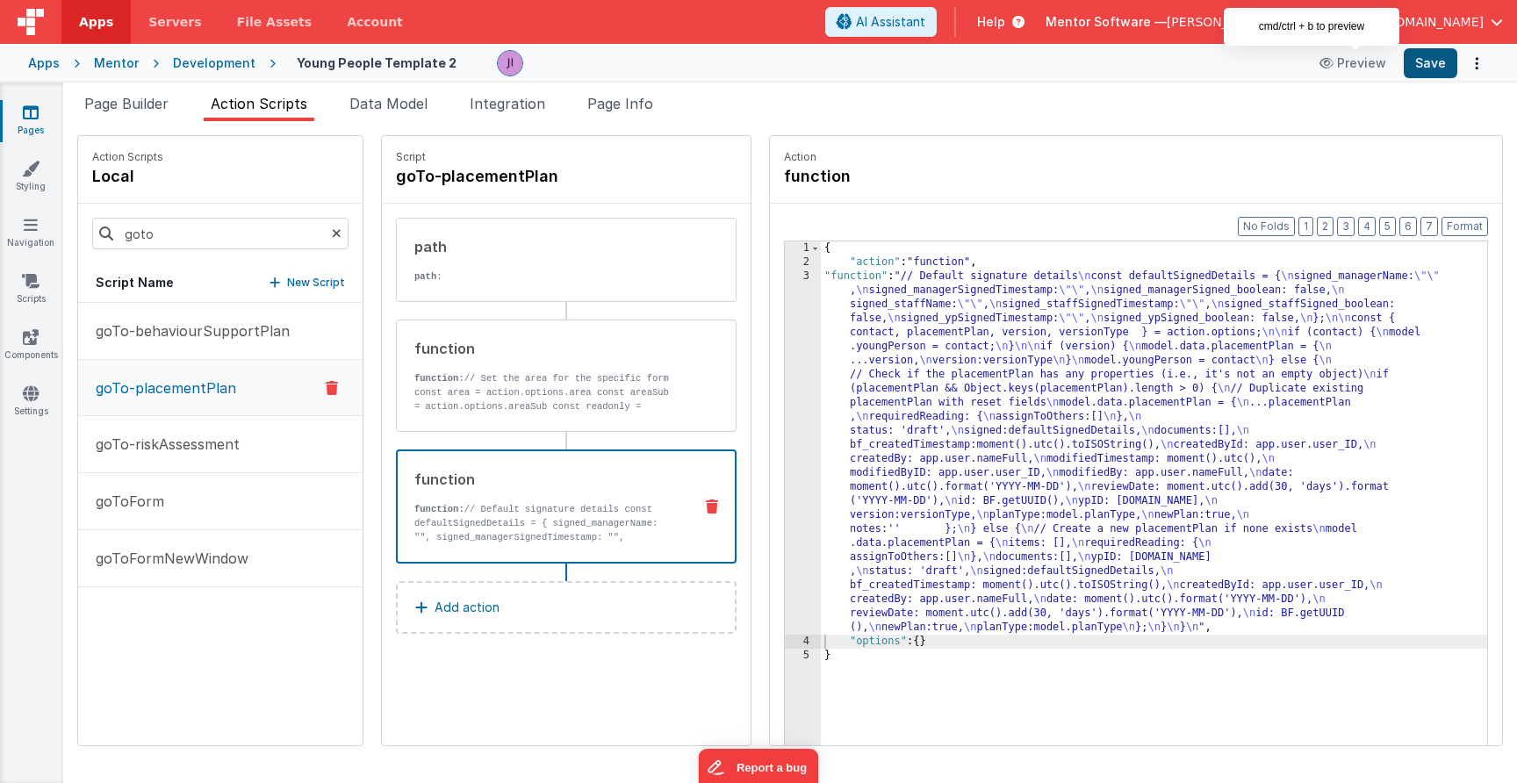
click at [1161, 65] on button "Save" at bounding box center [1431, 63] width 54 height 30
click at [33, 112] on icon at bounding box center [31, 113] width 16 height 18
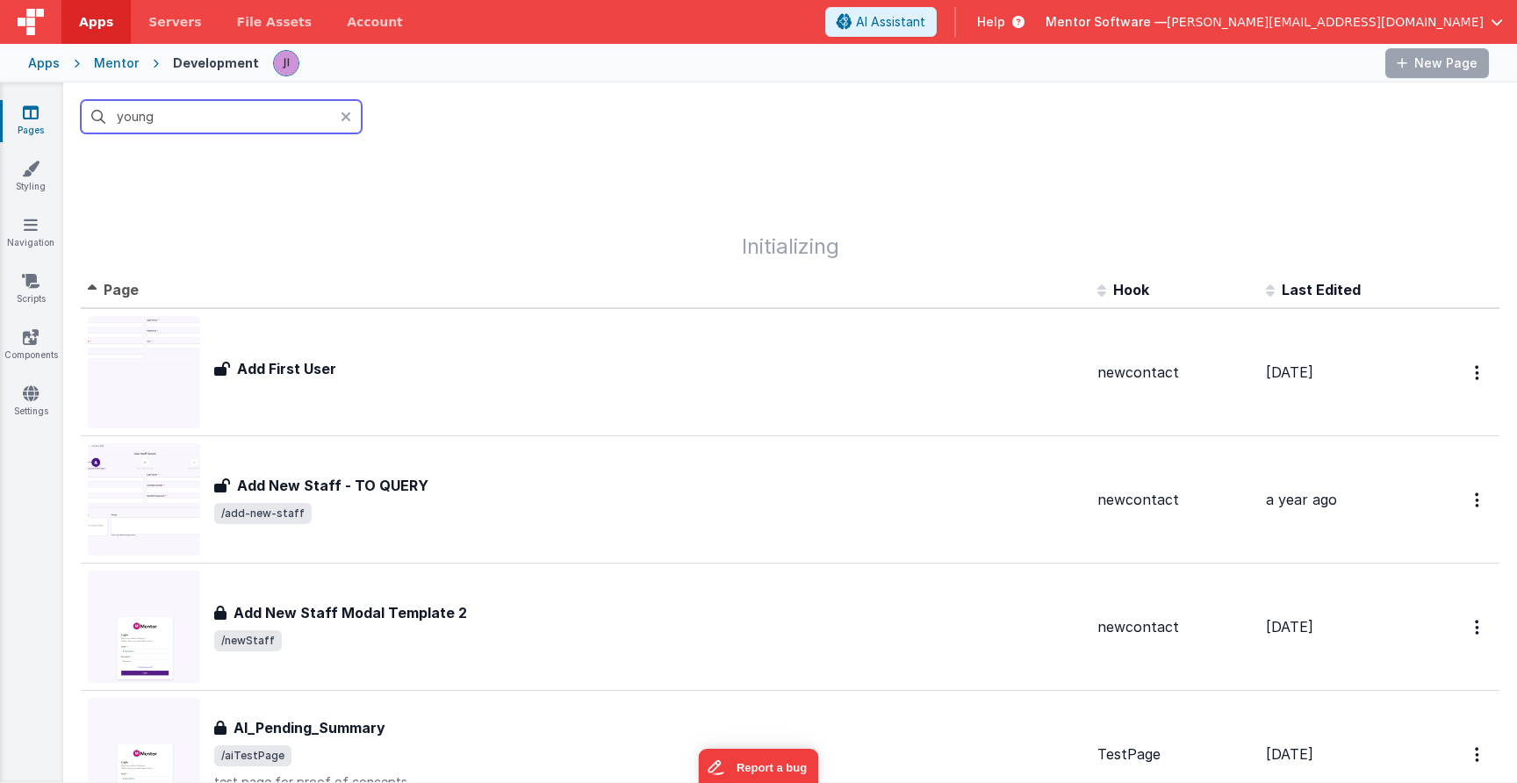
click at [154, 125] on input "young" at bounding box center [221, 116] width 281 height 33
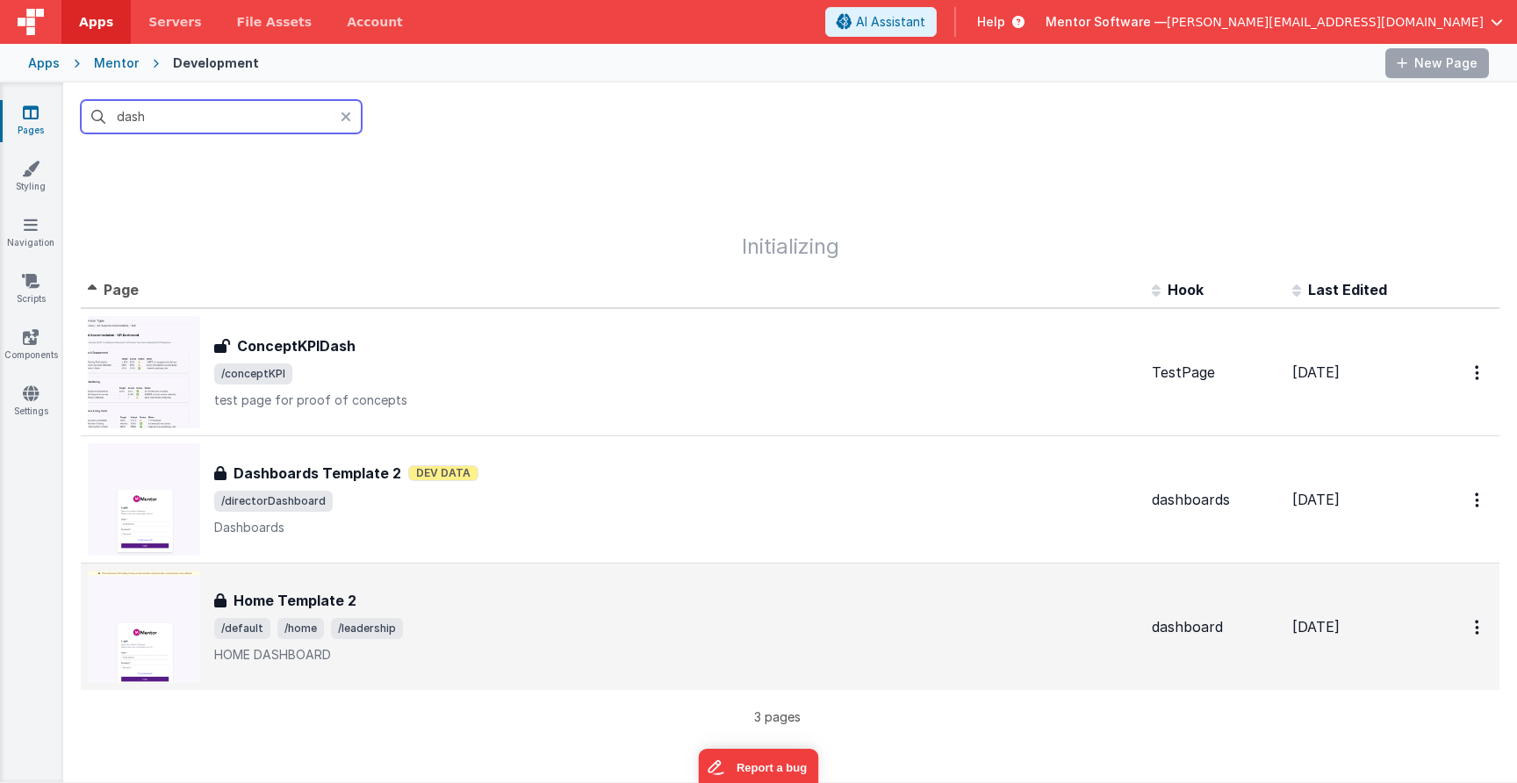
type input "dash"
click at [556, 637] on span "/default /home /leadership" at bounding box center [675, 628] width 923 height 21
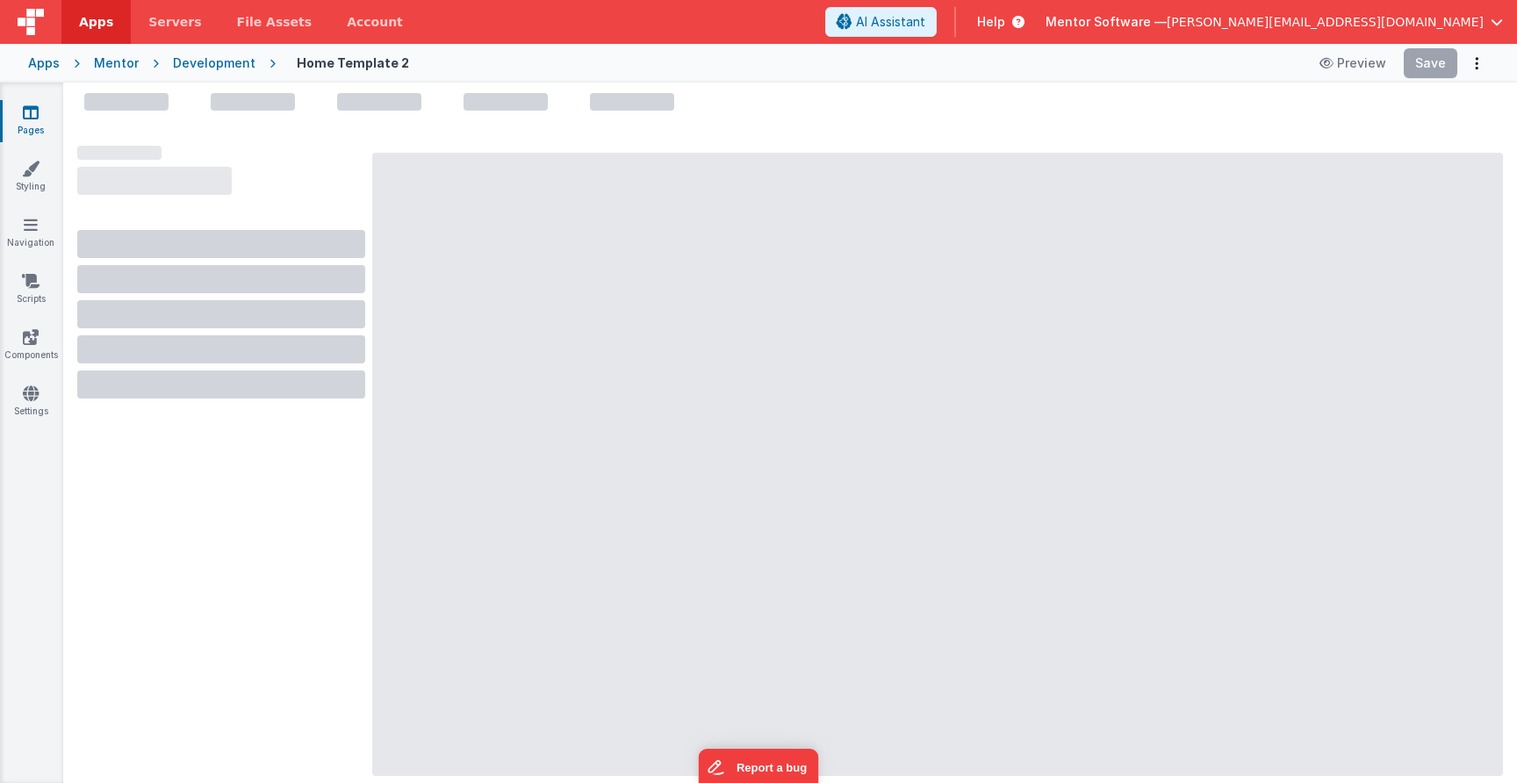
click at [28, 114] on icon at bounding box center [31, 113] width 16 height 18
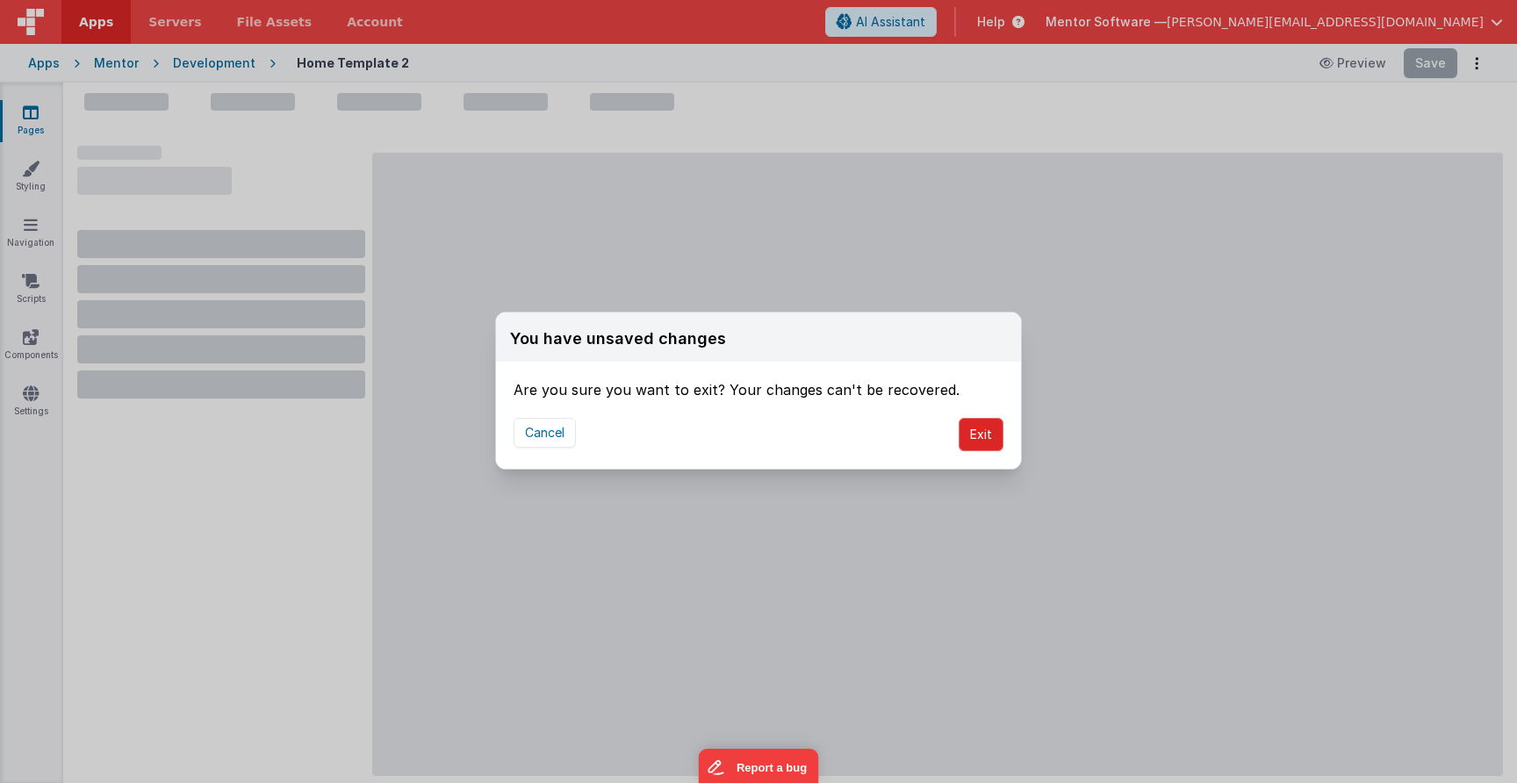
click at [988, 438] on button "Exit" at bounding box center [981, 434] width 45 height 33
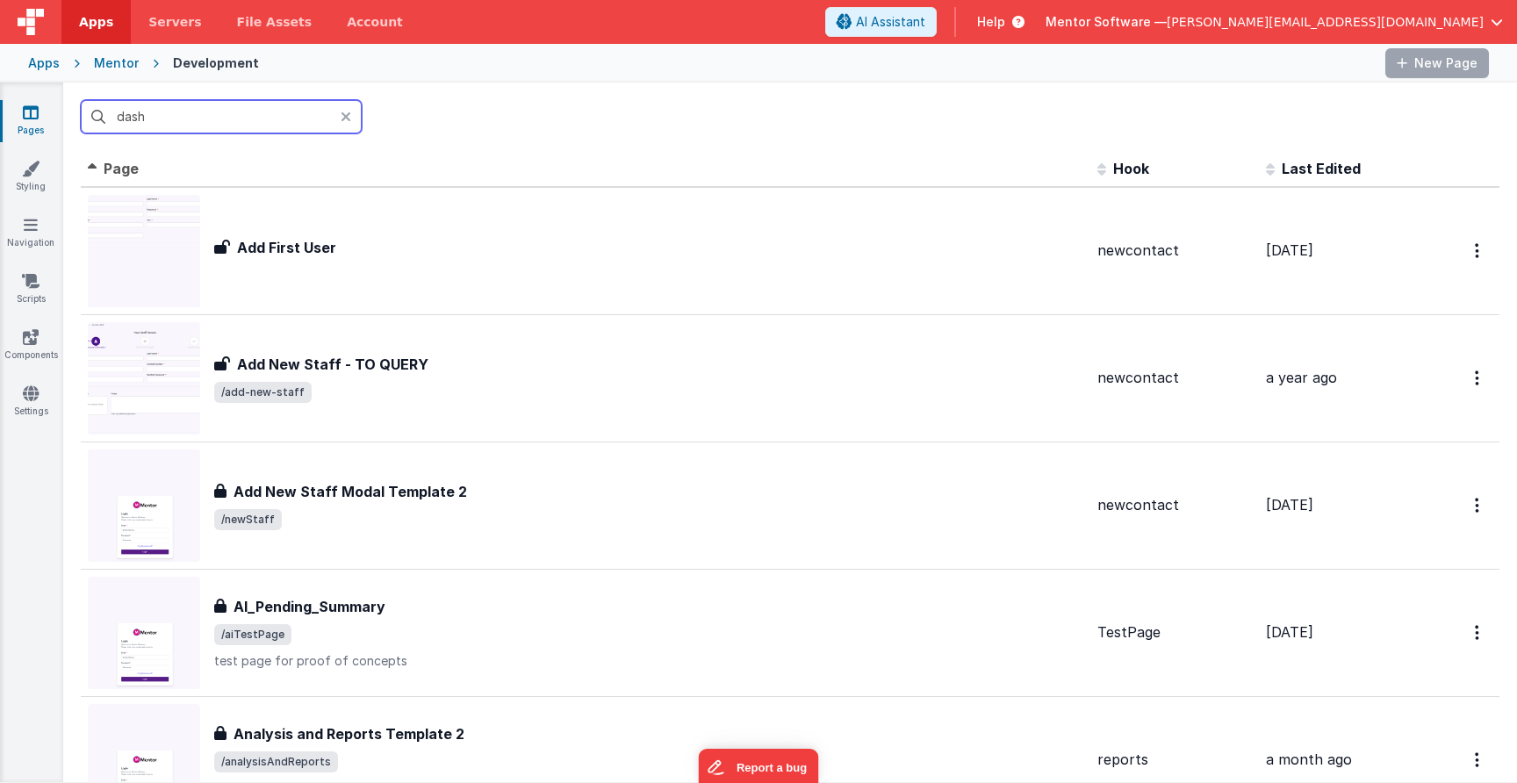
click at [214, 128] on input "dash" at bounding box center [221, 116] width 281 height 33
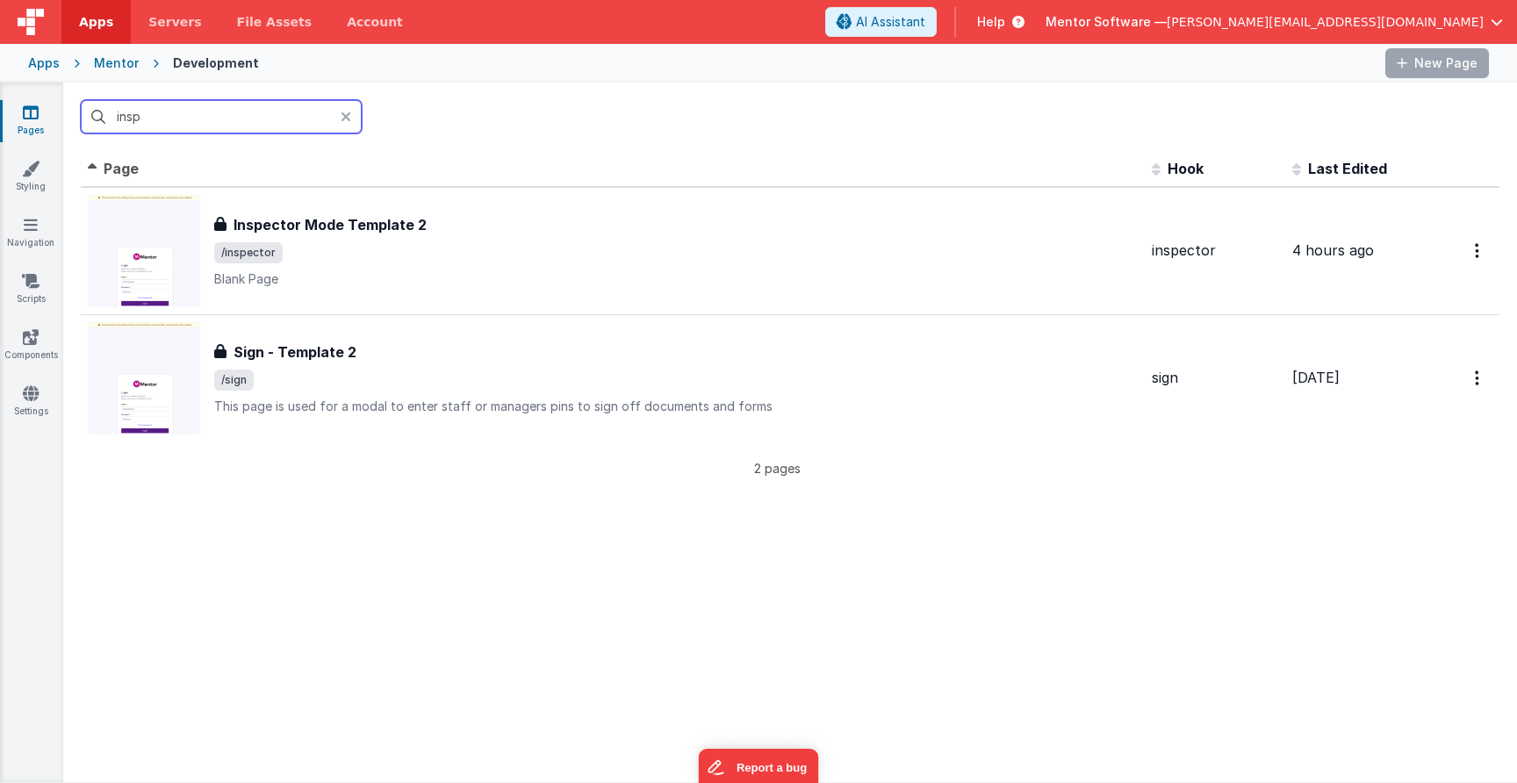
type input "inspe"
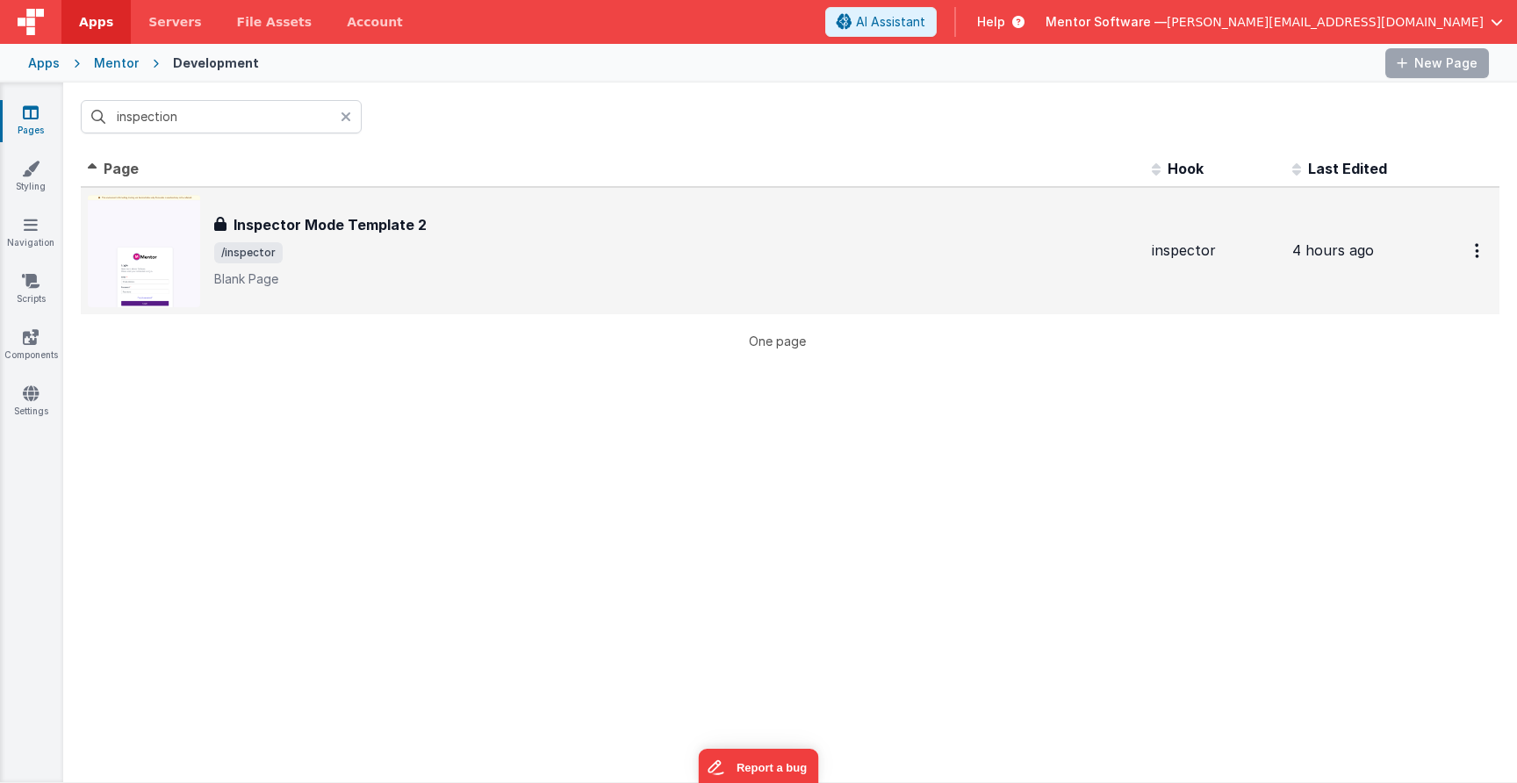
drag, startPoint x: 220, startPoint y: 124, endPoint x: 429, endPoint y: 237, distance: 237.6
click at [429, 237] on div "Inspector Mode Template 2 Inspector Mode Template 2 /inspector [PERSON_NAME] Pa…" at bounding box center [675, 251] width 923 height 74
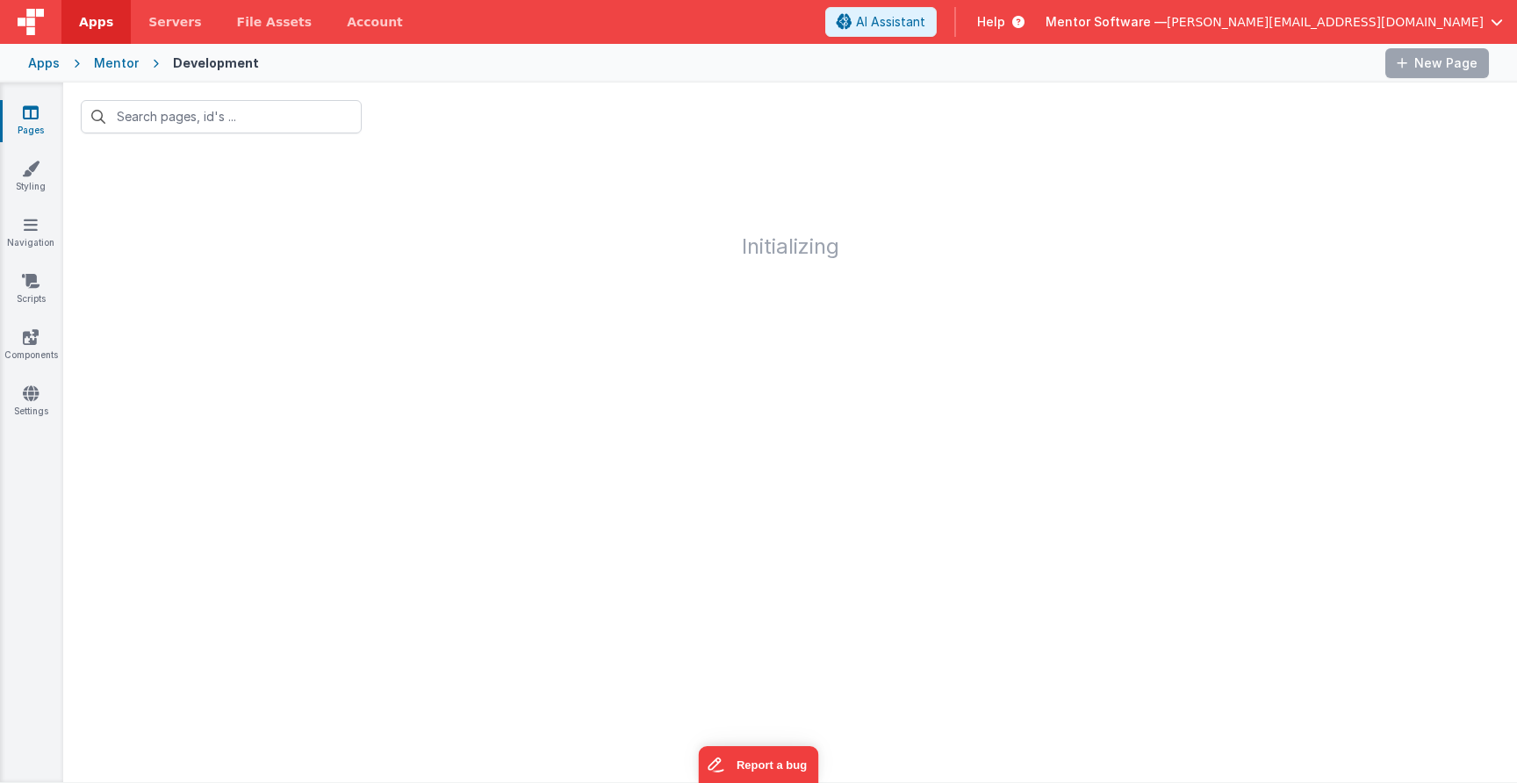
click at [58, 67] on div "Apps" at bounding box center [44, 63] width 32 height 18
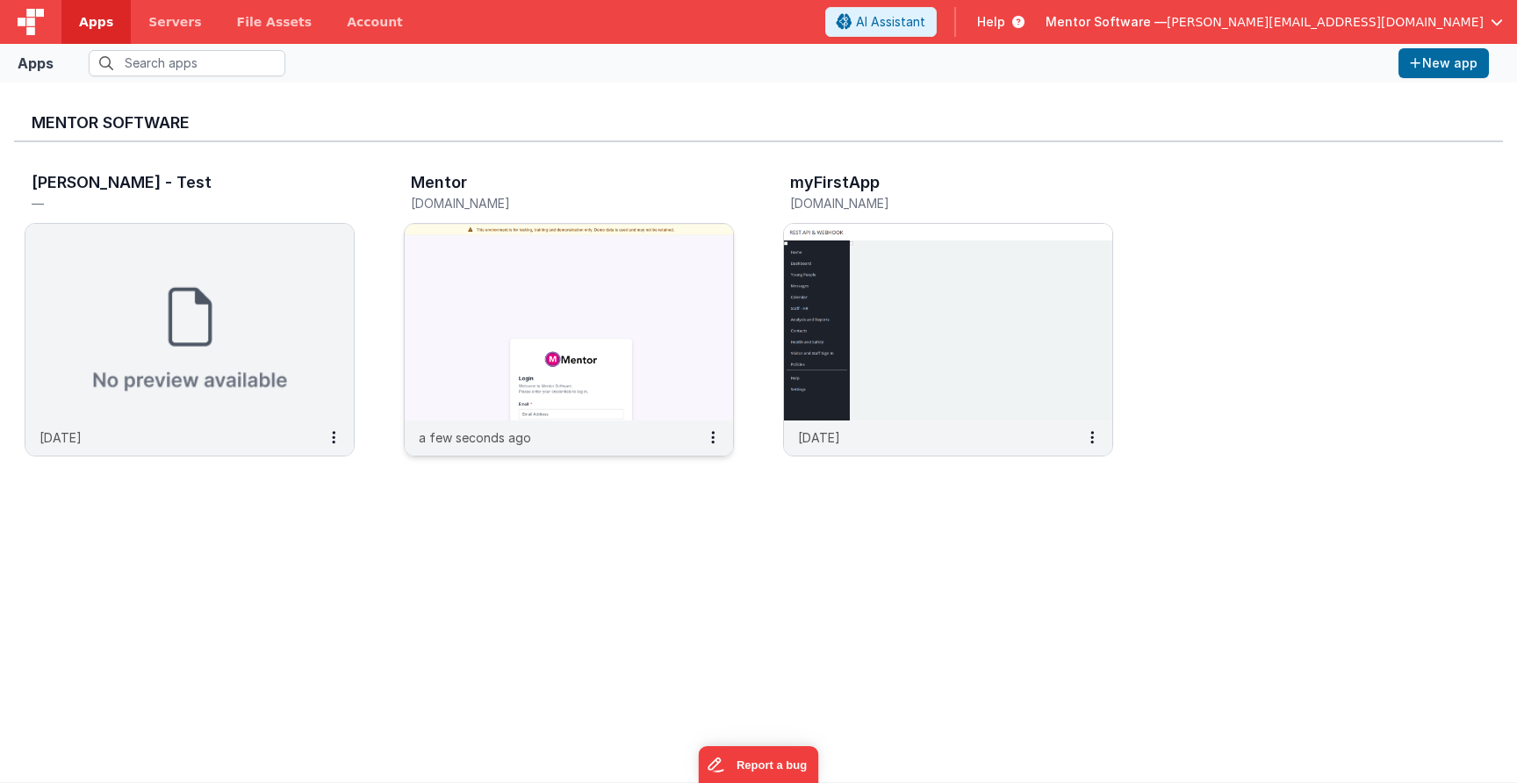
click at [442, 172] on div "Mentor mentordev.fmbetterforms.com" at bounding box center [569, 195] width 330 height 56
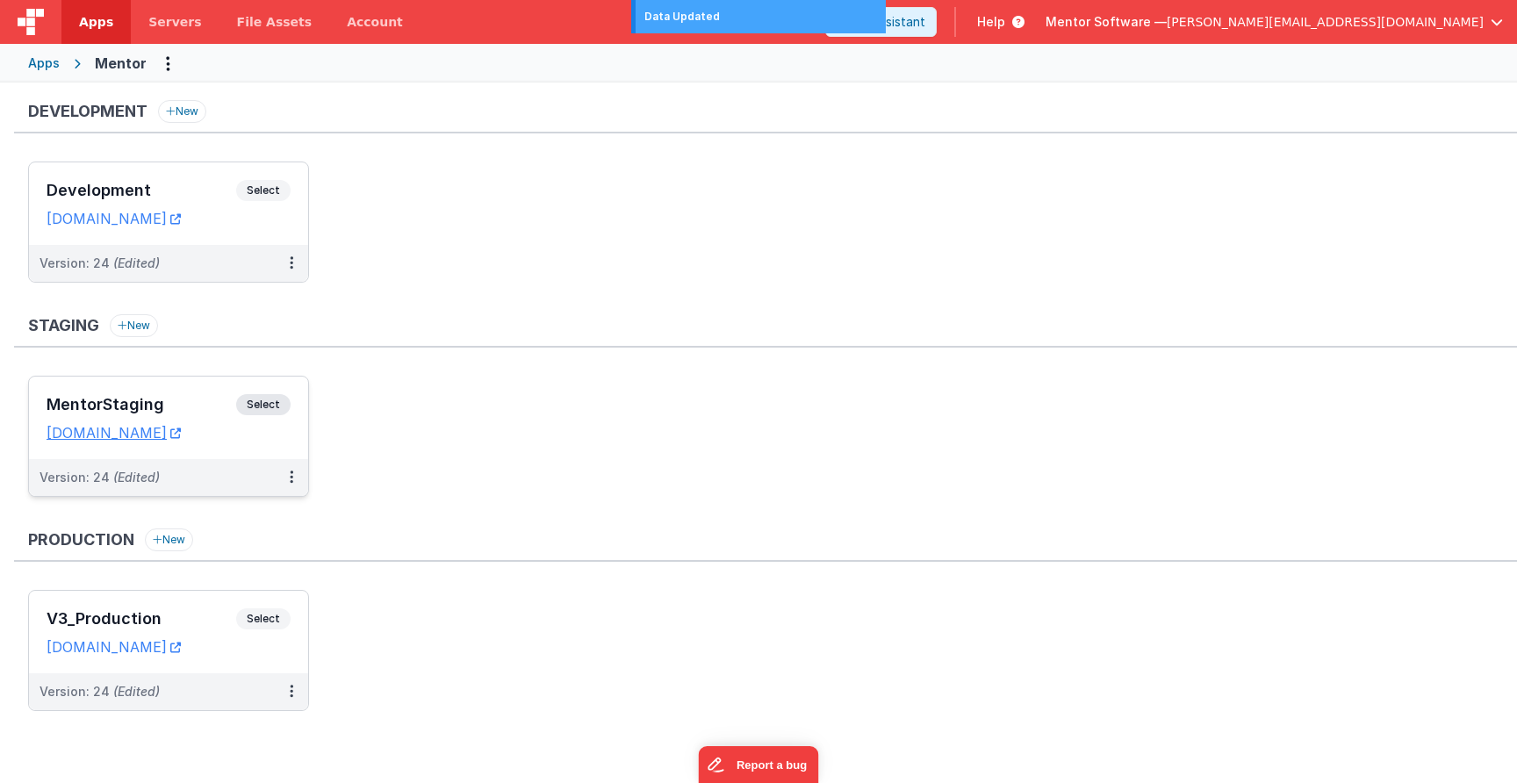
click at [274, 402] on span "Select" at bounding box center [263, 404] width 54 height 21
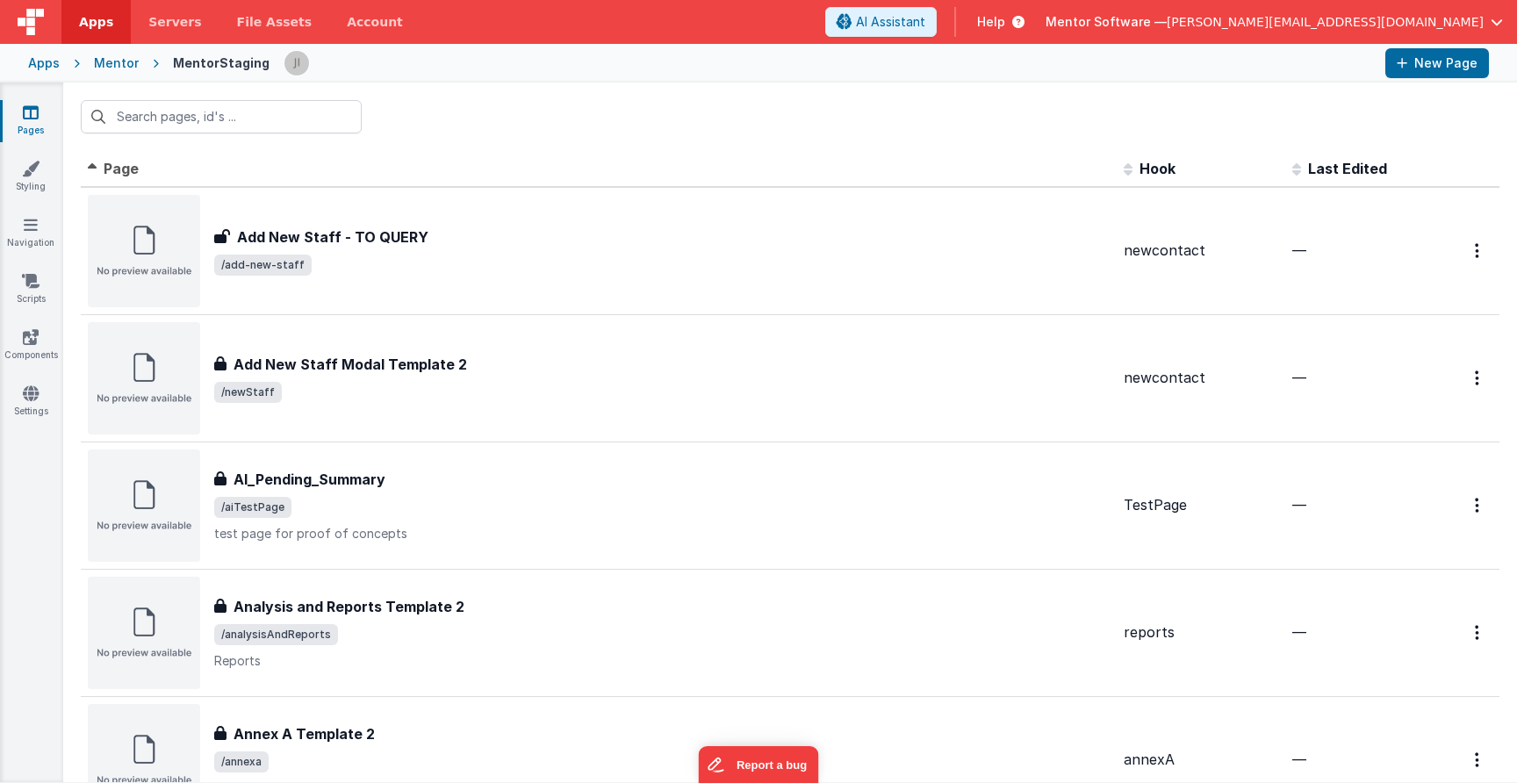
click at [258, 133] on div at bounding box center [790, 117] width 1454 height 68
click at [259, 127] on input "text" at bounding box center [221, 116] width 281 height 33
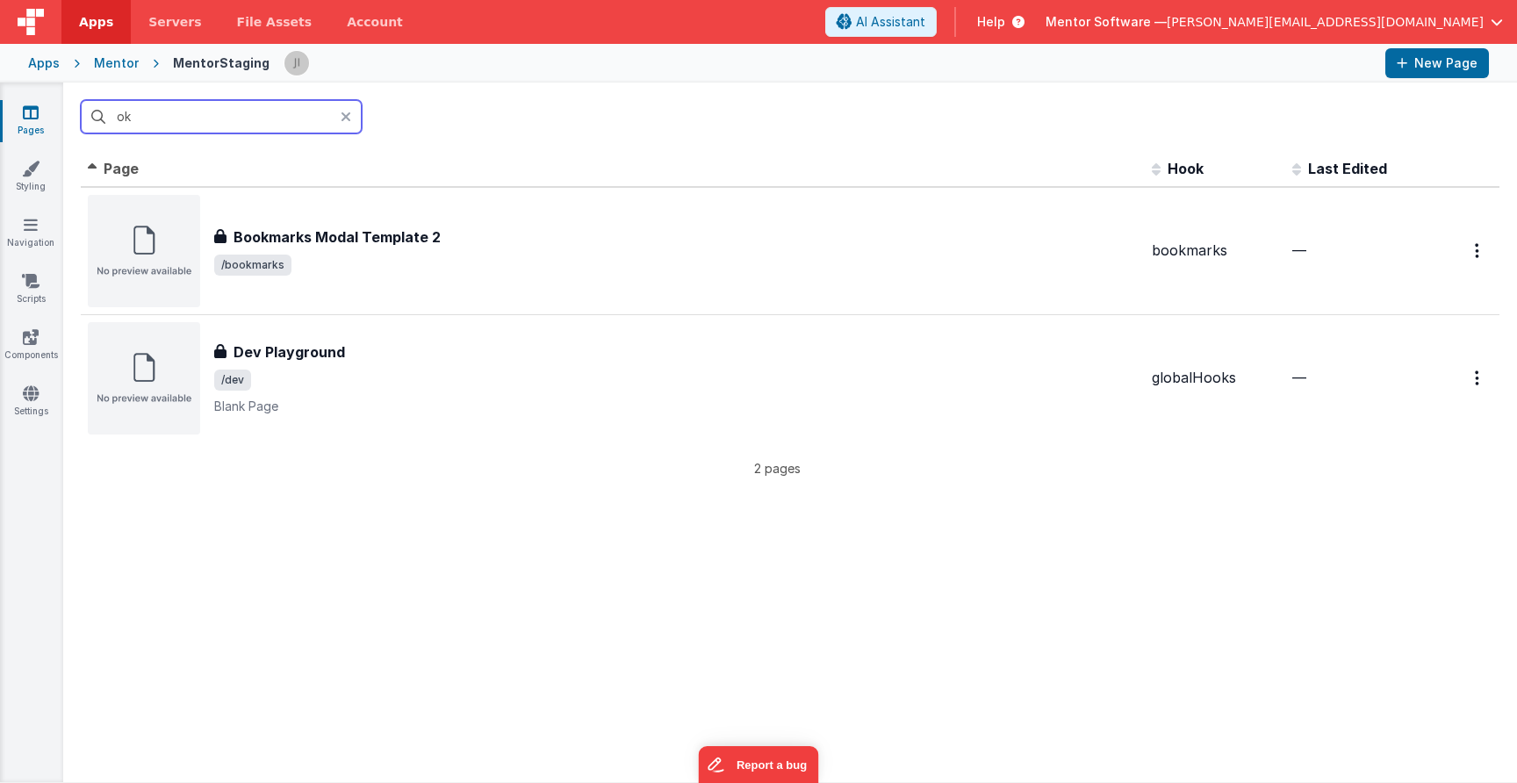
type input "o"
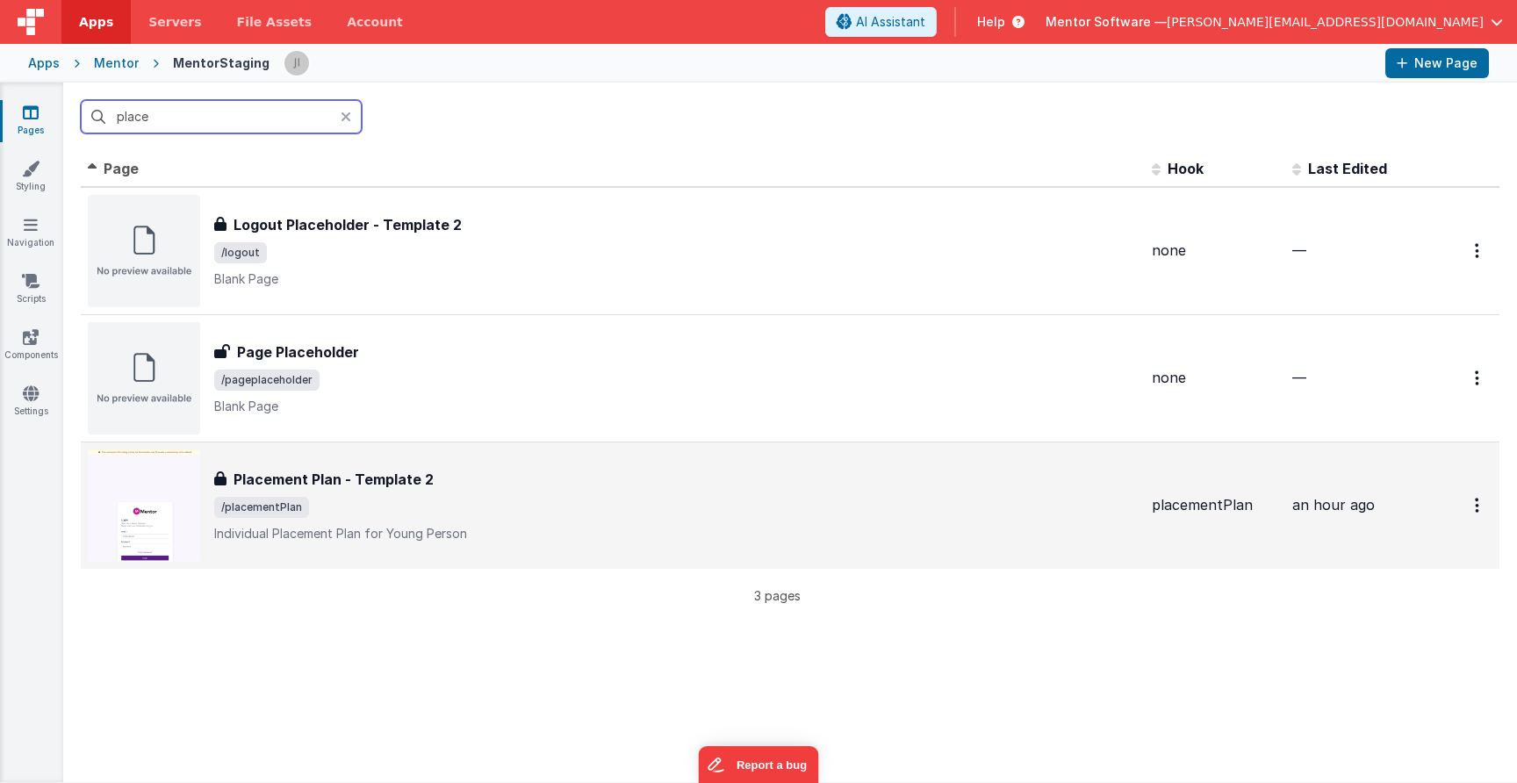
type input "place"
click at [586, 485] on div "Placement Plan - Template 2" at bounding box center [675, 479] width 923 height 21
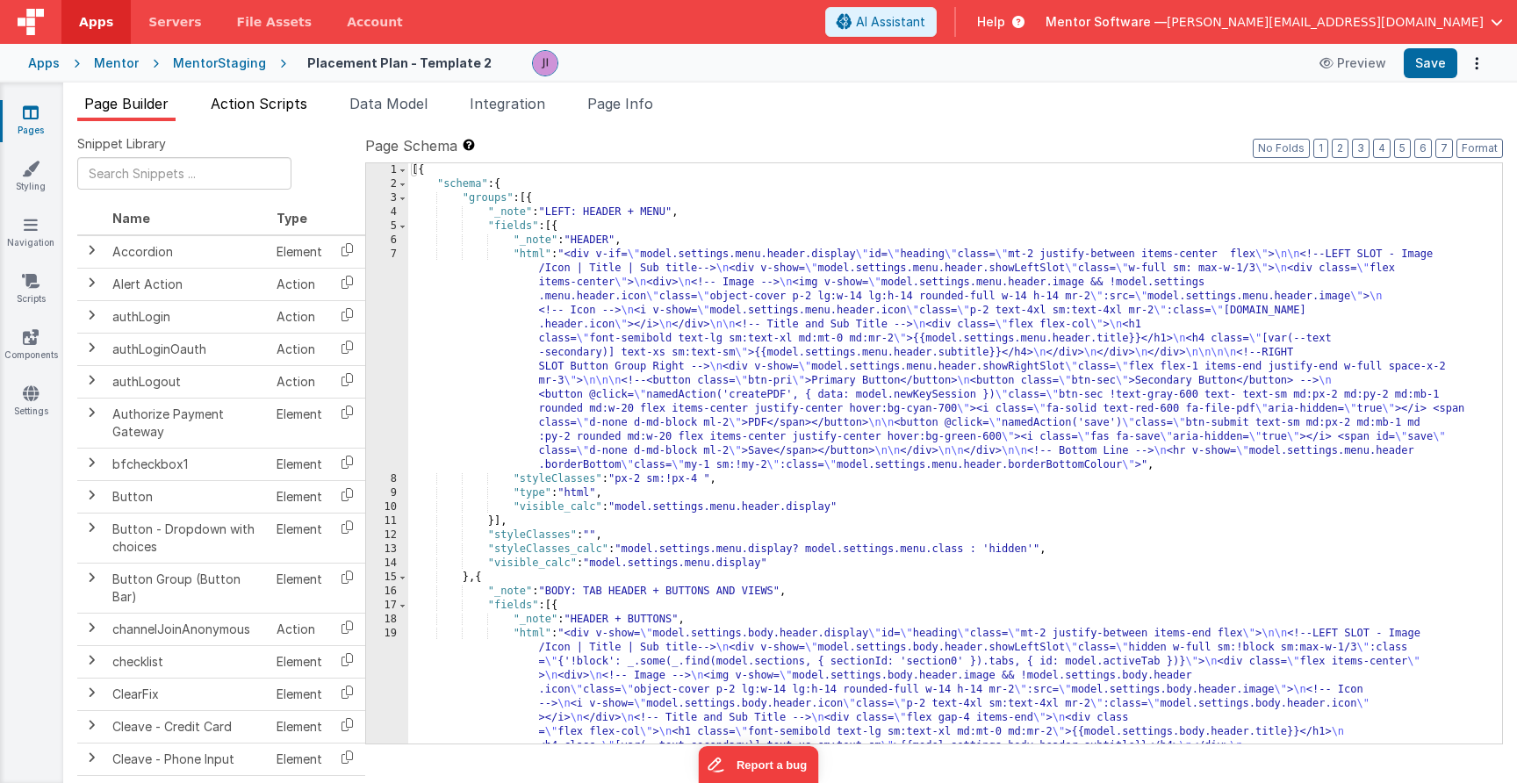
click at [269, 105] on span "Action Scripts" at bounding box center [259, 104] width 97 height 18
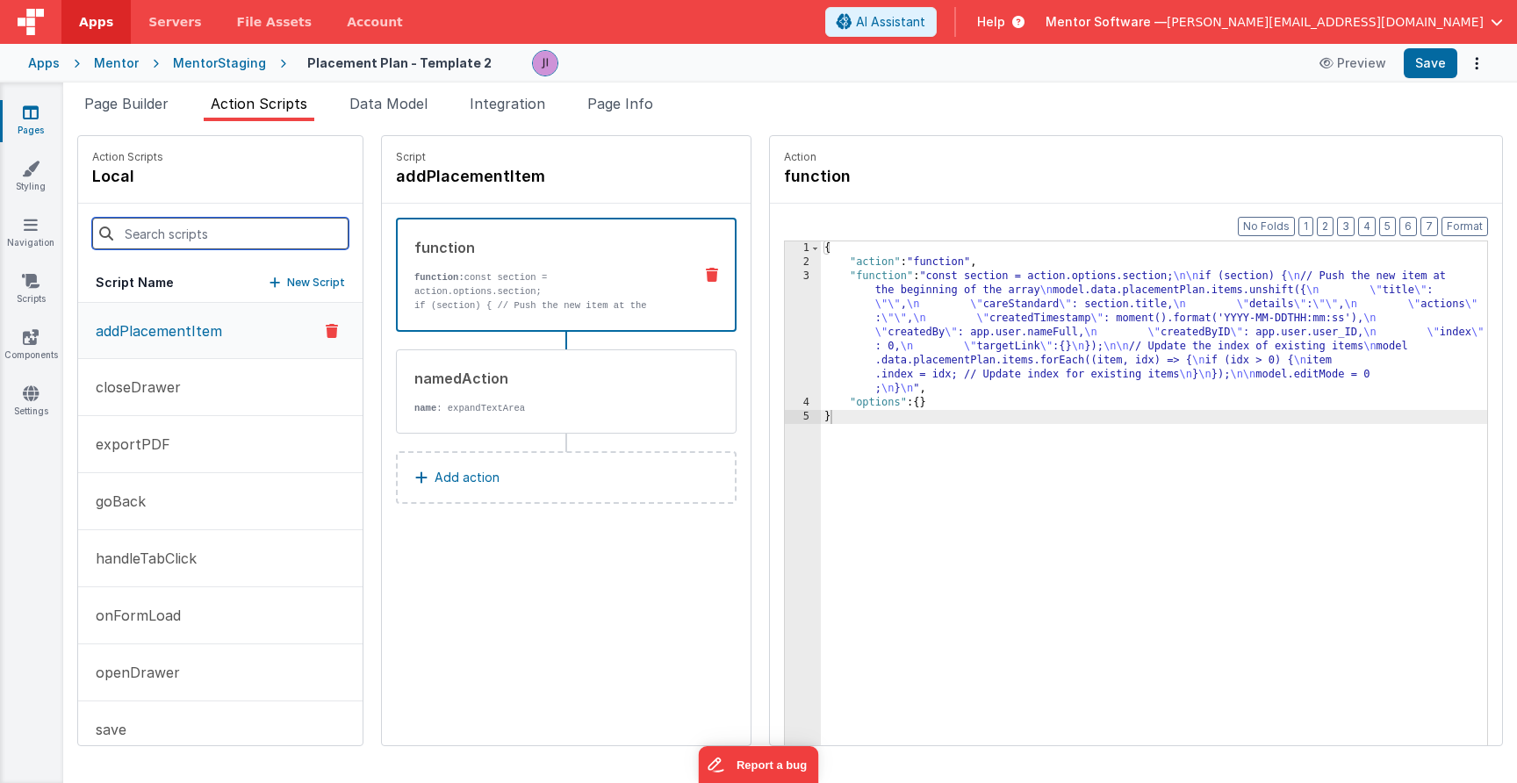
click at [278, 228] on input at bounding box center [220, 234] width 256 height 32
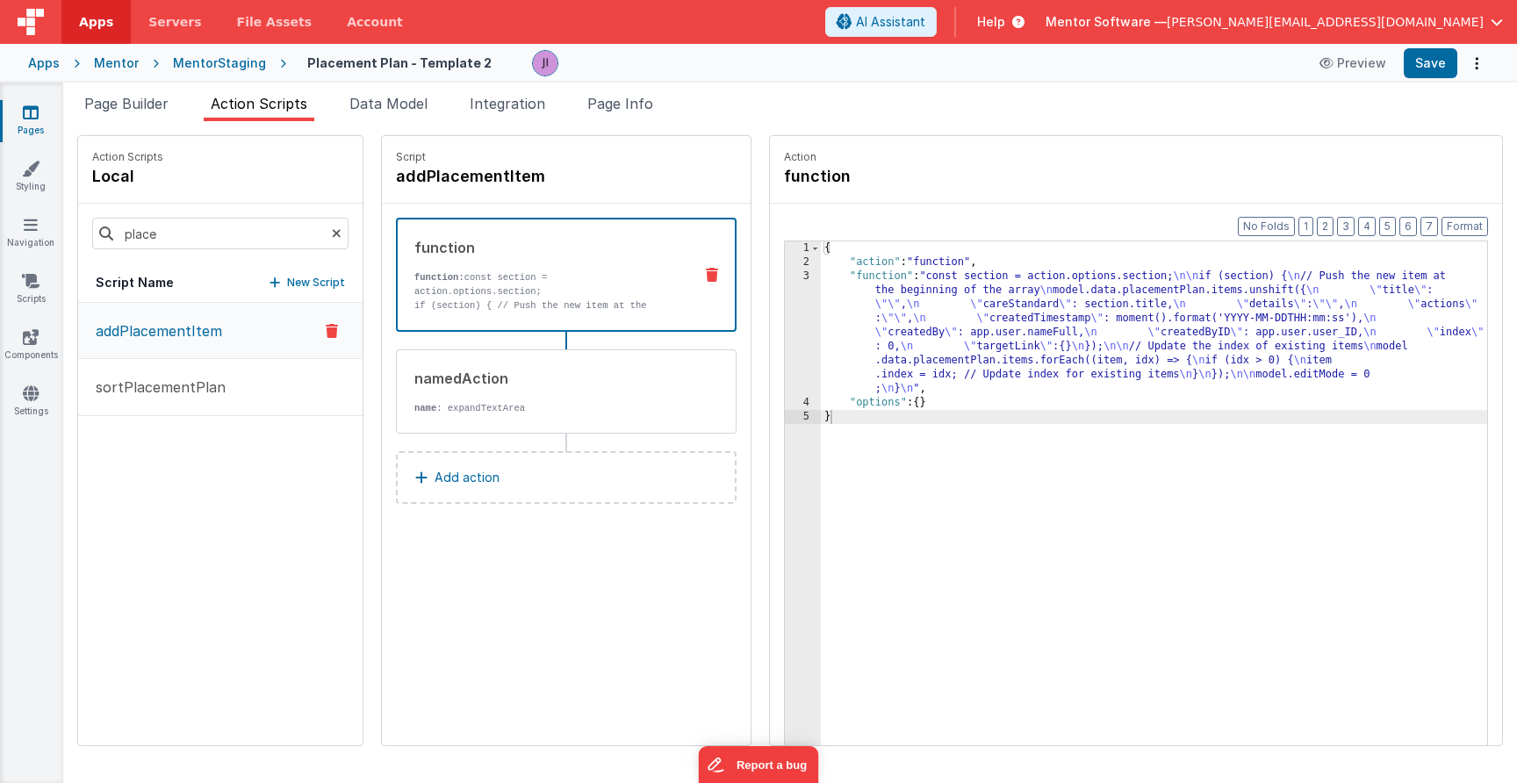
click at [184, 213] on div "place" at bounding box center [220, 234] width 284 height 60
click at [186, 227] on input "place" at bounding box center [220, 234] width 256 height 32
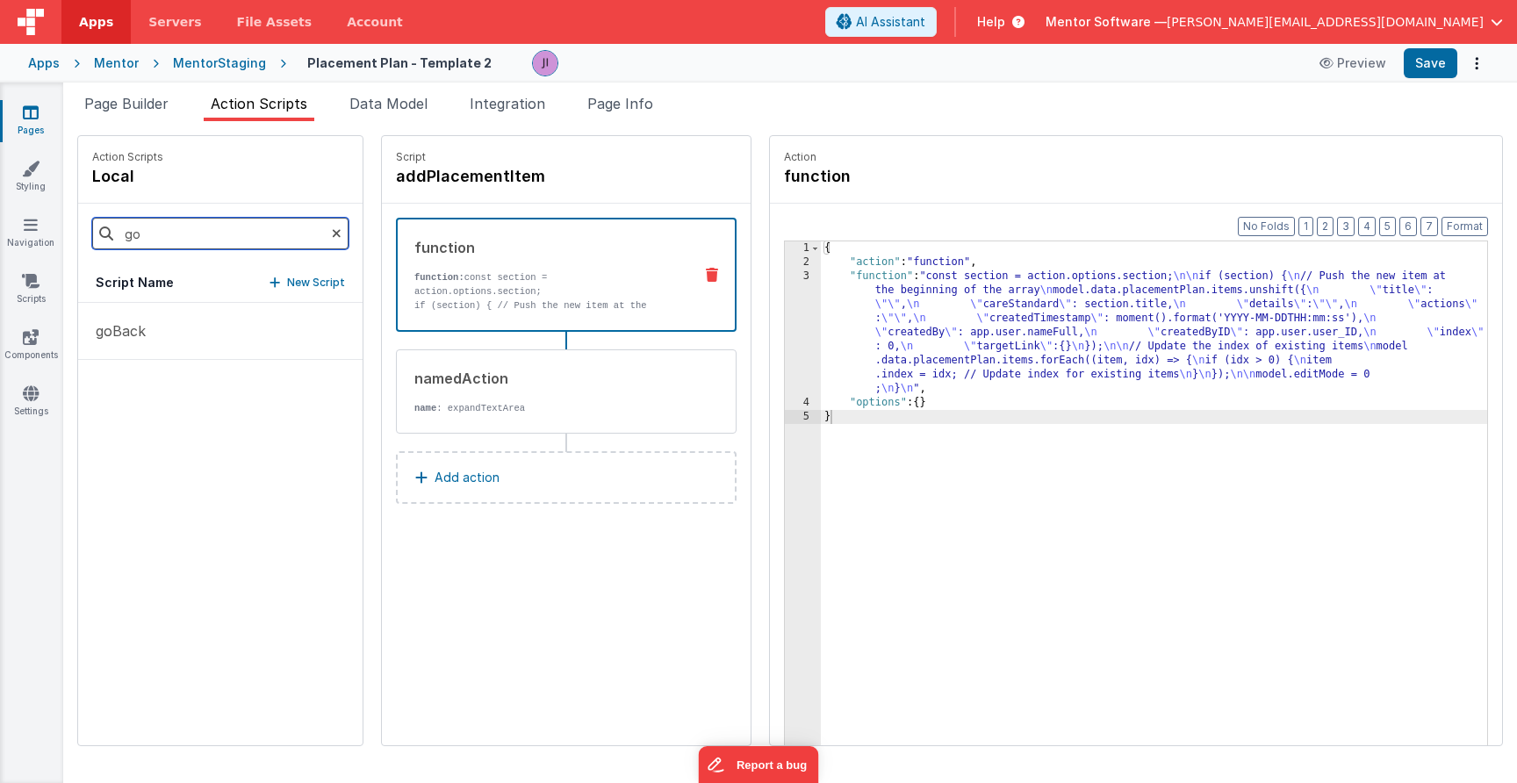
type input "go"
click at [29, 104] on icon at bounding box center [31, 113] width 16 height 18
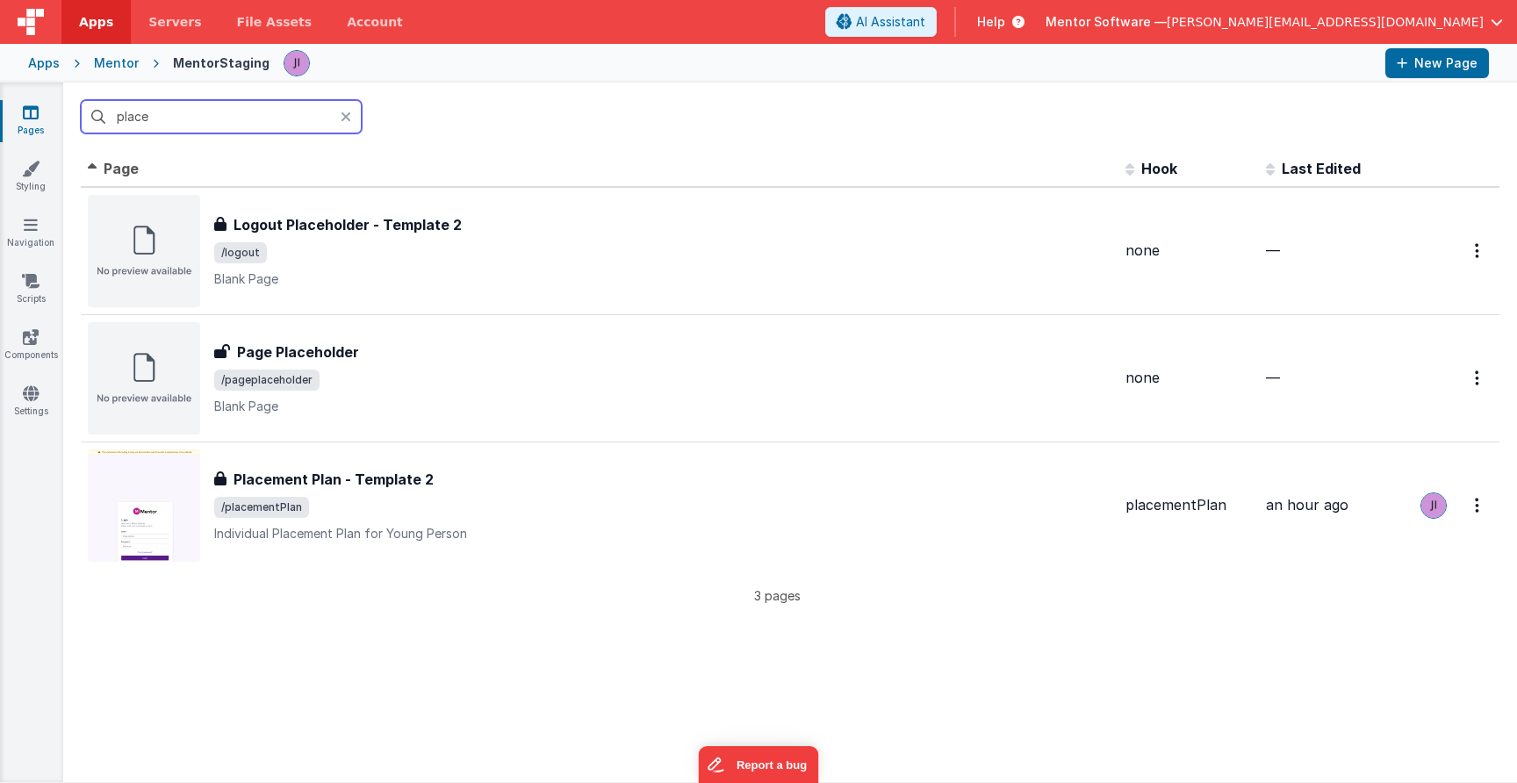
click at [144, 121] on input "place" at bounding box center [221, 116] width 281 height 33
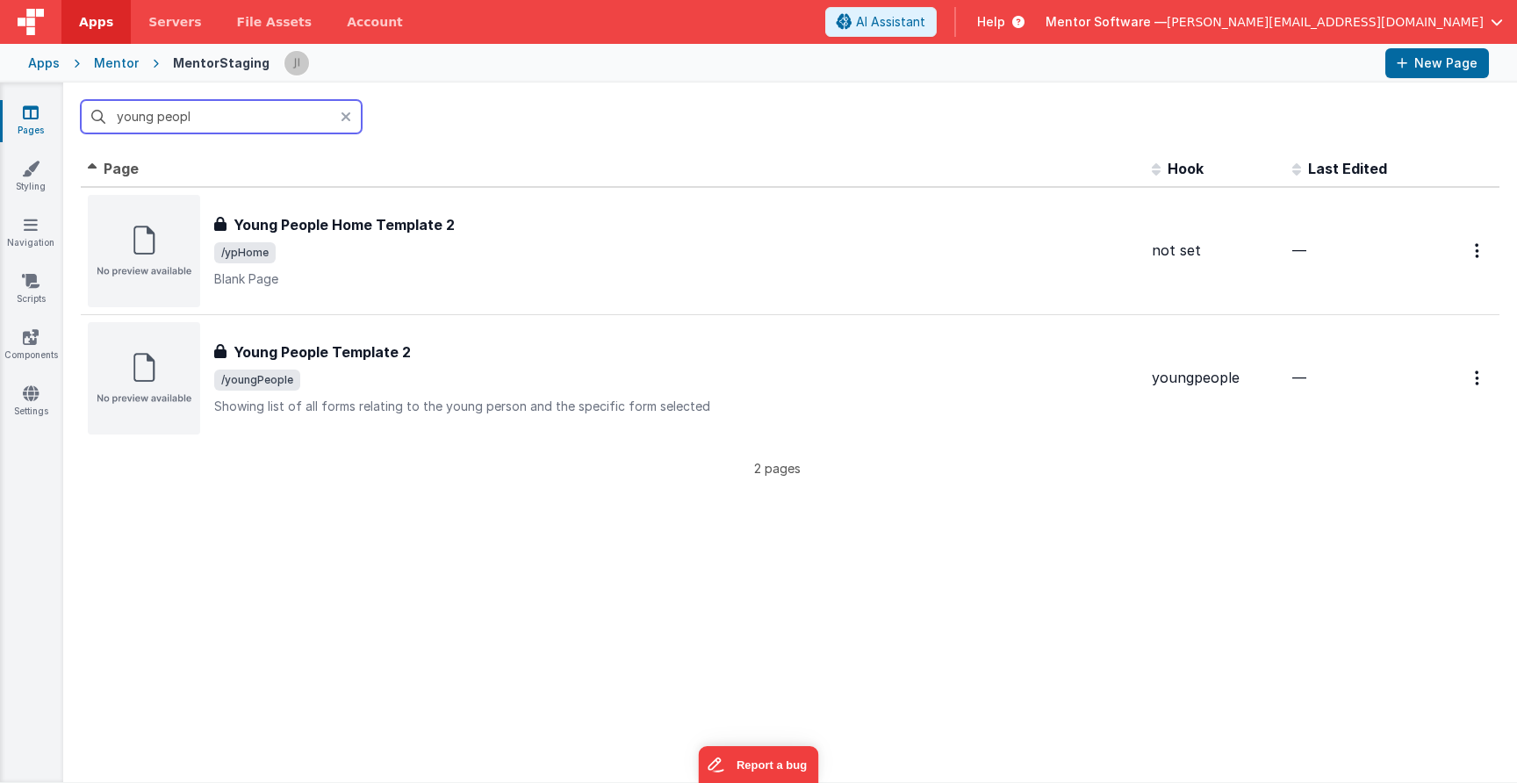
type input "young people"
